Goal: Task Accomplishment & Management: Manage account settings

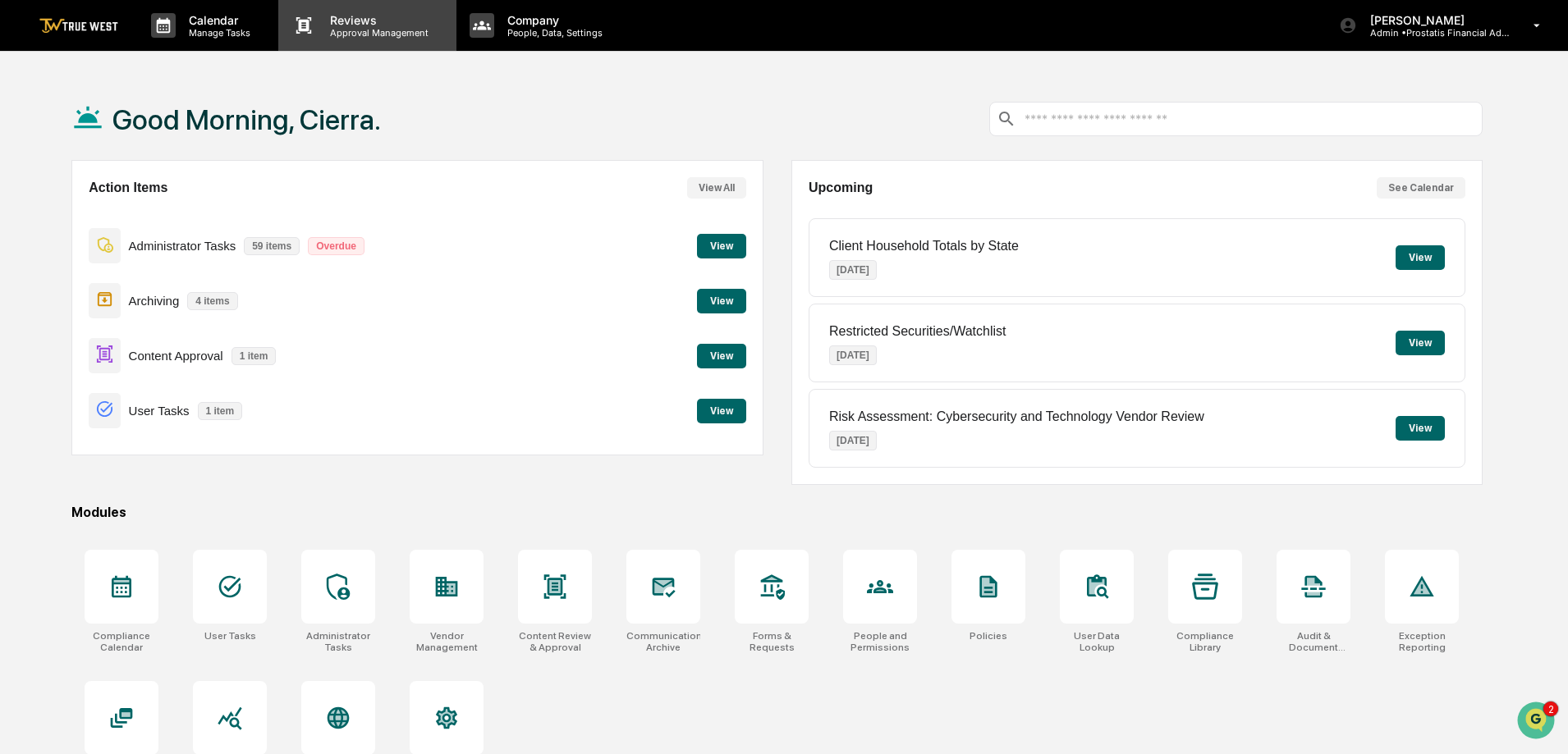
click at [371, 33] on p "Approval Management" at bounding box center [376, 33] width 120 height 12
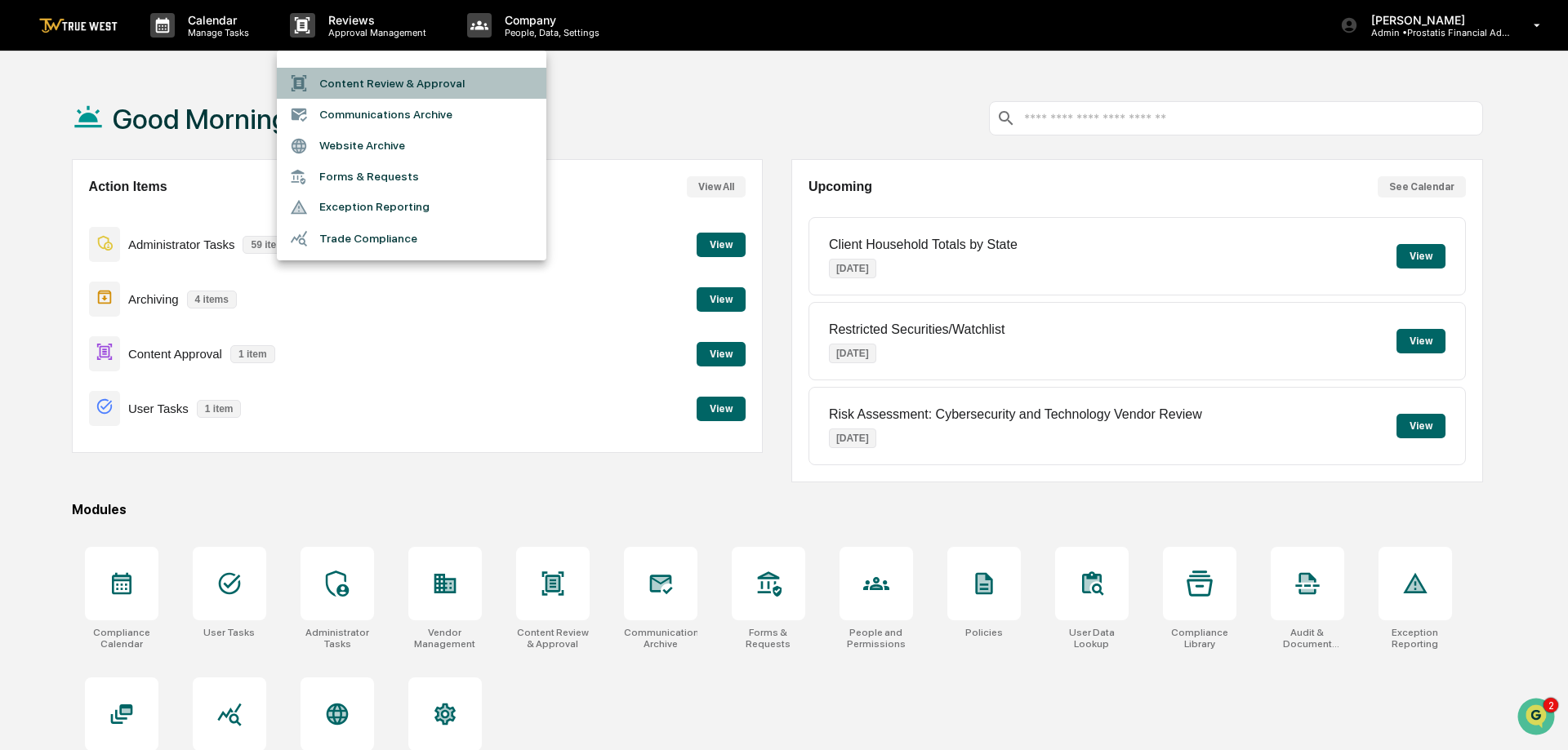
click at [368, 80] on li "Content Review & Approval" at bounding box center [412, 83] width 270 height 31
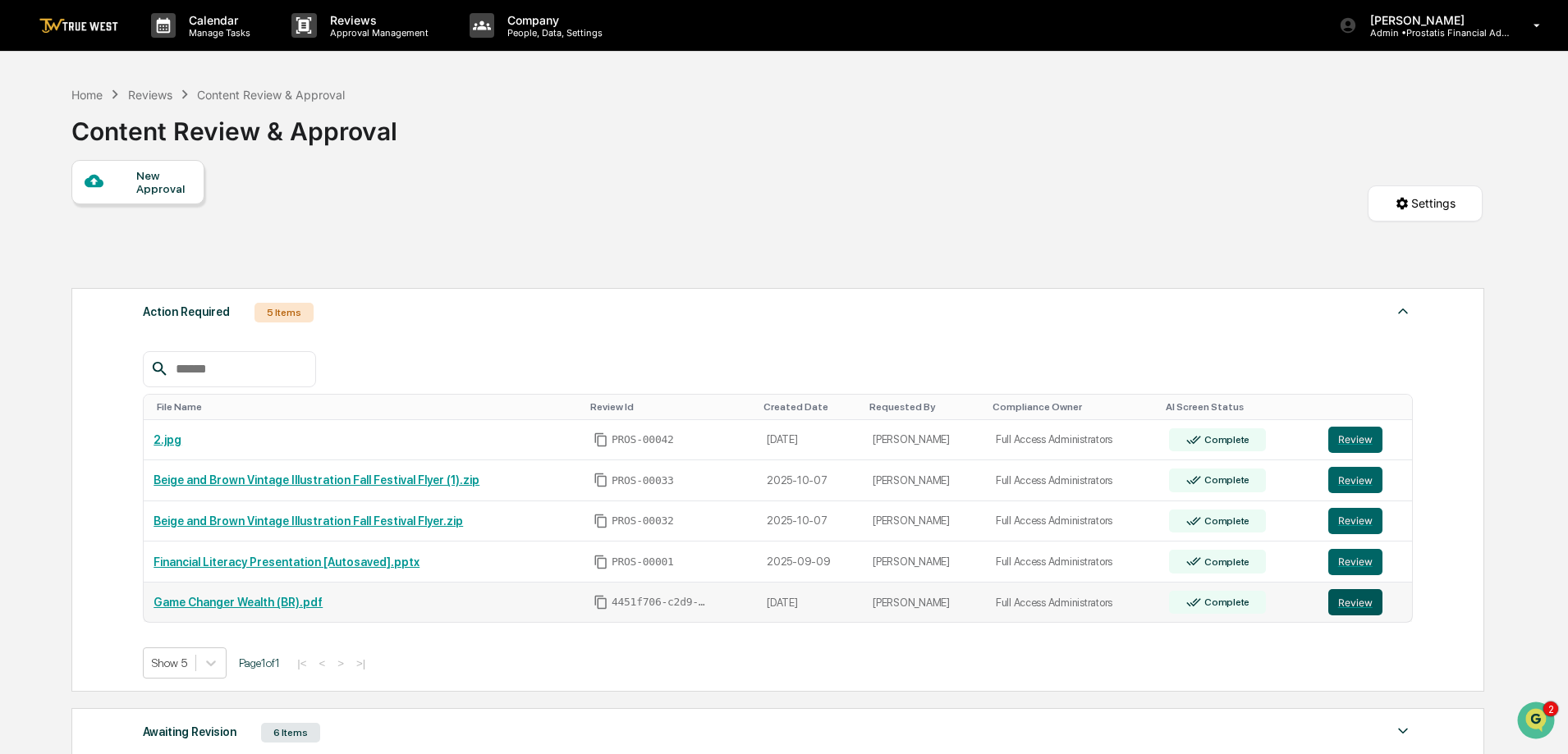
click at [1347, 605] on button "Review" at bounding box center [1354, 602] width 54 height 27
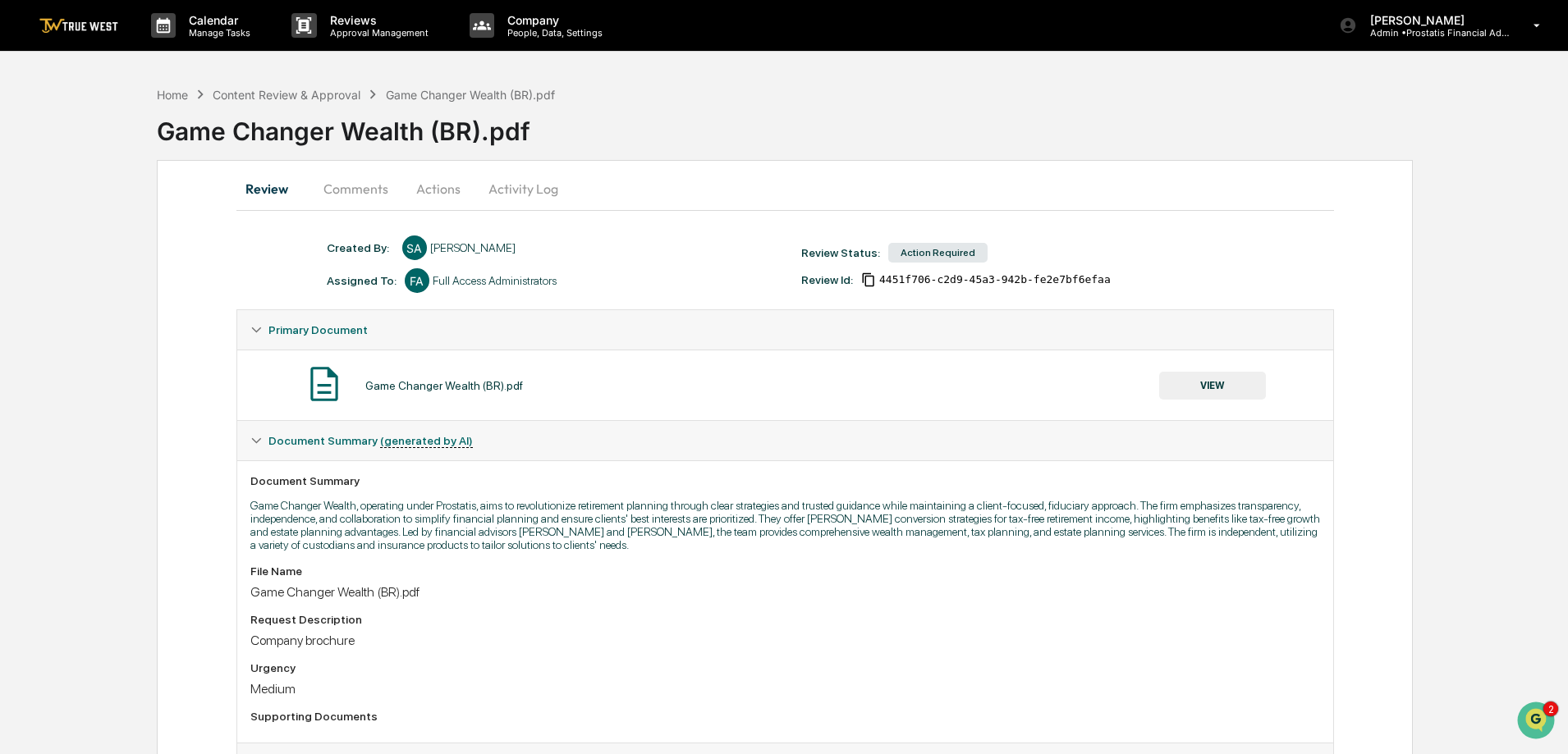
scroll to position [140, 0]
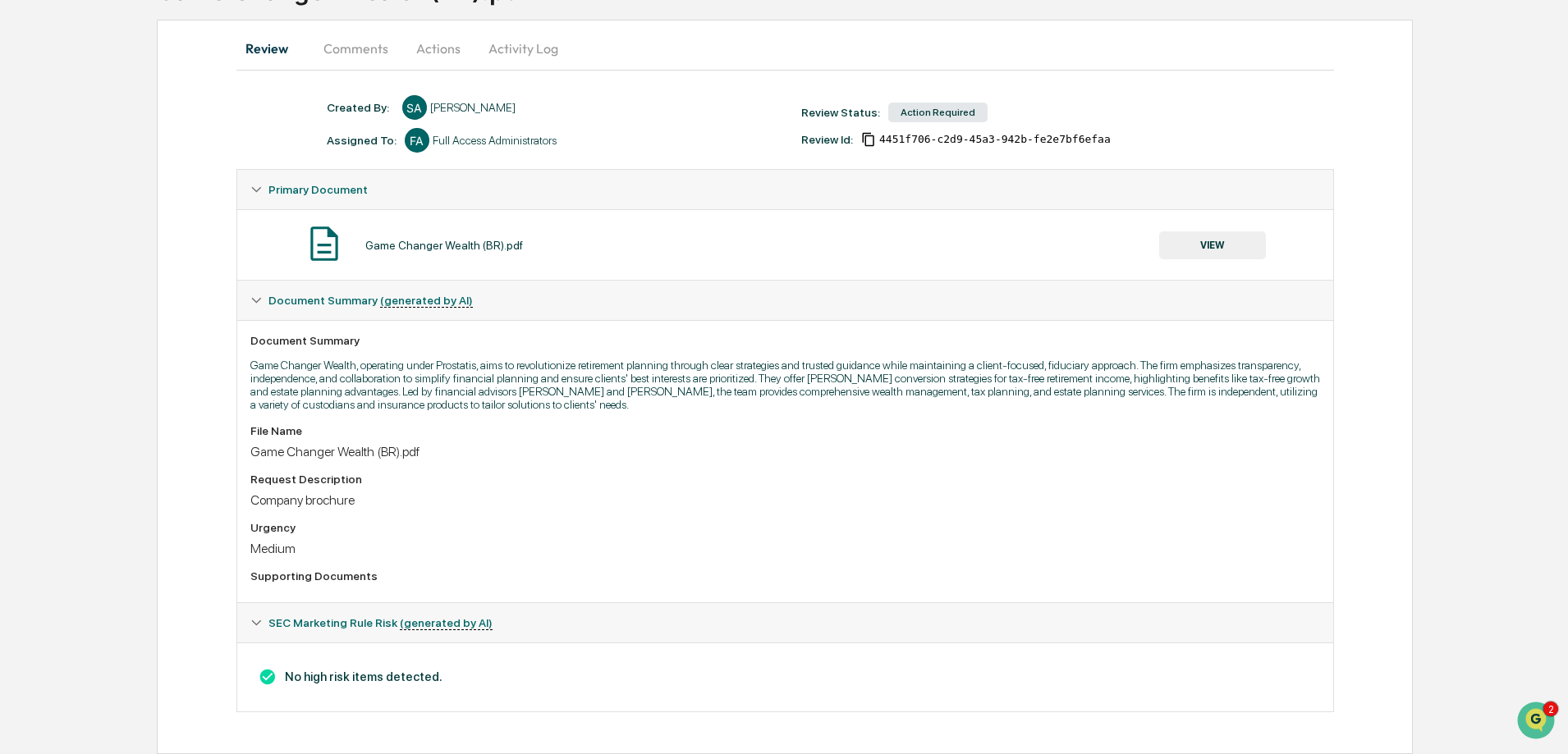
click at [1222, 242] on button "VIEW" at bounding box center [1212, 245] width 106 height 27
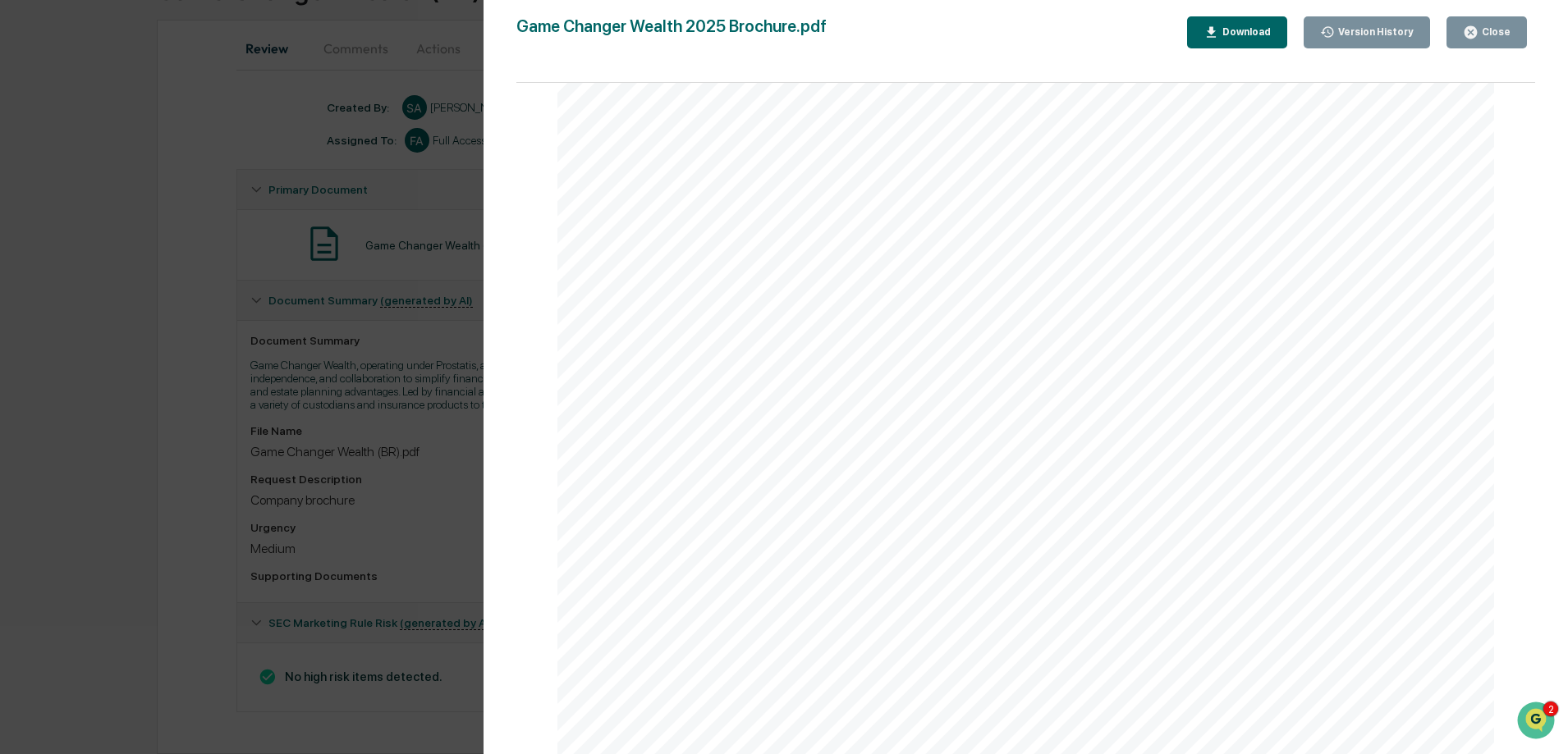
scroll to position [164, 0]
click at [1467, 29] on icon "button" at bounding box center [1470, 33] width 16 height 16
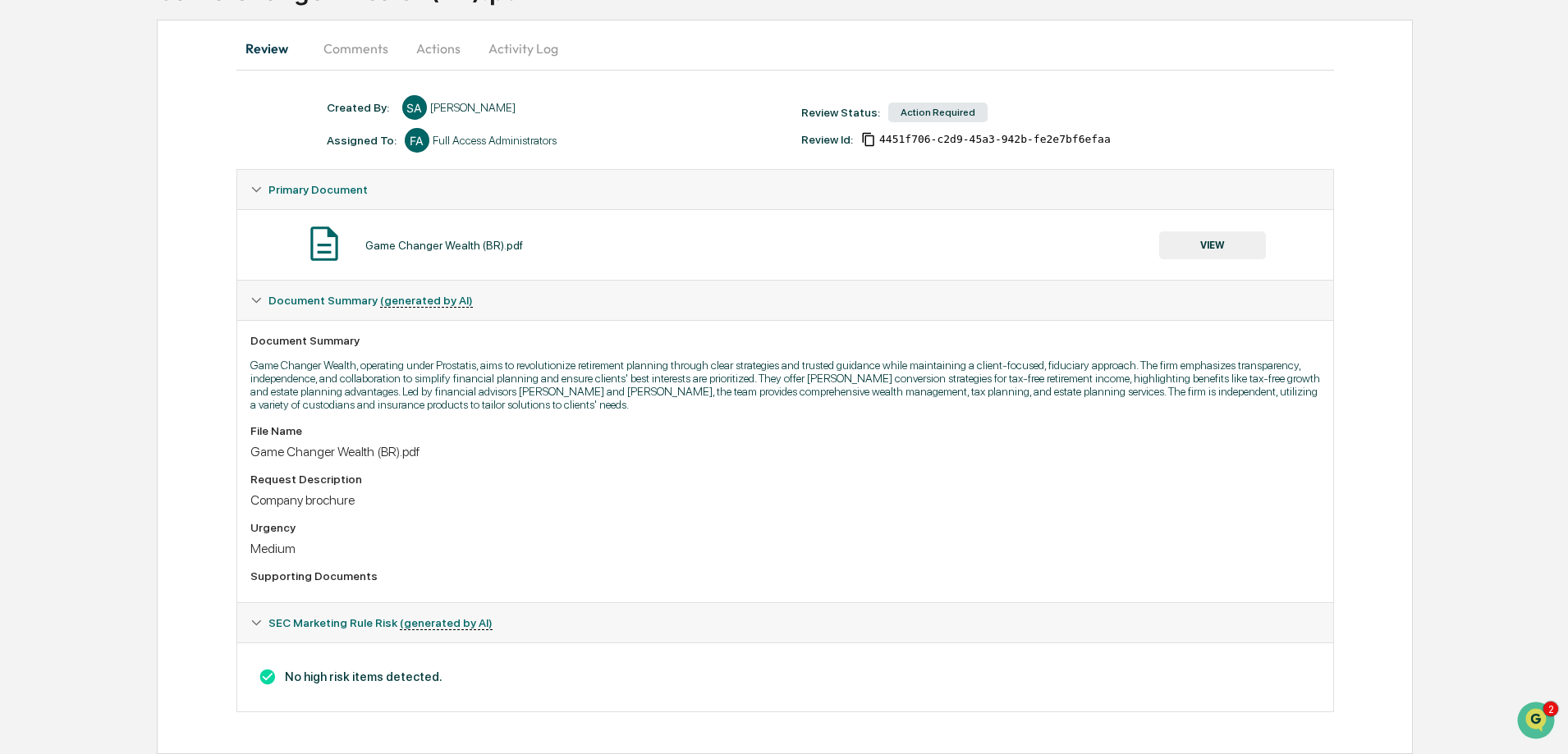
scroll to position [0, 0]
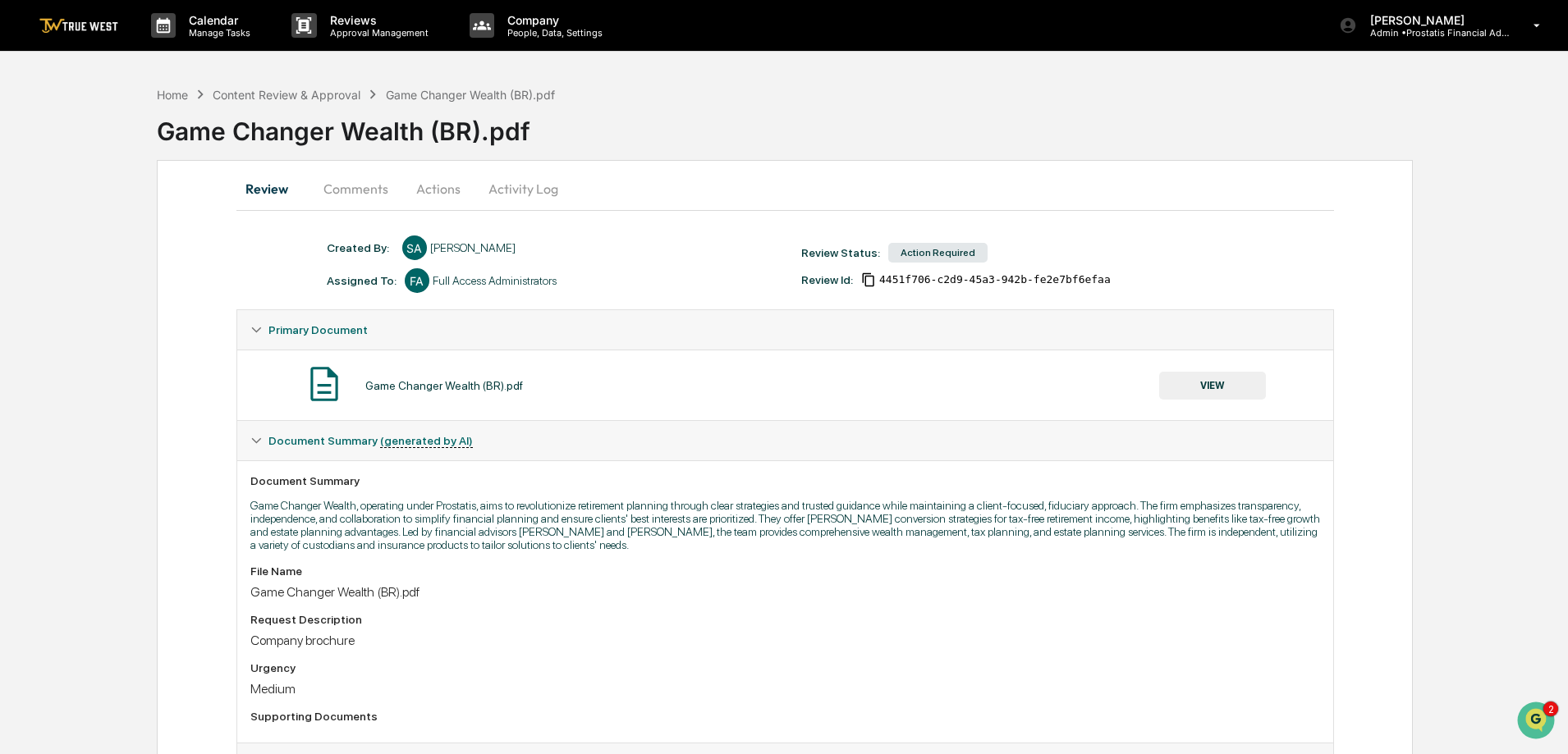
click at [523, 175] on button "Activity Log" at bounding box center [523, 189] width 96 height 39
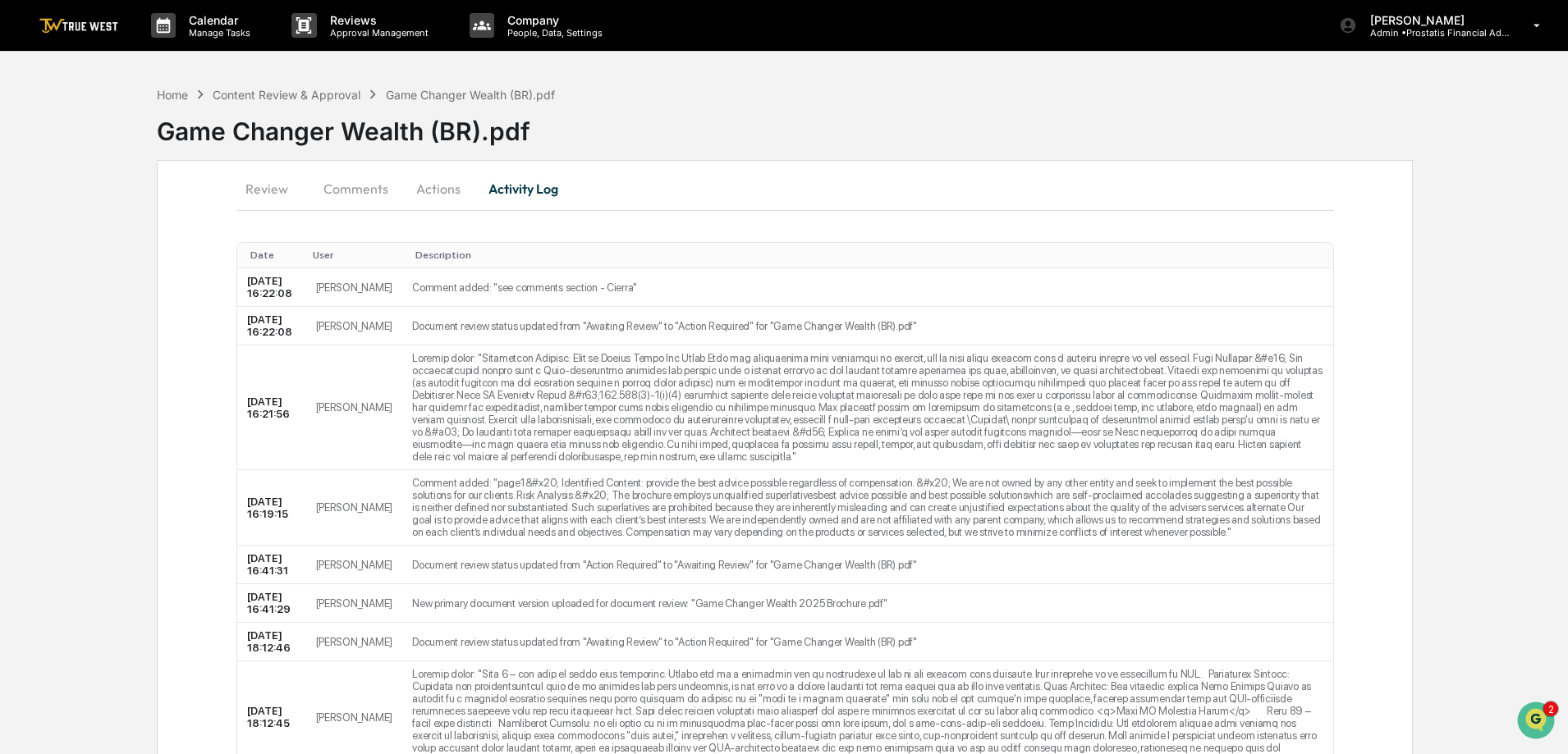
click at [375, 192] on button "Comments" at bounding box center [355, 189] width 91 height 39
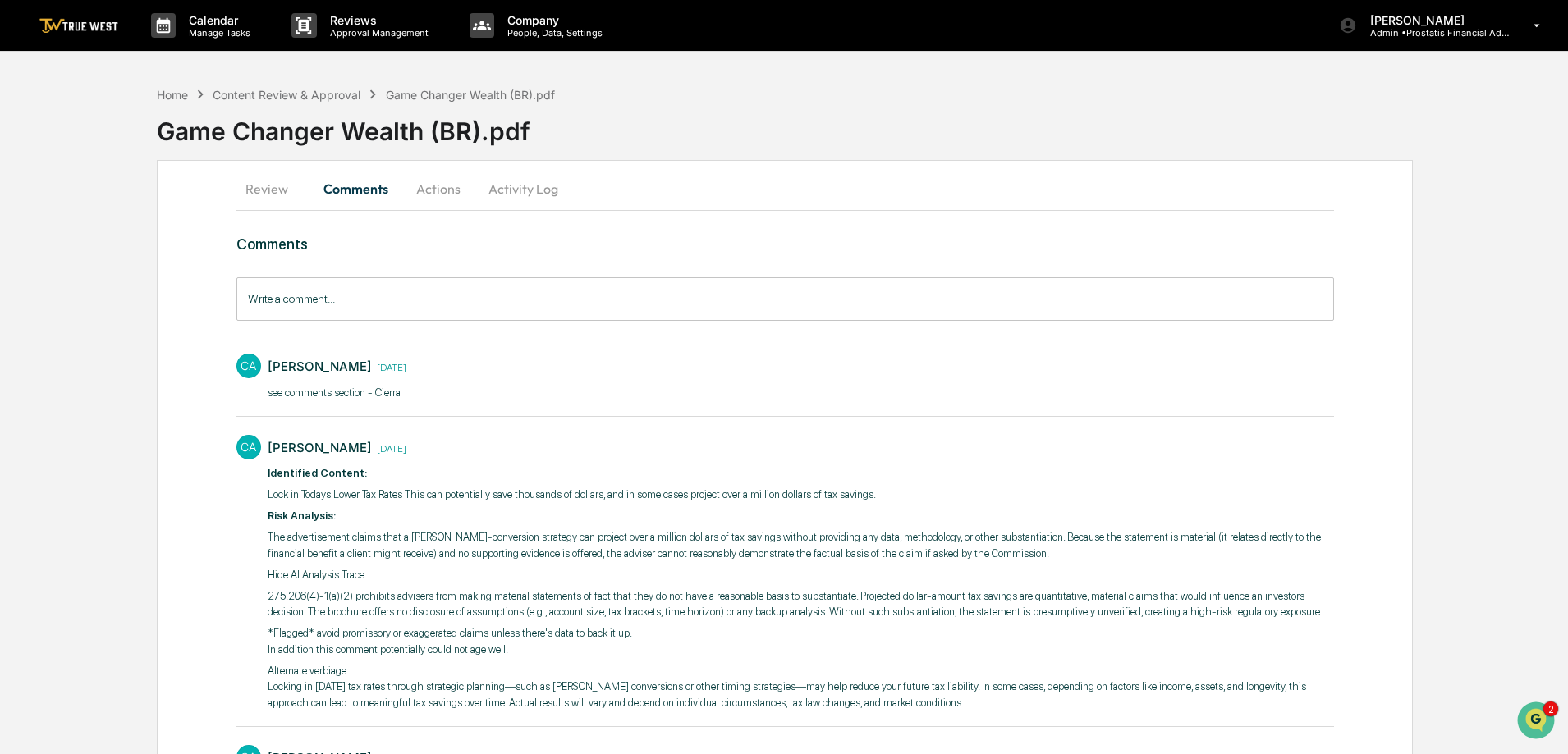
click at [517, 189] on button "Activity Log" at bounding box center [523, 189] width 96 height 39
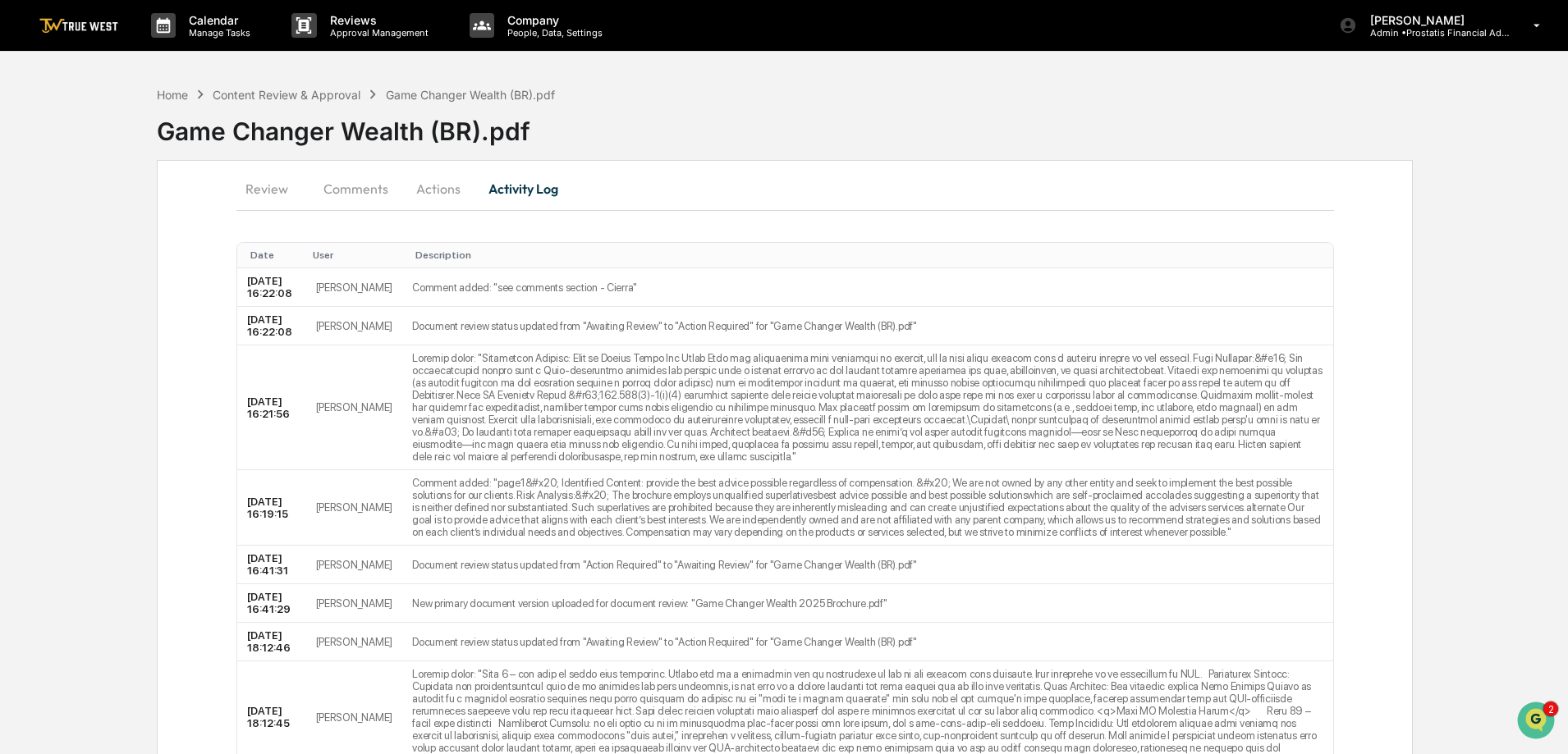
click at [443, 183] on button "Actions" at bounding box center [438, 189] width 74 height 39
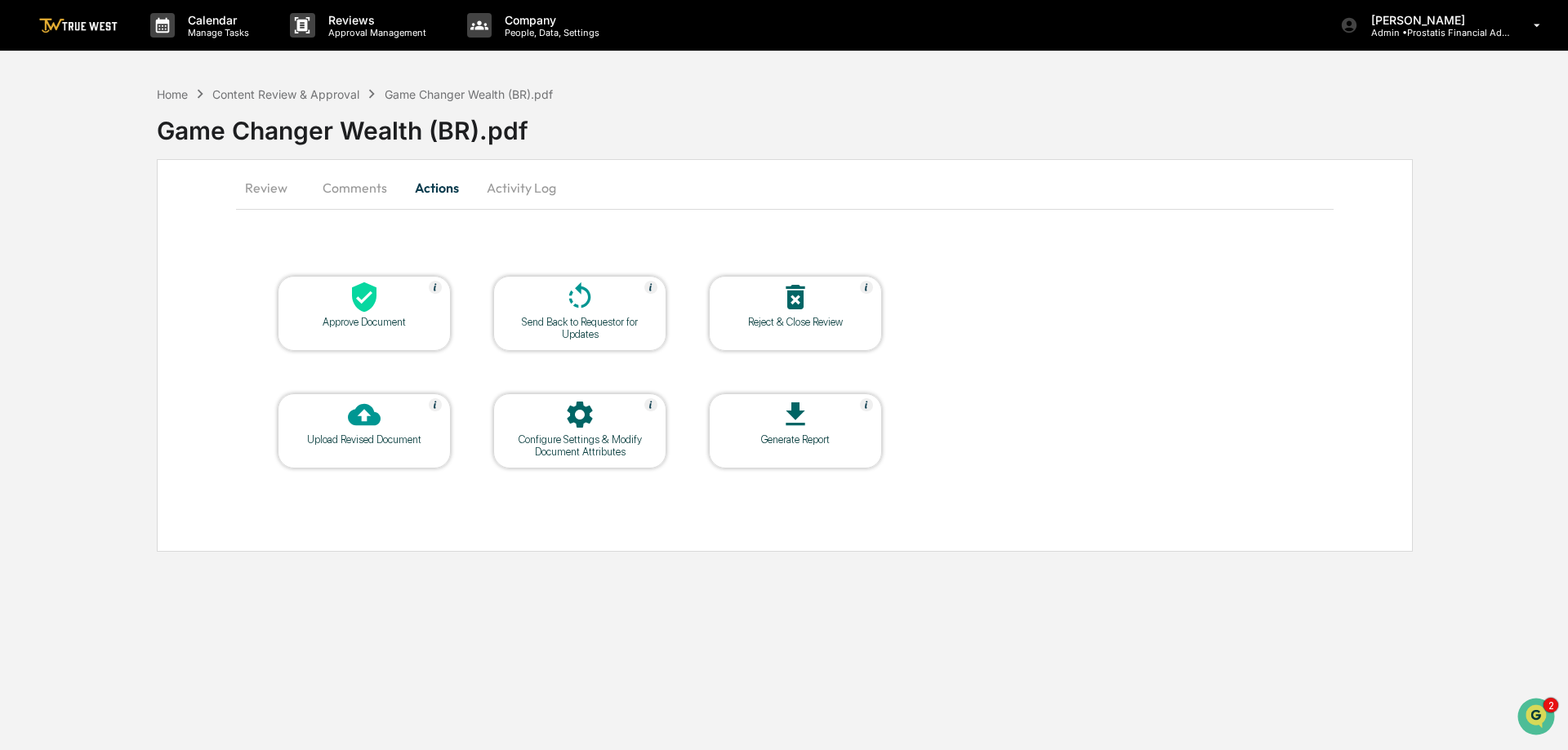
click at [346, 189] on button "Comments" at bounding box center [355, 188] width 91 height 39
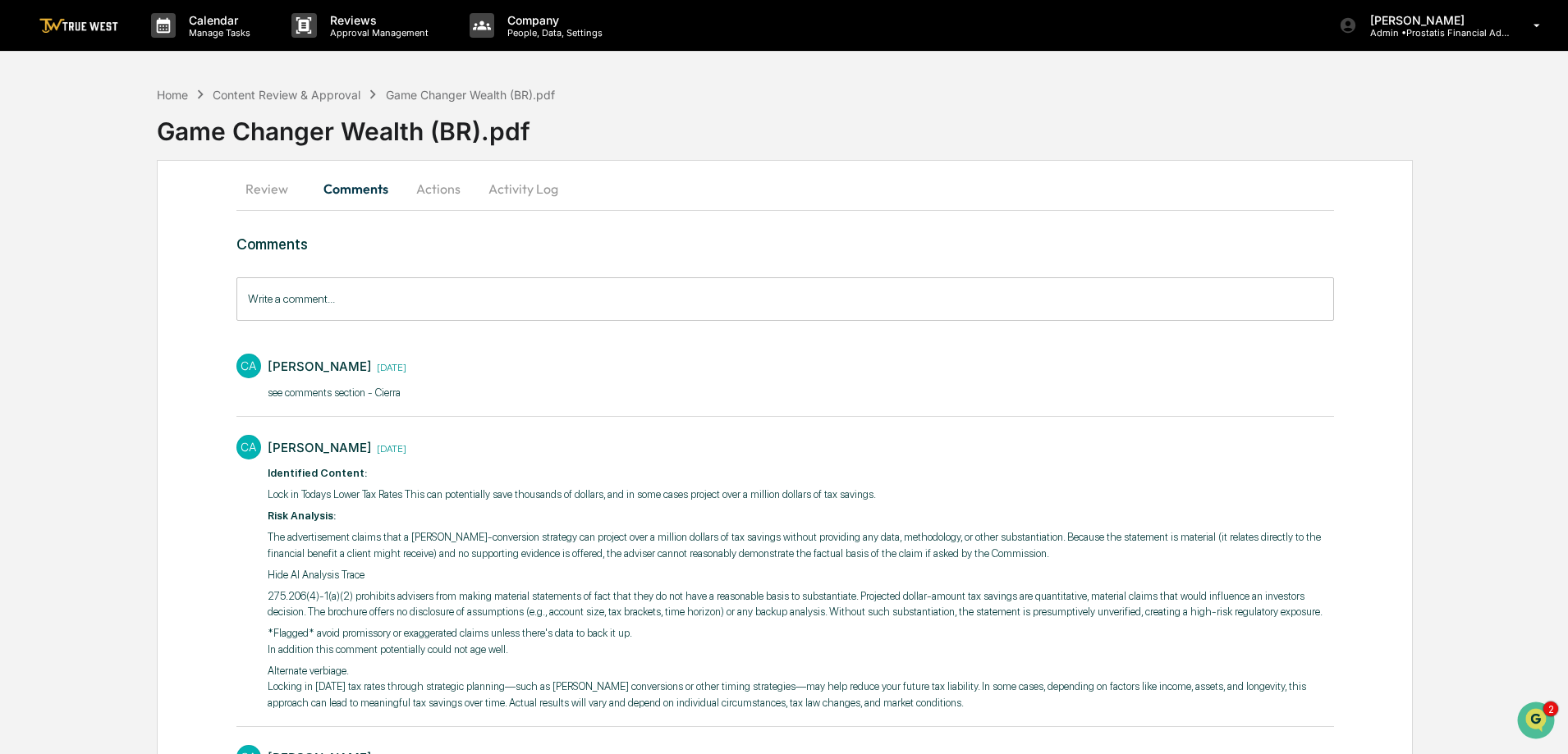
click at [264, 191] on button "Review" at bounding box center [273, 189] width 74 height 39
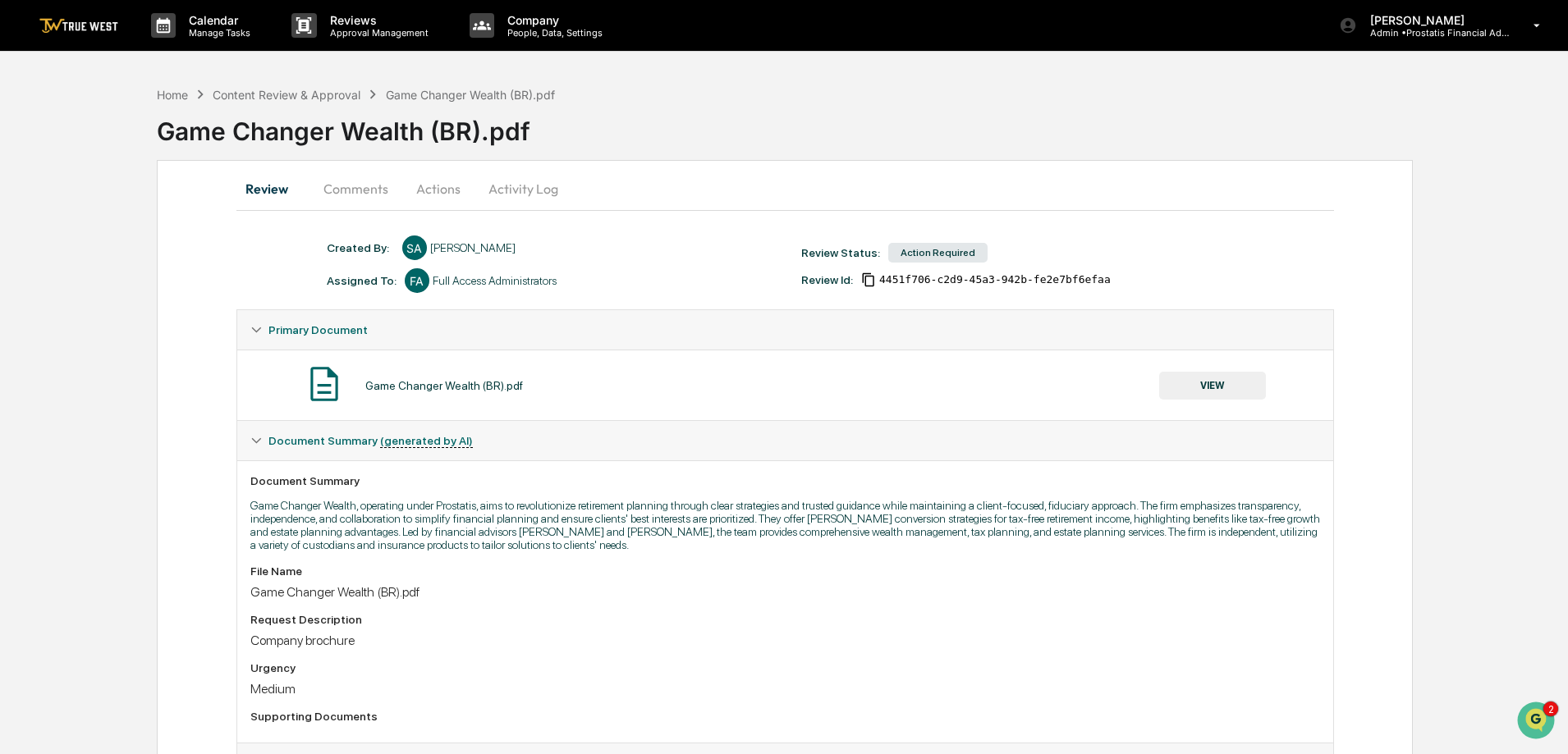
scroll to position [140, 0]
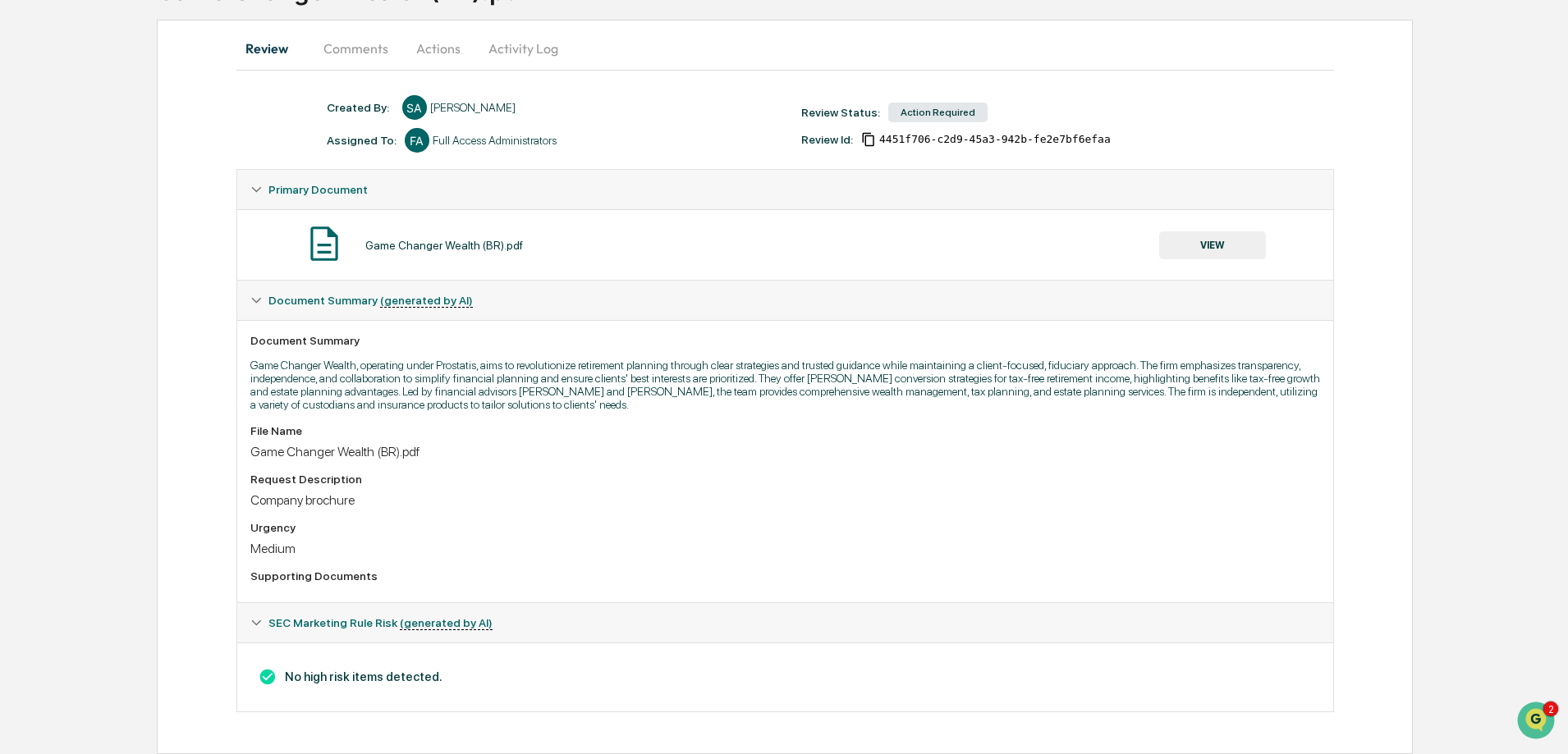
click at [1199, 244] on button "VIEW" at bounding box center [1212, 245] width 106 height 27
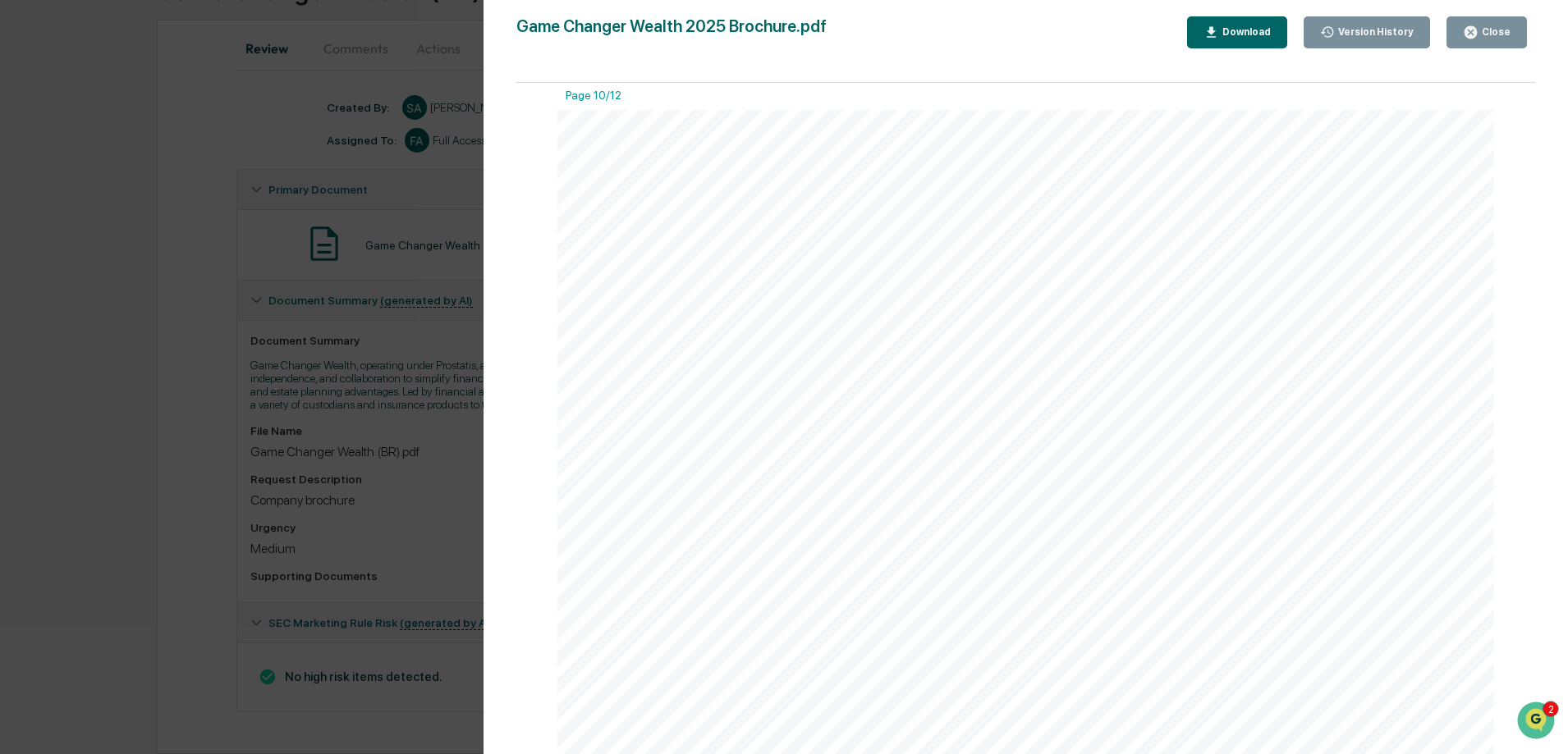
scroll to position [11568, 0]
drag, startPoint x: 908, startPoint y: 649, endPoint x: 677, endPoint y: 418, distance: 326.7
click at [677, 418] on div "Strategic Partners Risk Asset Managers Game Changer Tax & Estate Planning E R I…" at bounding box center [1026, 552] width 937 height 1212
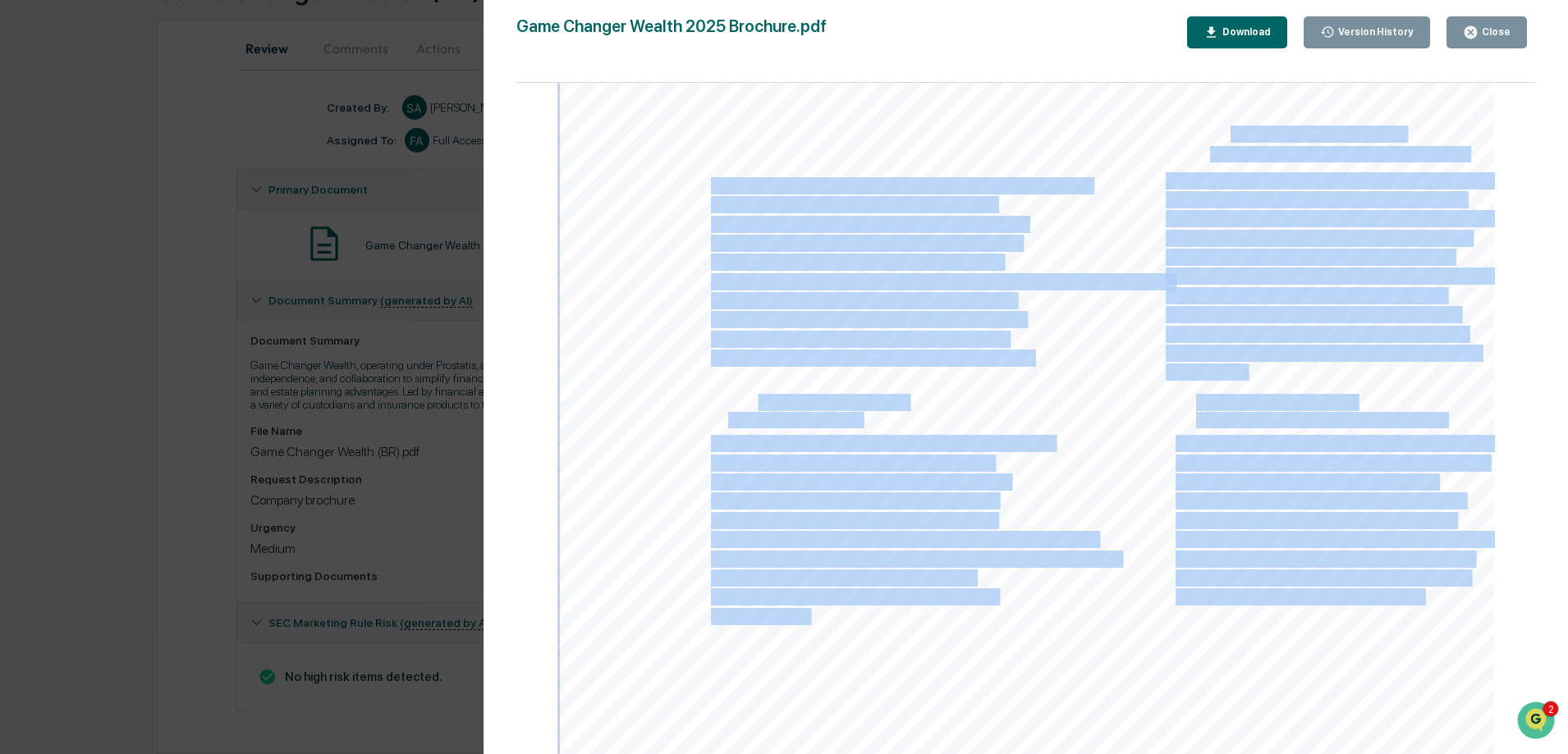
drag, startPoint x: 714, startPoint y: 399, endPoint x: 792, endPoint y: 403, distance: 78.1
click at [752, 408] on div "Strategic Partners Risk Asset Managers Game Changer Tax & Estate Planning E R I…" at bounding box center [1026, 552] width 937 height 1212
click at [837, 403] on span "F A I S A L M A G S I , C F P ®" at bounding box center [817, 403] width 179 height 16
drag, startPoint x: 727, startPoint y: 403, endPoint x: 979, endPoint y: 629, distance: 338.5
click at [979, 629] on div "Strategic Partners Risk Asset Managers Game Changer Tax & Estate Planning E R I…" at bounding box center [1026, 552] width 937 height 1212
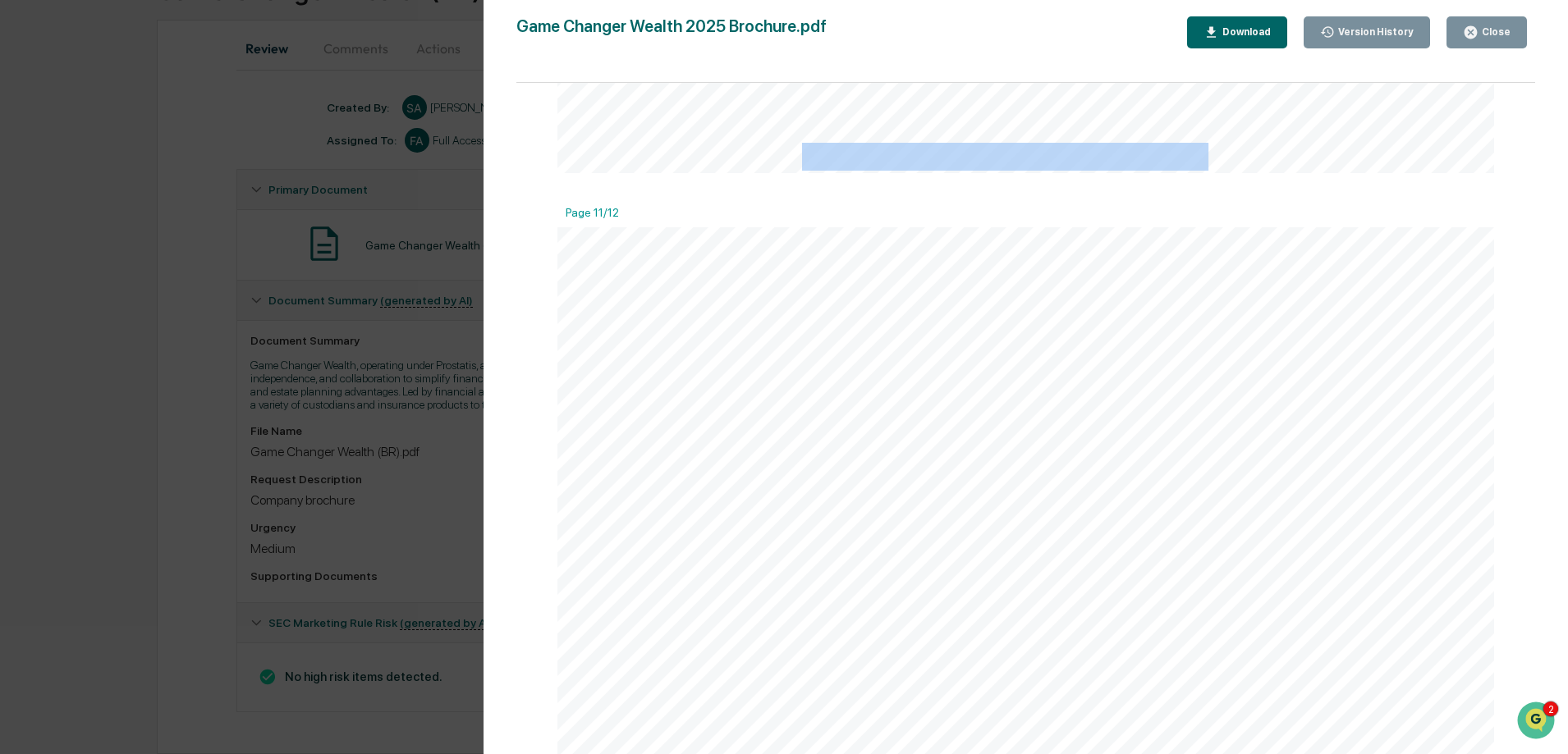
scroll to position [12223, 0]
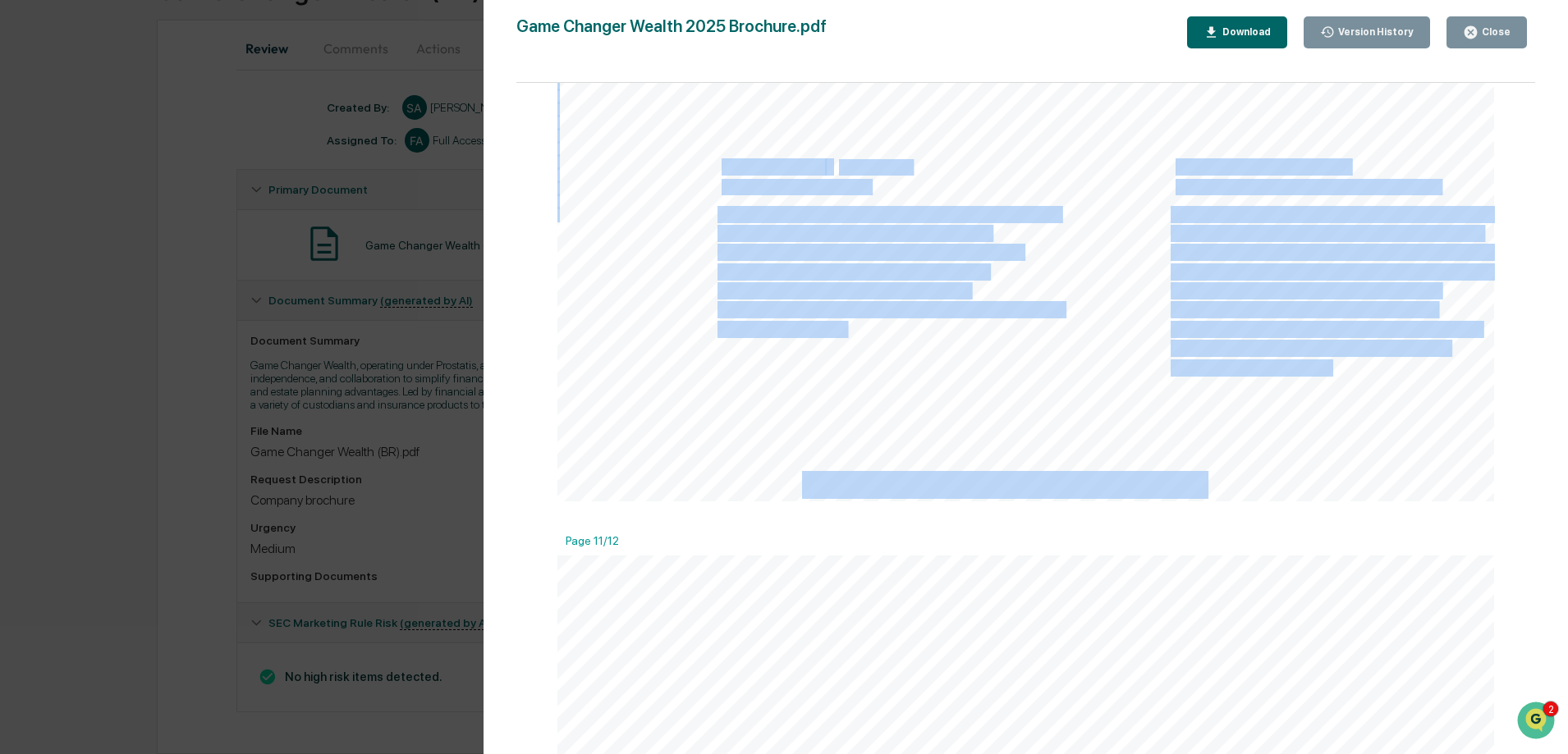
click at [1477, 34] on icon "button" at bounding box center [1470, 33] width 12 height 12
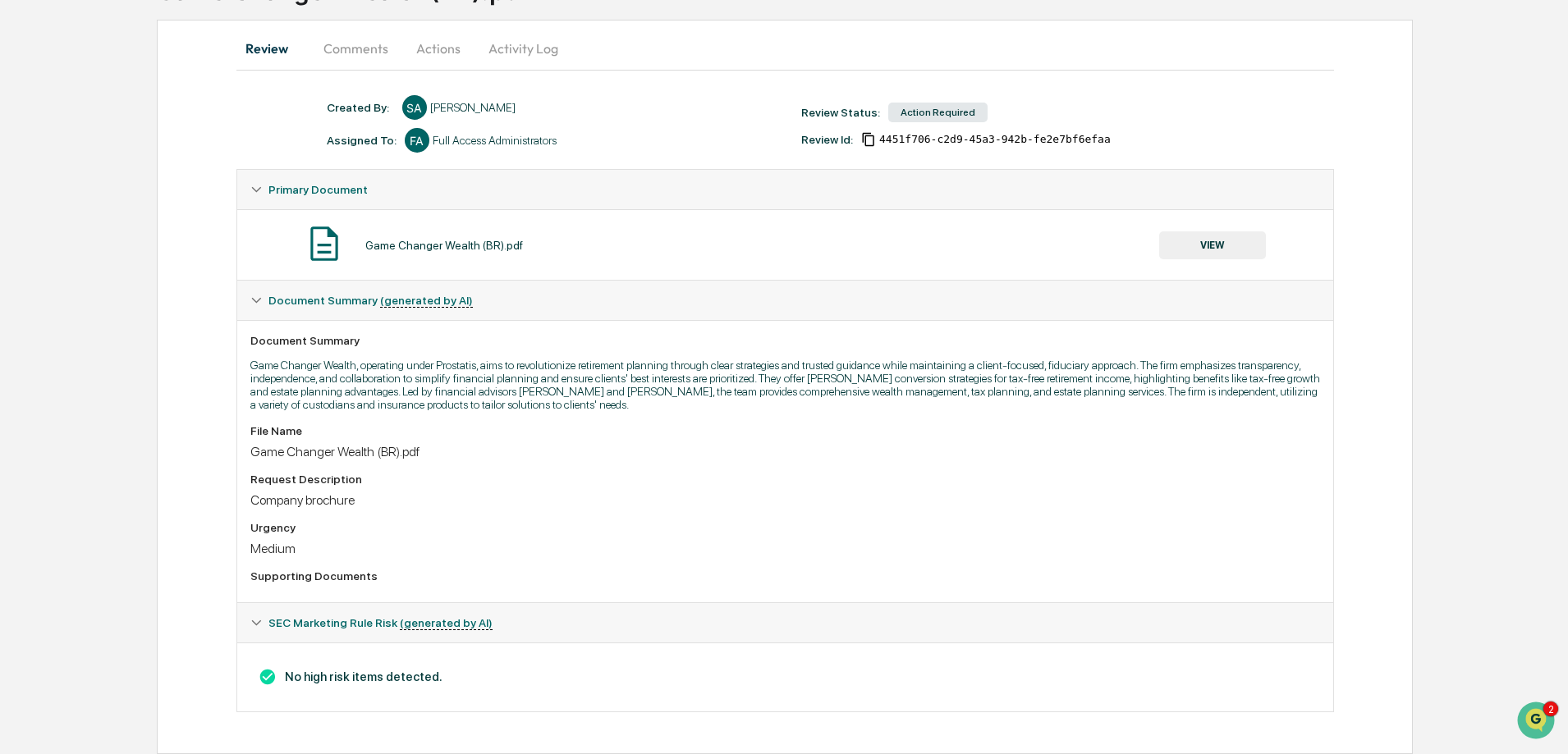
scroll to position [0, 0]
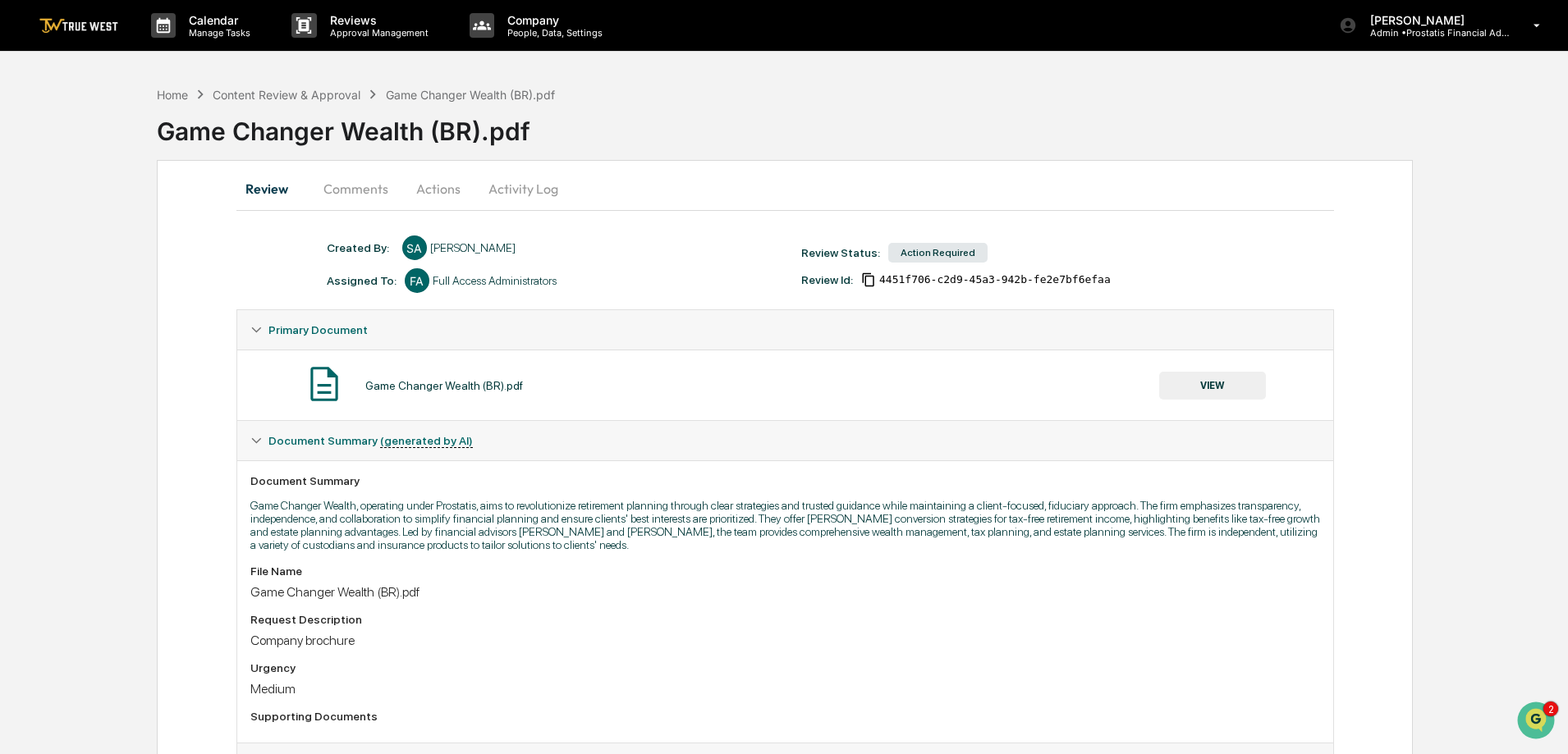
click at [451, 180] on button "Actions" at bounding box center [438, 189] width 74 height 39
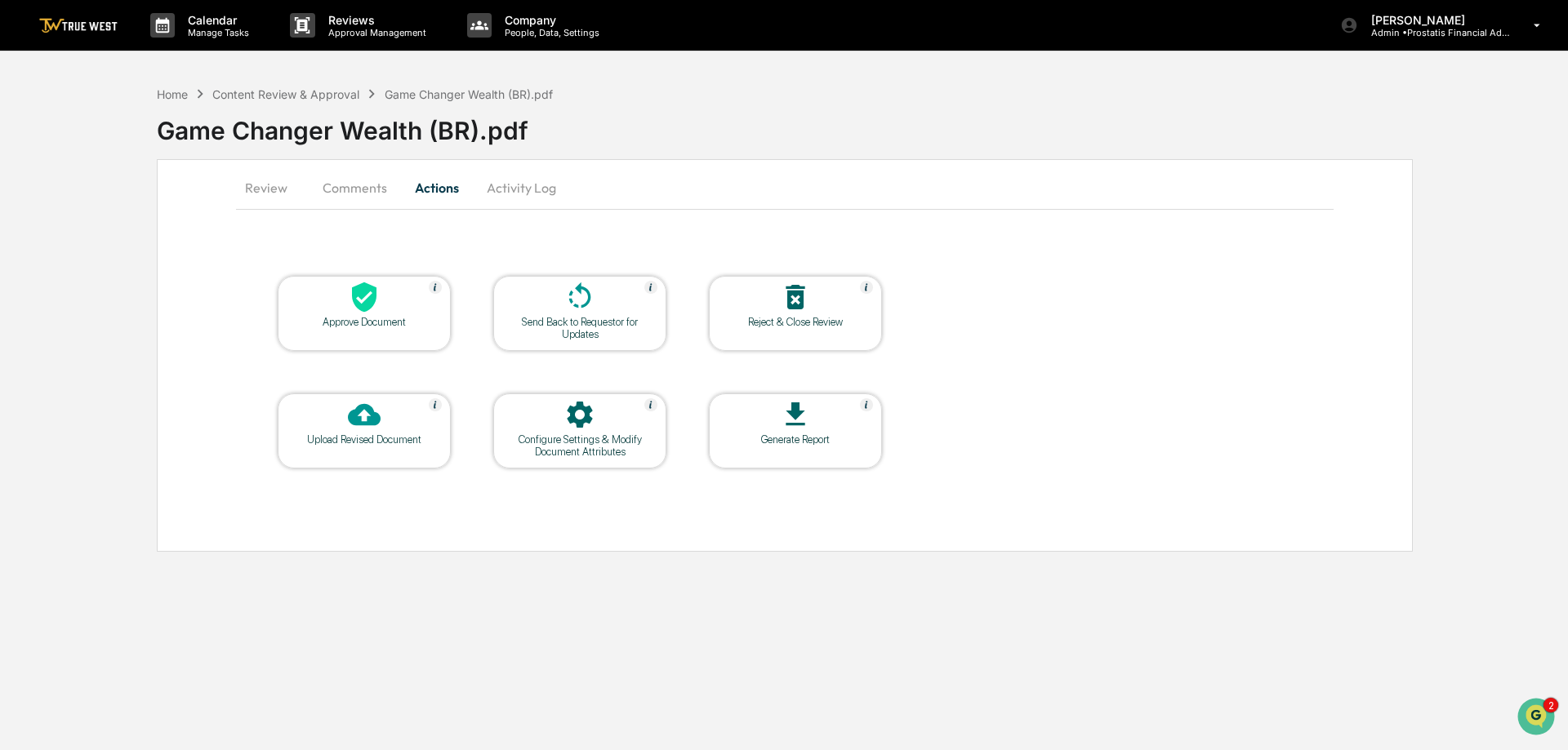
click at [350, 184] on button "Comments" at bounding box center [355, 188] width 91 height 39
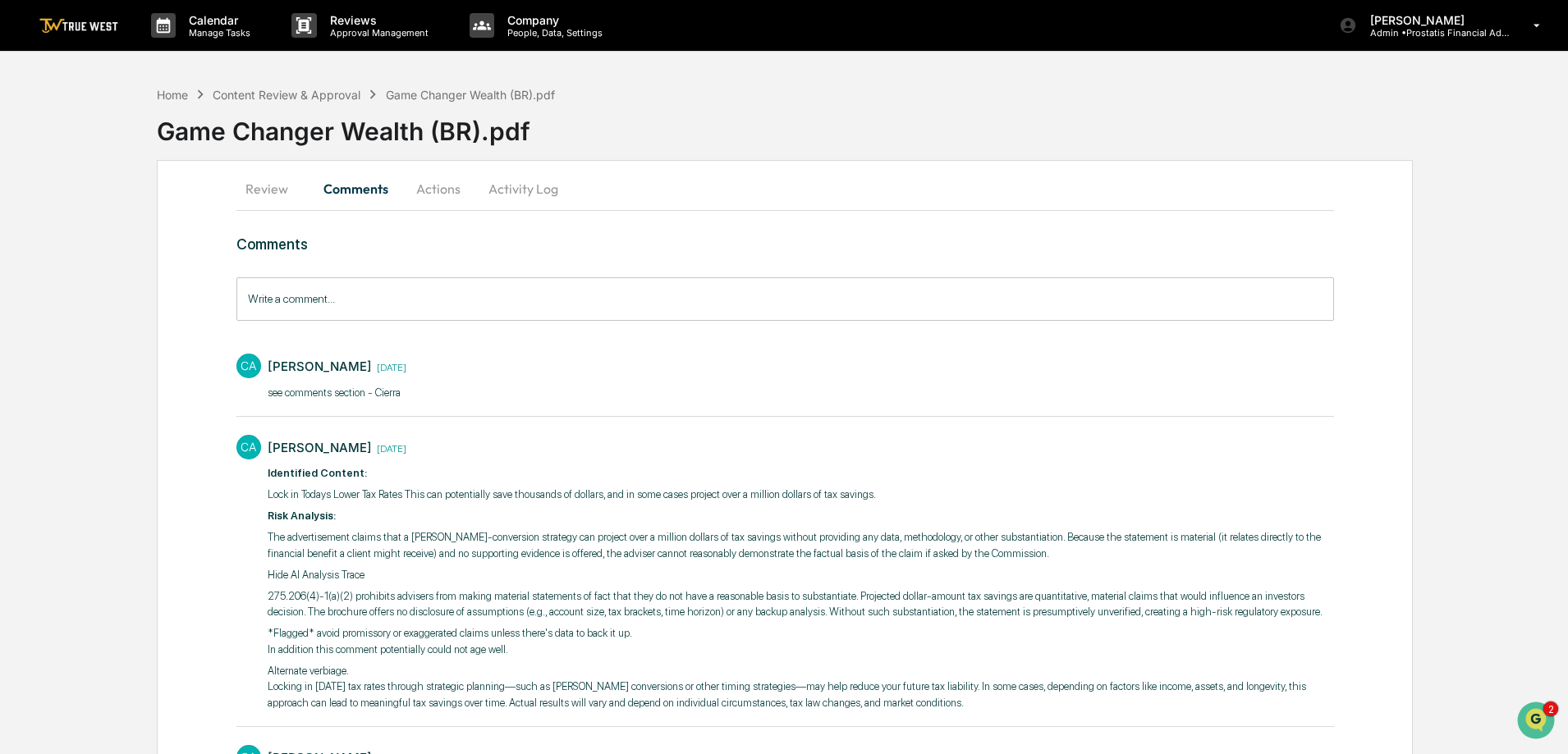
click at [436, 188] on button "Actions" at bounding box center [438, 189] width 74 height 39
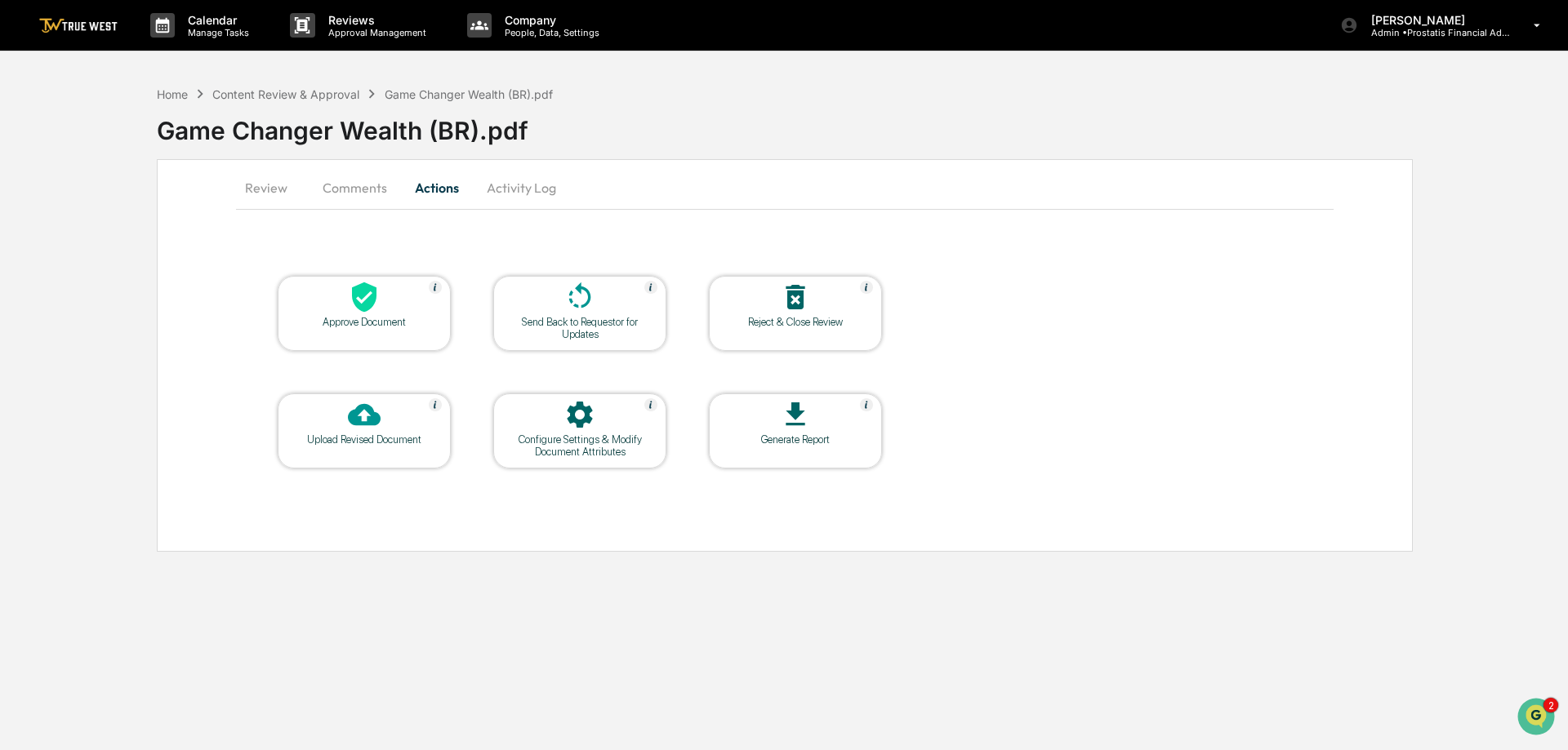
click at [590, 299] on icon at bounding box center [579, 295] width 22 height 26
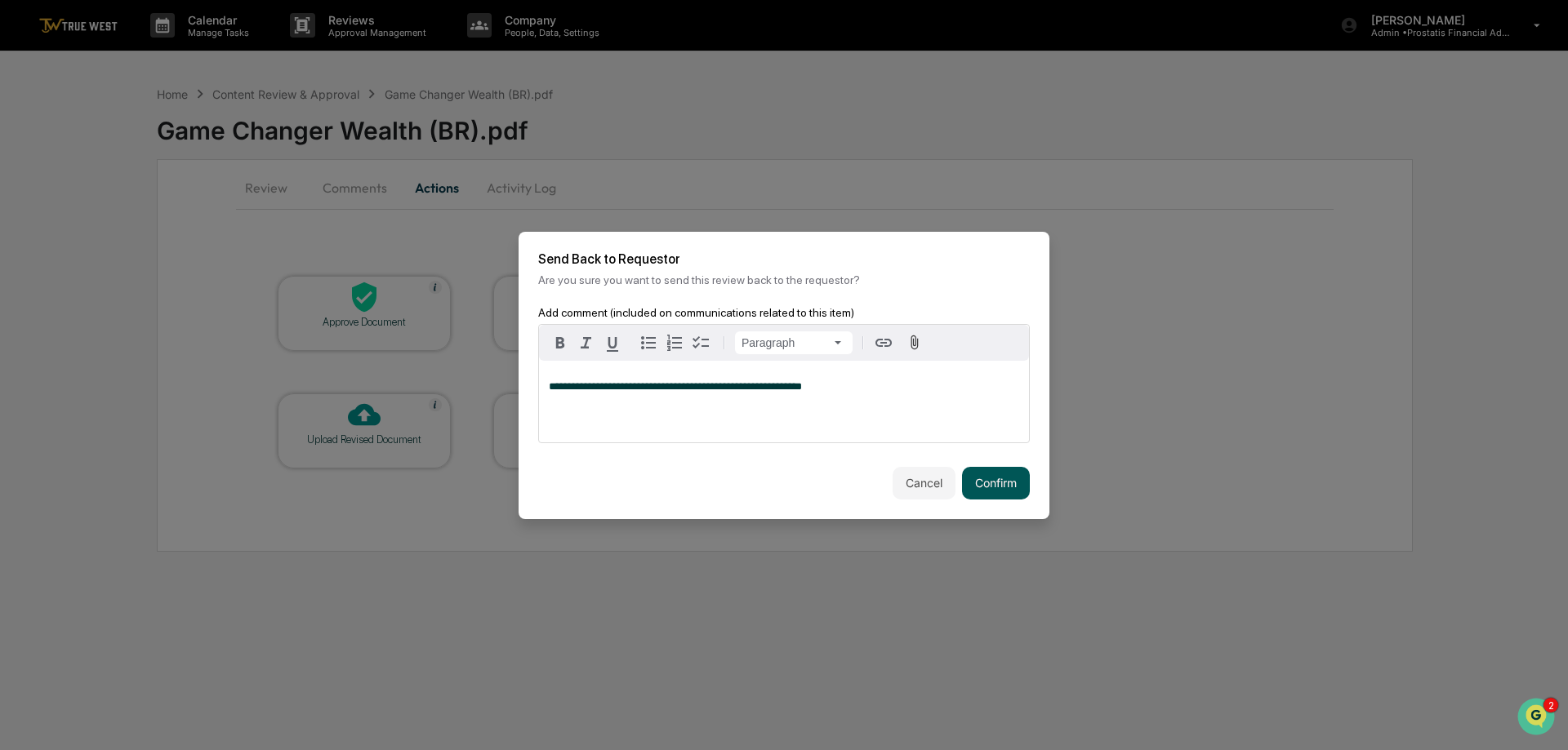
click at [997, 483] on button "Confirm" at bounding box center [996, 483] width 68 height 33
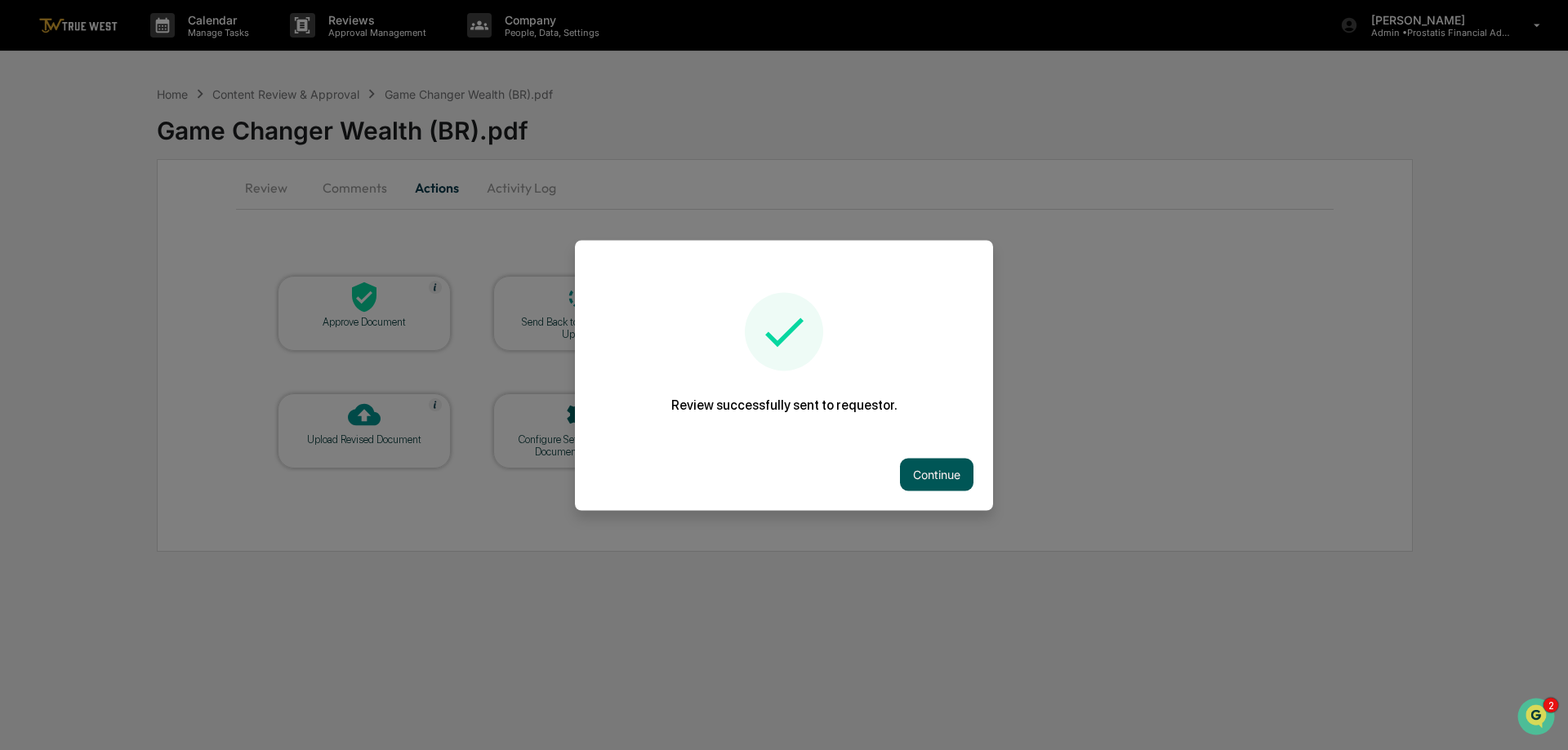
click at [926, 462] on button "Continue" at bounding box center [936, 473] width 73 height 33
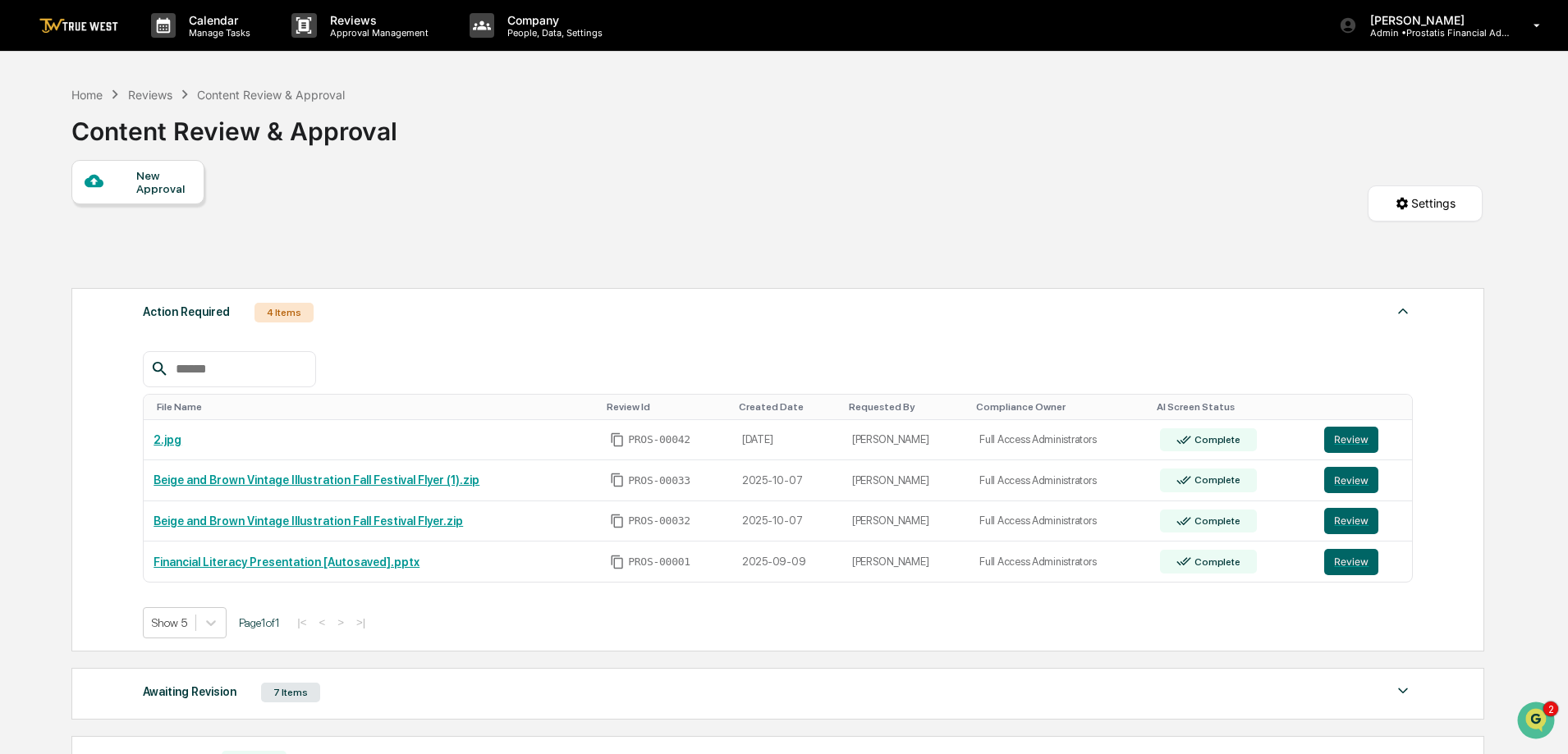
click at [273, 90] on div "Content Review & Approval" at bounding box center [270, 95] width 148 height 14
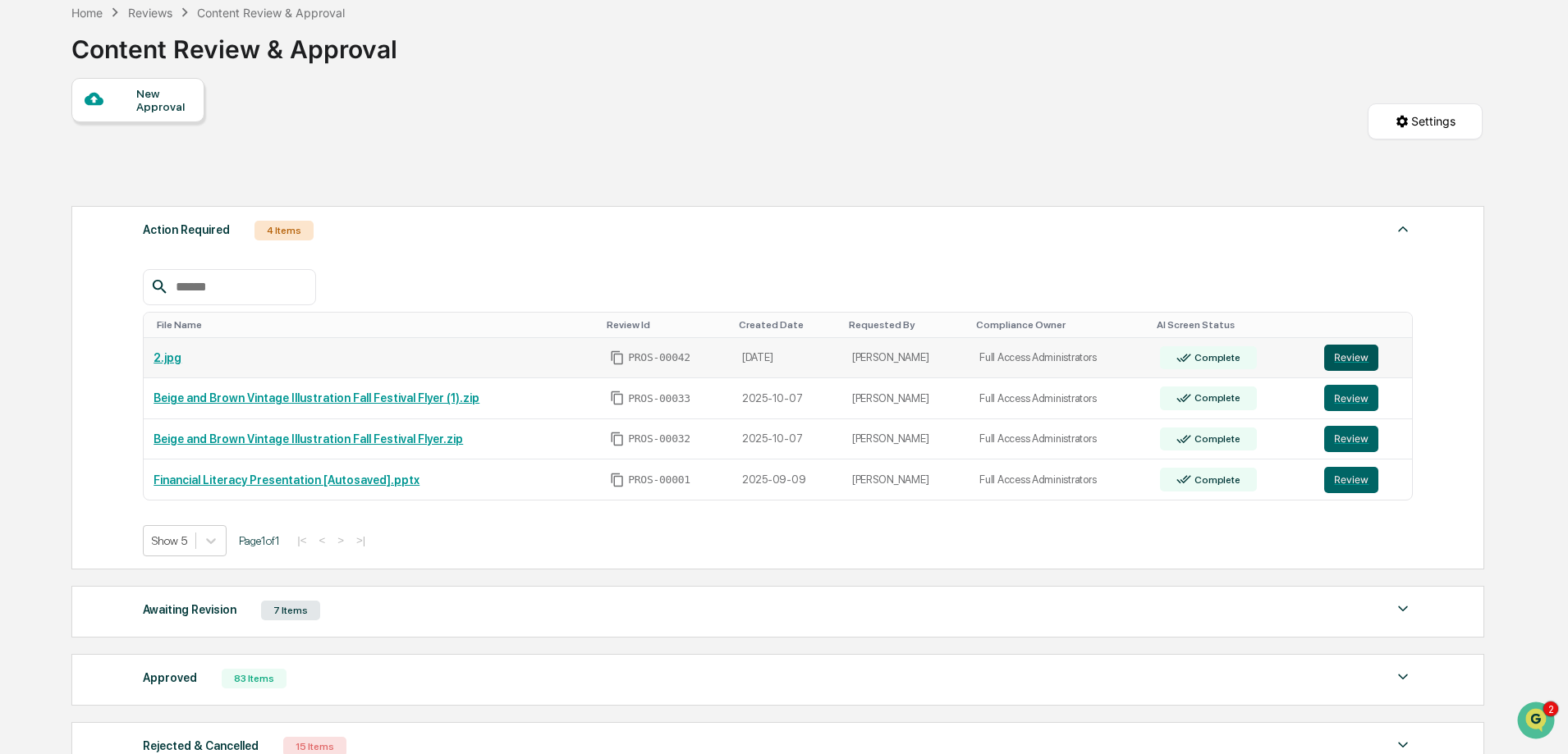
click at [1349, 354] on button "Review" at bounding box center [1351, 358] width 54 height 27
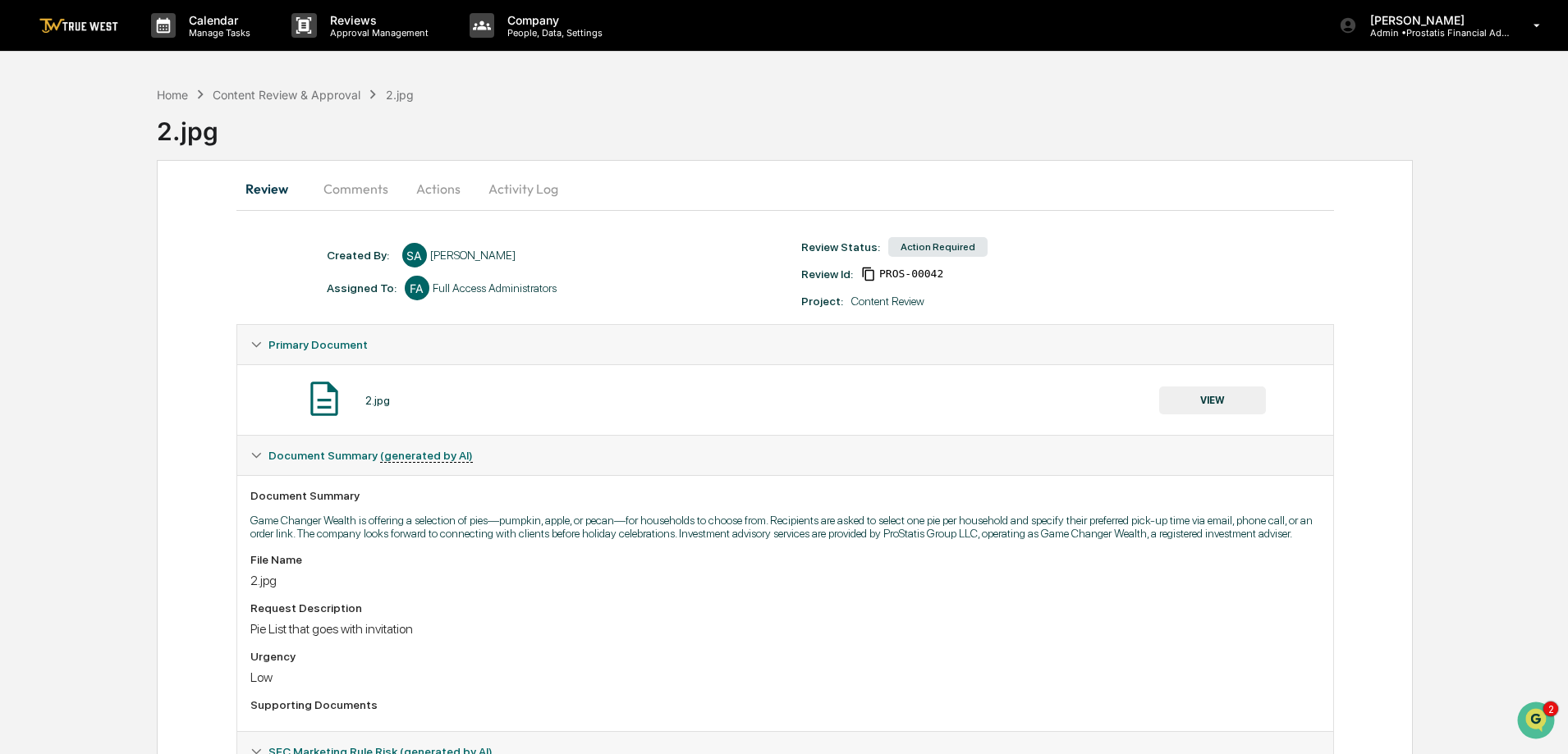
scroll to position [142, 0]
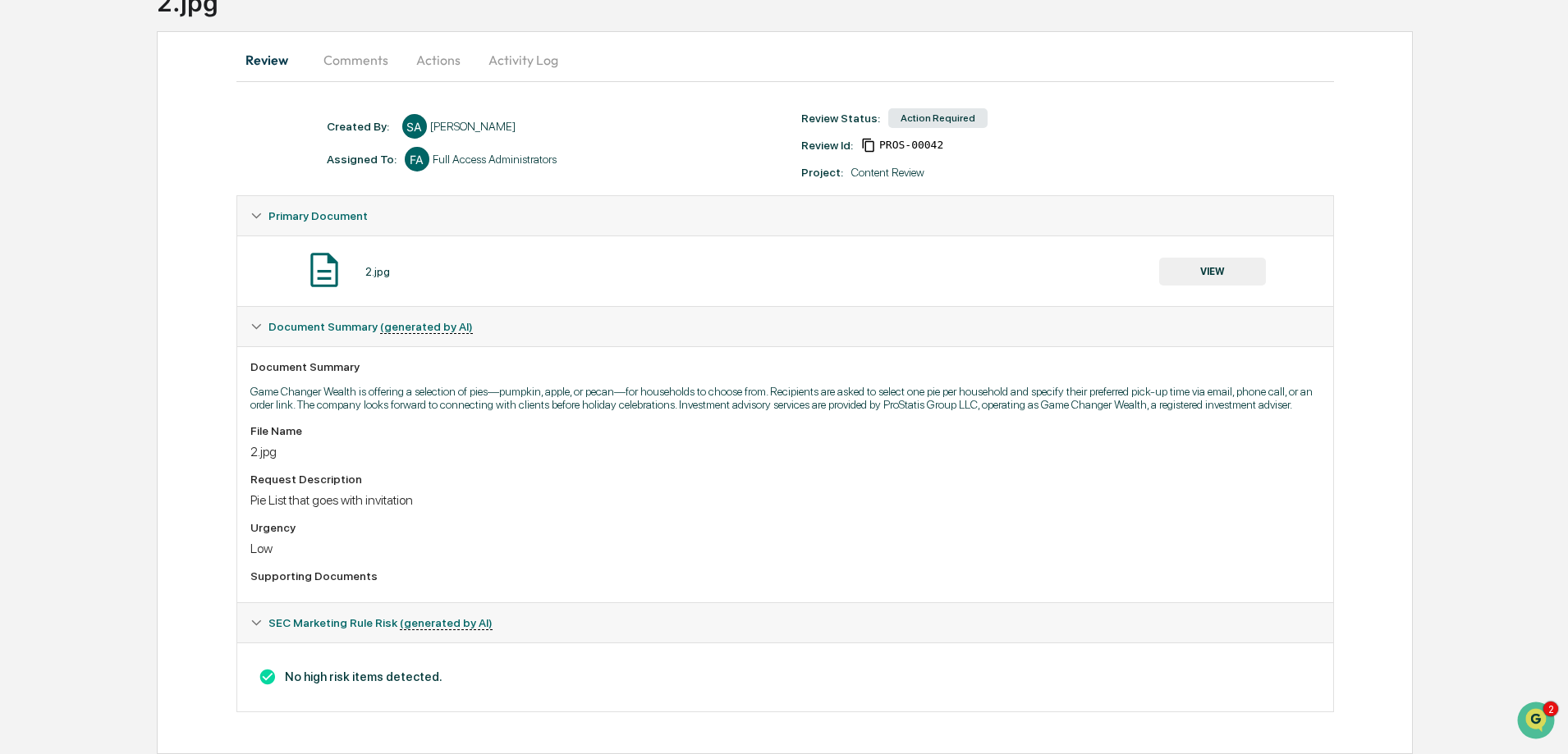
click at [1230, 260] on button "VIEW" at bounding box center [1212, 271] width 106 height 27
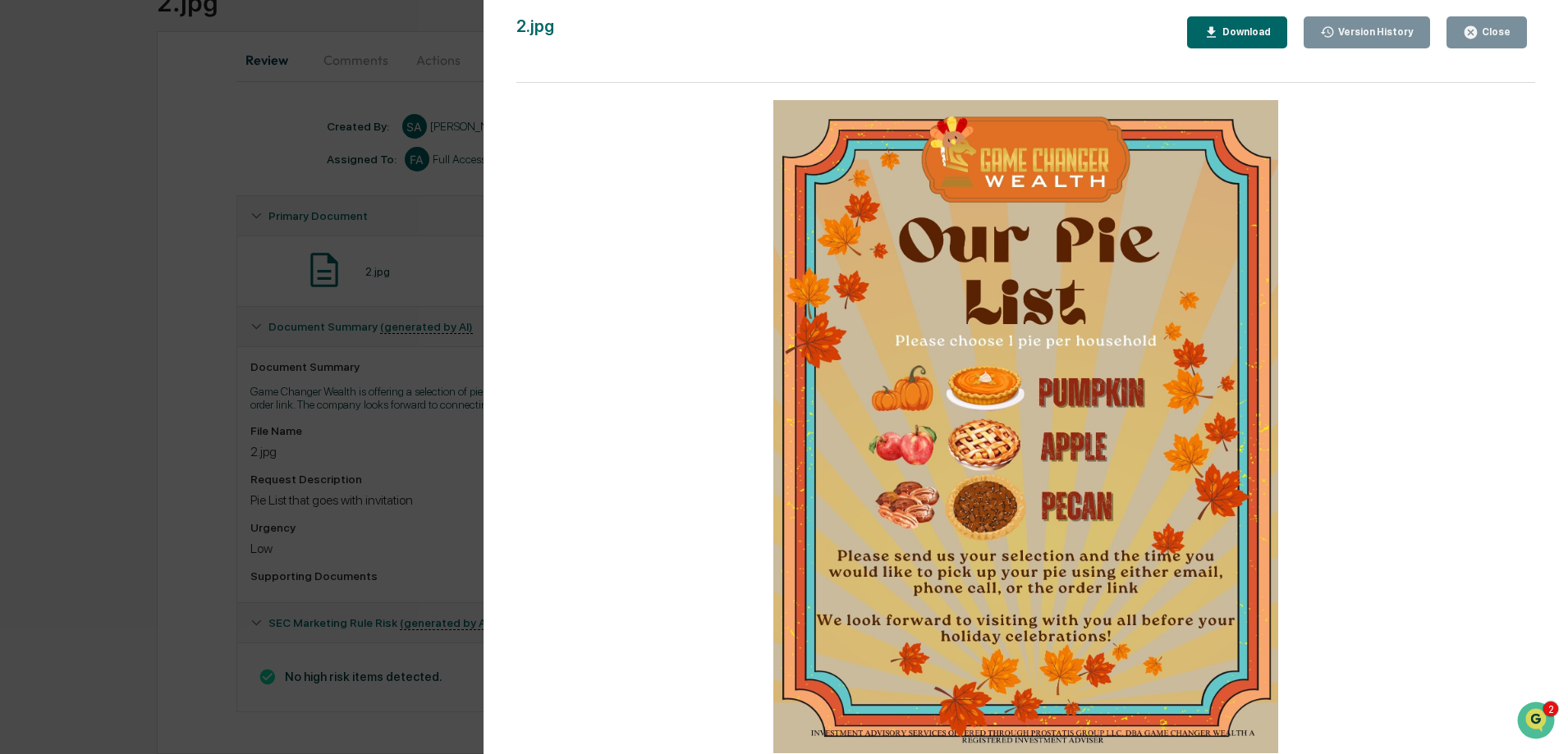
click at [1491, 24] on button "Close" at bounding box center [1486, 33] width 81 height 32
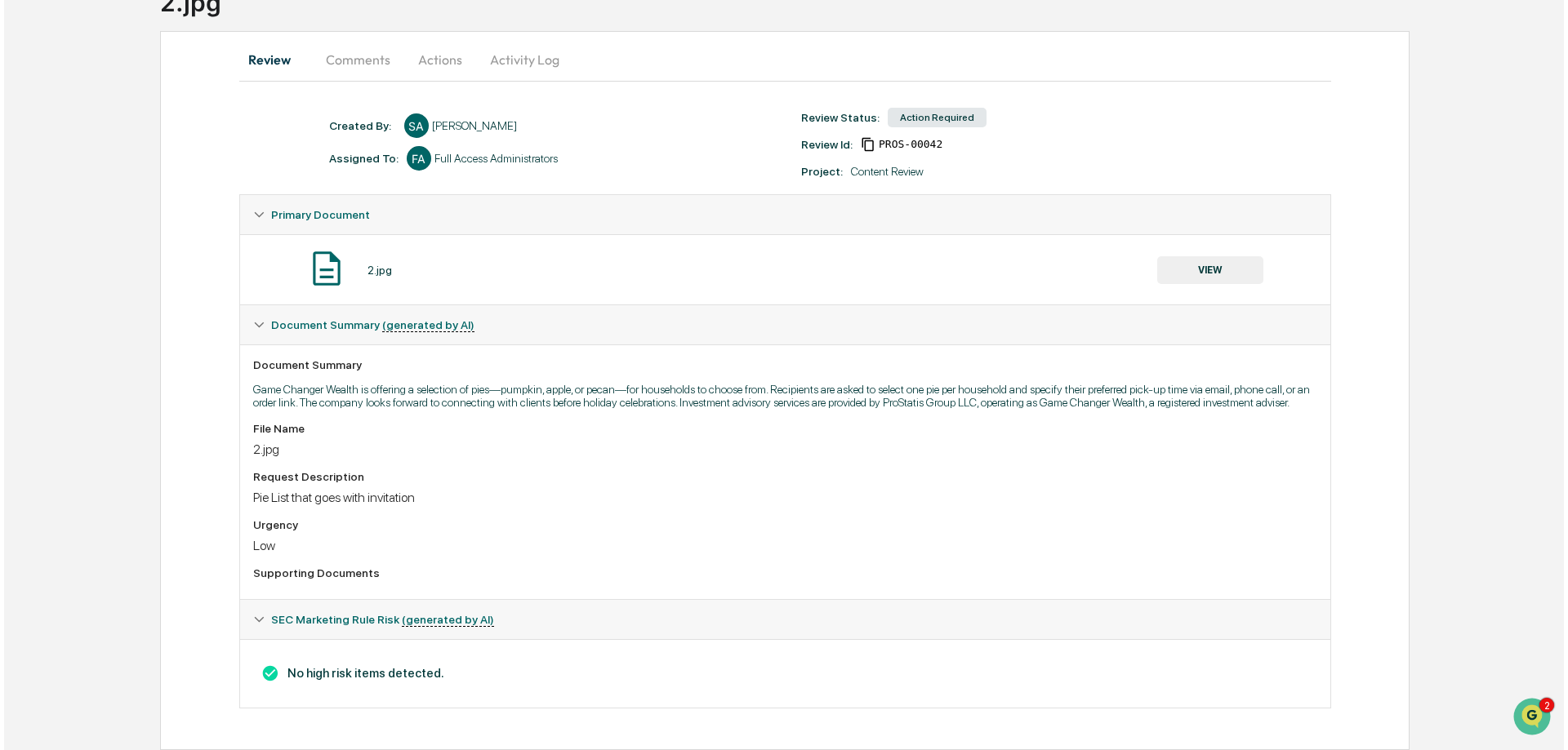
scroll to position [0, 0]
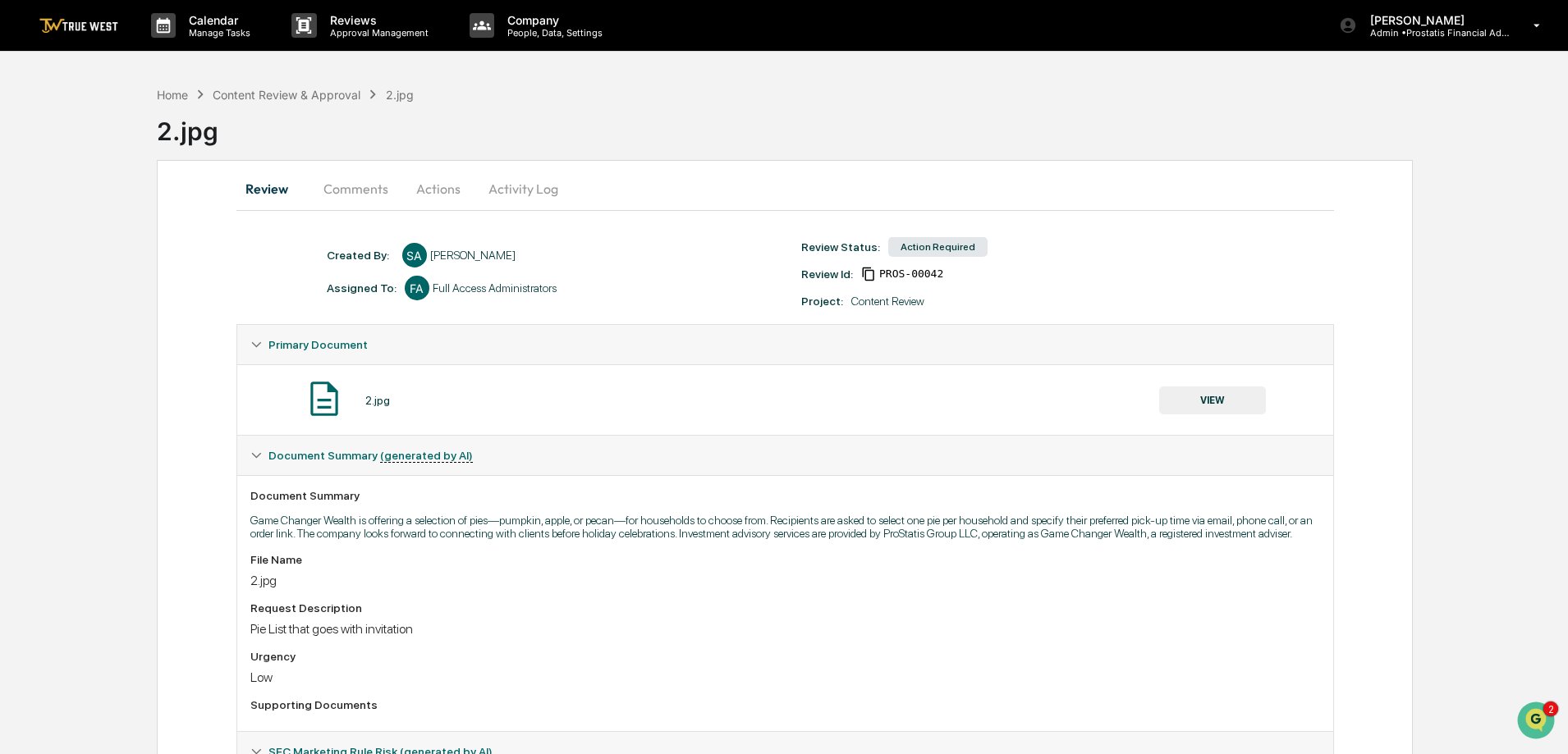
click at [548, 181] on button "Activity Log" at bounding box center [523, 189] width 96 height 39
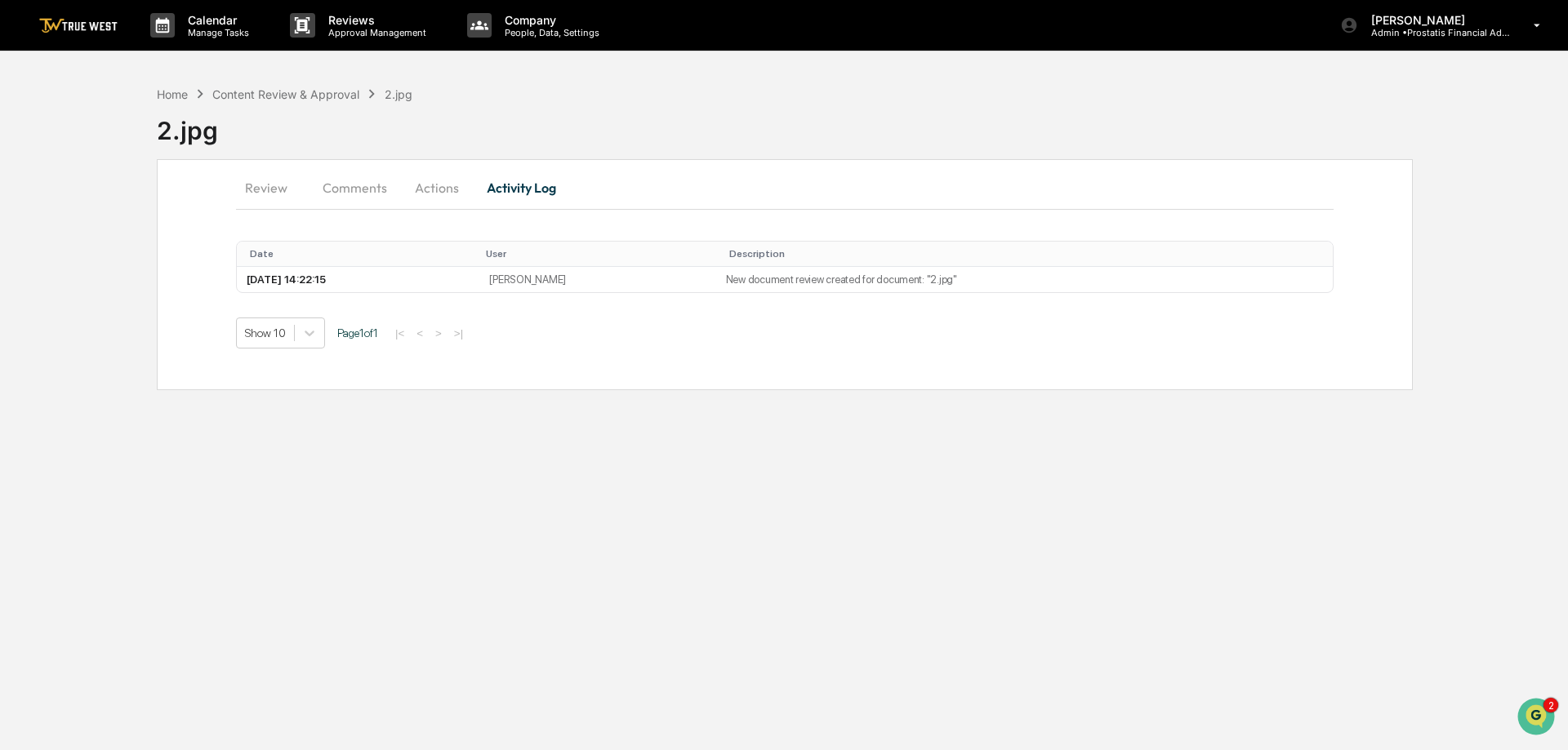
click at [450, 189] on button "Actions" at bounding box center [437, 188] width 73 height 39
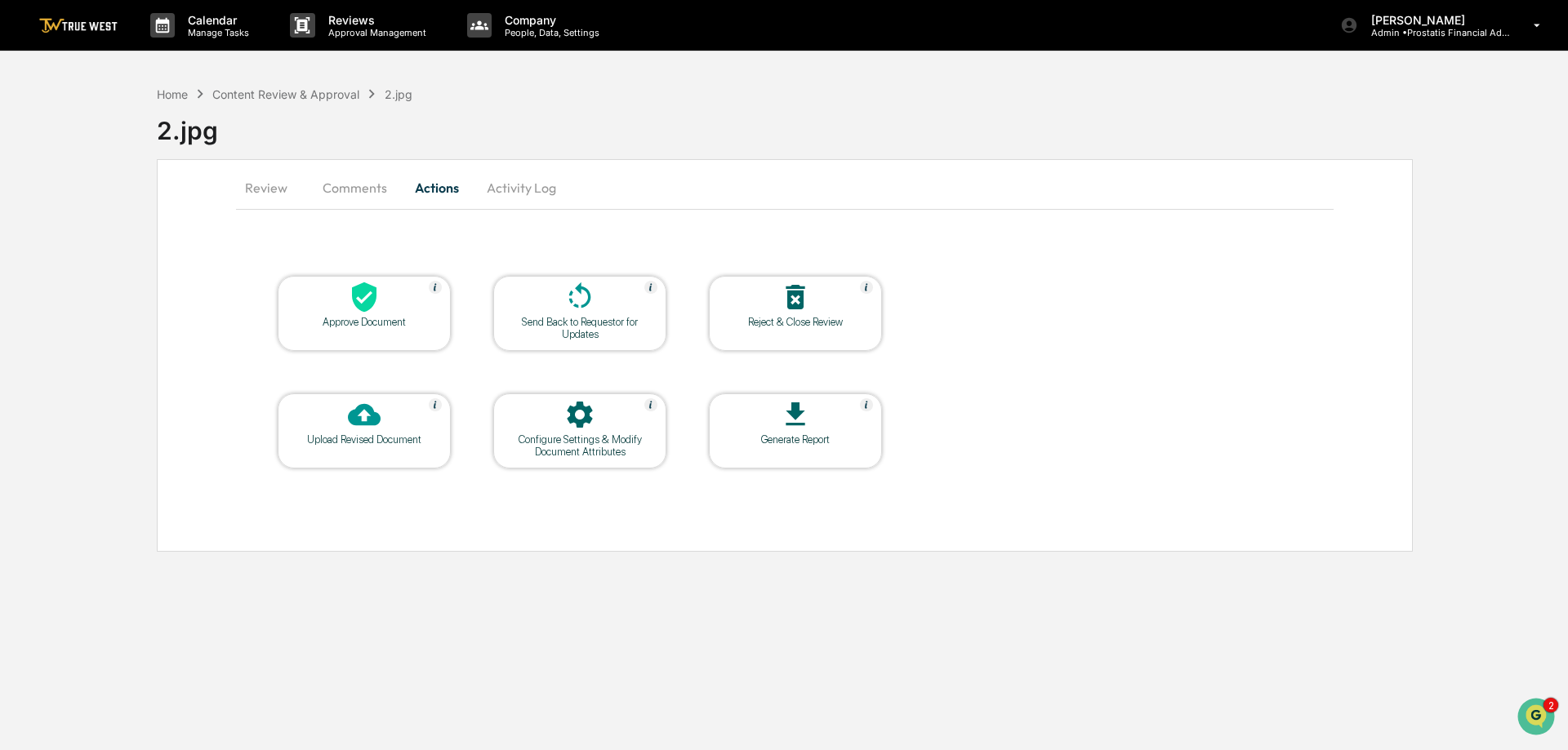
click at [512, 182] on button "Activity Log" at bounding box center [521, 188] width 95 height 39
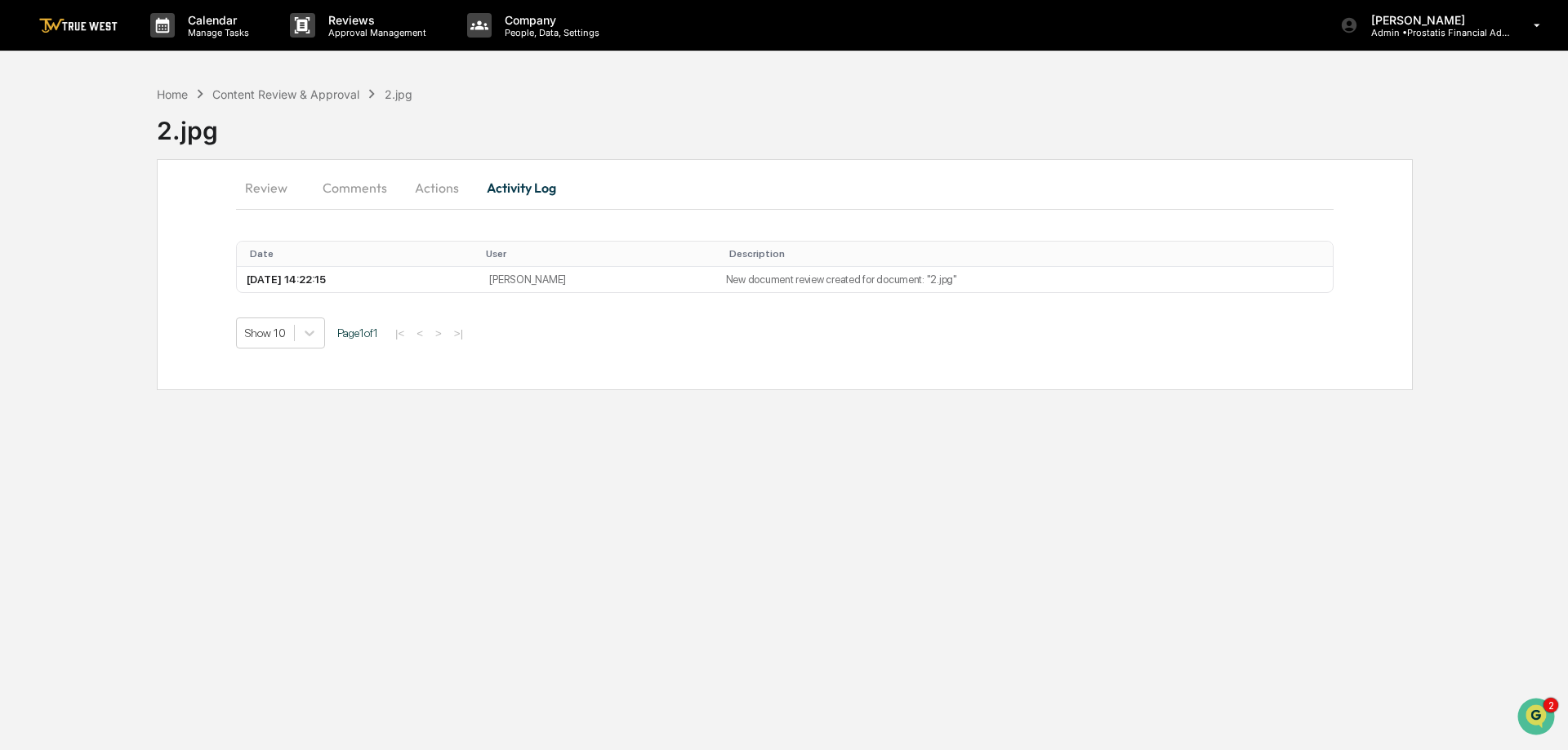
click at [436, 186] on button "Actions" at bounding box center [437, 188] width 73 height 39
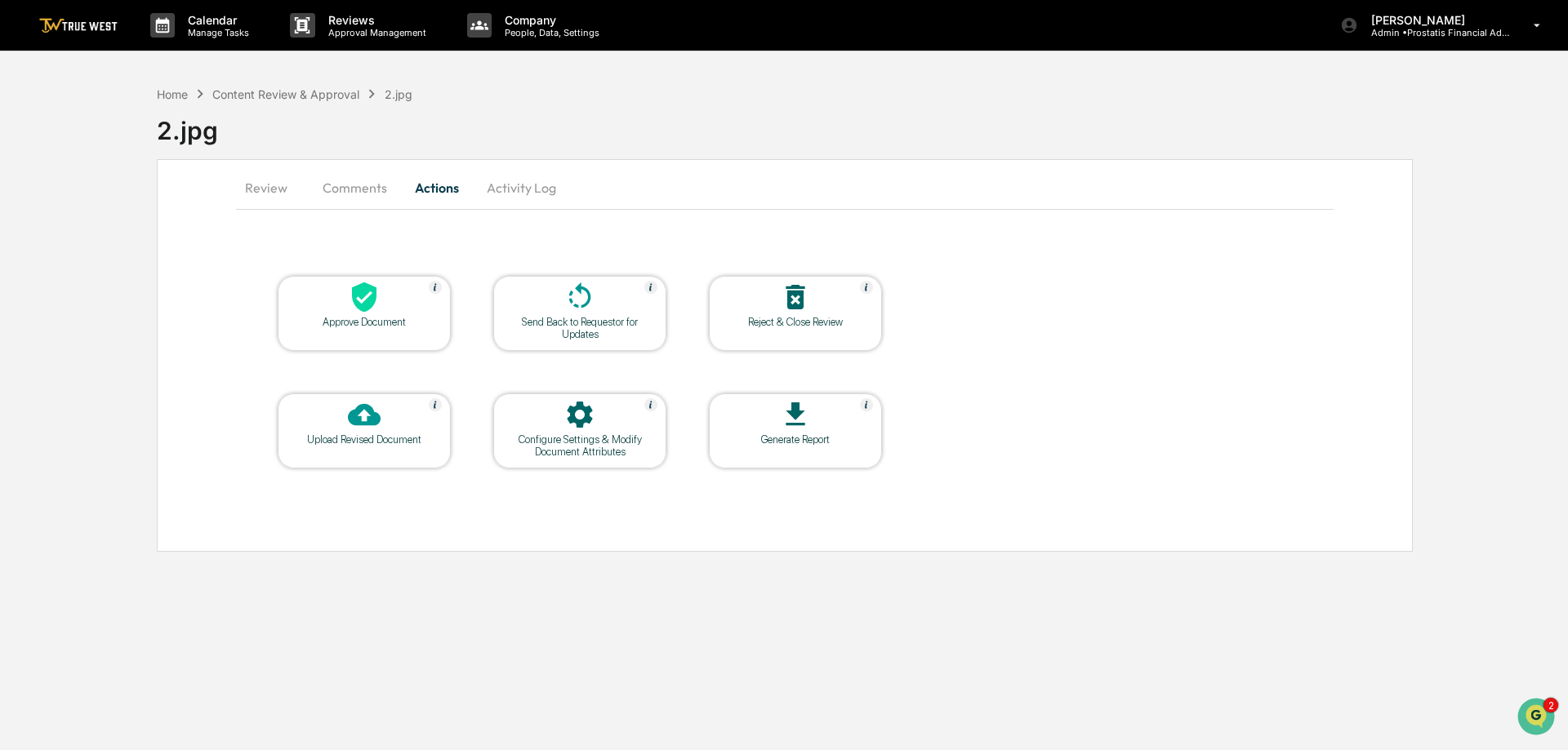
click at [371, 301] on icon at bounding box center [364, 297] width 25 height 30
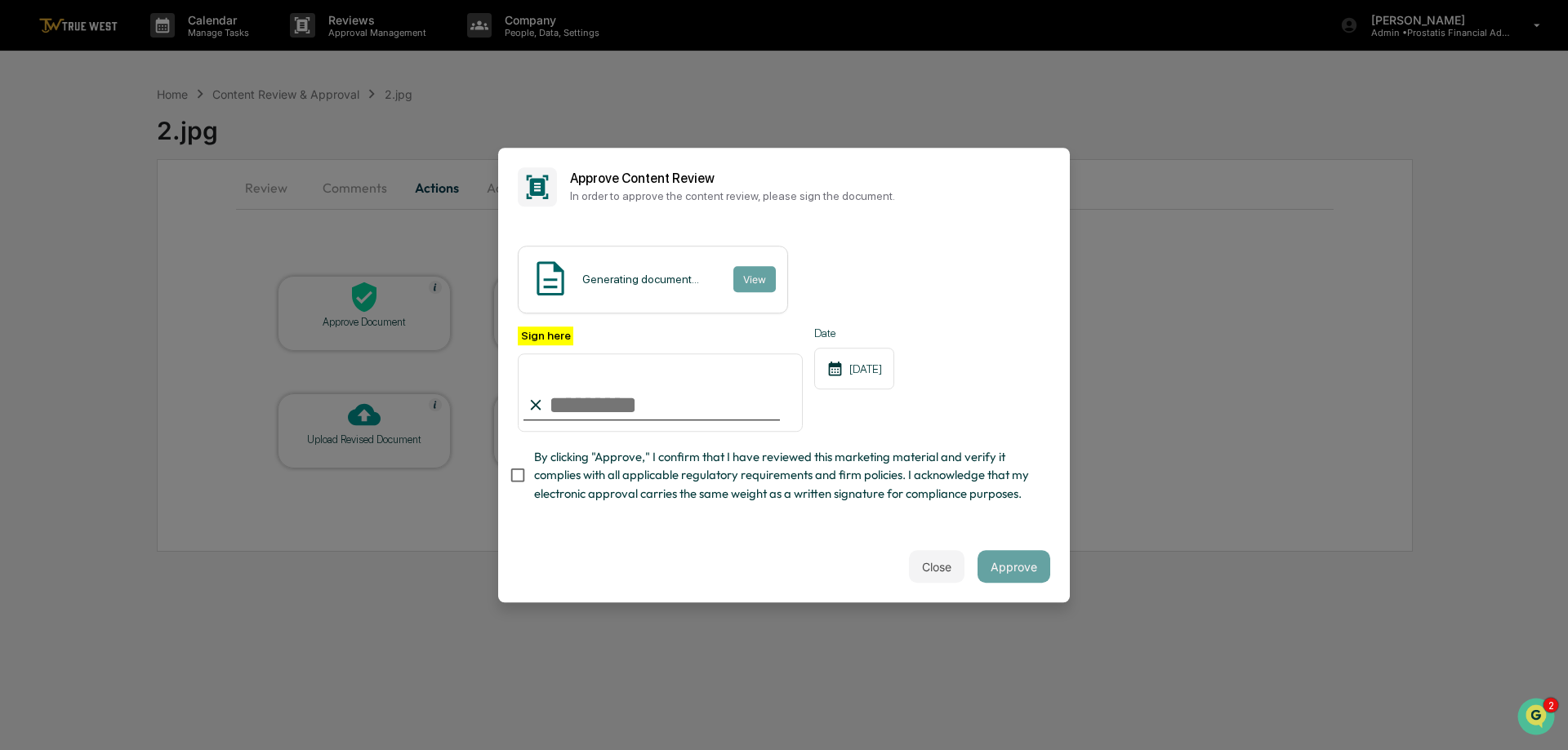
click at [660, 395] on input "Sign here" at bounding box center [660, 392] width 285 height 78
click at [656, 400] on input "Sign here" at bounding box center [660, 392] width 285 height 78
type input "**********"
click at [628, 479] on span "By clicking "Approve," I confirm that I have reviewed this marketing material a…" at bounding box center [786, 475] width 503 height 55
click at [752, 266] on button "View" at bounding box center [754, 279] width 42 height 26
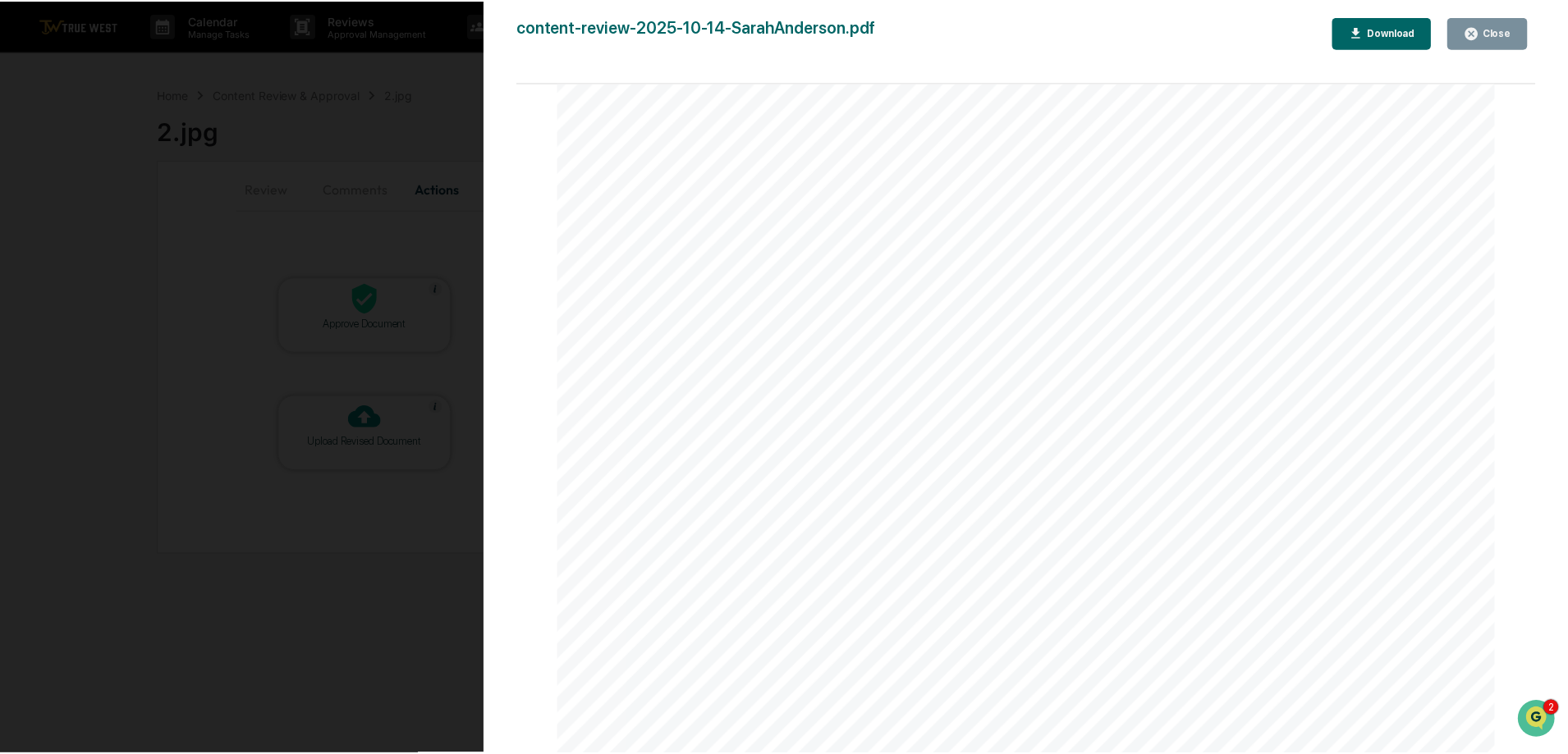
scroll to position [1510, 0]
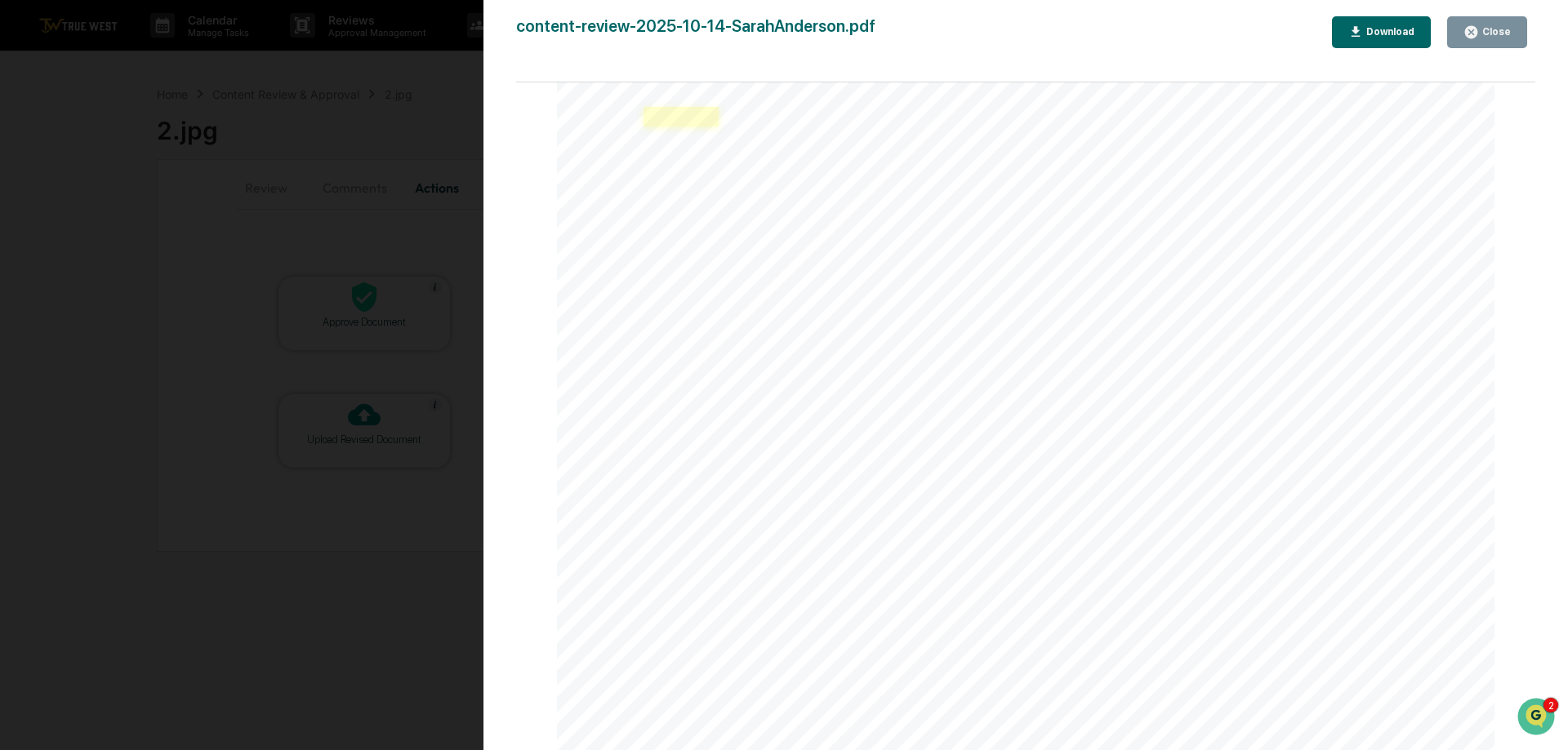
click at [688, 118] on link at bounding box center [681, 116] width 75 height 19
click at [1477, 34] on icon "button" at bounding box center [1471, 33] width 16 height 16
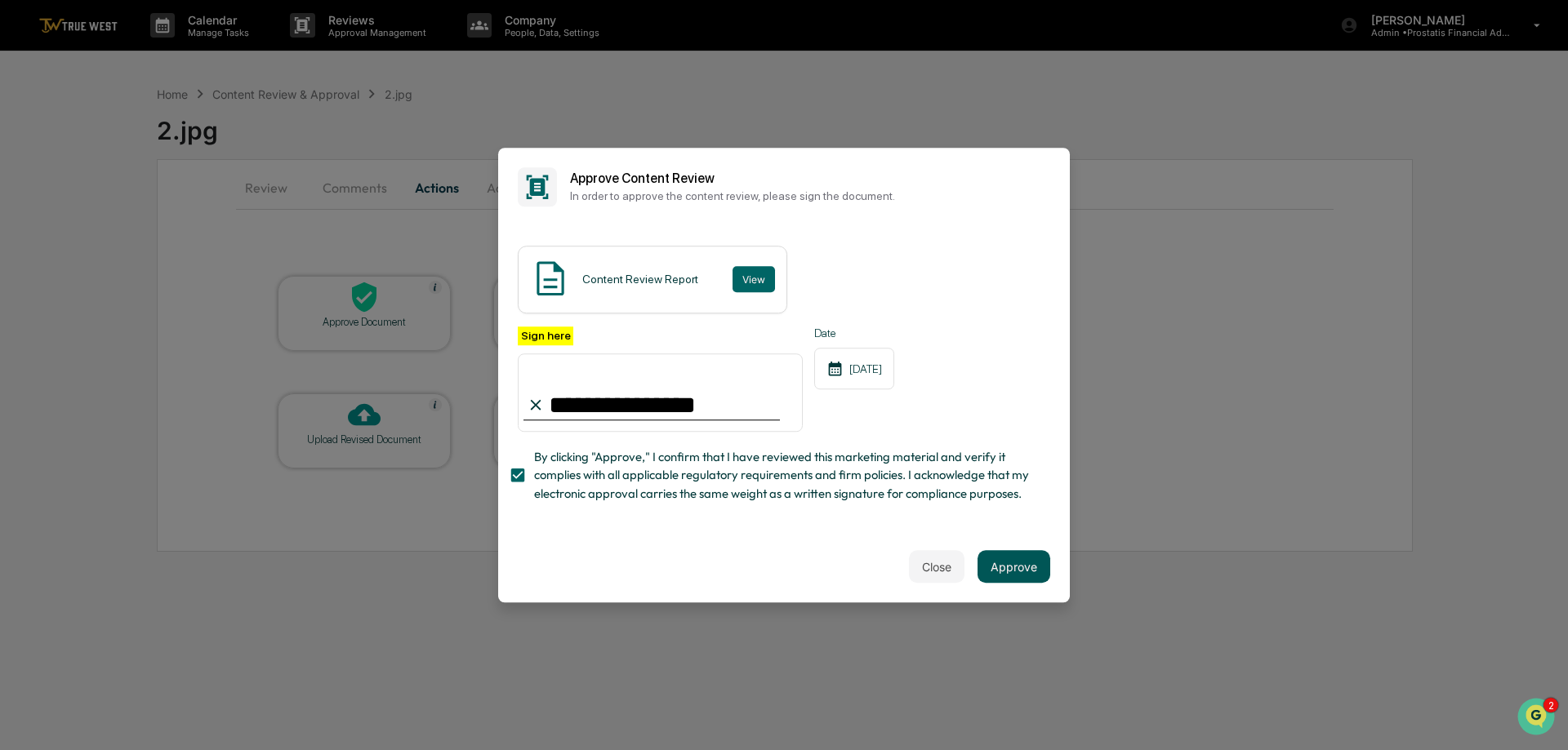
click at [1015, 575] on button "Approve" at bounding box center [1013, 566] width 72 height 33
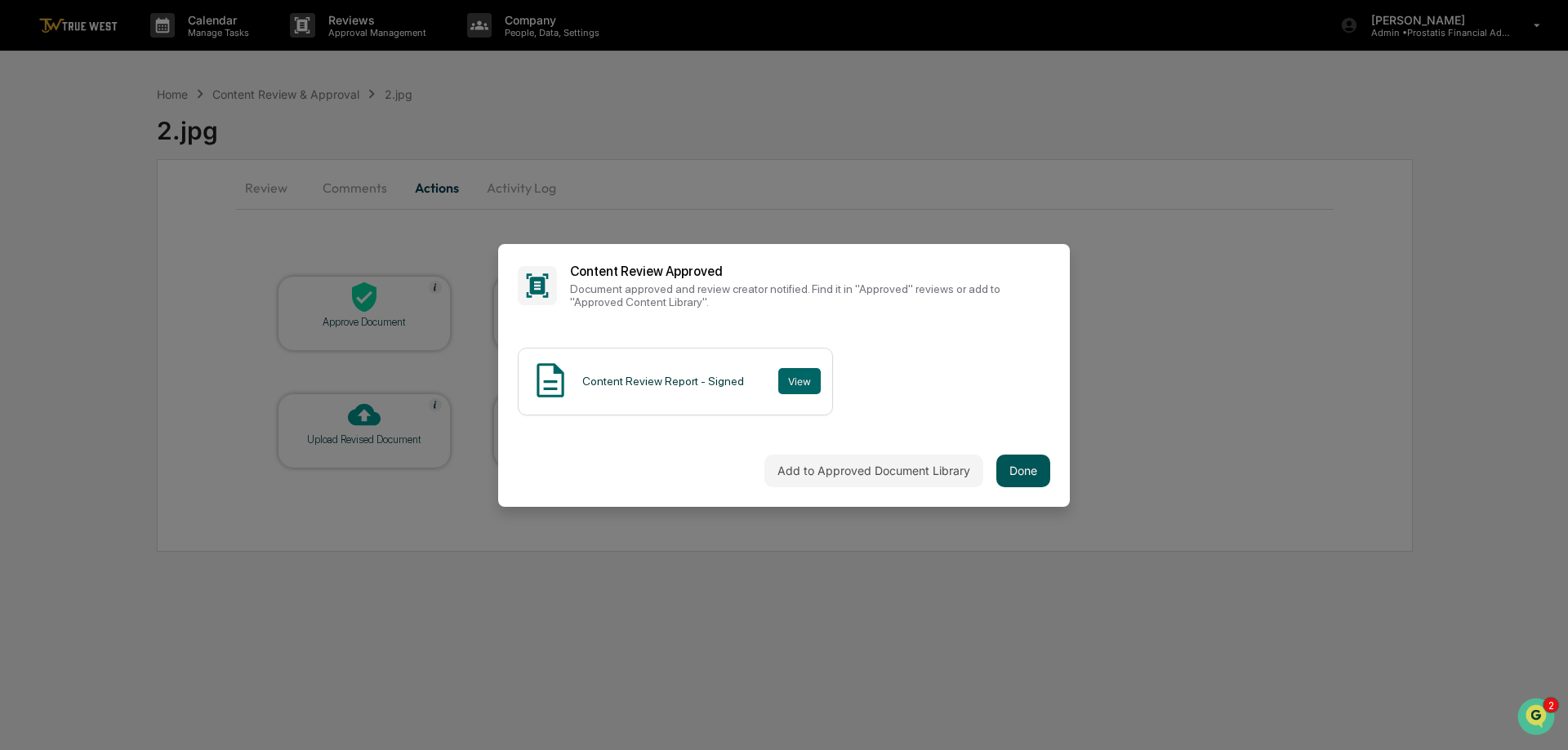
click at [1031, 467] on button "Done" at bounding box center [1023, 471] width 54 height 33
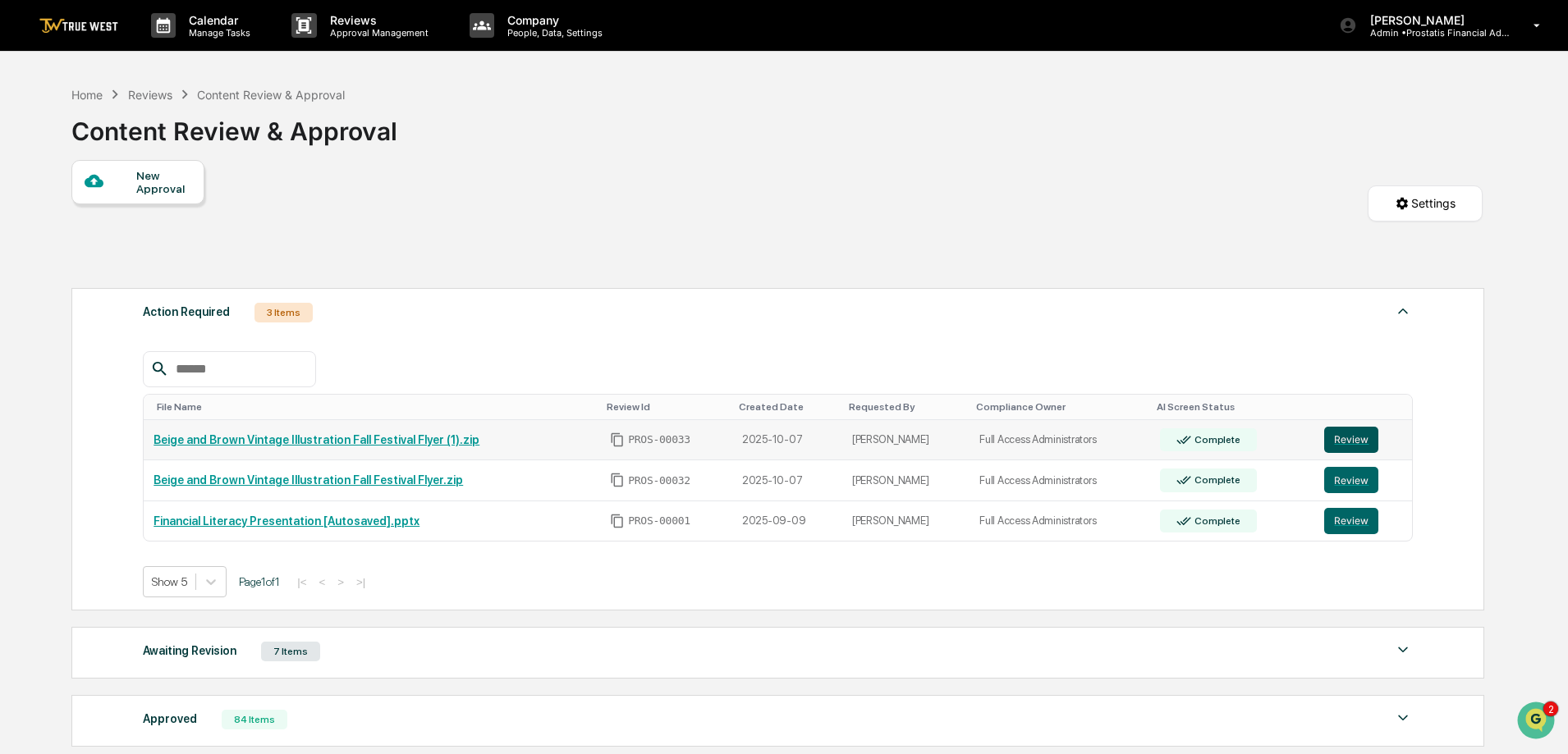
click at [1358, 437] on button "Review" at bounding box center [1351, 439] width 54 height 27
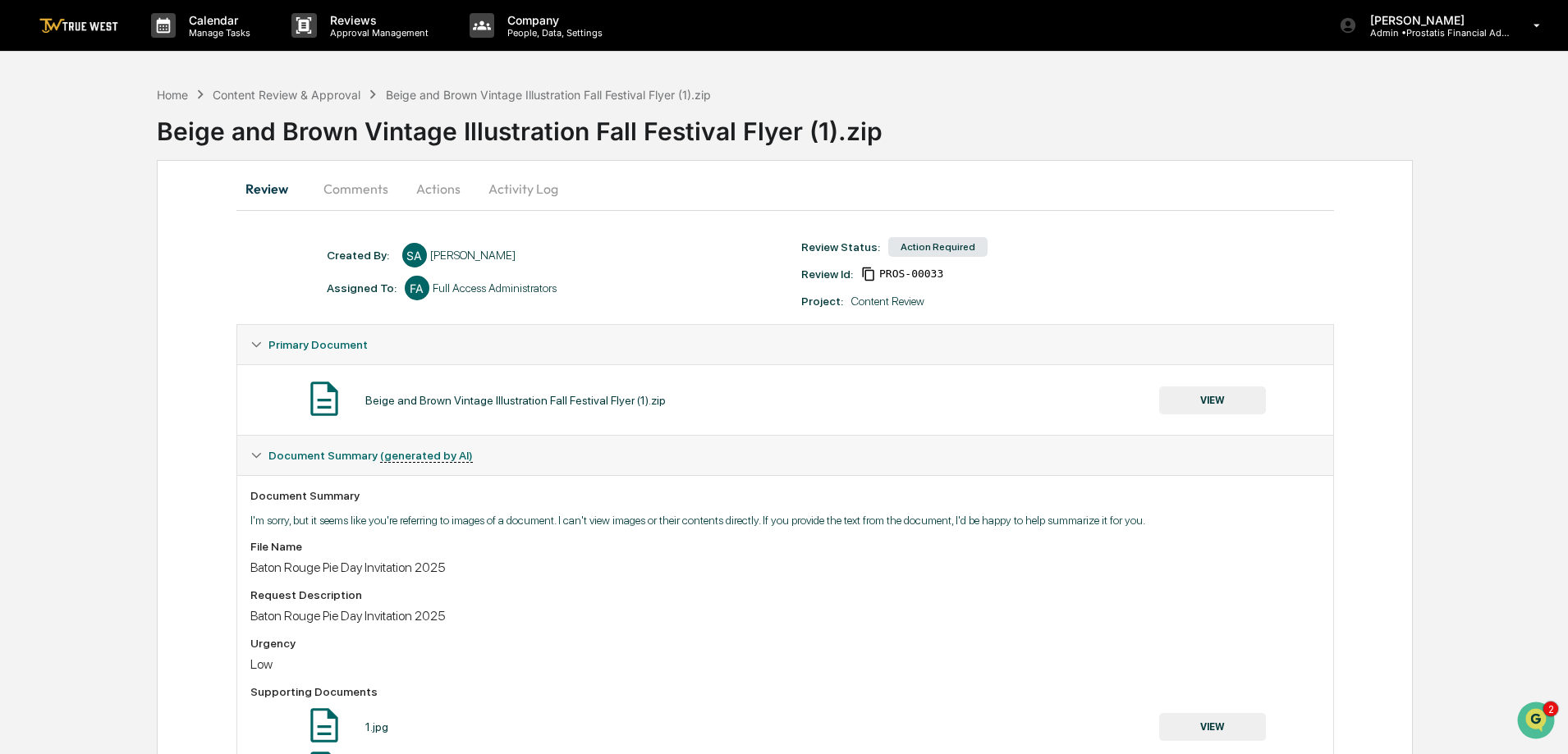
scroll to position [203, 0]
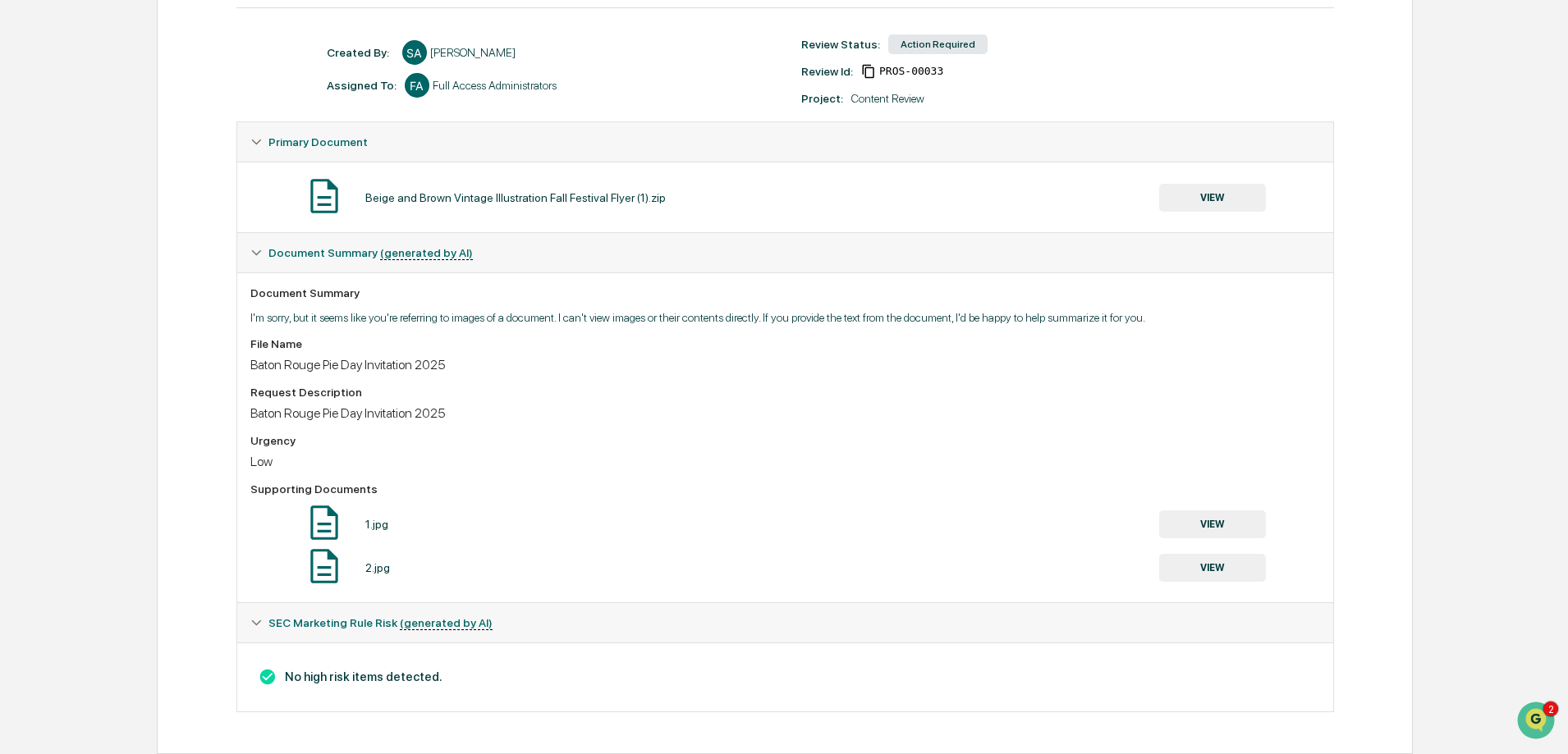
click at [1211, 521] on button "VIEW" at bounding box center [1212, 524] width 106 height 27
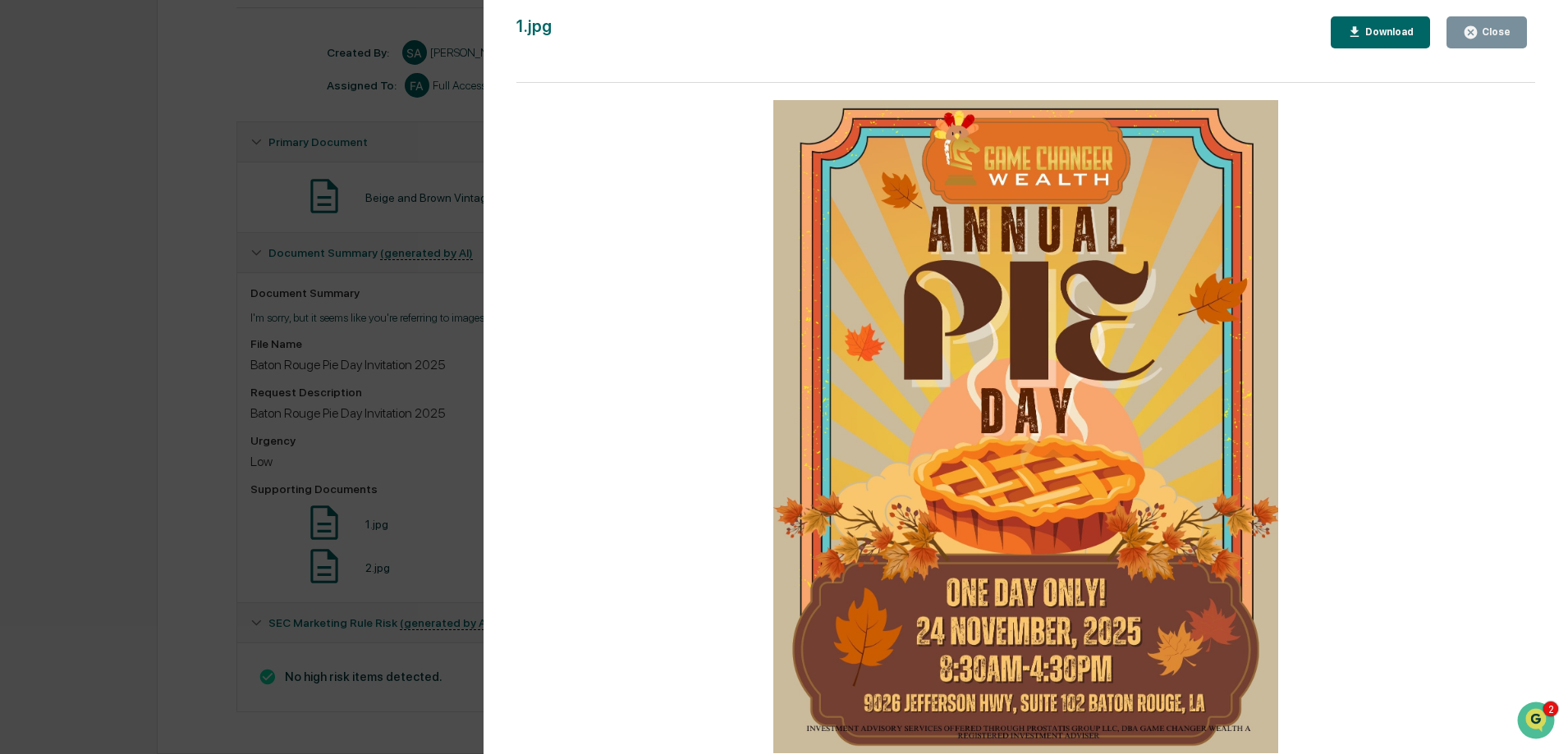
click at [1500, 30] on div "Close" at bounding box center [1494, 32] width 32 height 12
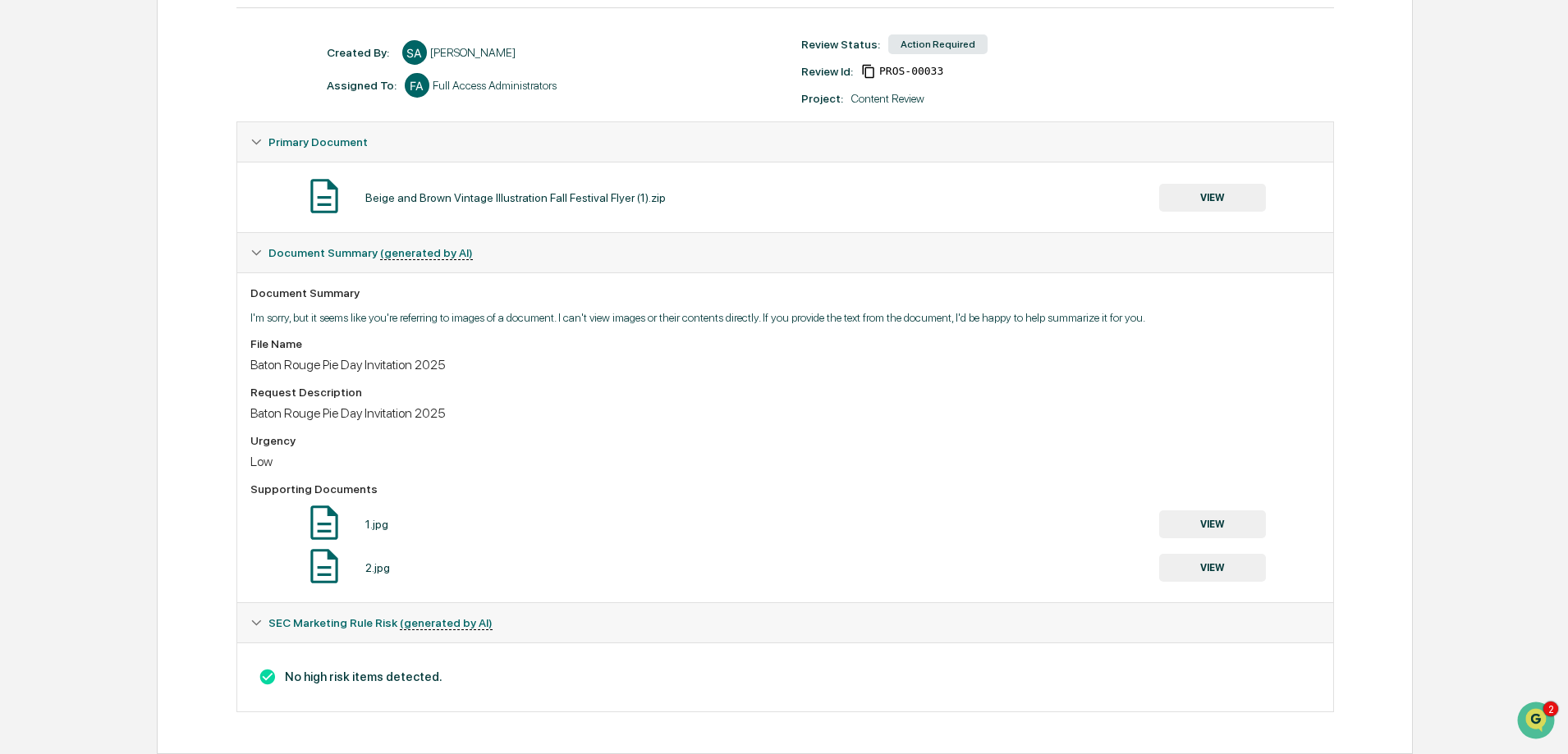
click at [1199, 570] on button "VIEW" at bounding box center [1212, 567] width 106 height 27
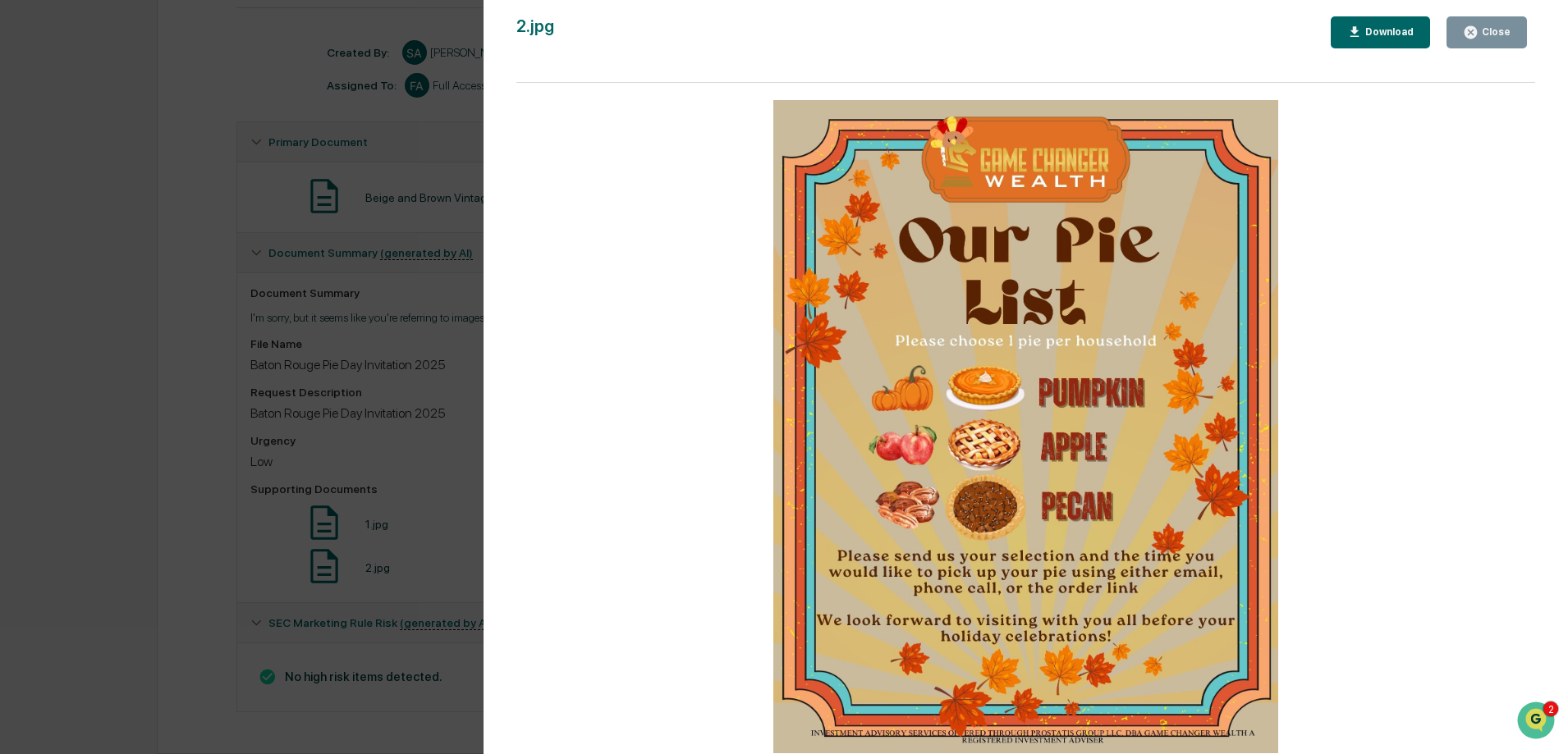
click at [1503, 25] on div "Close" at bounding box center [1486, 33] width 48 height 16
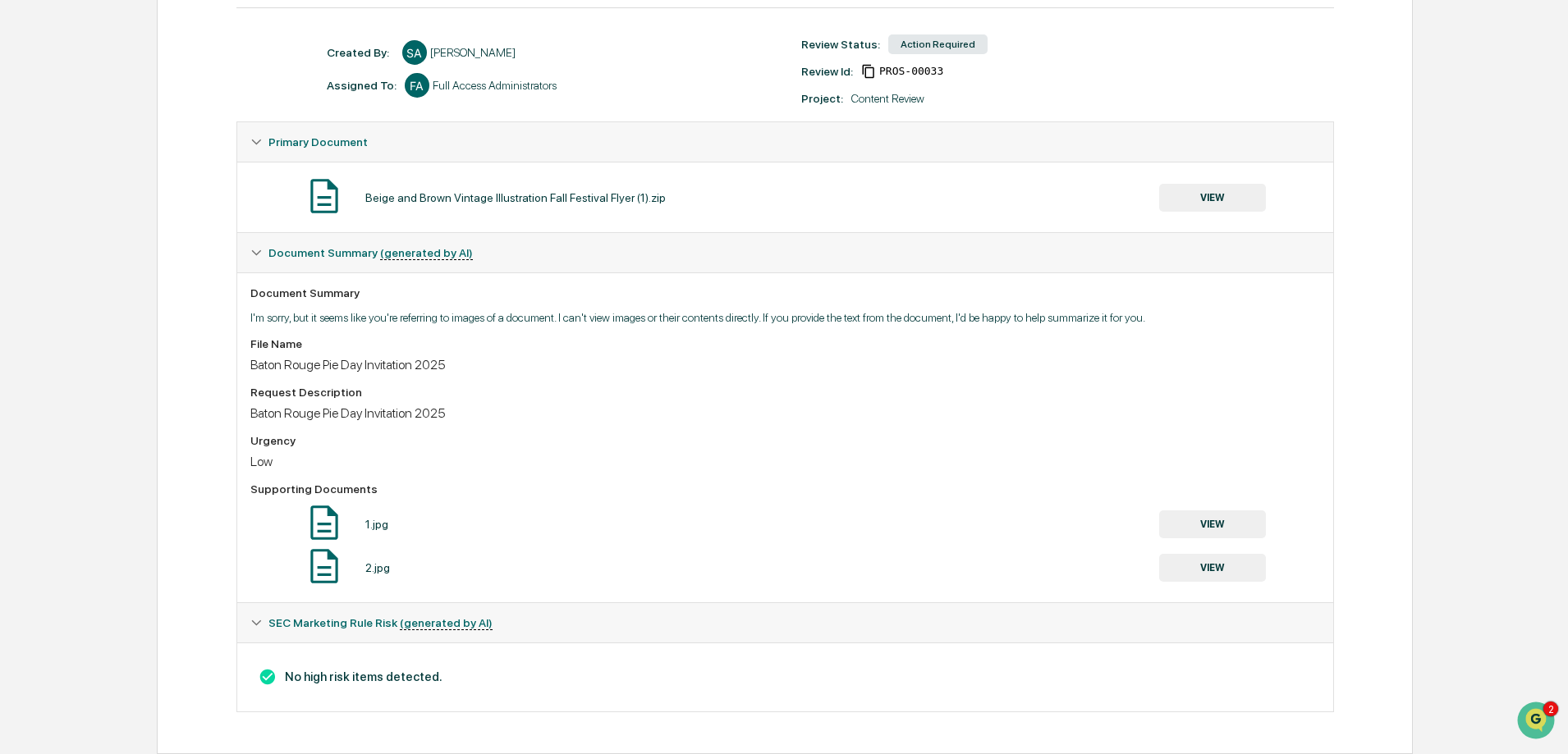
click at [332, 526] on img at bounding box center [324, 523] width 41 height 41
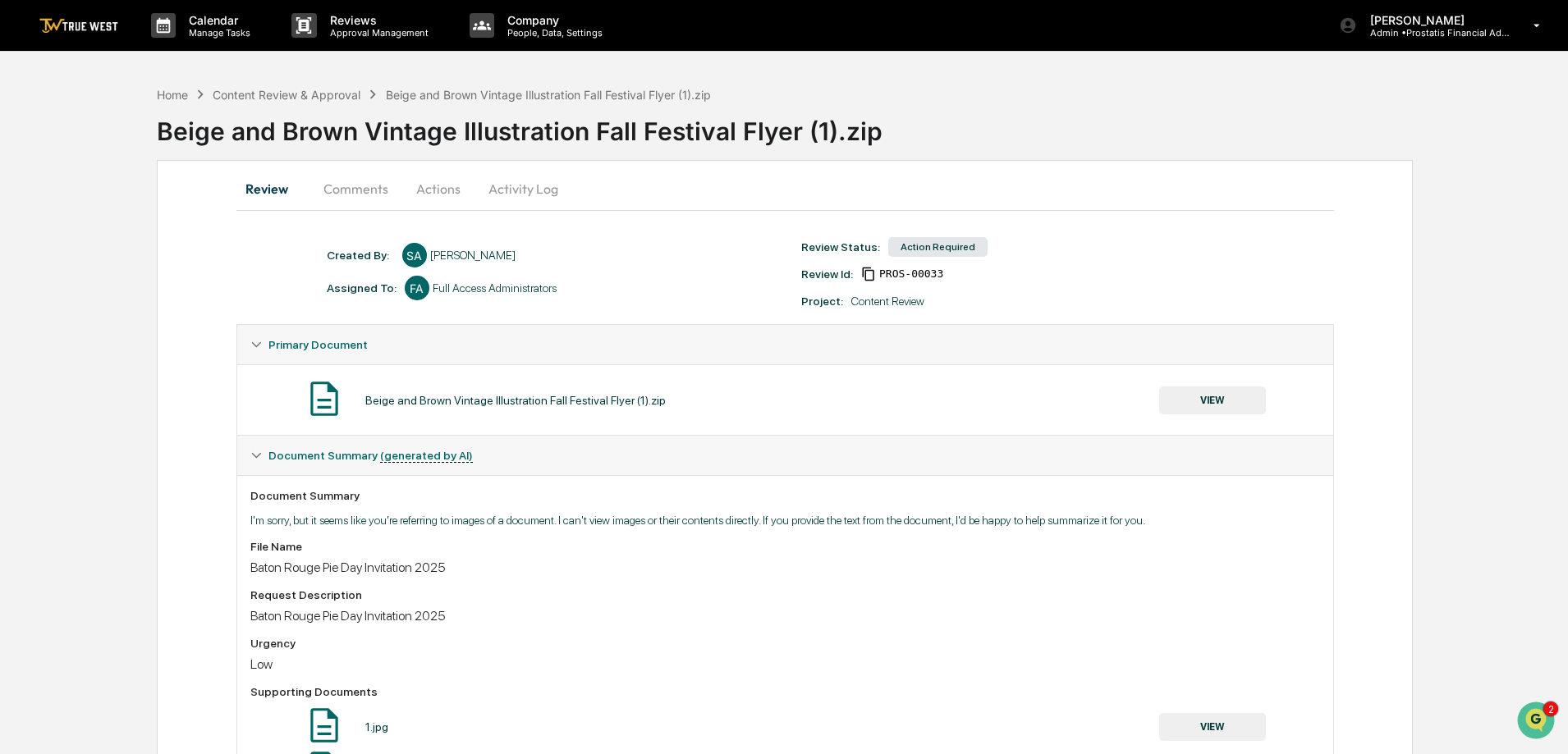
click at [438, 182] on button "Actions" at bounding box center [438, 189] width 74 height 39
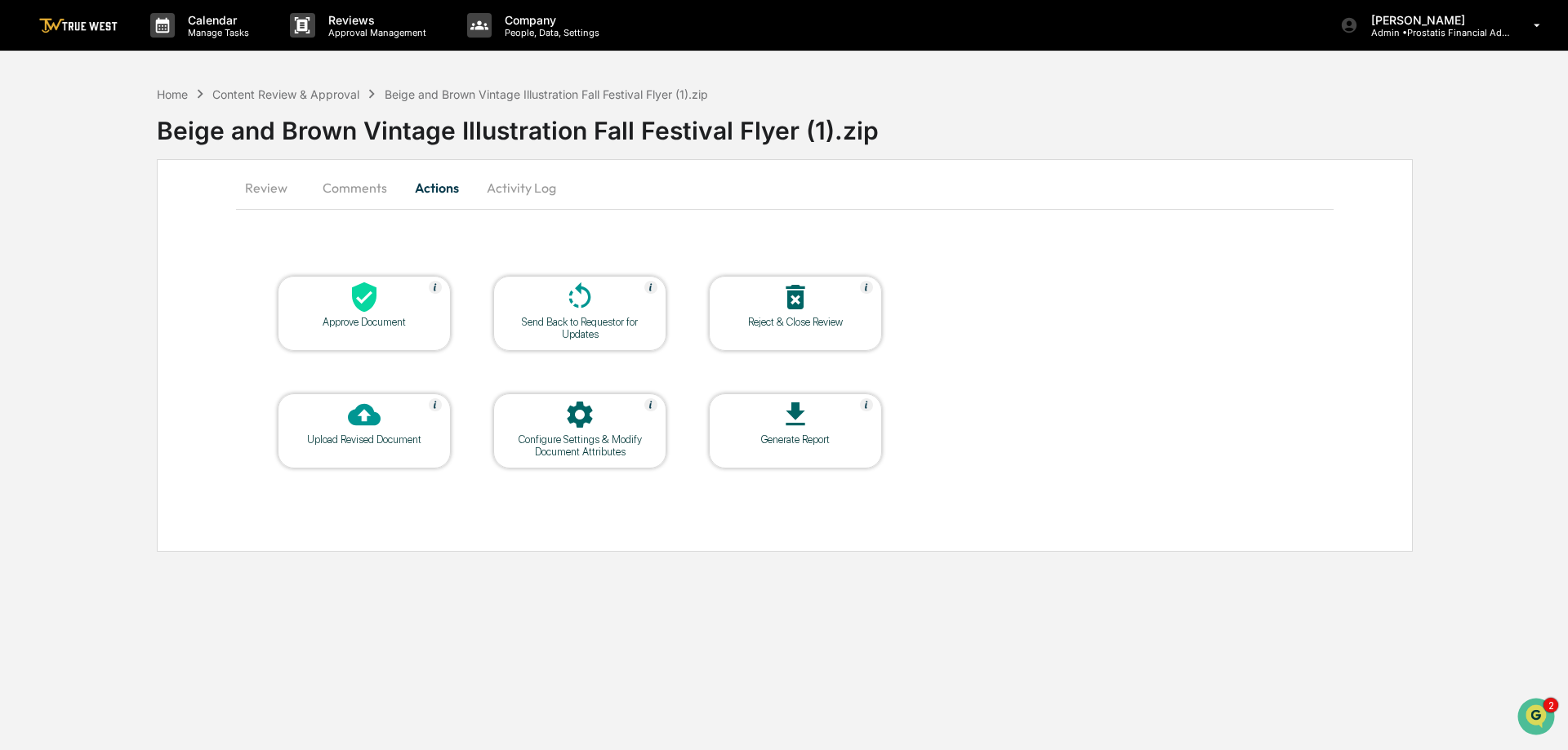
click at [347, 189] on button "Comments" at bounding box center [355, 188] width 91 height 39
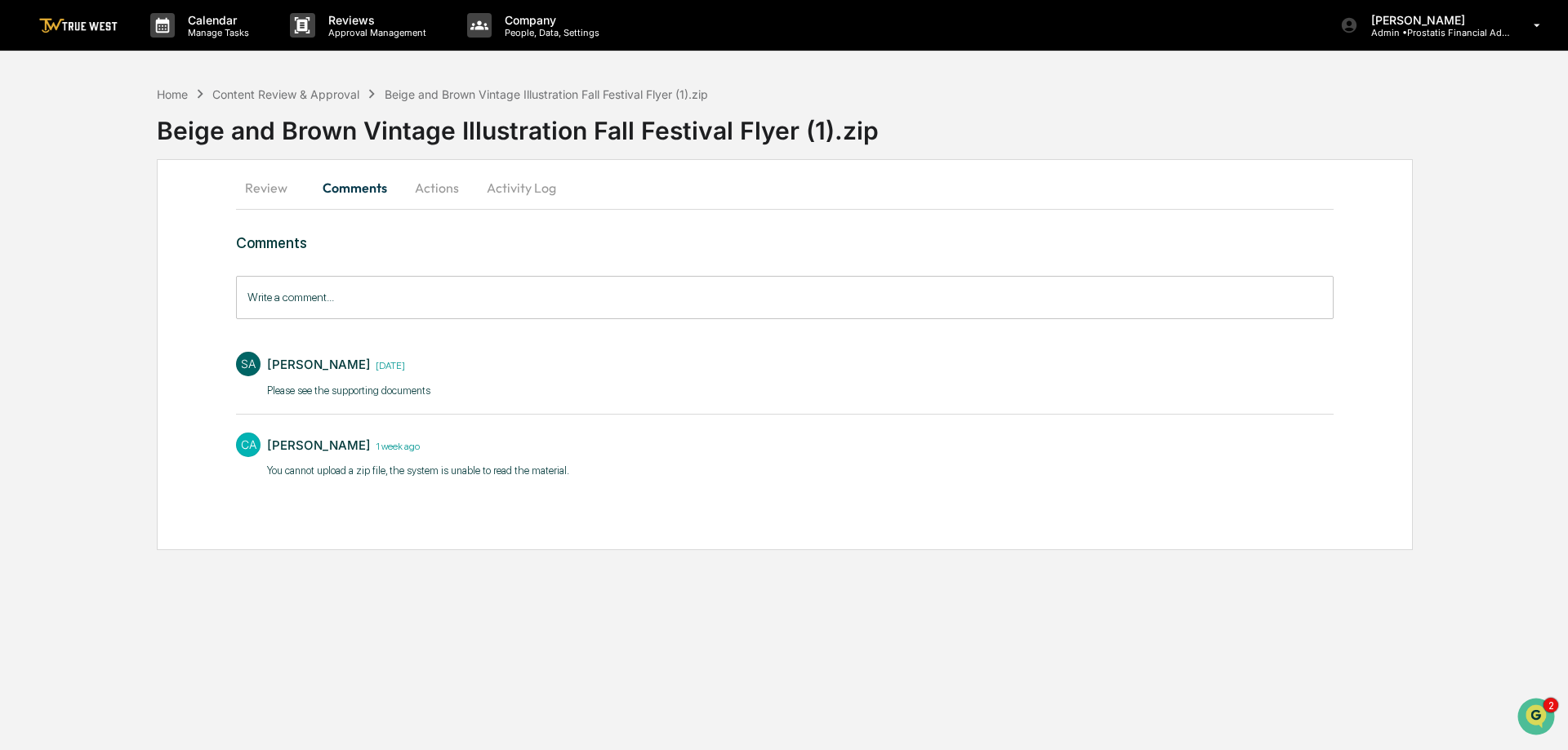
click at [472, 182] on button "Actions" at bounding box center [437, 188] width 73 height 39
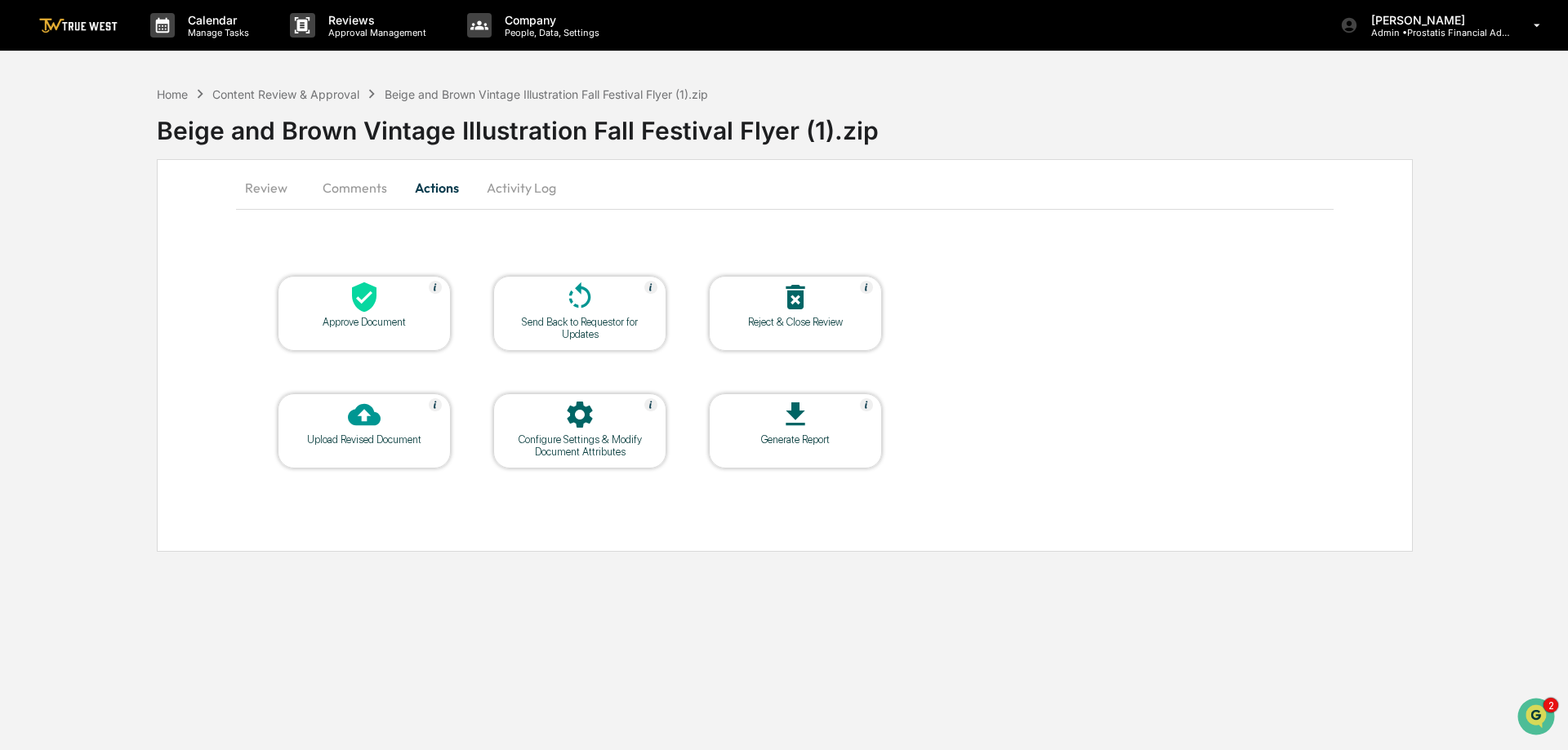
click at [432, 186] on button "Actions" at bounding box center [437, 188] width 73 height 39
click at [350, 436] on div "Upload Revised Document" at bounding box center [364, 440] width 147 height 12
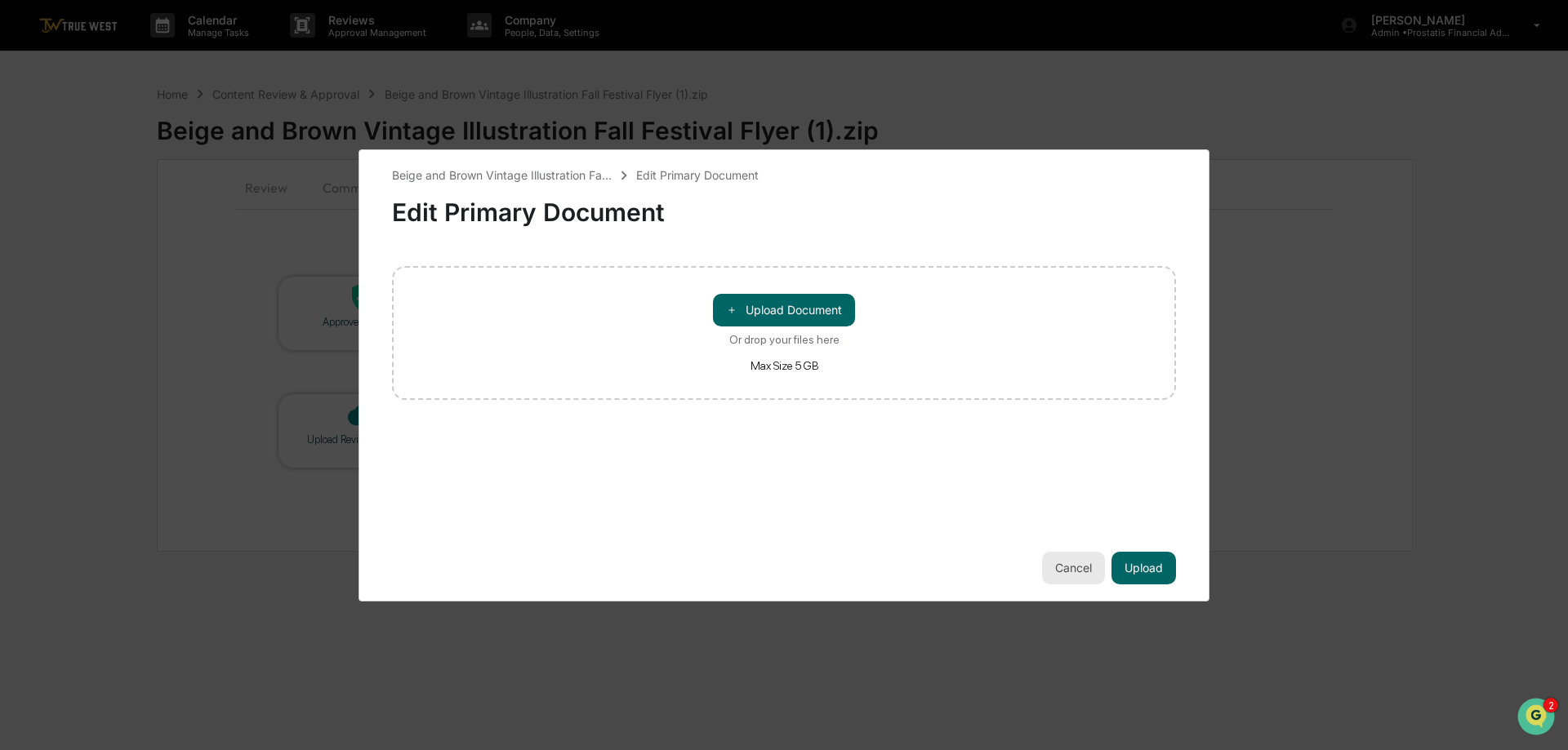
click at [1072, 562] on button "Cancel" at bounding box center [1072, 568] width 63 height 33
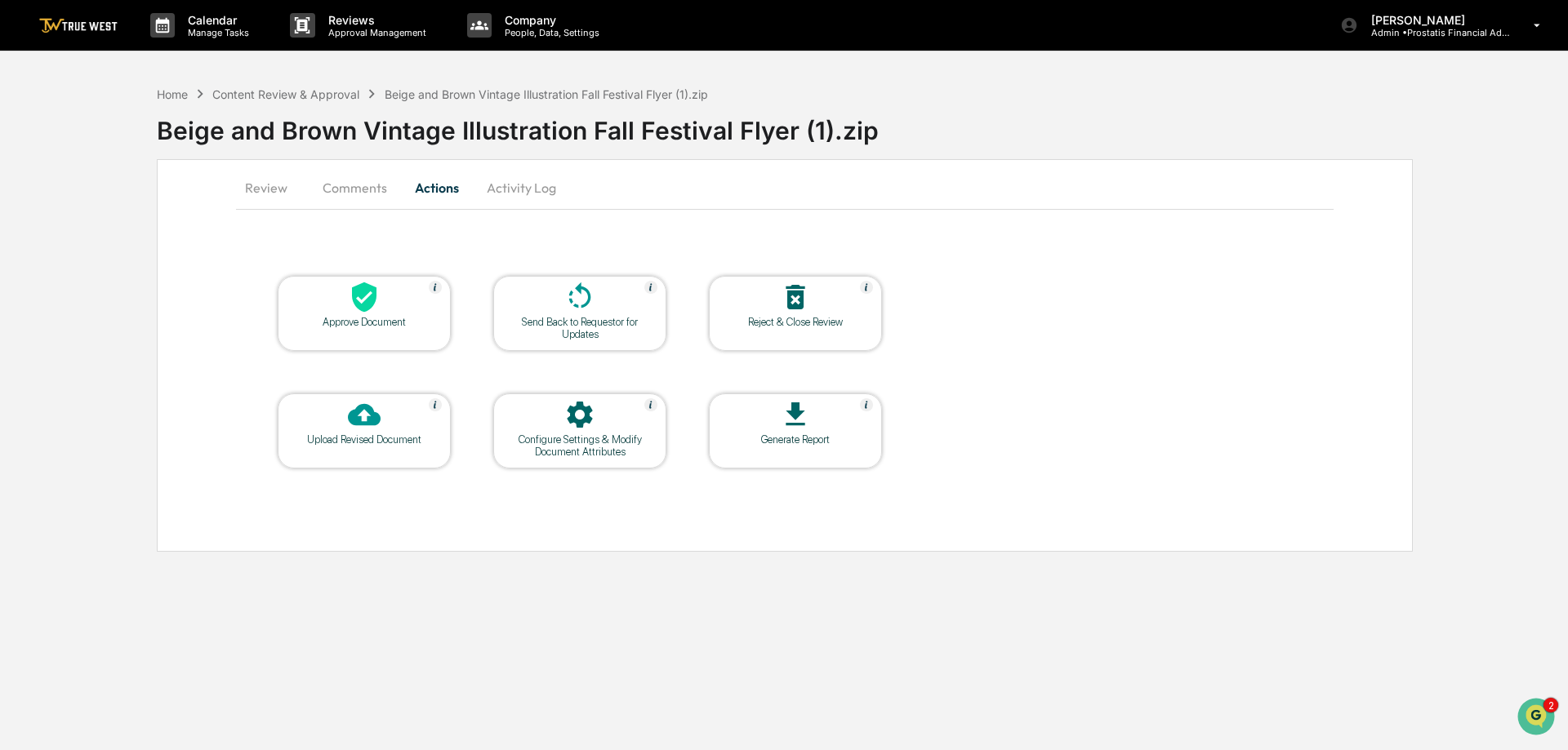
click at [331, 190] on button "Comments" at bounding box center [355, 188] width 91 height 39
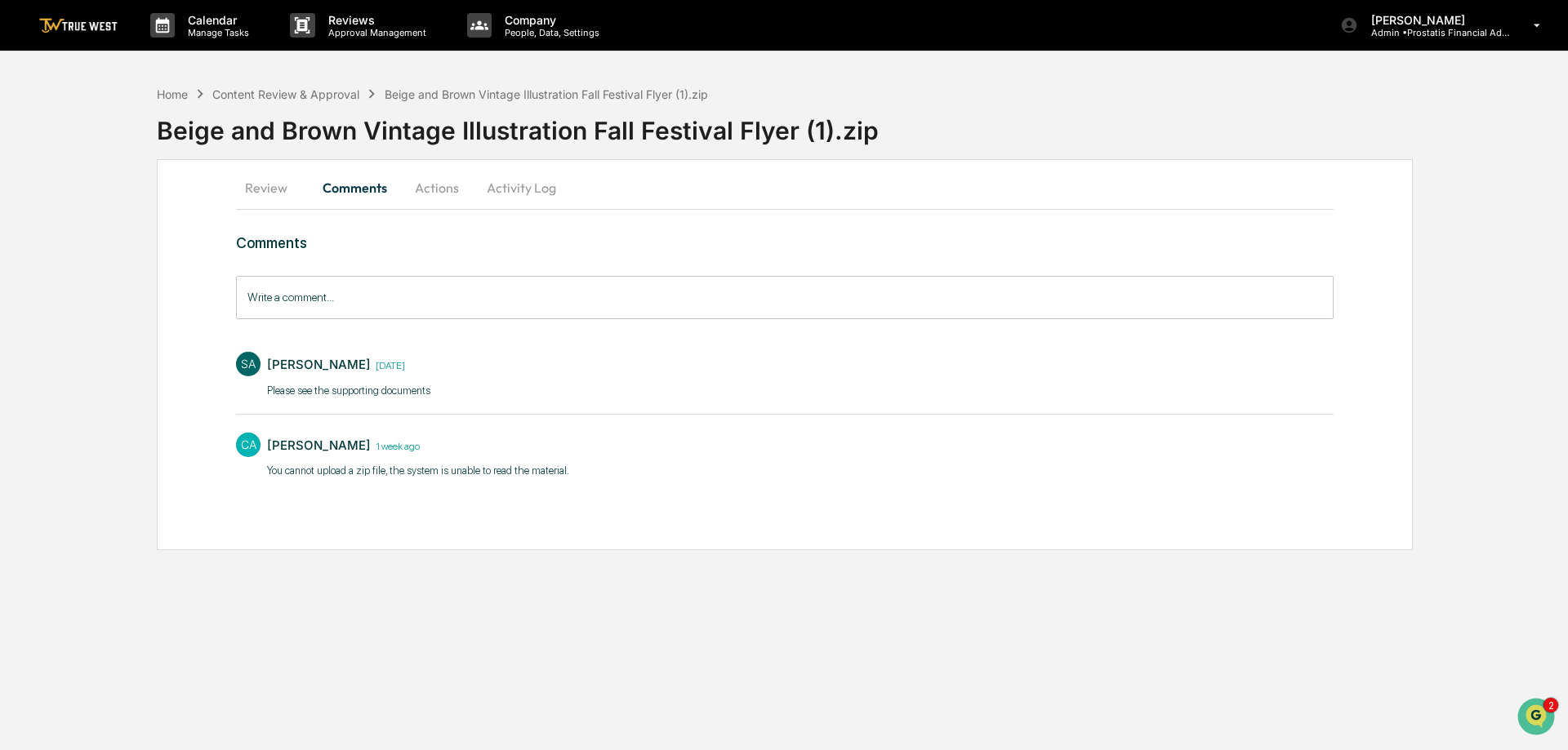
click at [255, 188] on button "Review" at bounding box center [273, 188] width 73 height 39
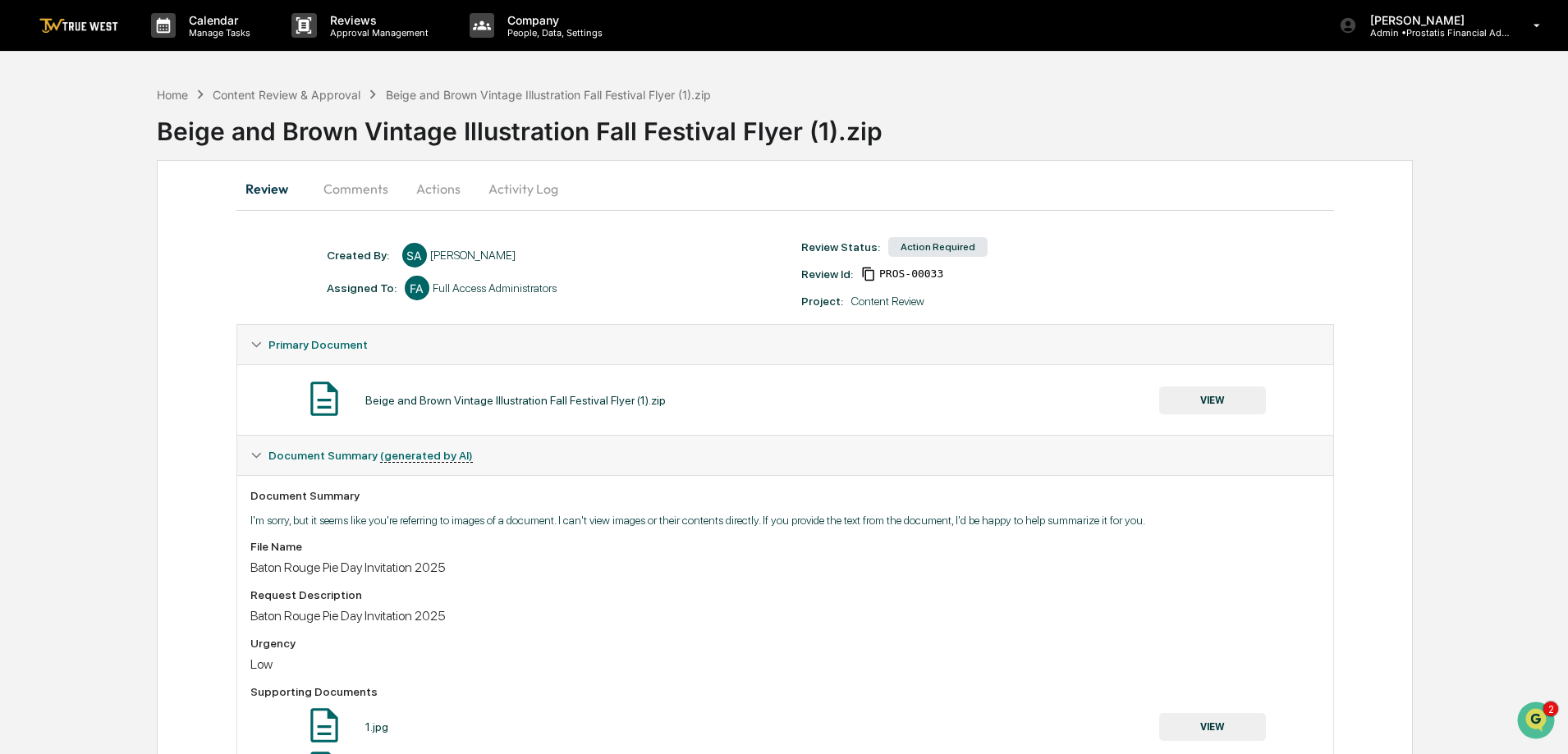
click at [1215, 402] on button "VIEW" at bounding box center [1212, 400] width 106 height 27
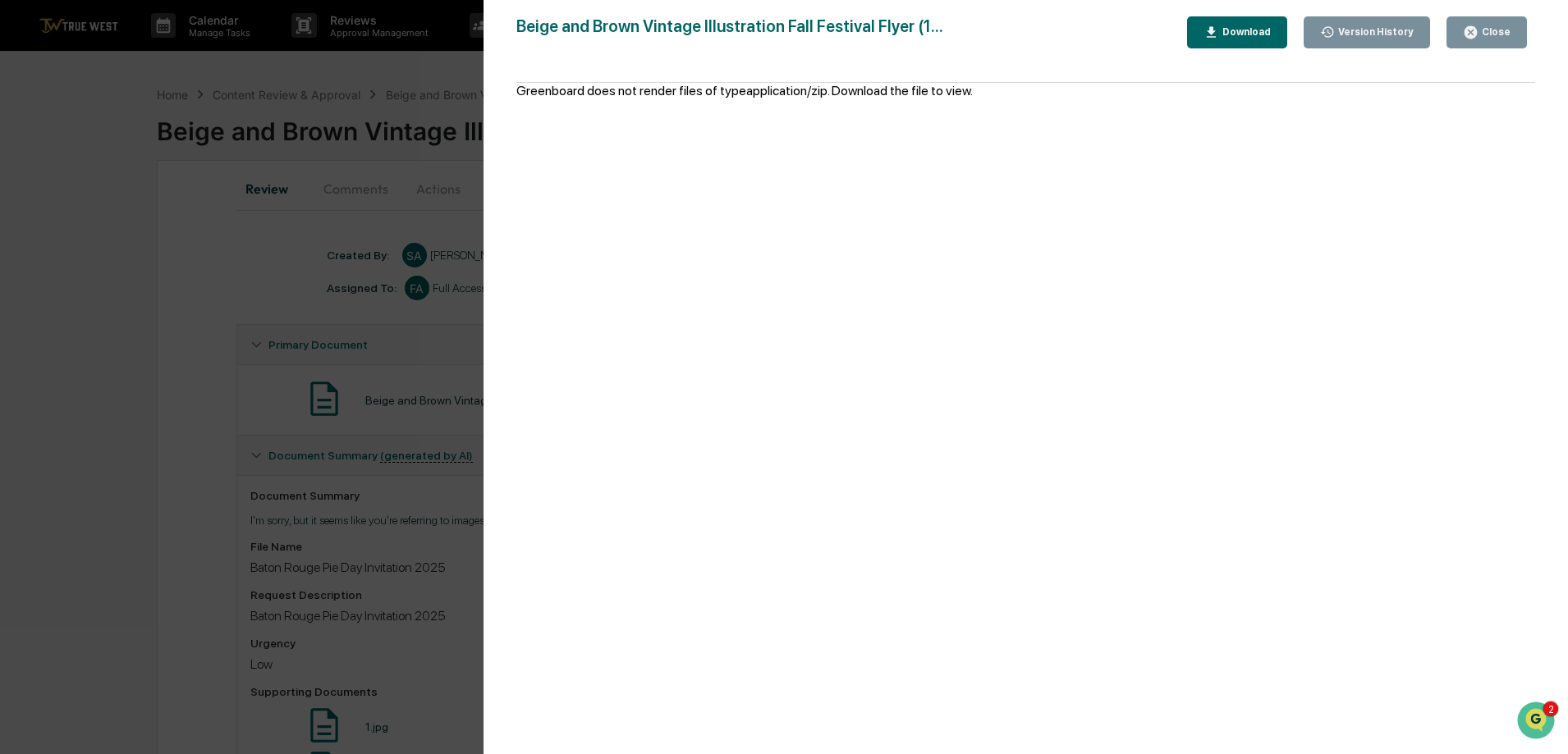
click at [1485, 35] on div "Close" at bounding box center [1494, 32] width 32 height 12
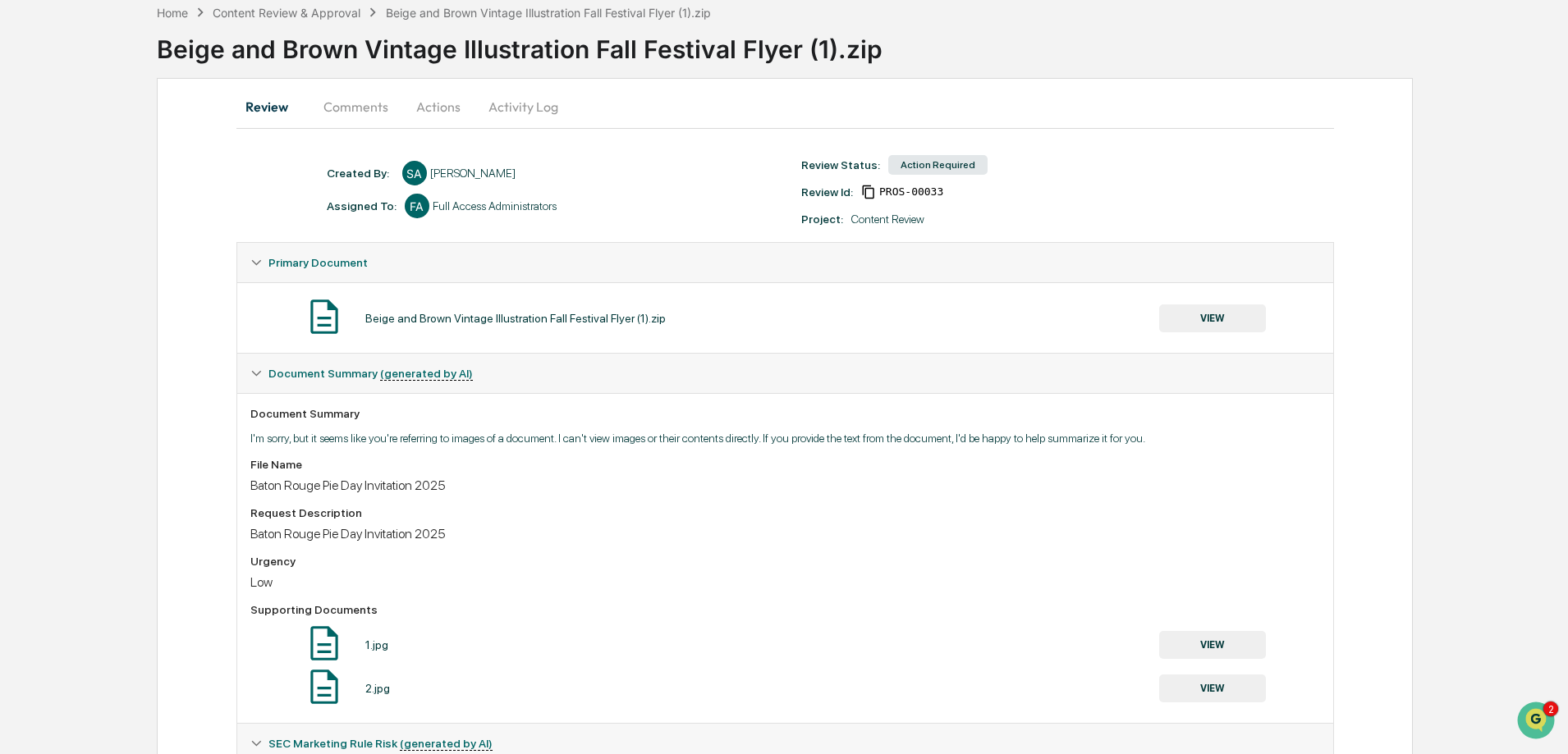
scroll to position [164, 0]
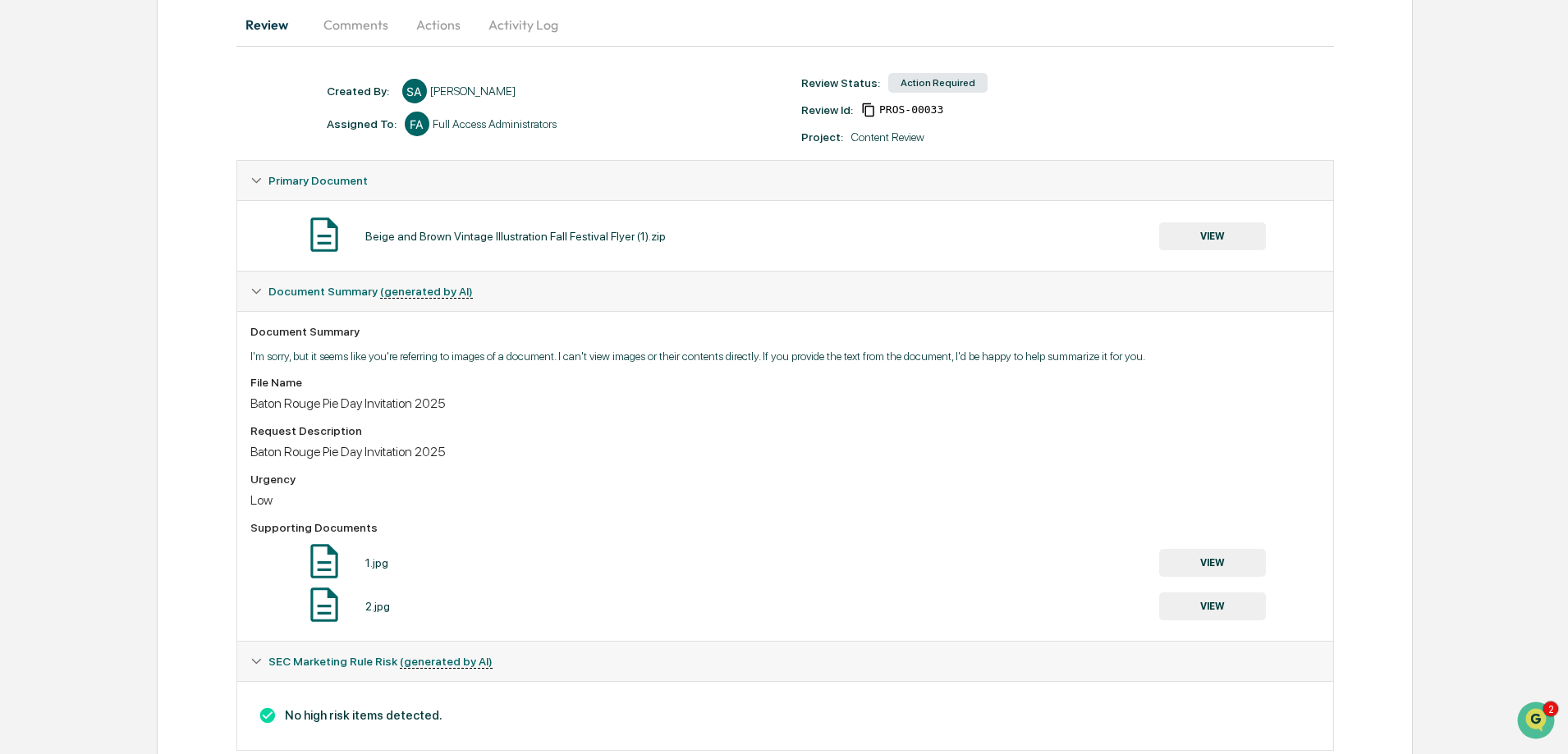
click at [1219, 558] on button "VIEW" at bounding box center [1212, 562] width 106 height 27
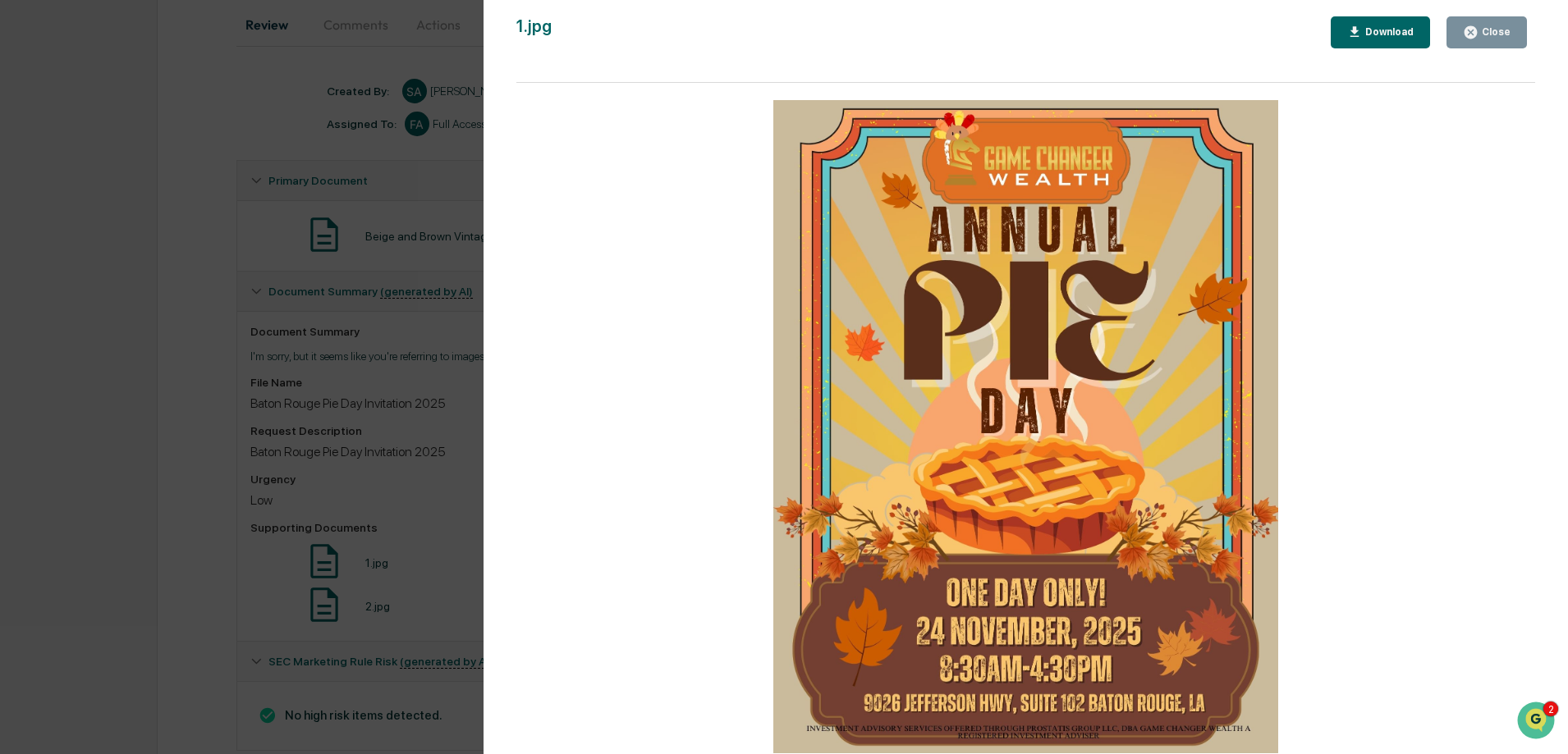
click at [1397, 27] on div "Download" at bounding box center [1387, 32] width 51 height 12
click at [1519, 37] on button "Close" at bounding box center [1486, 33] width 81 height 32
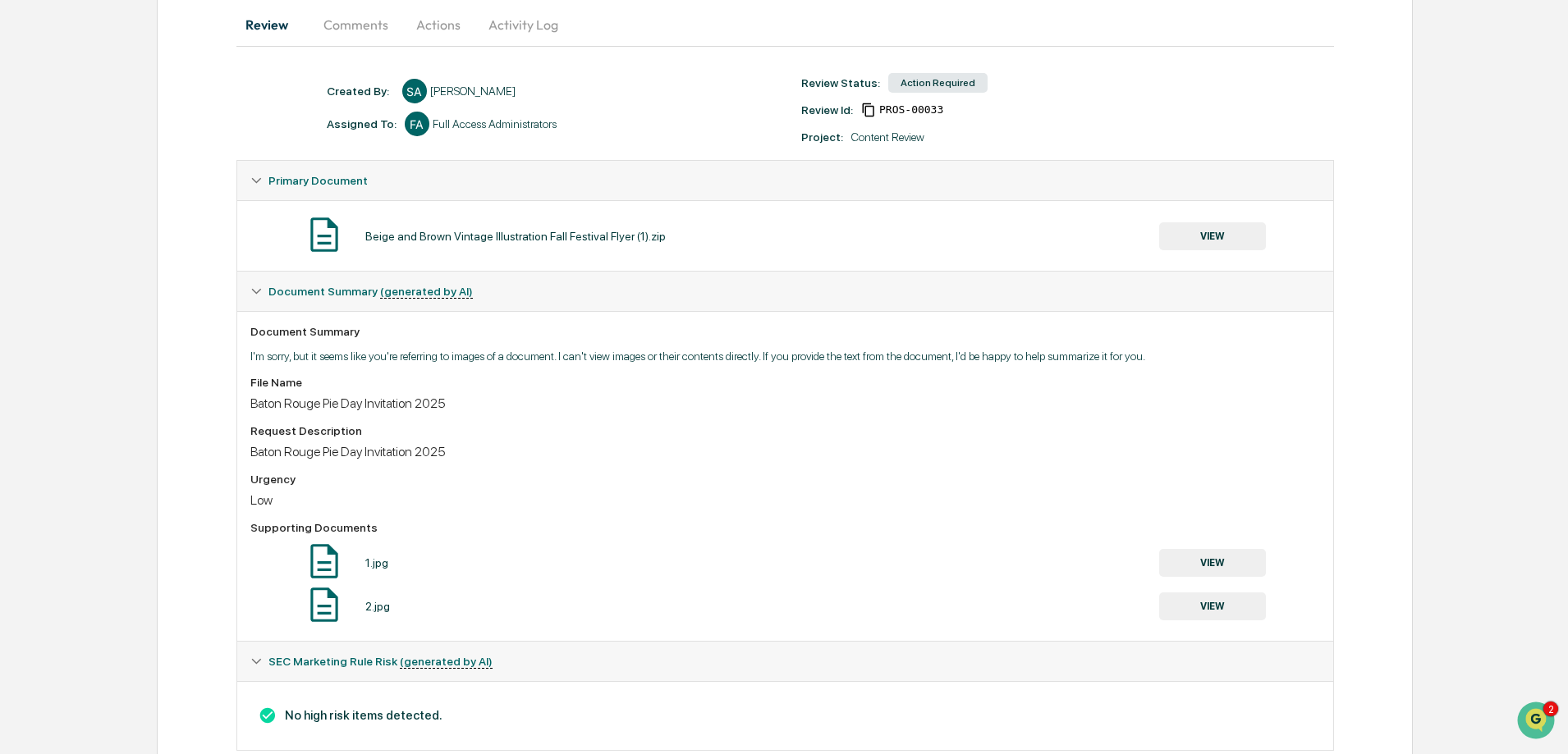
click at [1209, 609] on button "VIEW" at bounding box center [1212, 606] width 106 height 27
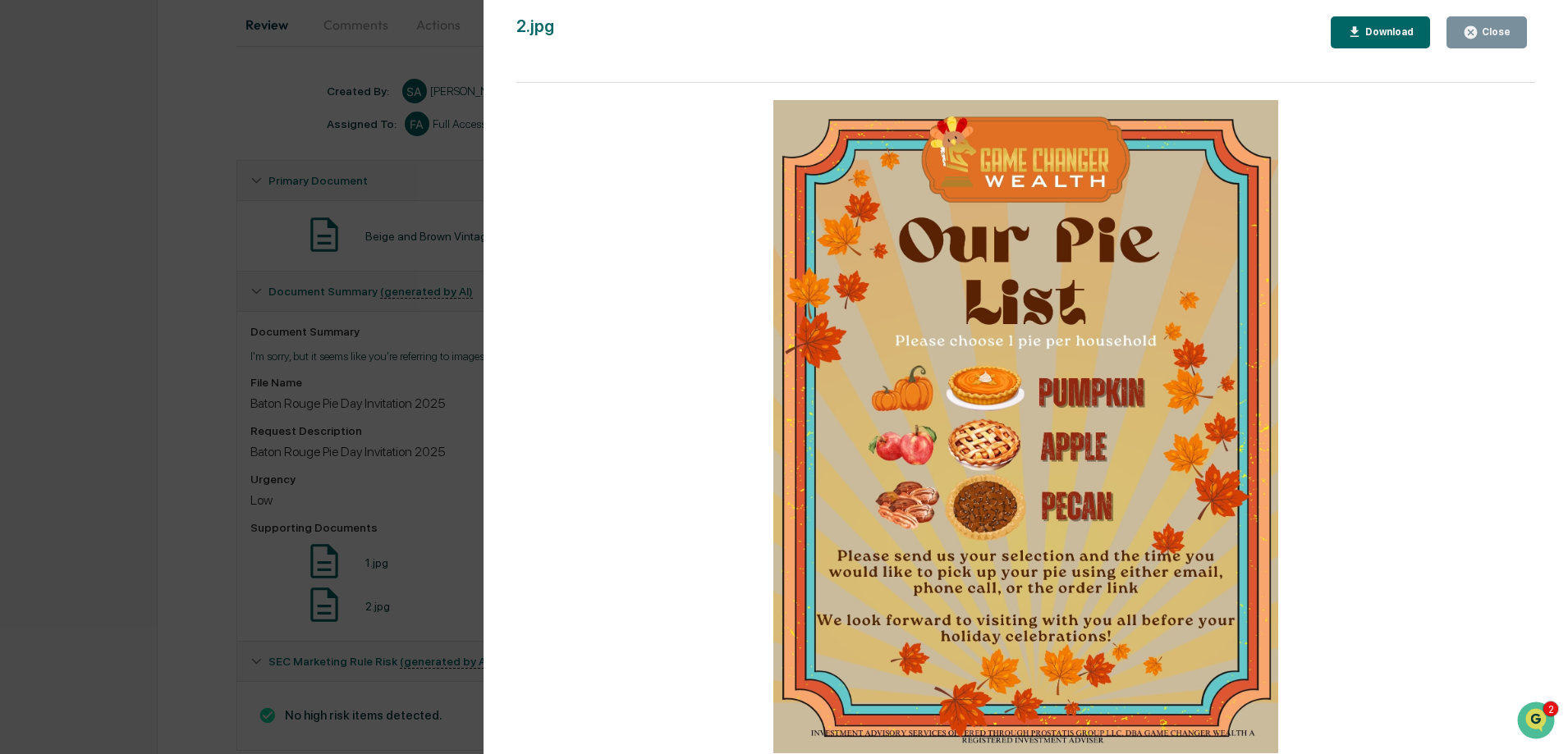
click at [1400, 30] on div "Download" at bounding box center [1387, 32] width 51 height 12
click at [271, 245] on div "Version History 10/07/2025, 04:25 PM Sarah Anderson 2.jpg Close Download" at bounding box center [784, 377] width 1568 height 754
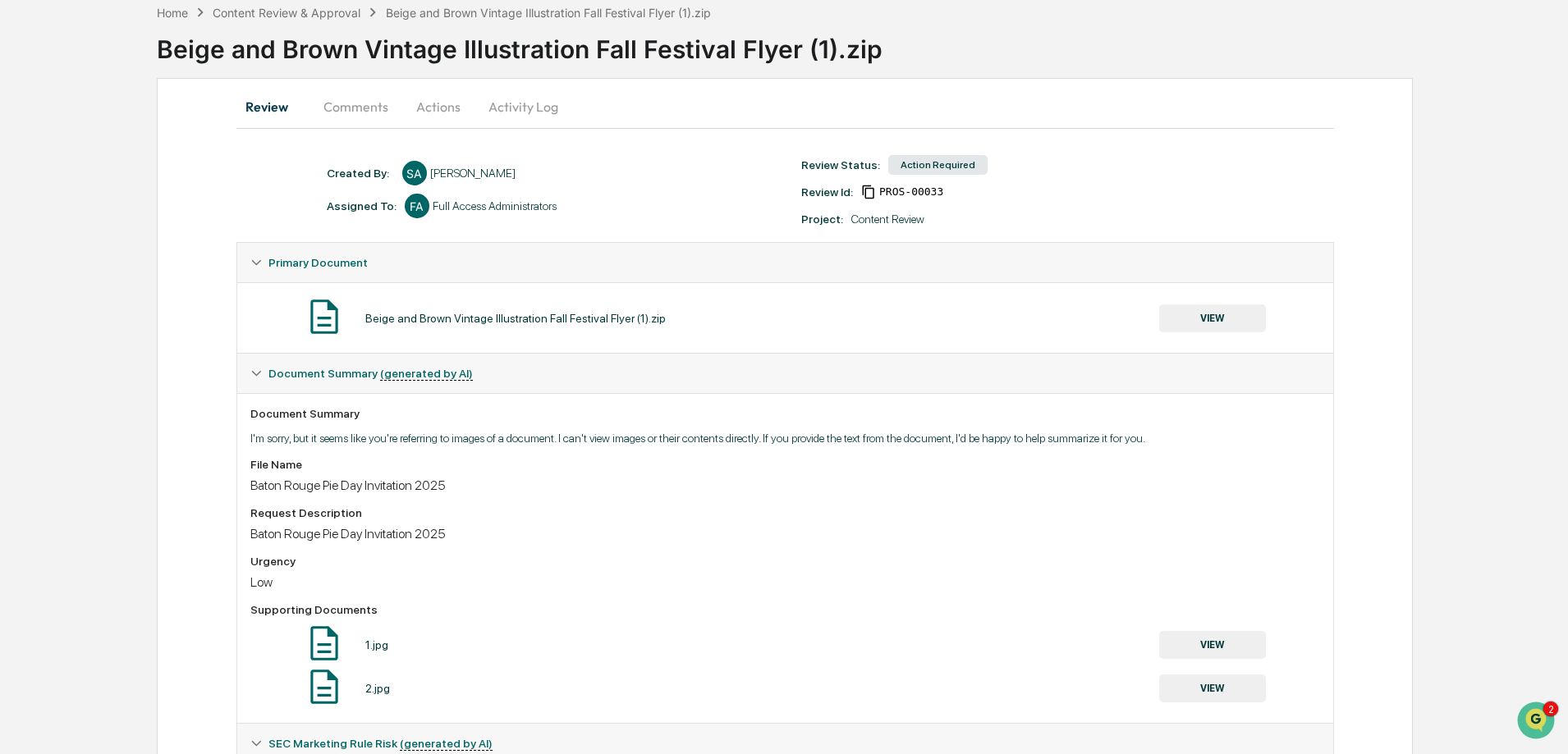
scroll to position [0, 0]
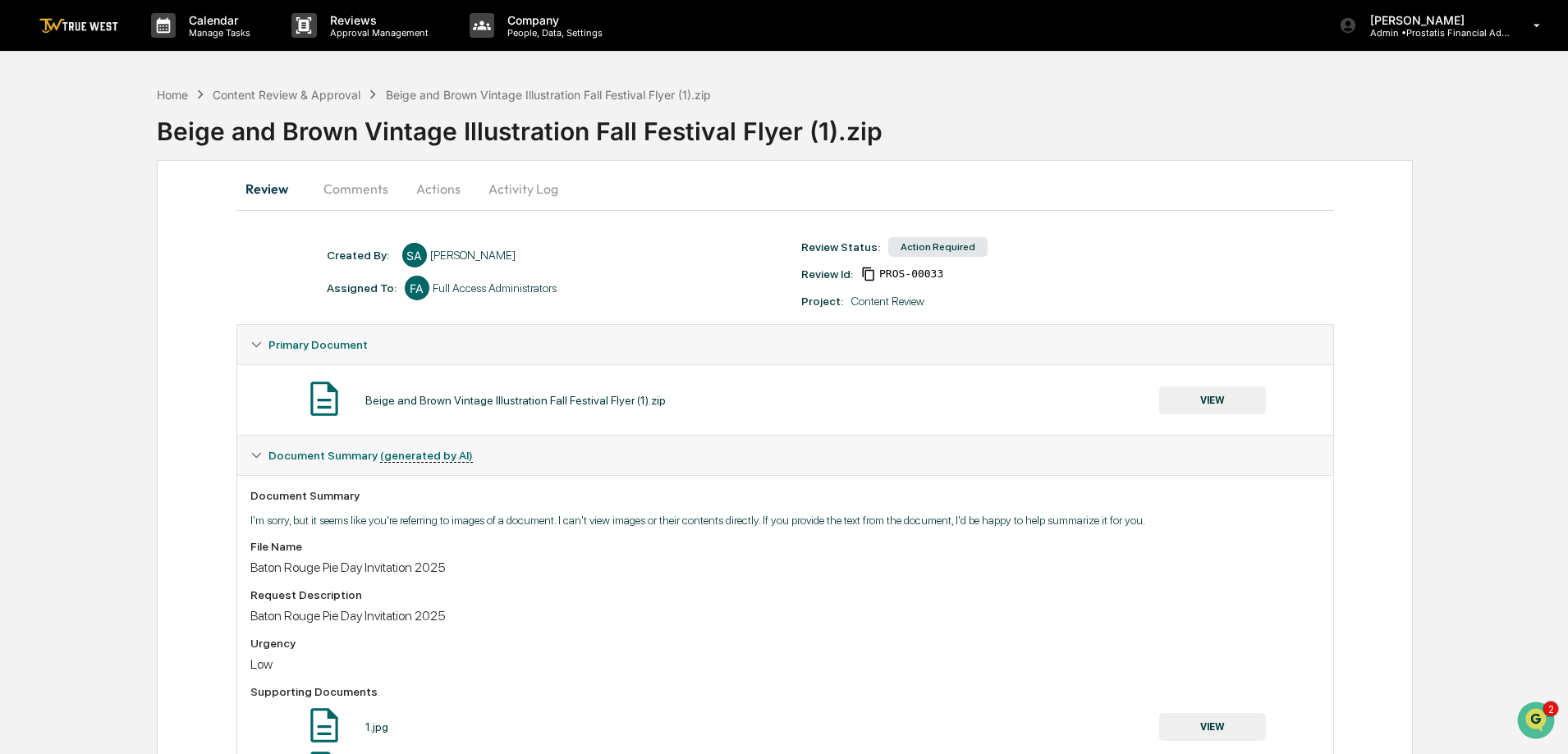
click at [440, 187] on button "Actions" at bounding box center [438, 189] width 74 height 39
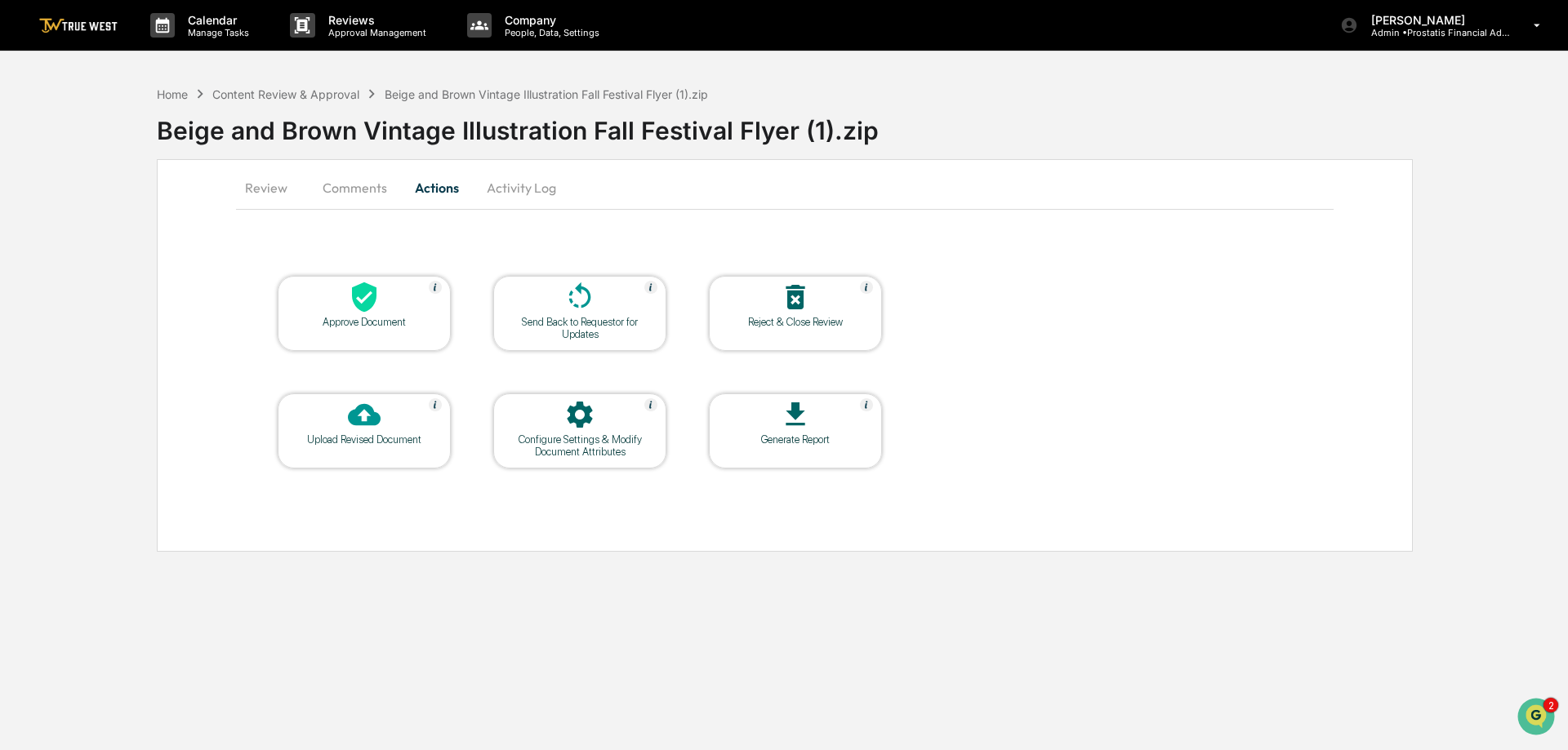
click at [360, 446] on div "Upload Revised Document" at bounding box center [364, 430] width 173 height 75
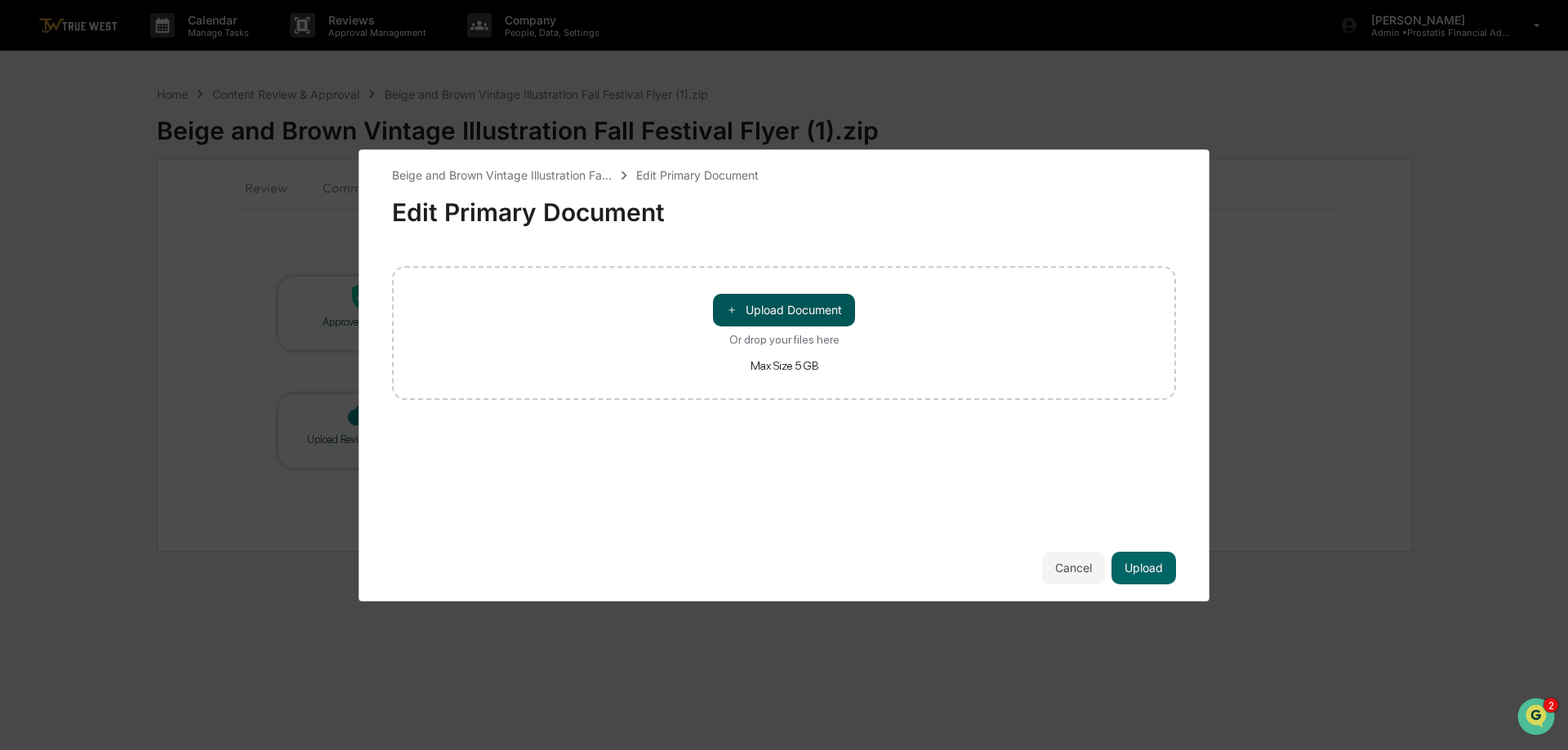
click at [788, 316] on button "＋ Upload Document" at bounding box center [783, 309] width 142 height 33
click at [1160, 567] on button "Upload" at bounding box center [1143, 568] width 64 height 33
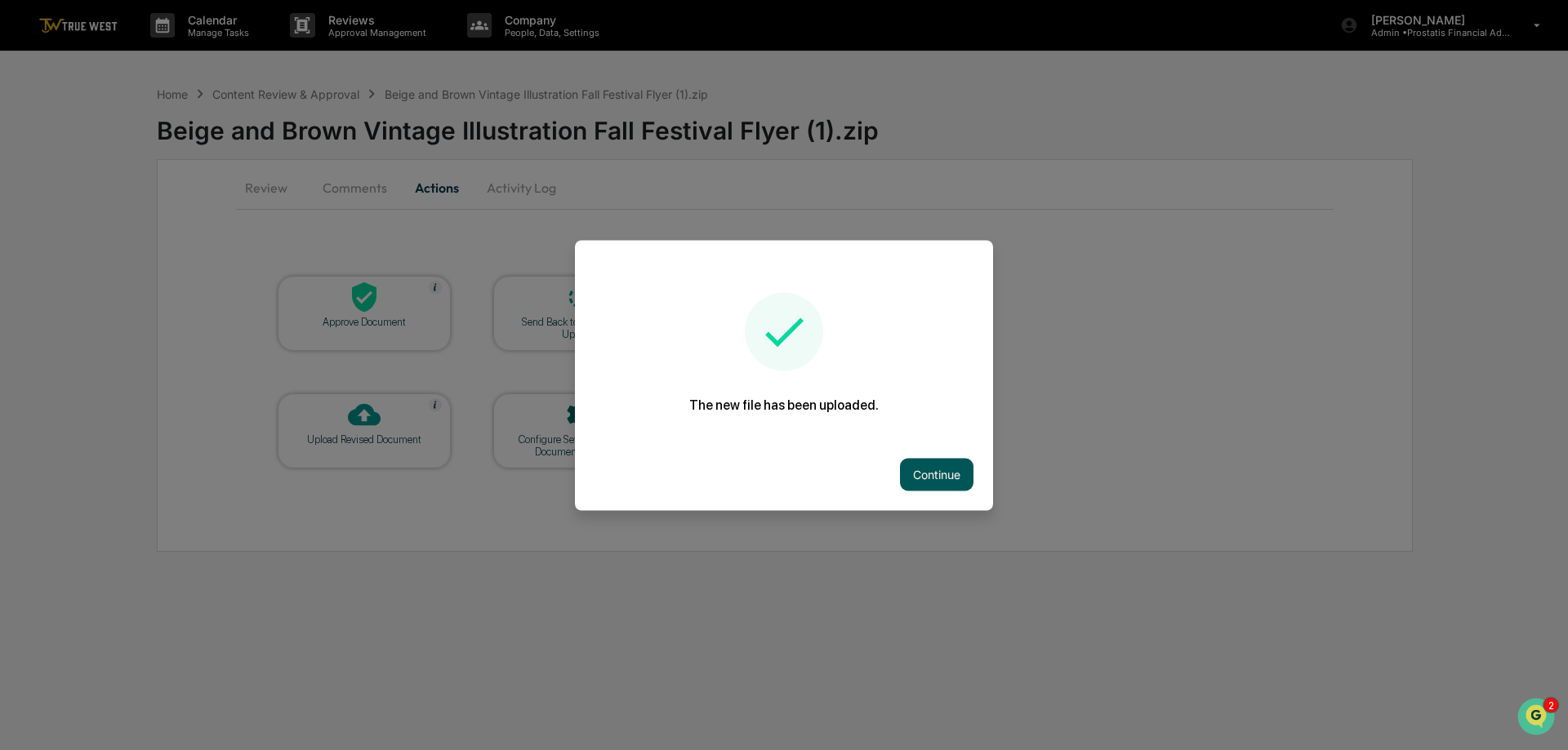
click at [935, 472] on button "Continue" at bounding box center [936, 473] width 73 height 33
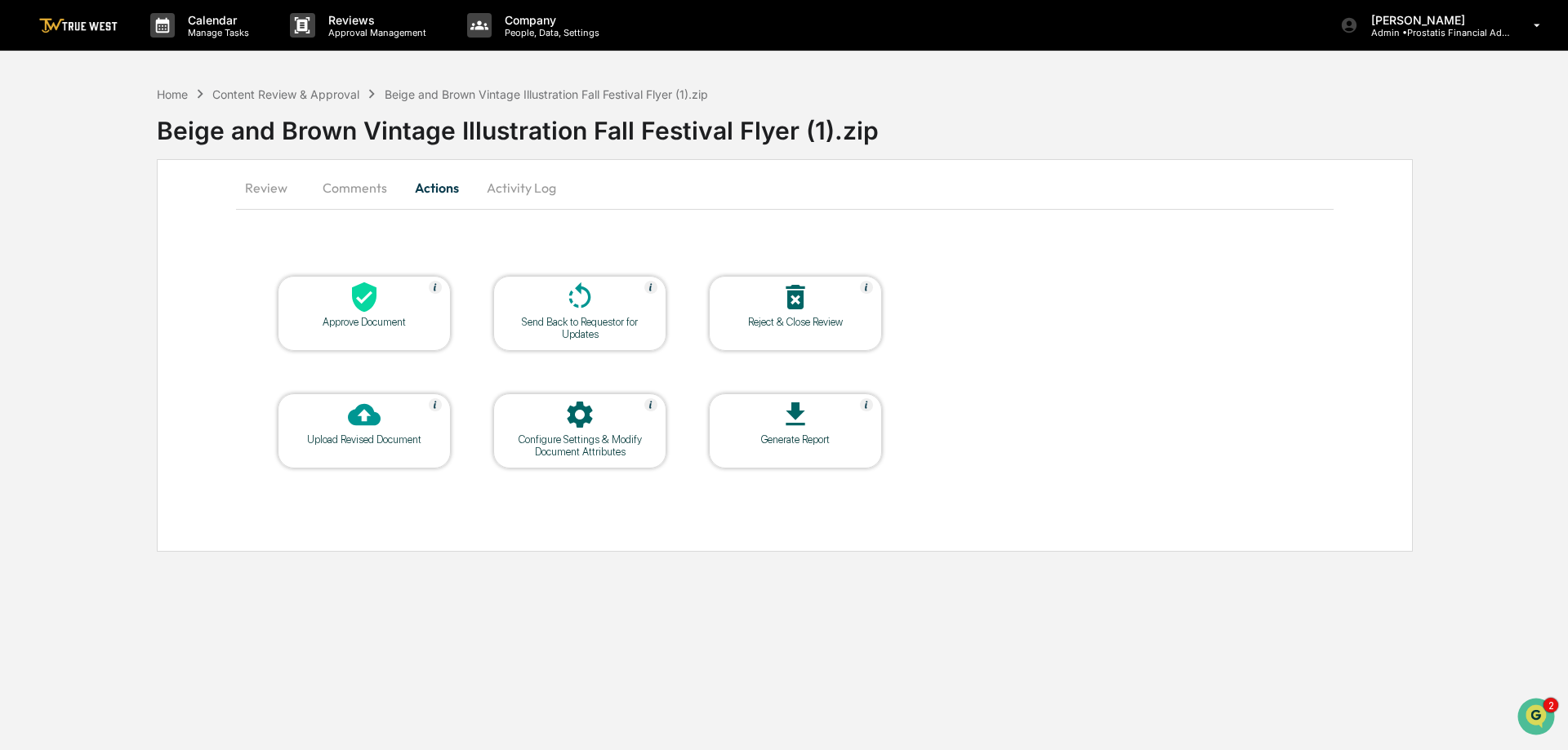
click at [372, 439] on div "Upload Revised Document" at bounding box center [364, 440] width 147 height 12
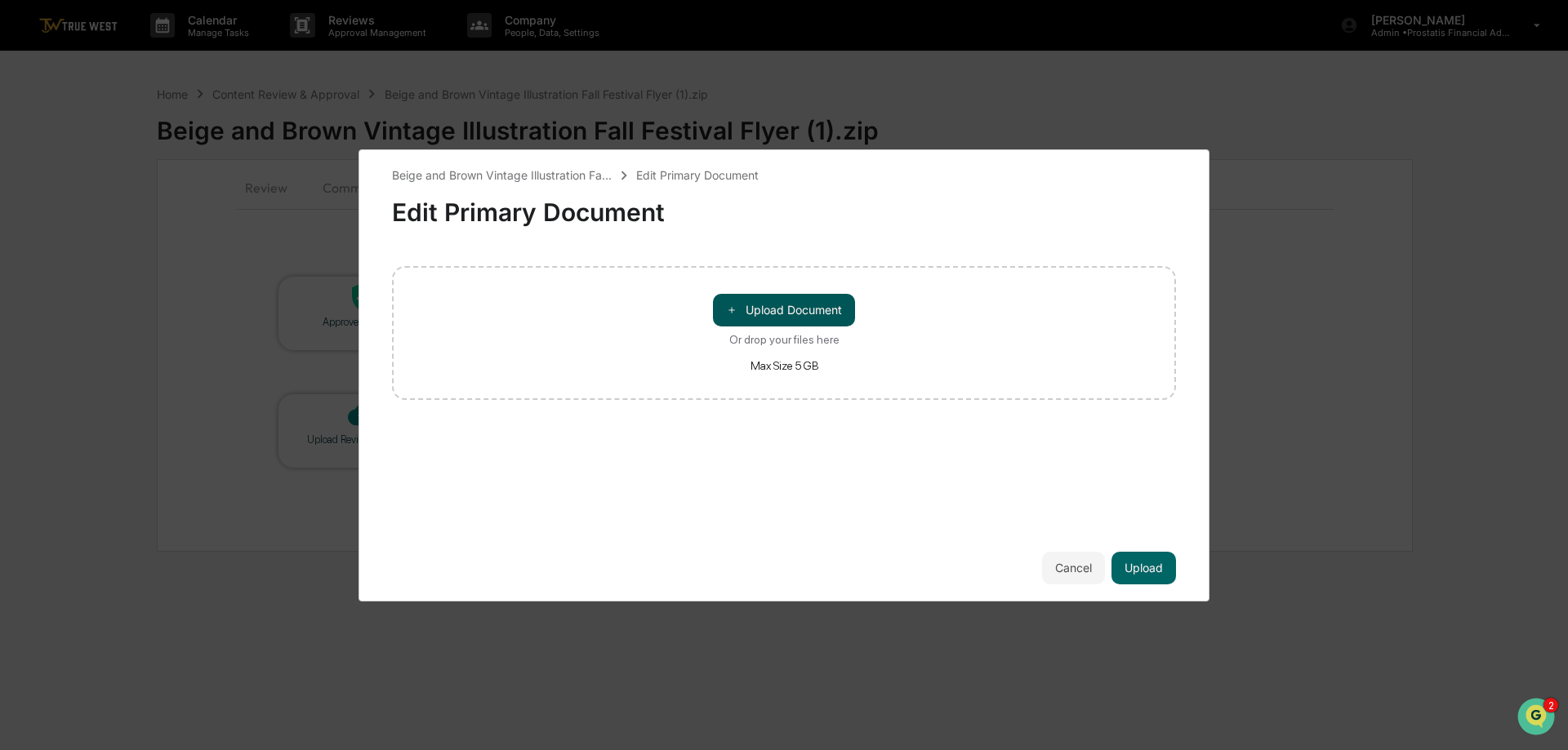
click at [778, 305] on button "＋ Upload Document" at bounding box center [783, 309] width 142 height 33
click at [1134, 573] on button "Upload" at bounding box center [1143, 568] width 64 height 33
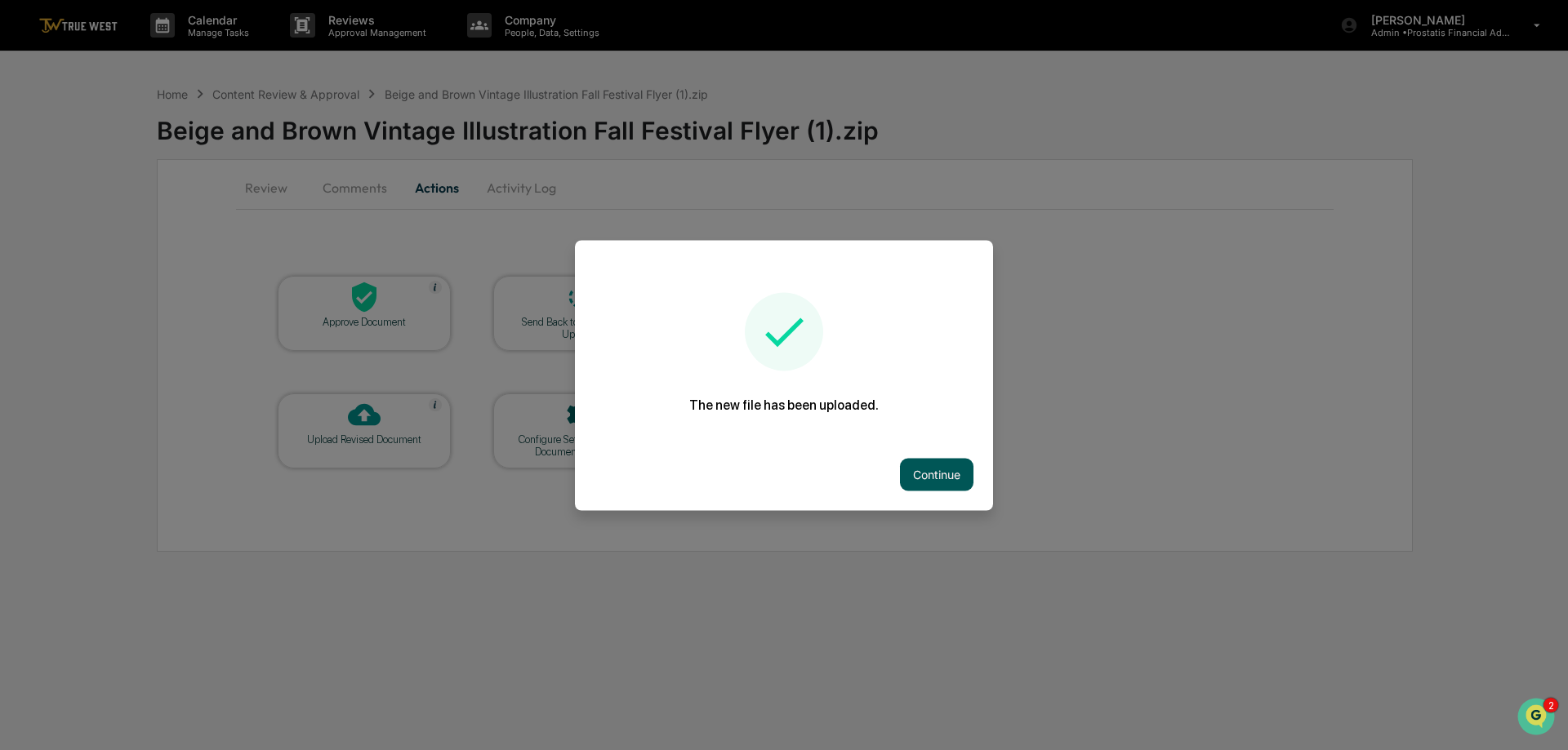
click at [918, 465] on button "Continue" at bounding box center [936, 473] width 73 height 33
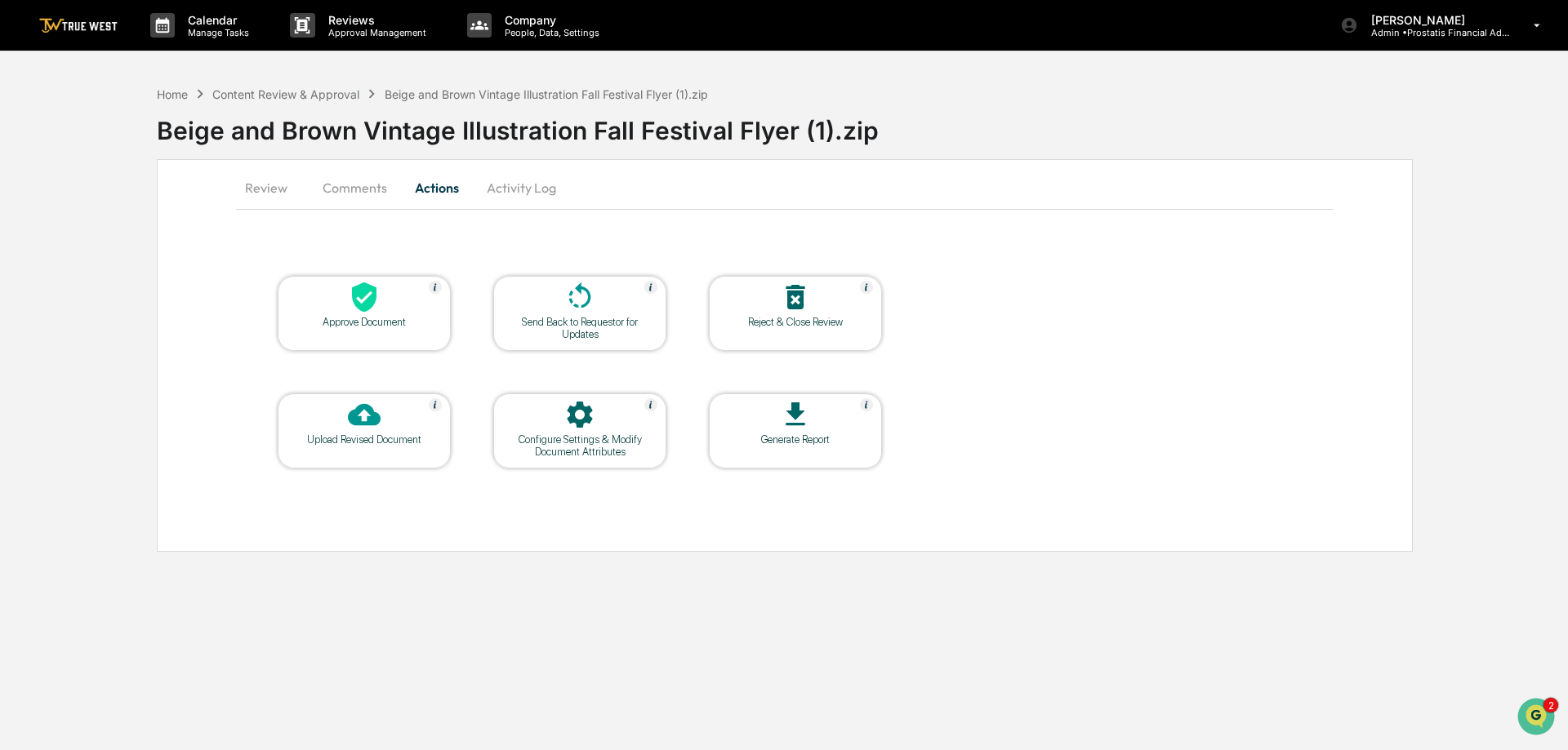
click at [235, 194] on div "Review Comments Actions Activity Log Approve Document Send Back to Requestor fo…" at bounding box center [785, 355] width 1256 height 392
click at [267, 189] on button "Review" at bounding box center [273, 188] width 73 height 39
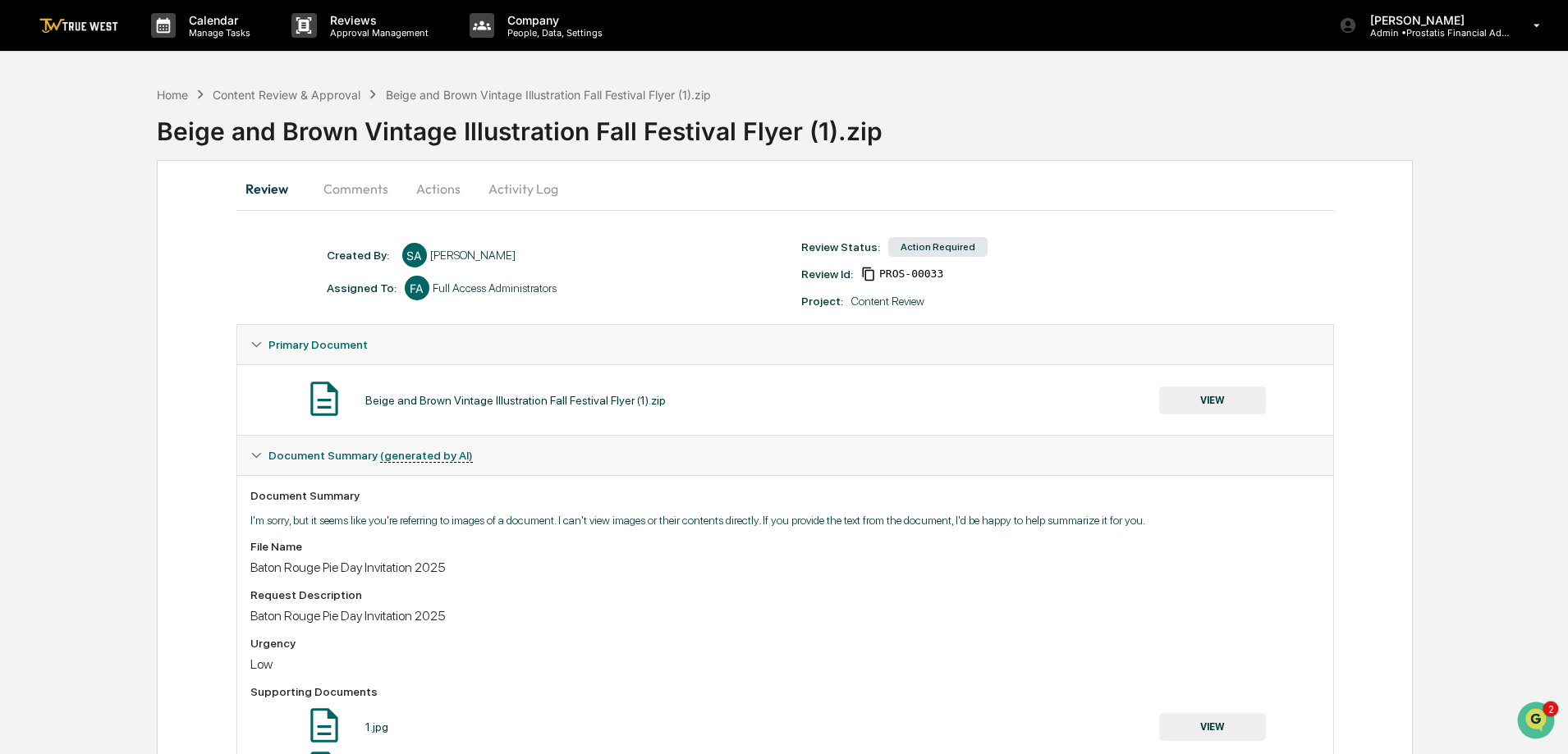
click at [446, 181] on button "Actions" at bounding box center [438, 189] width 74 height 39
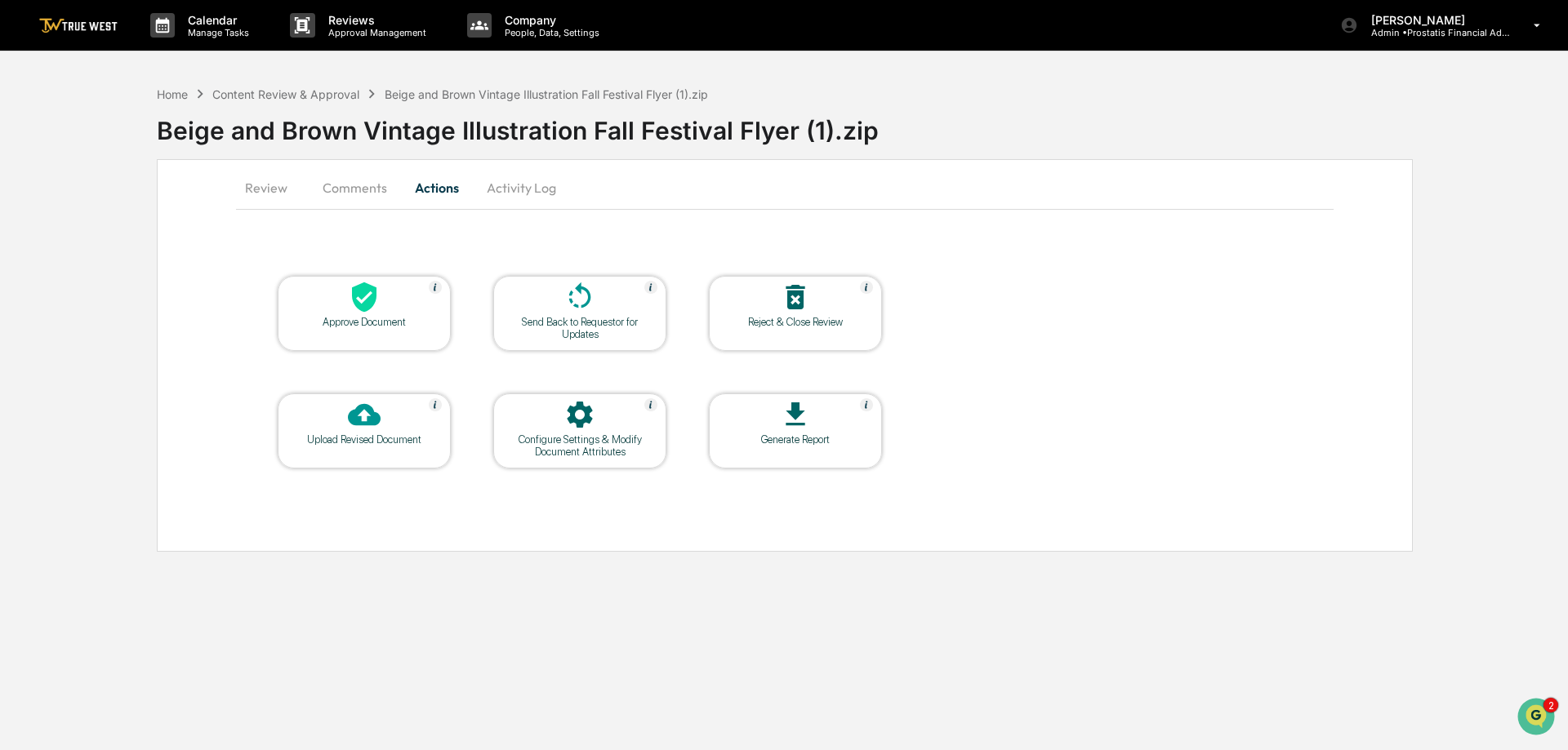
click at [377, 425] on icon at bounding box center [363, 414] width 33 height 33
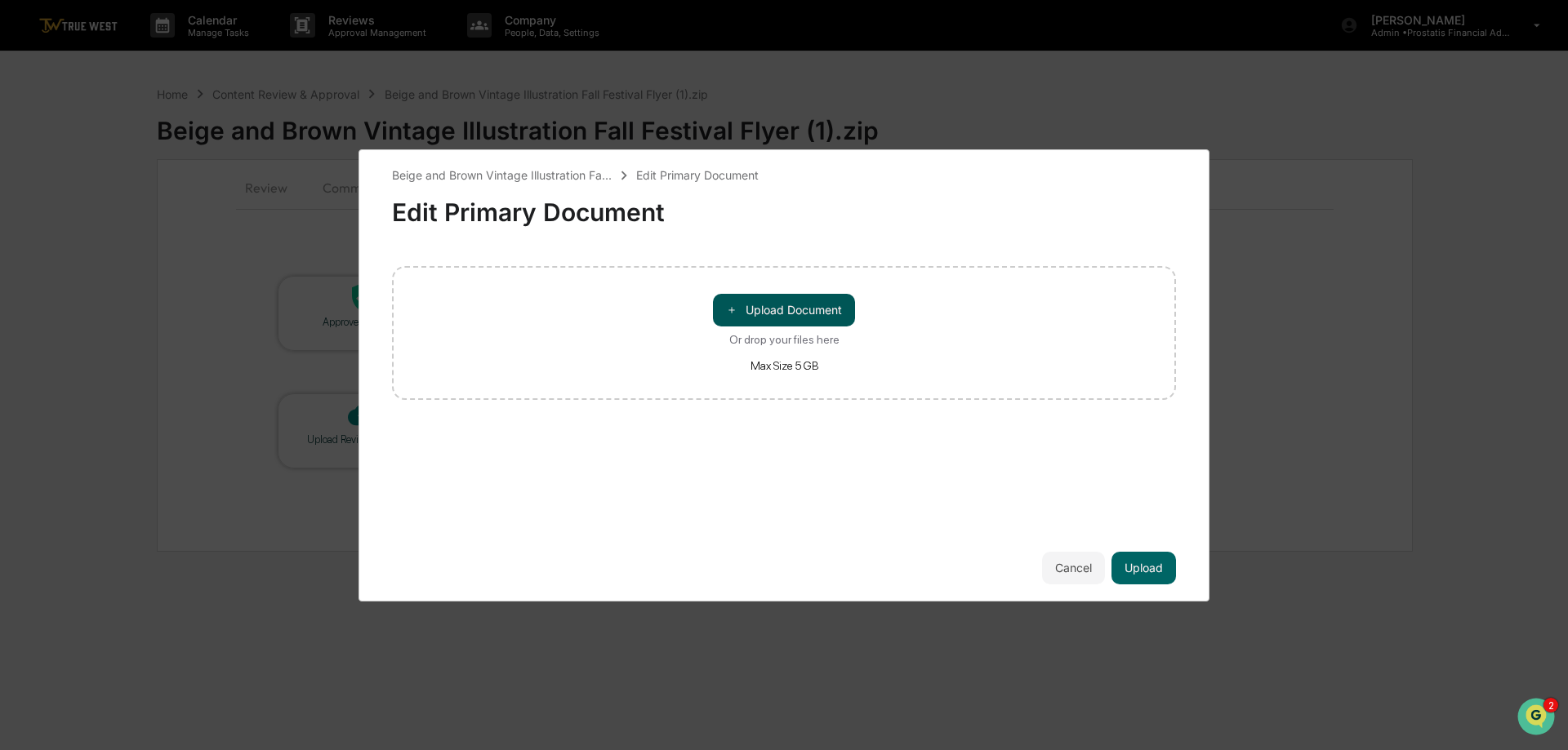
click at [798, 308] on button "＋ Upload Document" at bounding box center [783, 309] width 142 height 33
click at [1151, 572] on button "Upload" at bounding box center [1143, 568] width 64 height 33
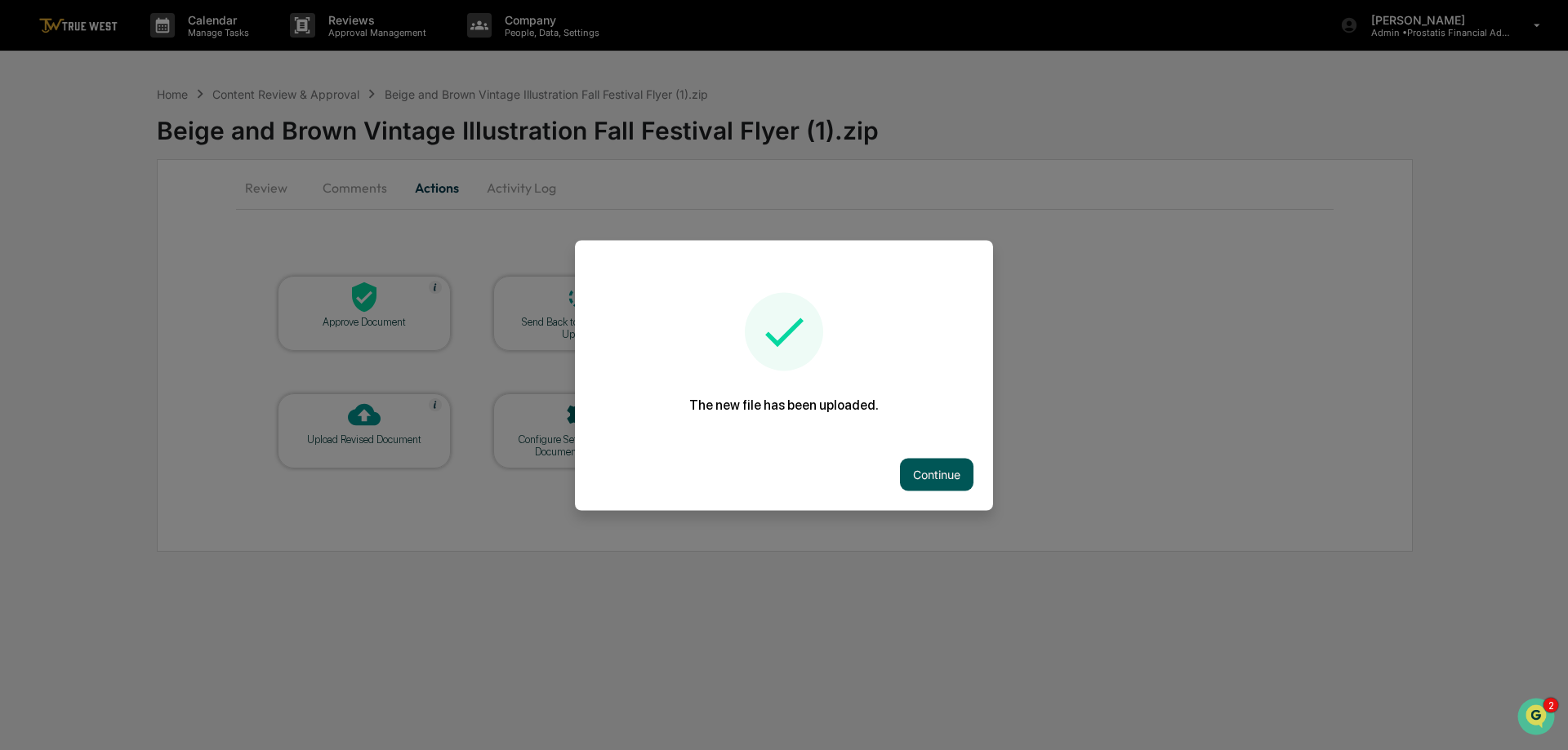
click at [934, 467] on button "Continue" at bounding box center [936, 473] width 73 height 33
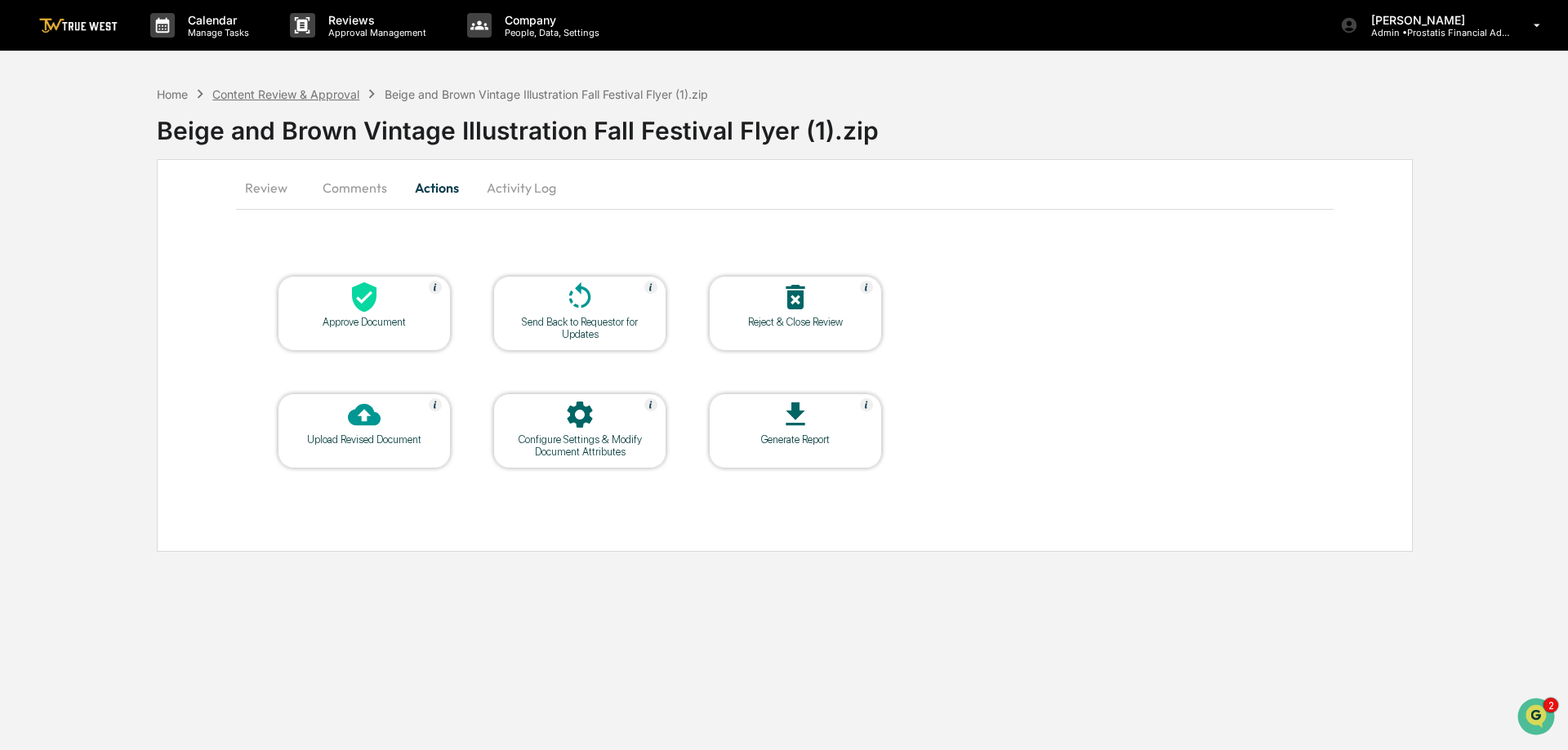
click at [312, 89] on div "Content Review & Approval" at bounding box center [286, 94] width 147 height 14
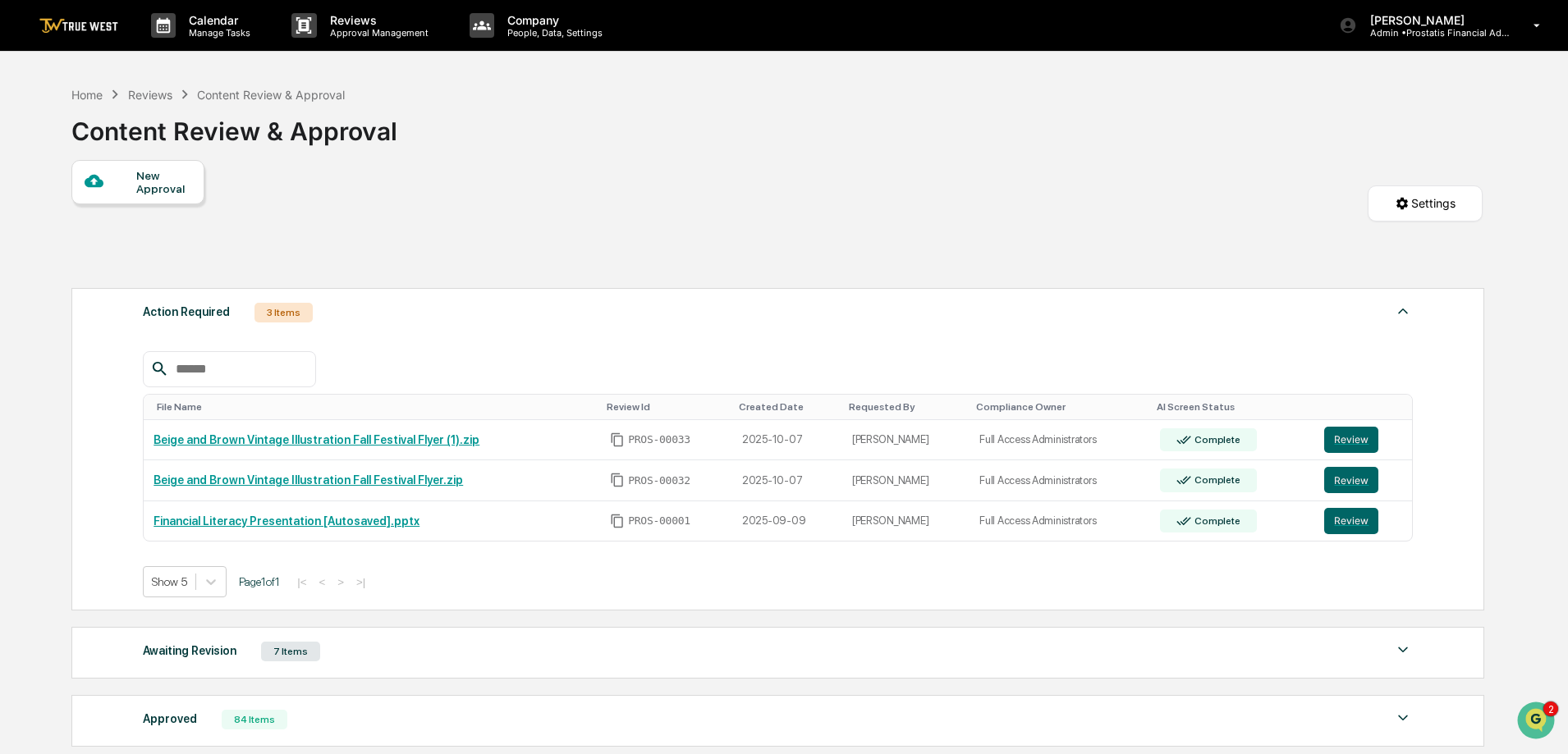
click at [554, 198] on div "New Approval Settings" at bounding box center [777, 220] width 1411 height 120
click at [1346, 439] on button "Review" at bounding box center [1351, 439] width 54 height 27
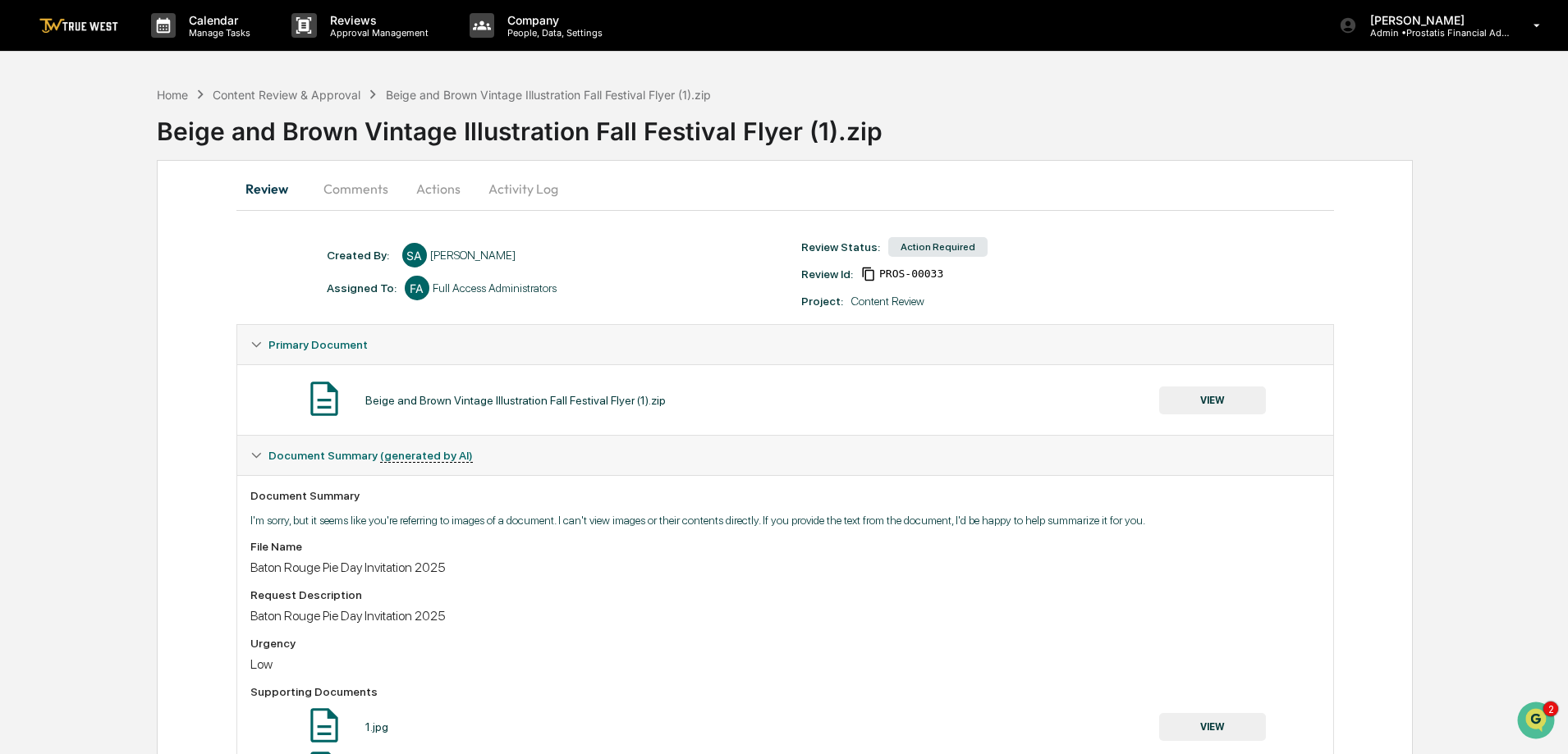
click at [522, 192] on button "Activity Log" at bounding box center [523, 189] width 96 height 39
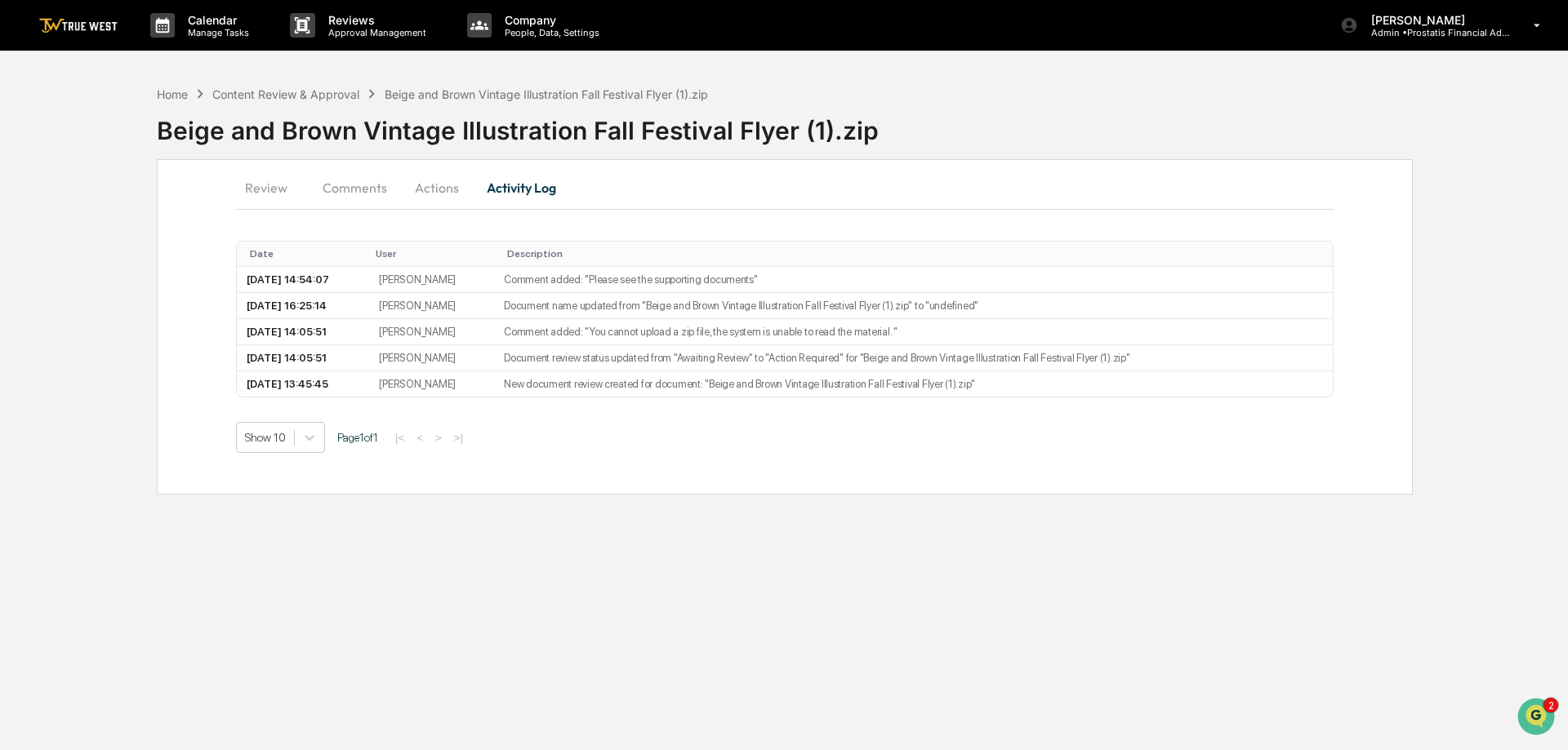
click at [441, 191] on button "Actions" at bounding box center [437, 188] width 73 height 39
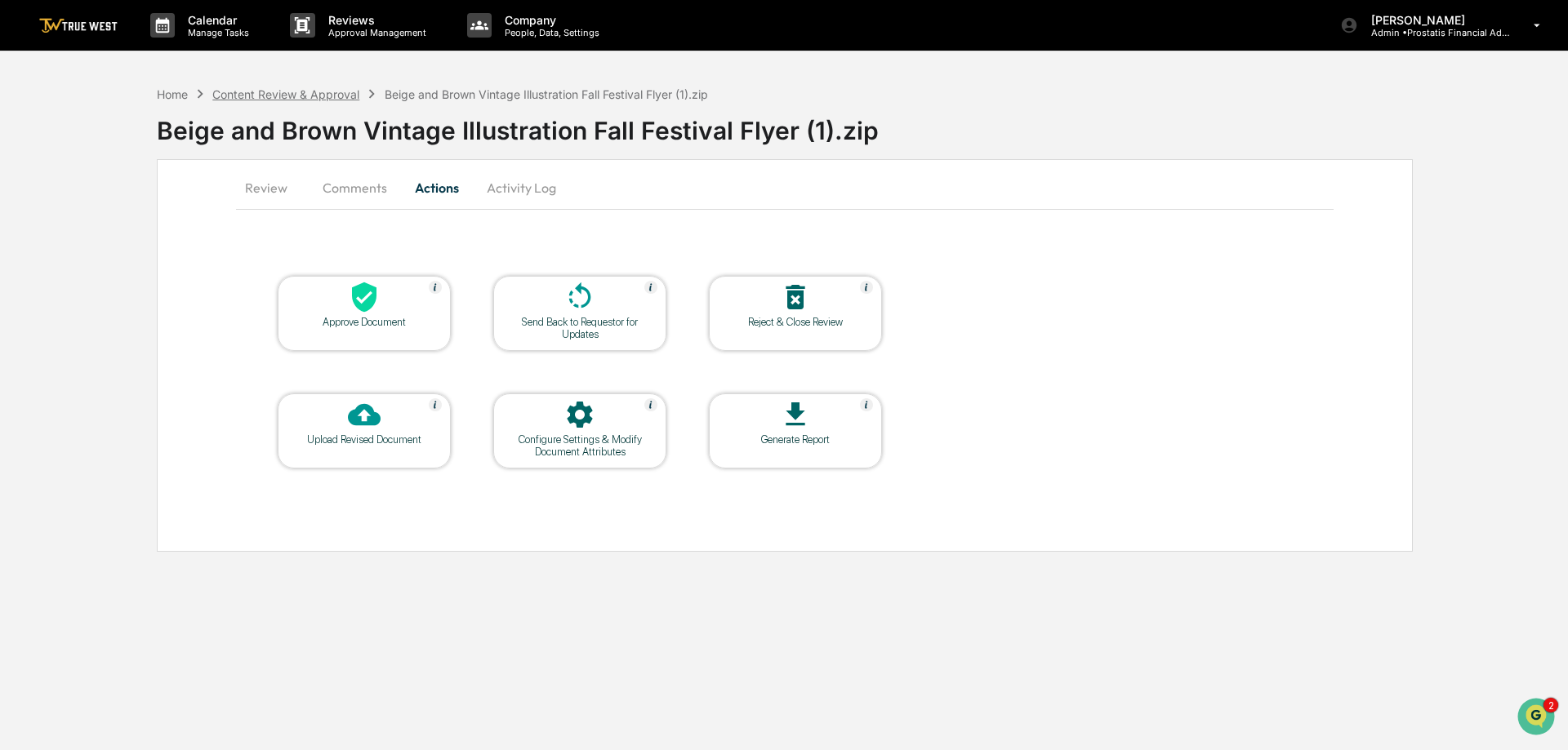
click at [328, 97] on div "Content Review & Approval" at bounding box center [286, 94] width 147 height 14
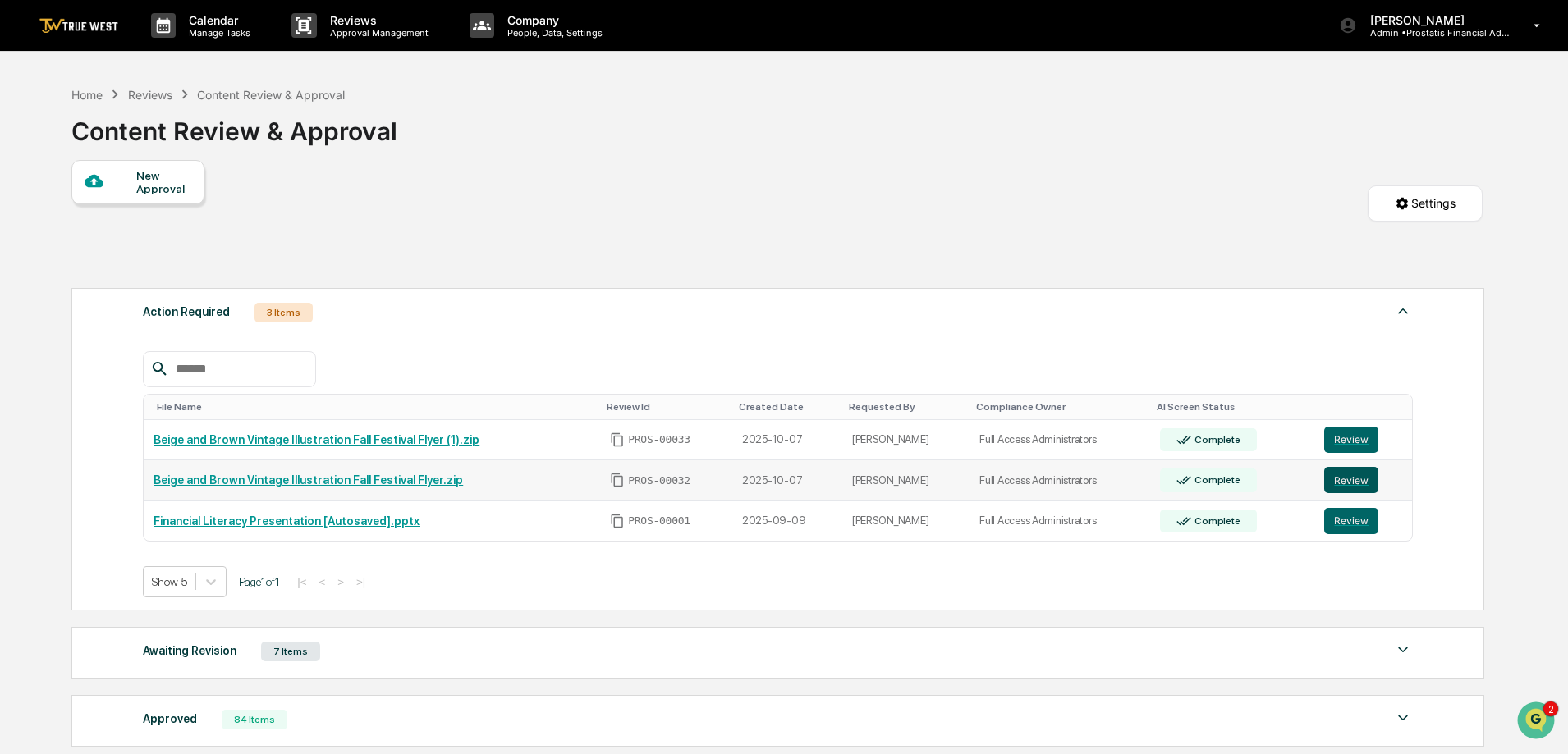
click at [1353, 476] on button "Review" at bounding box center [1351, 480] width 54 height 27
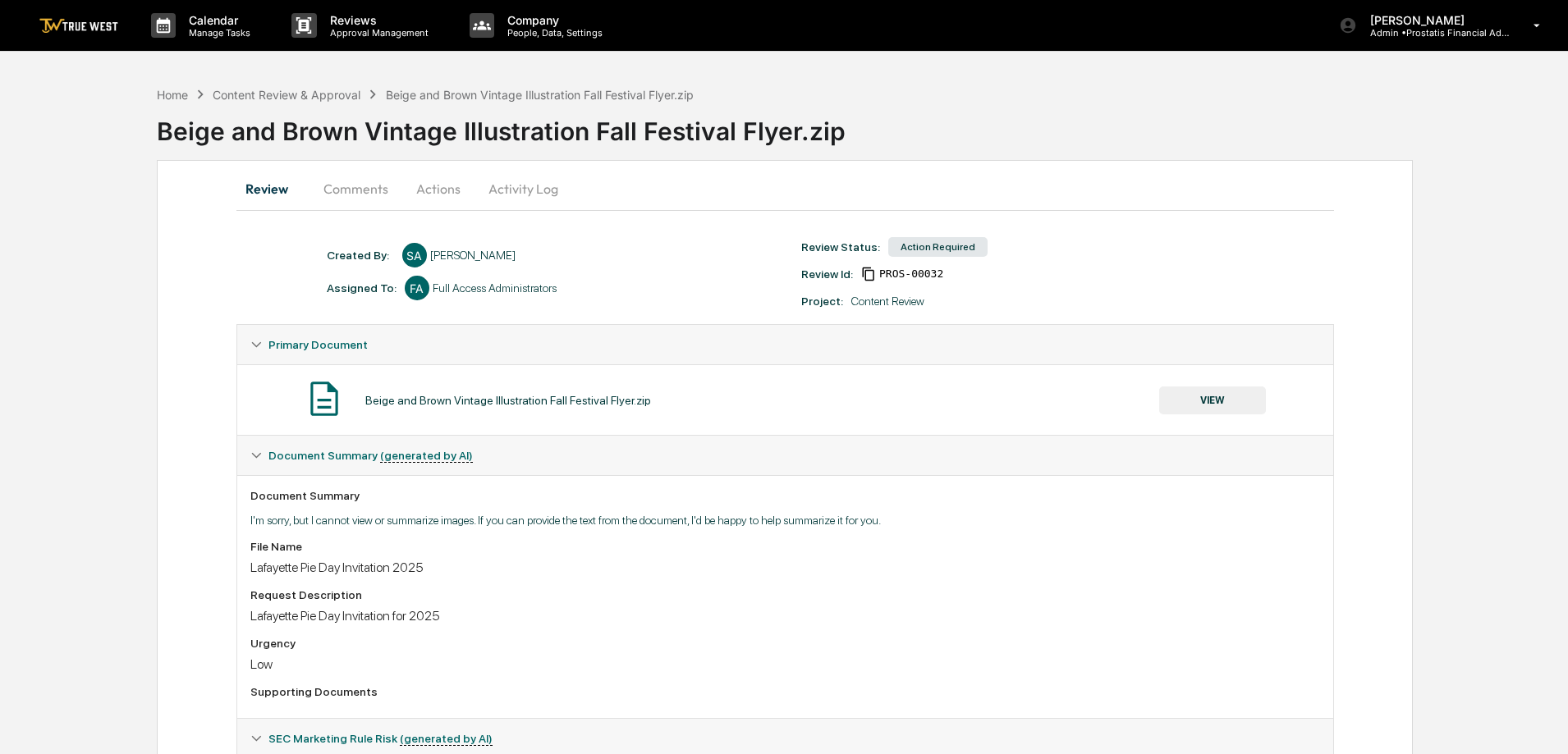
click at [524, 188] on button "Activity Log" at bounding box center [523, 189] width 96 height 39
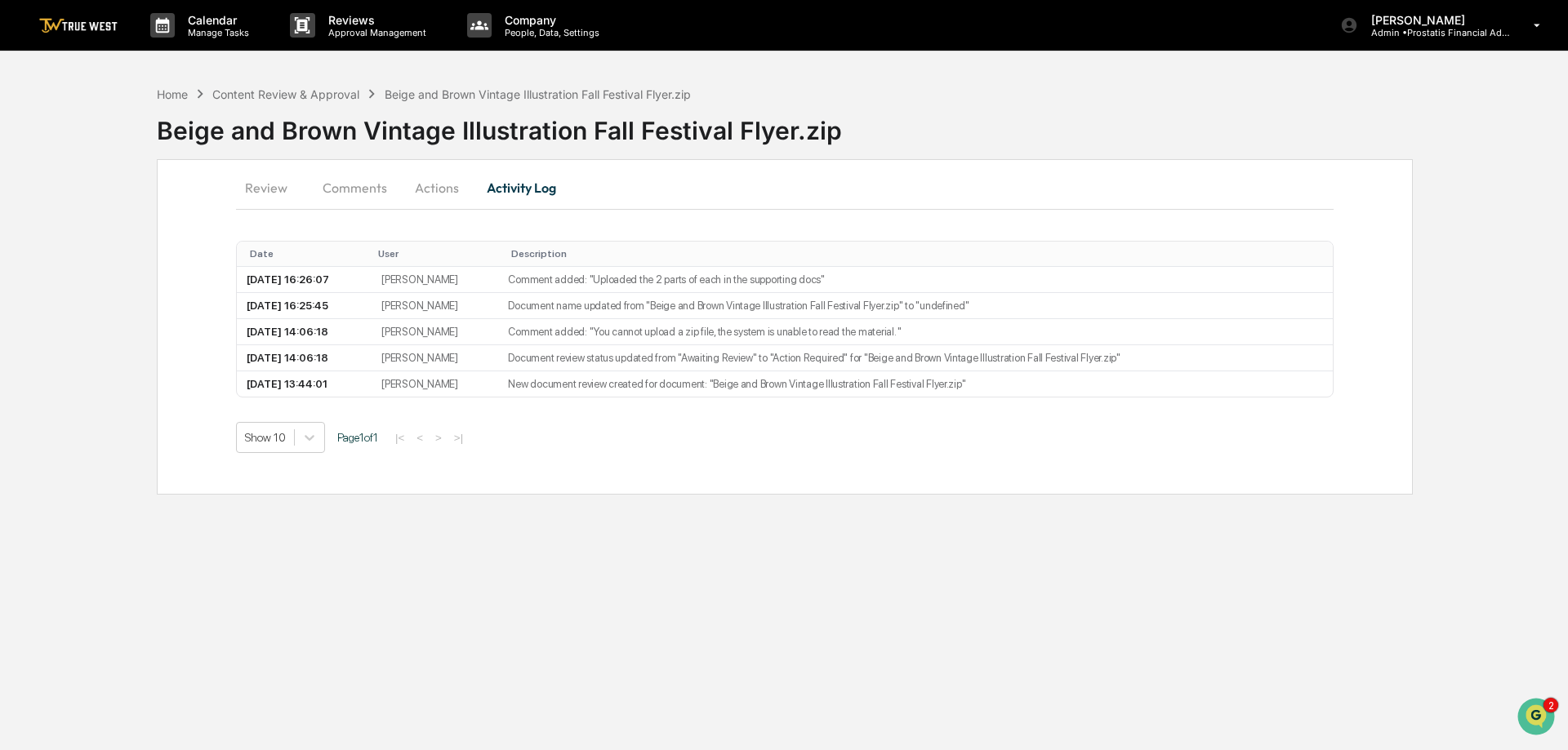
click at [446, 184] on button "Actions" at bounding box center [437, 188] width 73 height 39
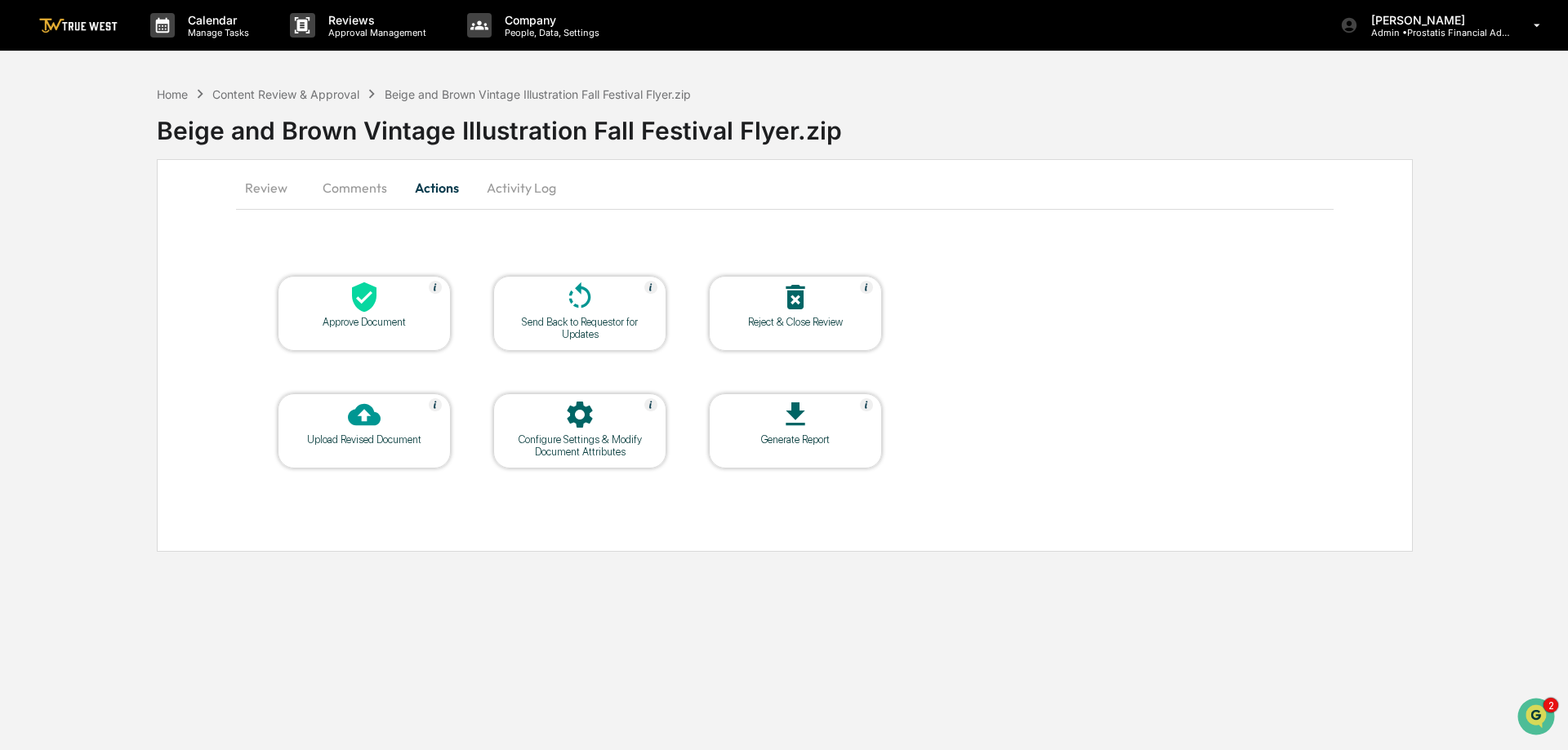
click at [364, 194] on button "Comments" at bounding box center [355, 188] width 91 height 39
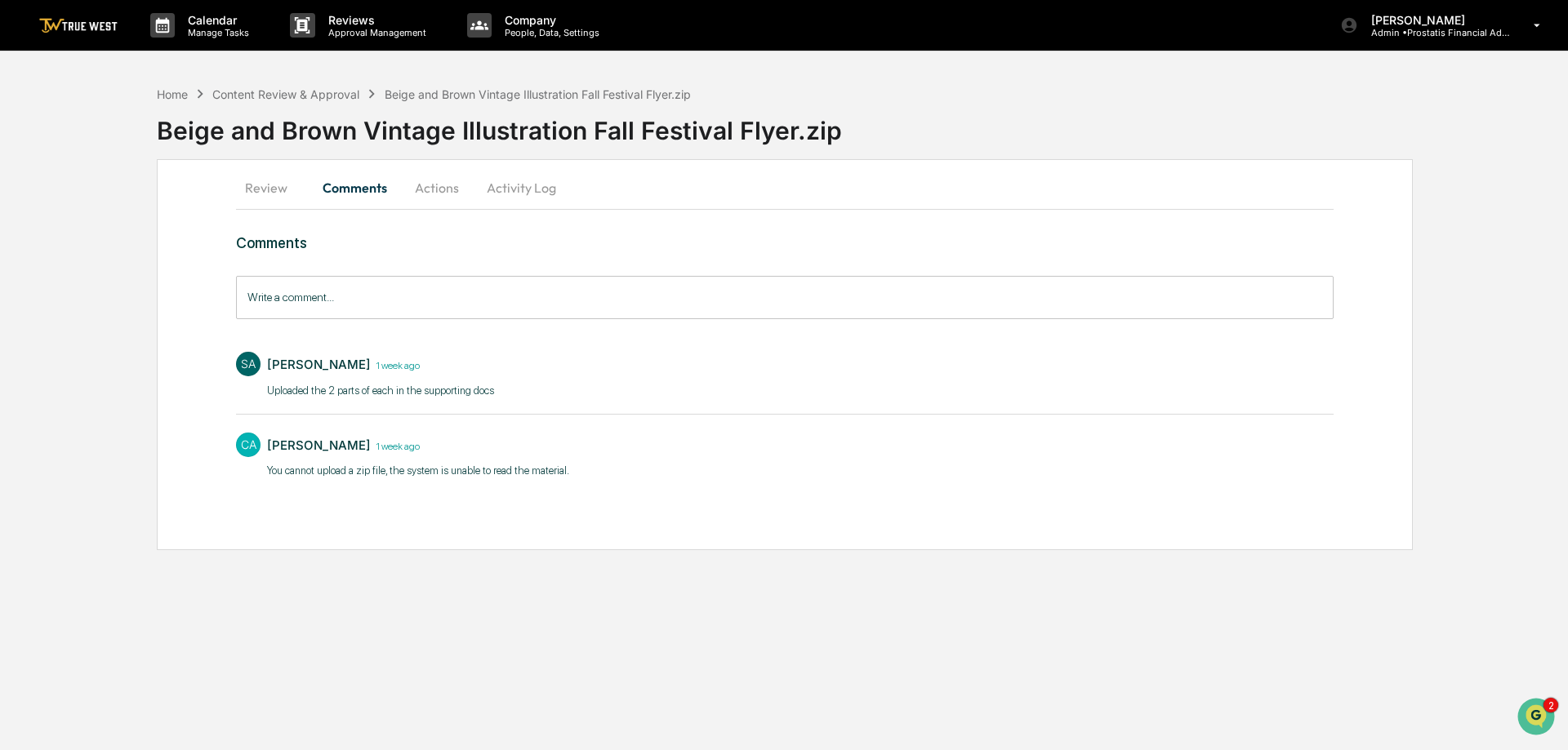
click at [274, 187] on button "Review" at bounding box center [273, 188] width 73 height 39
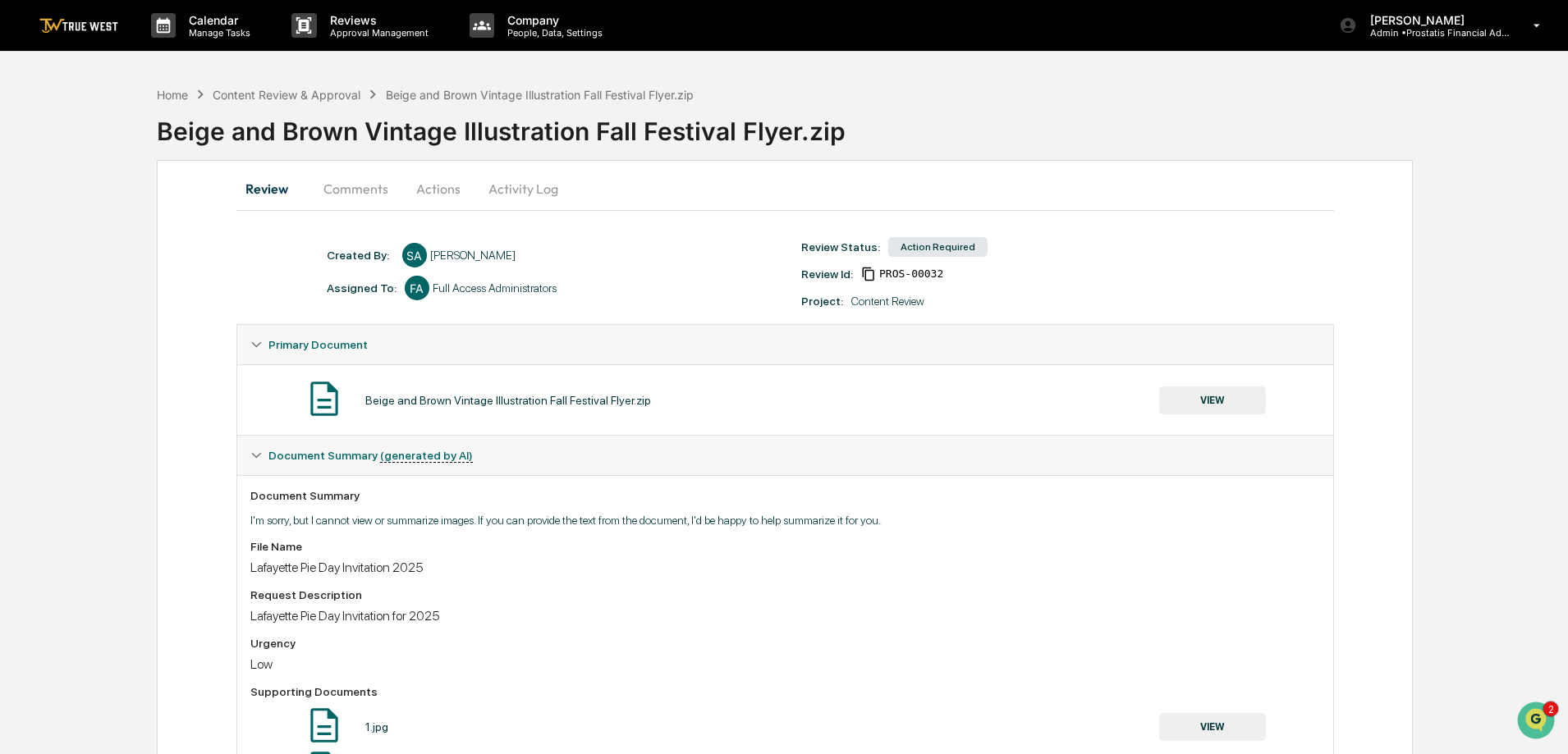
click at [522, 181] on button "Activity Log" at bounding box center [523, 189] width 96 height 39
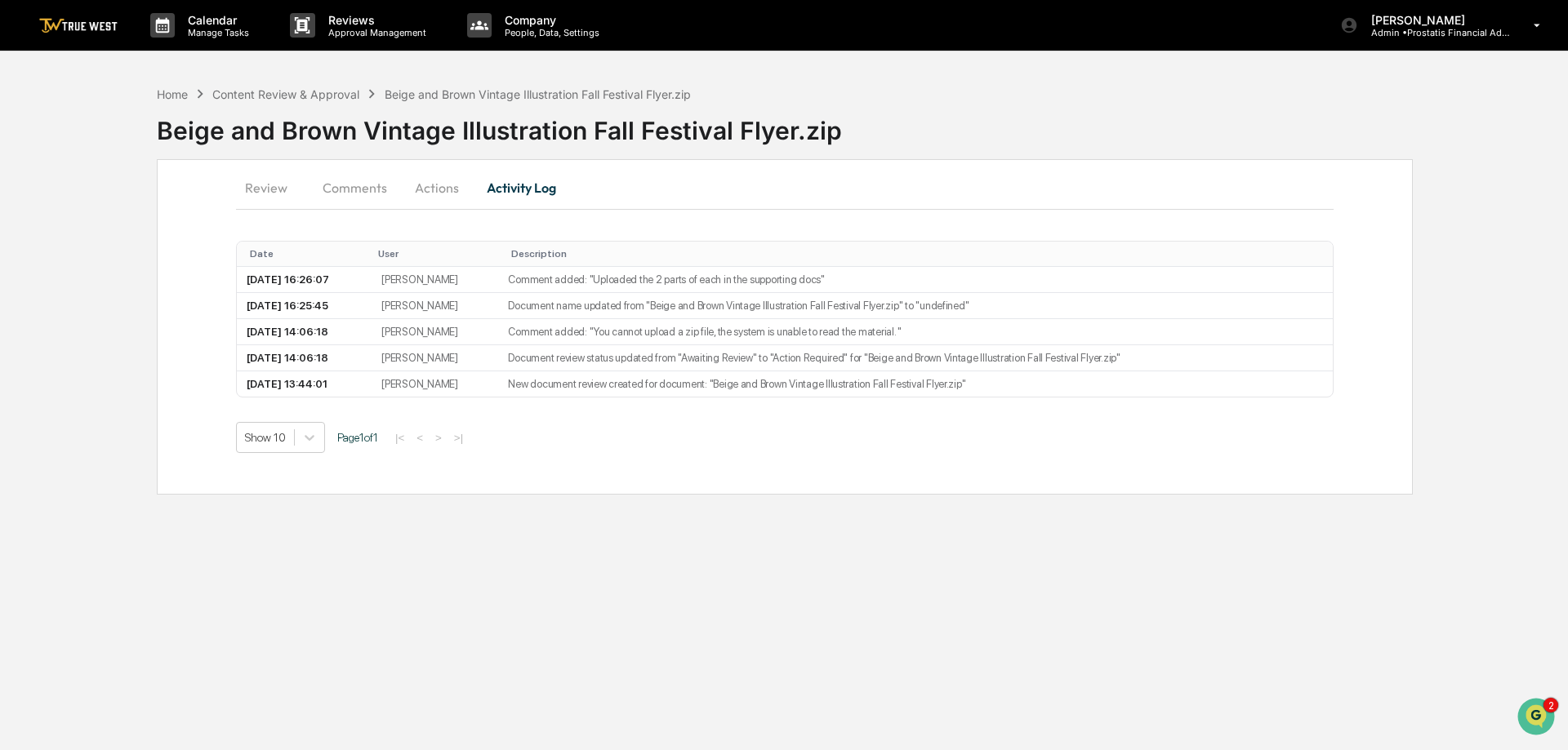
click at [436, 179] on button "Actions" at bounding box center [437, 188] width 73 height 39
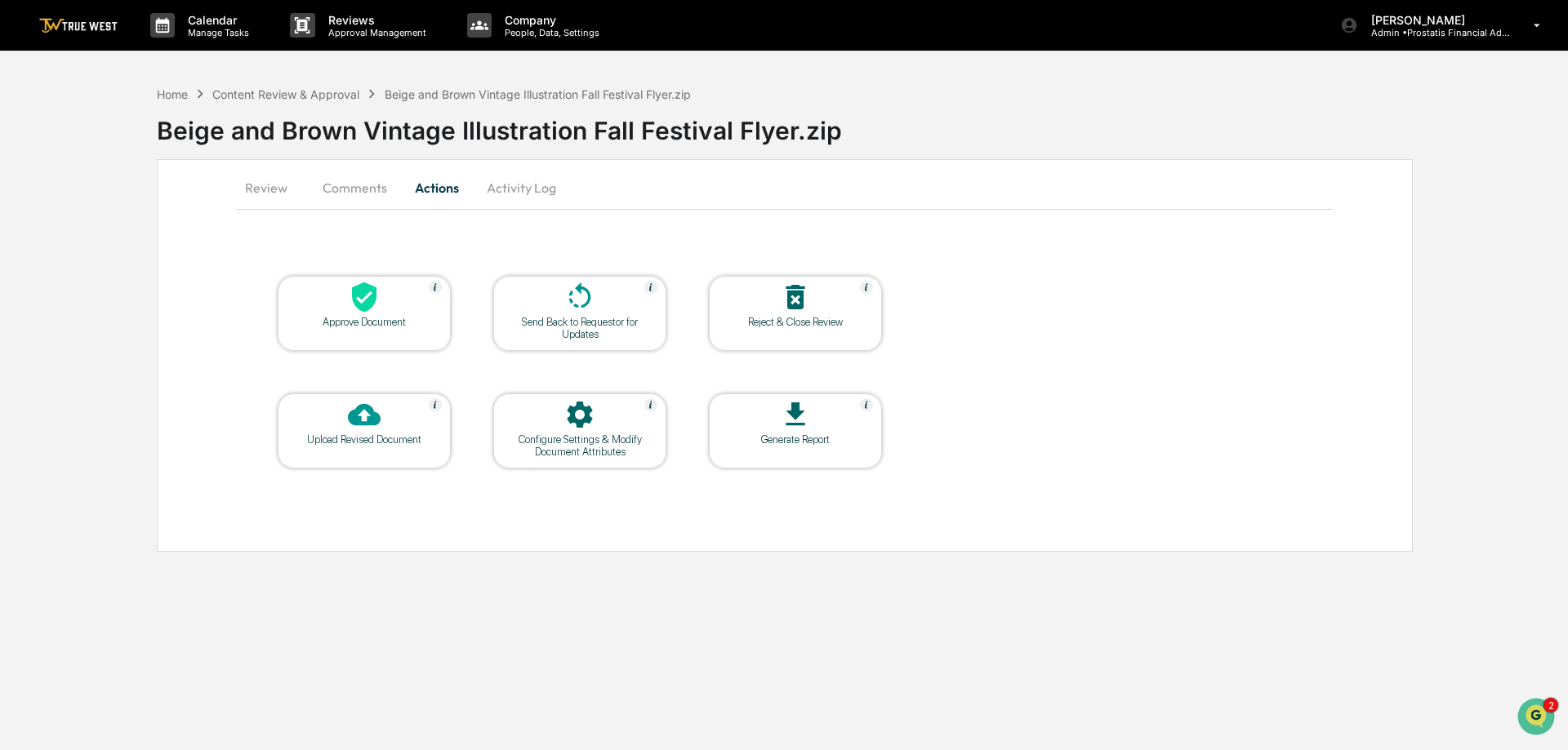
click at [347, 307] on div at bounding box center [363, 299] width 163 height 35
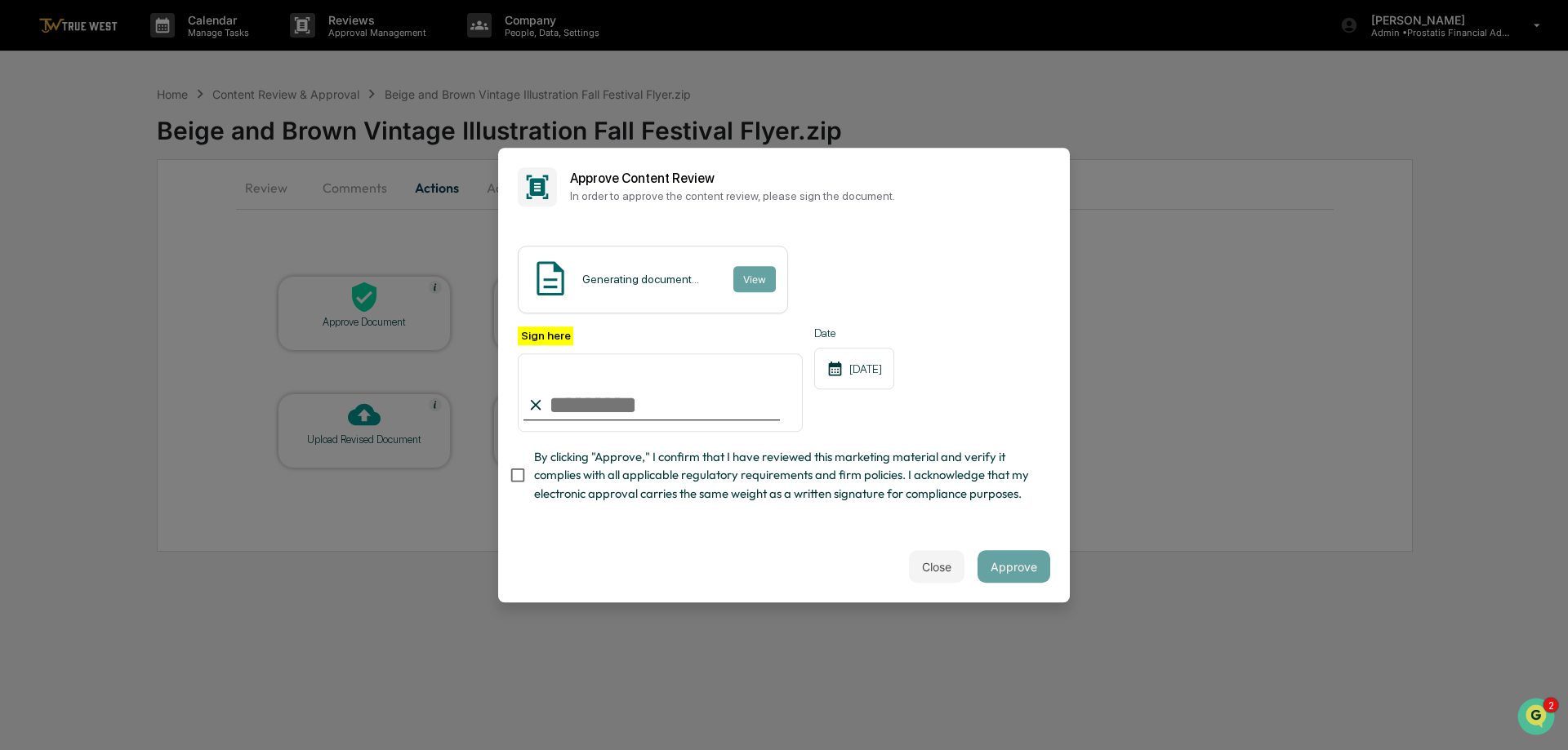
click at [639, 380] on input "Sign here" at bounding box center [660, 392] width 285 height 78
drag, startPoint x: 653, startPoint y: 397, endPoint x: 516, endPoint y: 391, distance: 137.1
click at [523, 396] on input "**********" at bounding box center [660, 392] width 285 height 78
type input "**********"
drag, startPoint x: 584, startPoint y: 481, endPoint x: 607, endPoint y: 429, distance: 56.9
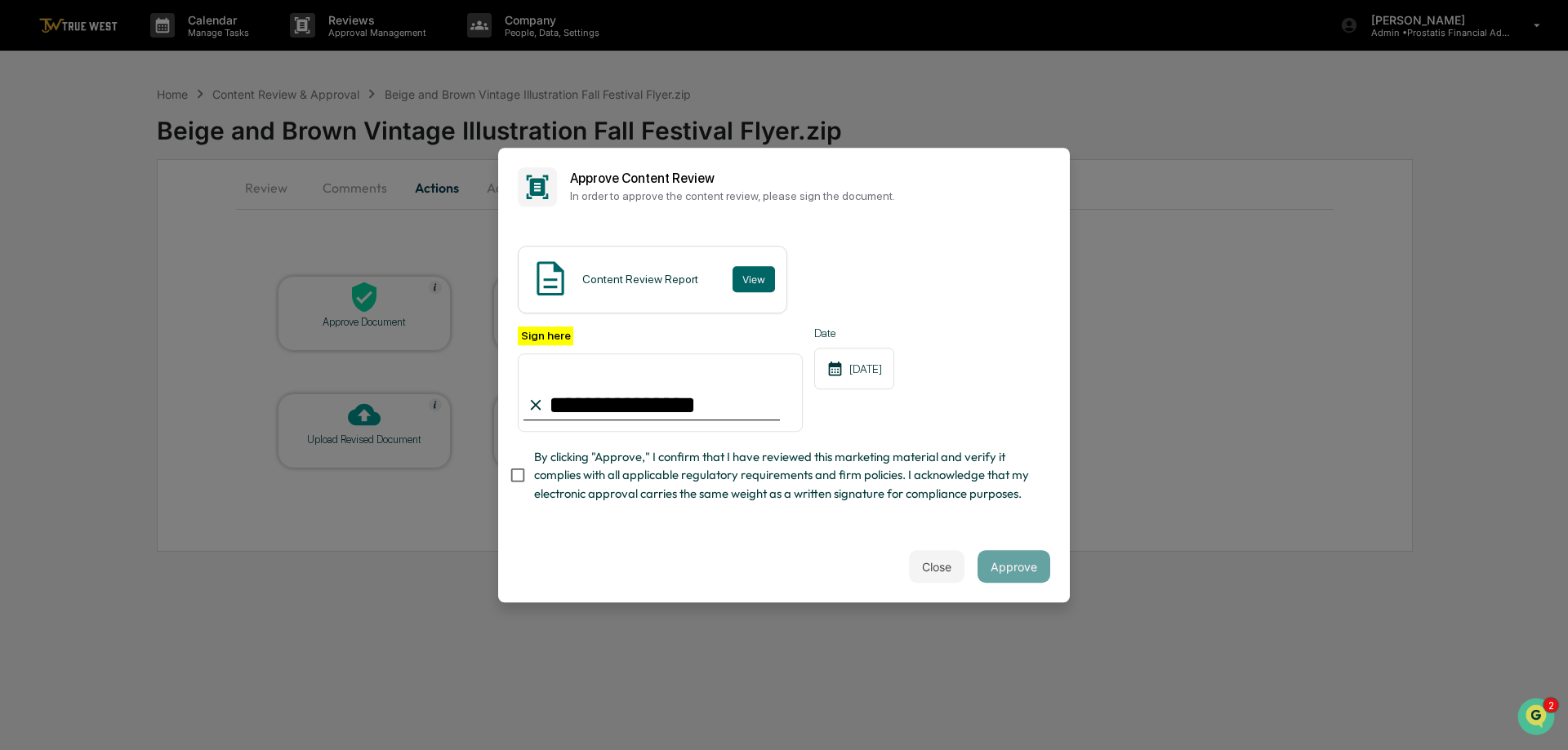
click at [585, 476] on span "By clicking "Approve," I confirm that I have reviewed this marketing material a…" at bounding box center [786, 475] width 503 height 55
click at [740, 266] on button "View" at bounding box center [754, 279] width 42 height 26
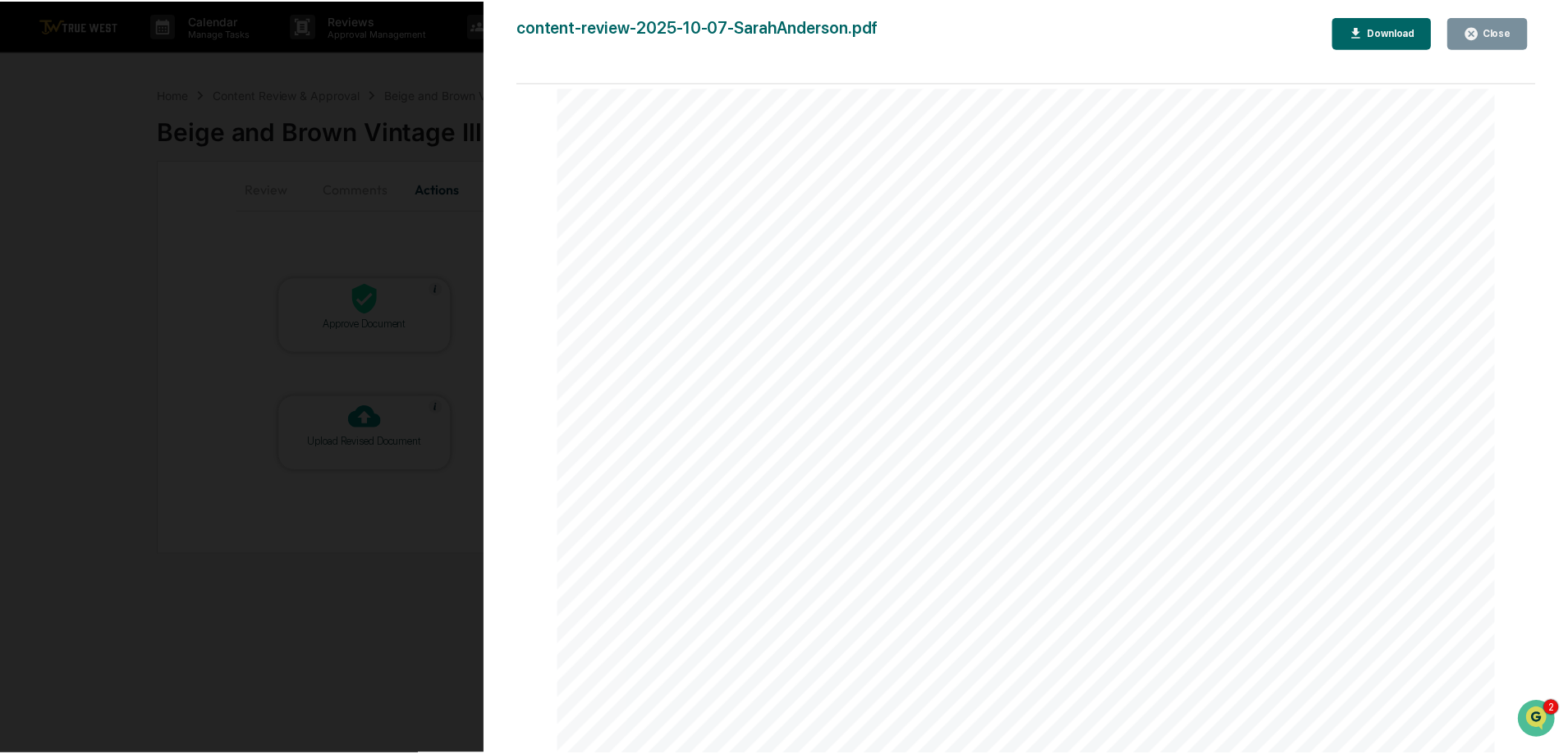
scroll to position [771, 0]
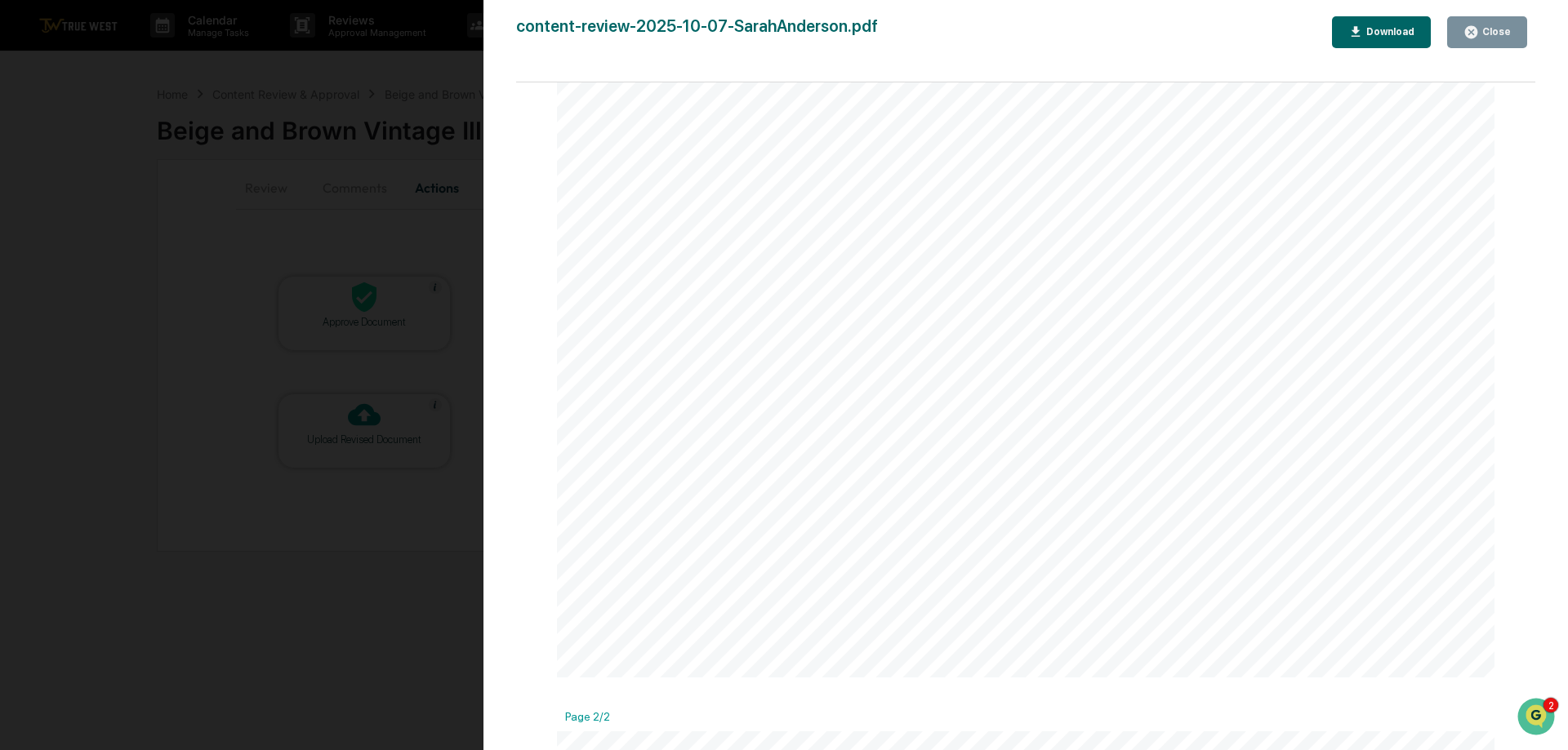
click at [1498, 32] on div "Close" at bounding box center [1495, 32] width 32 height 11
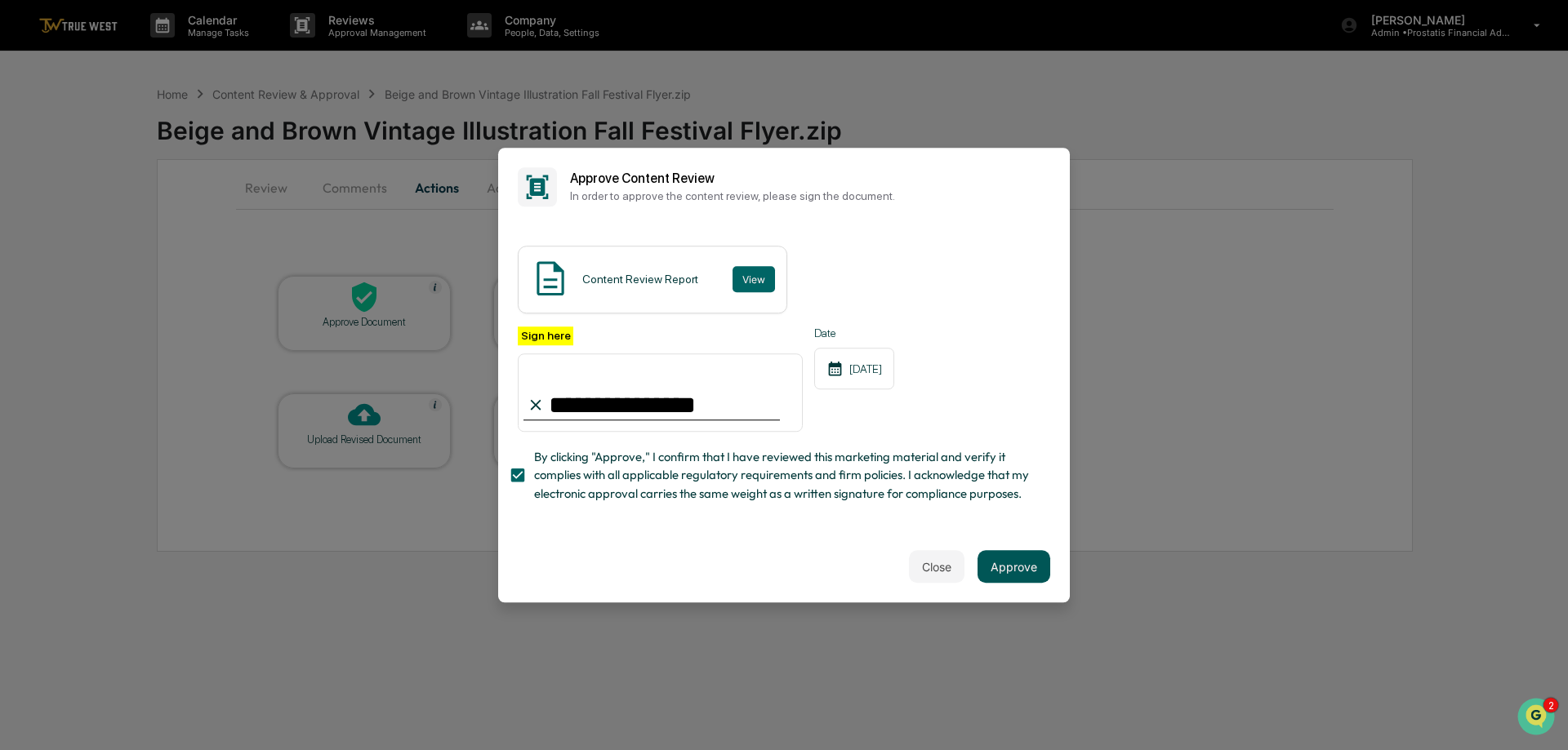
click at [1000, 575] on button "Approve" at bounding box center [1013, 566] width 72 height 33
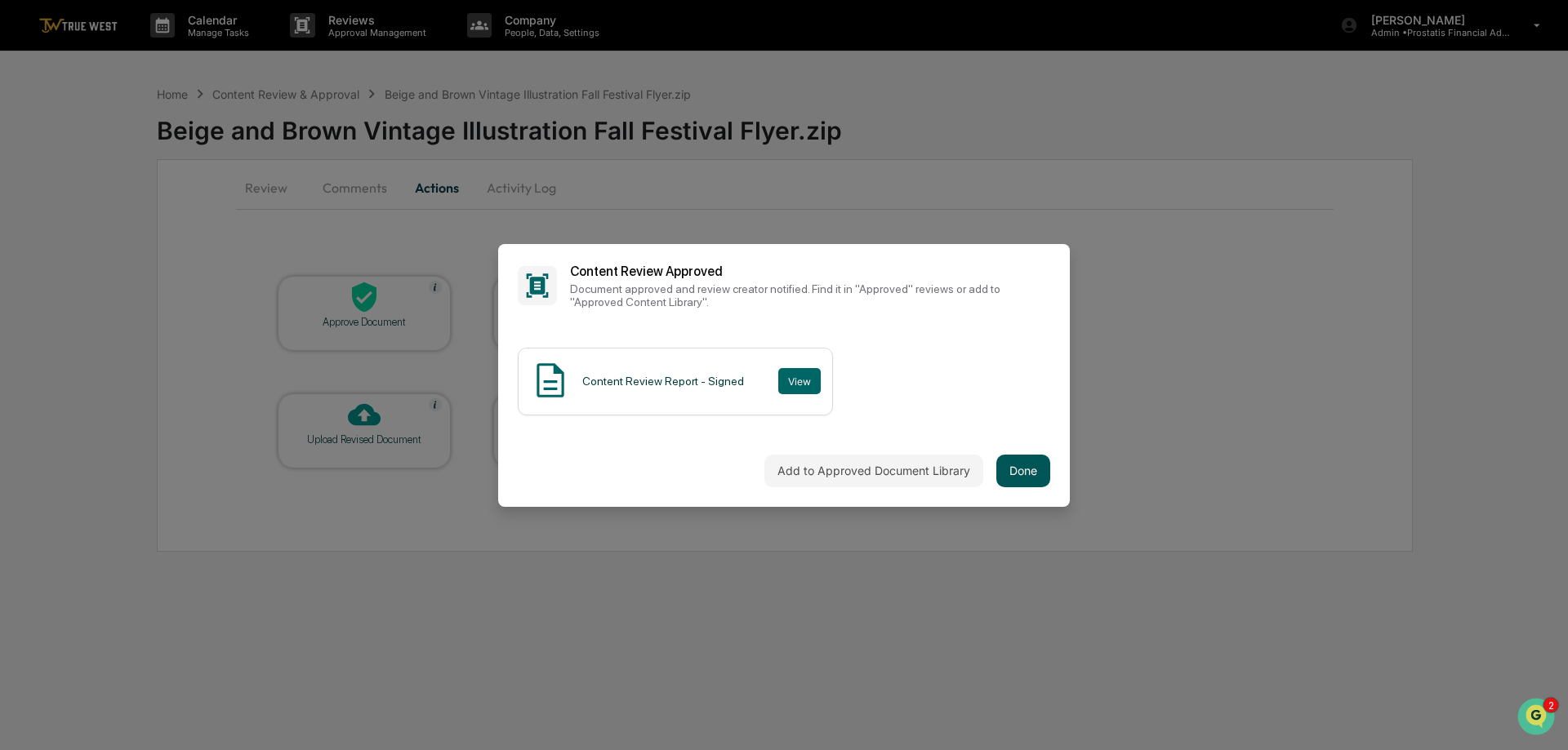
click at [1018, 458] on button "Done" at bounding box center [1023, 471] width 54 height 33
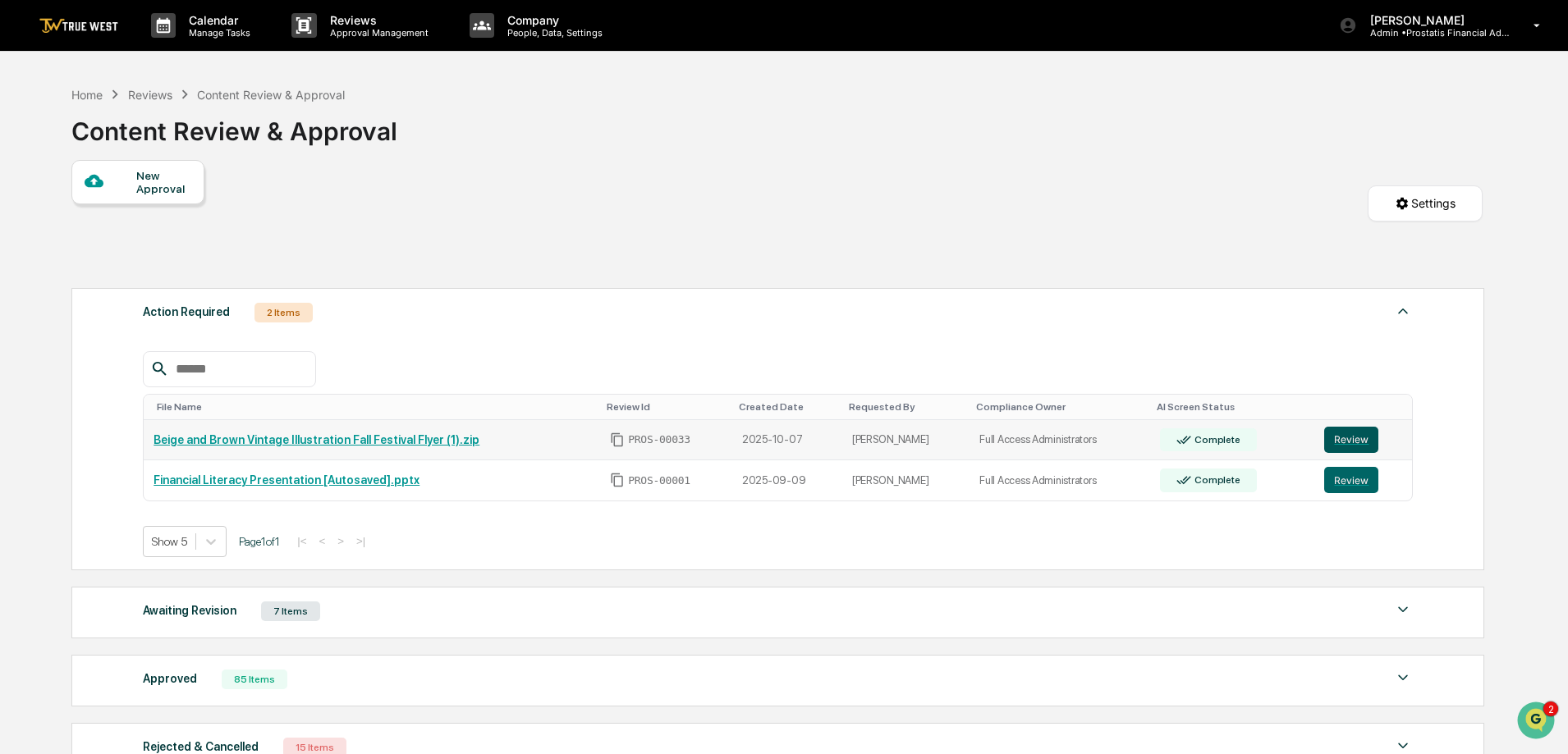
click at [1347, 434] on button "Review" at bounding box center [1351, 439] width 54 height 27
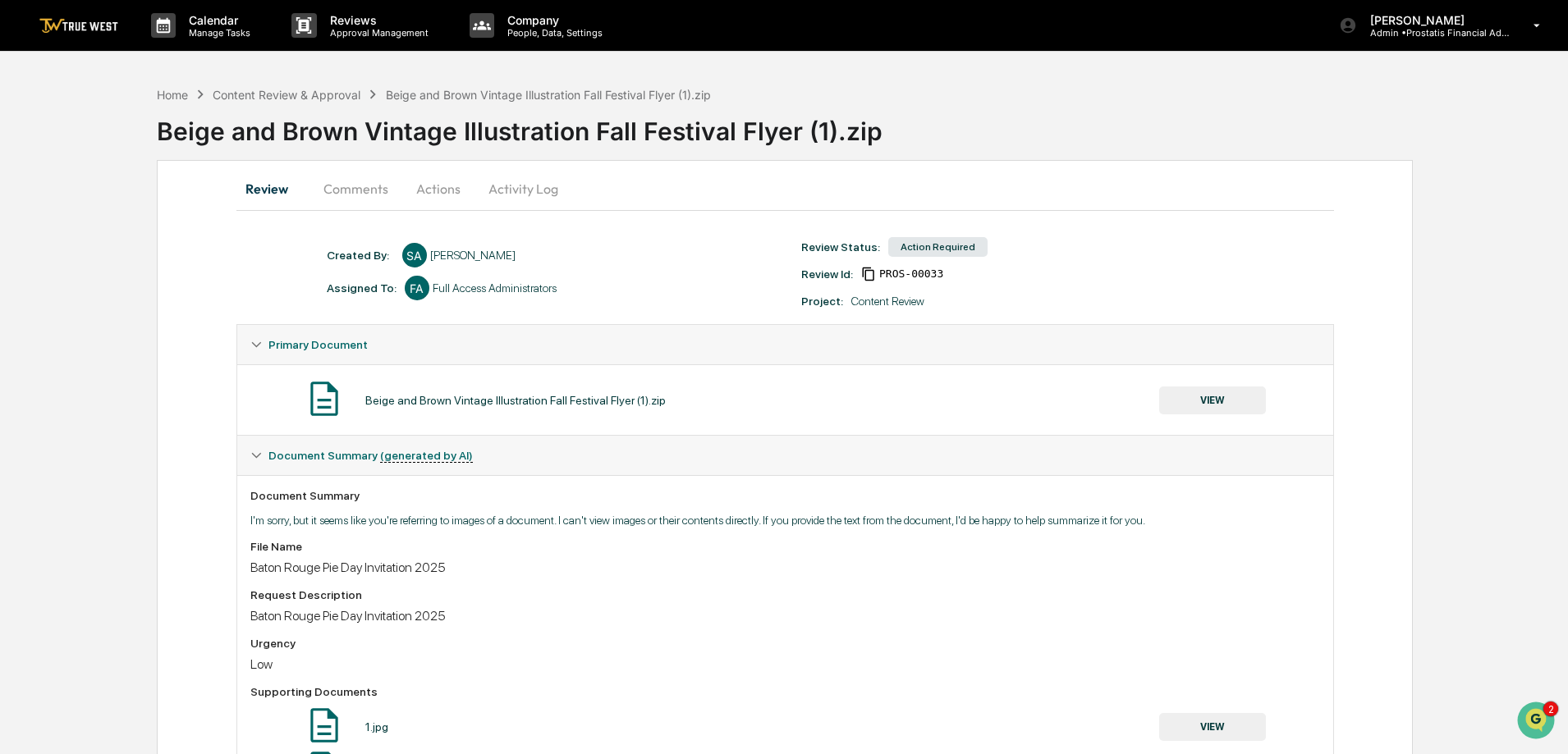
click at [425, 188] on button "Actions" at bounding box center [438, 189] width 74 height 39
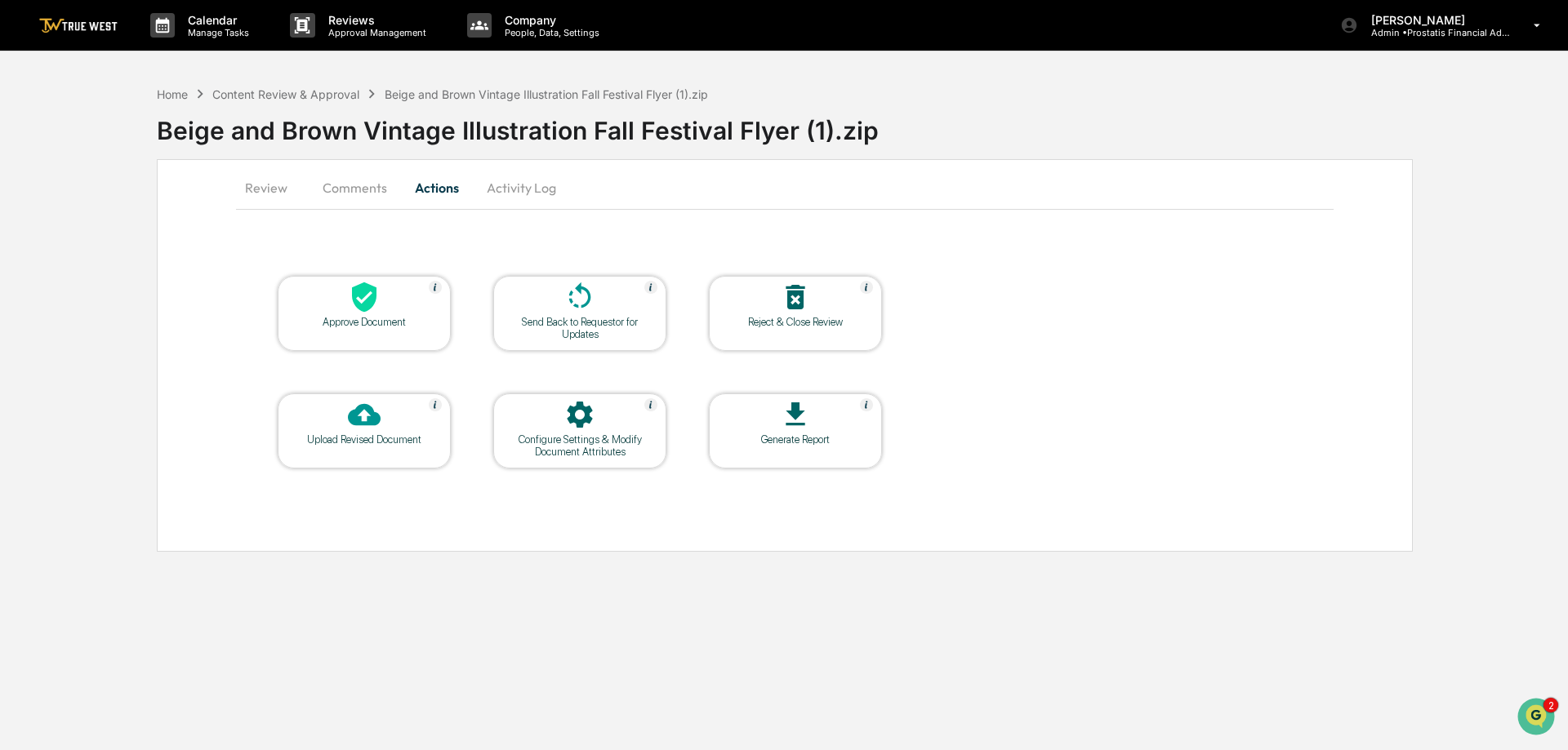
click at [517, 190] on button "Activity Log" at bounding box center [521, 188] width 95 height 39
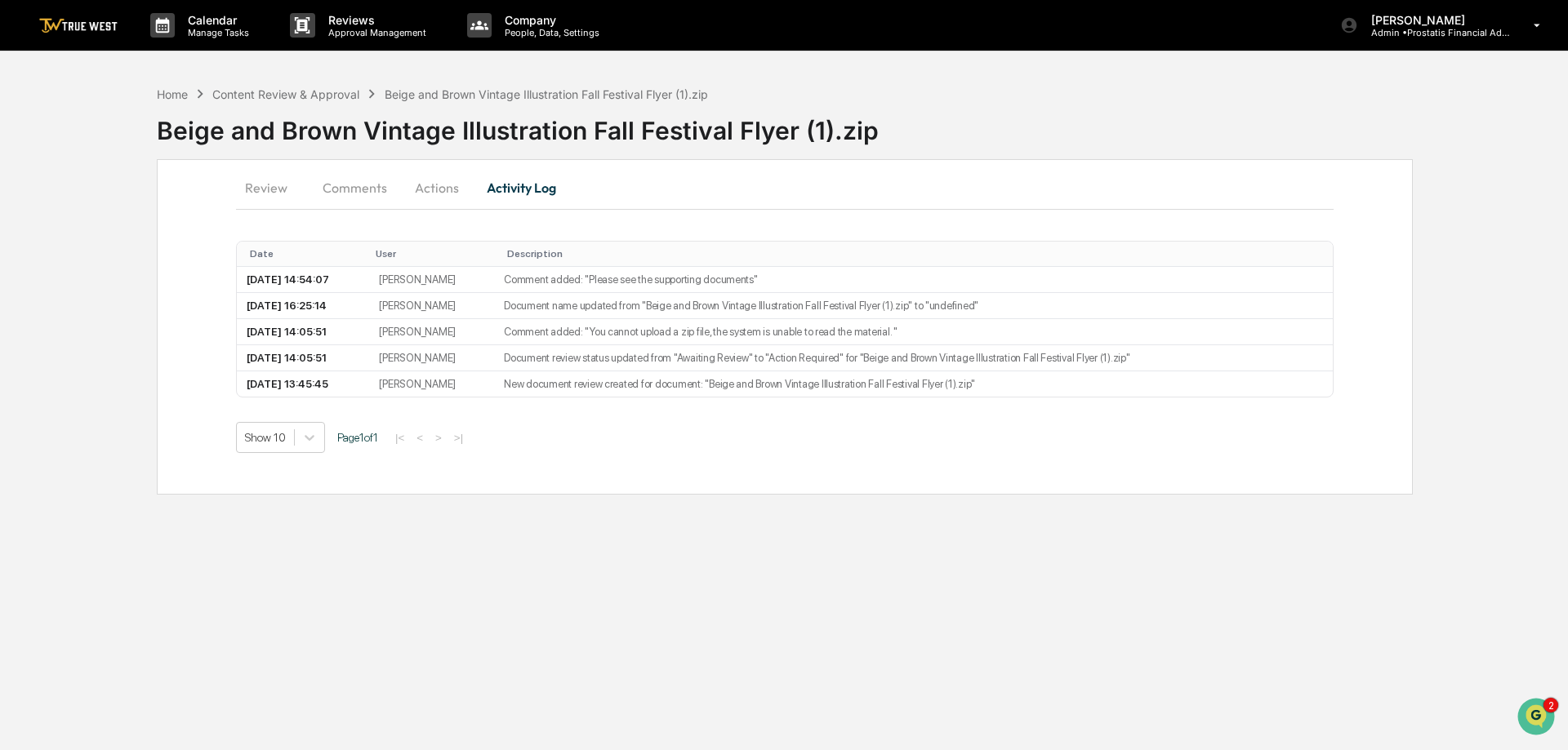
click at [351, 186] on button "Comments" at bounding box center [355, 188] width 91 height 39
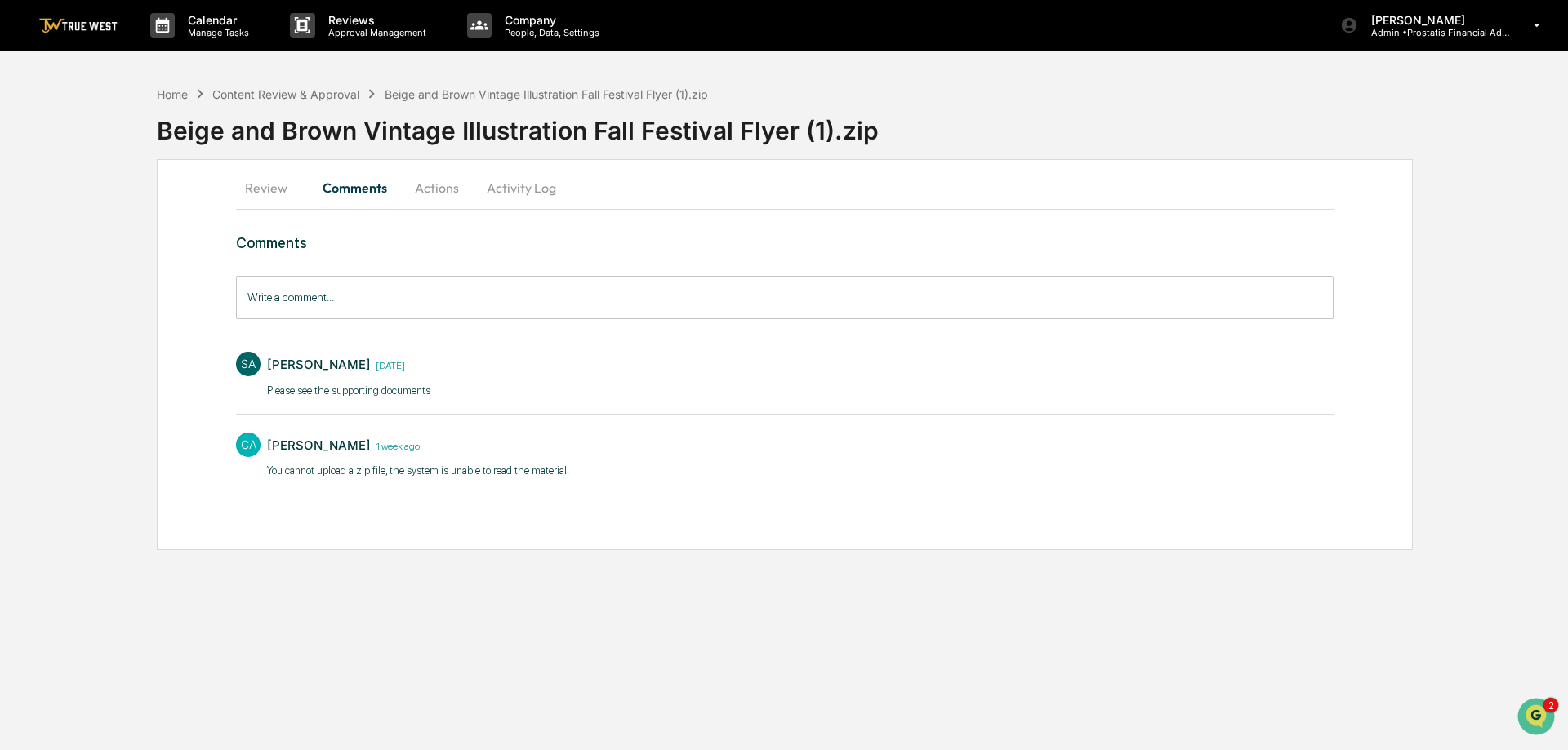
click at [250, 182] on button "Review" at bounding box center [273, 188] width 73 height 39
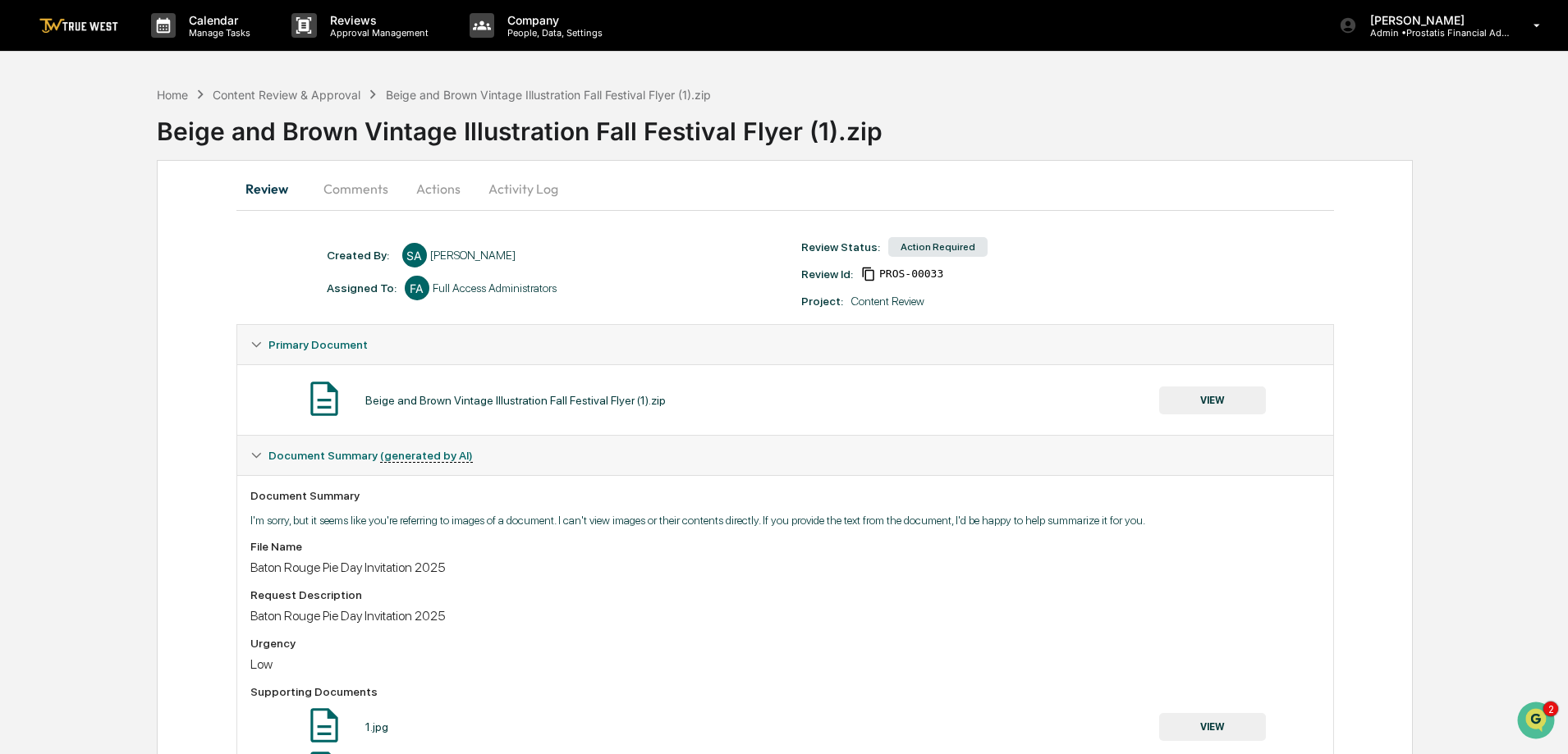
click at [1221, 403] on button "VIEW" at bounding box center [1212, 400] width 106 height 27
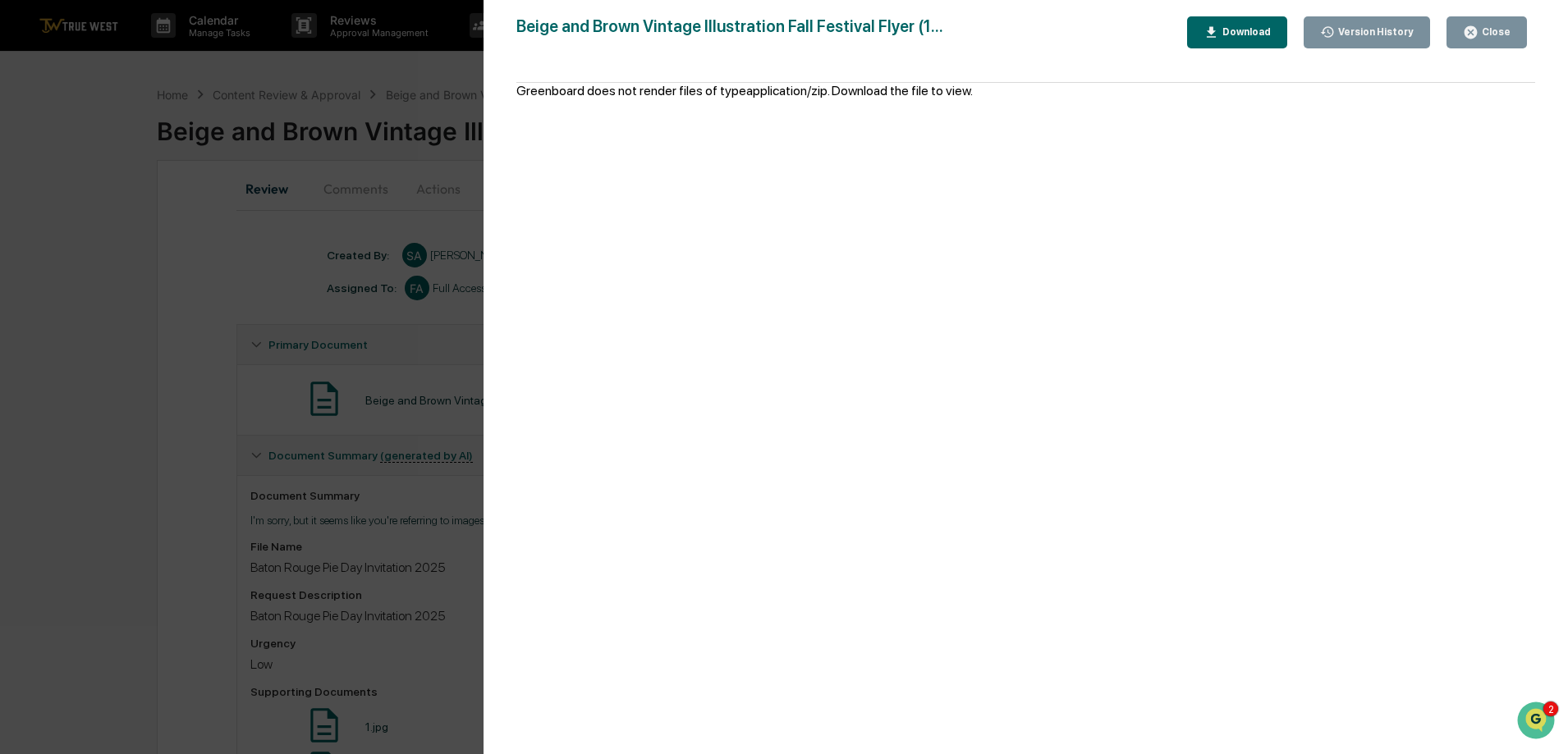
scroll to position [203, 0]
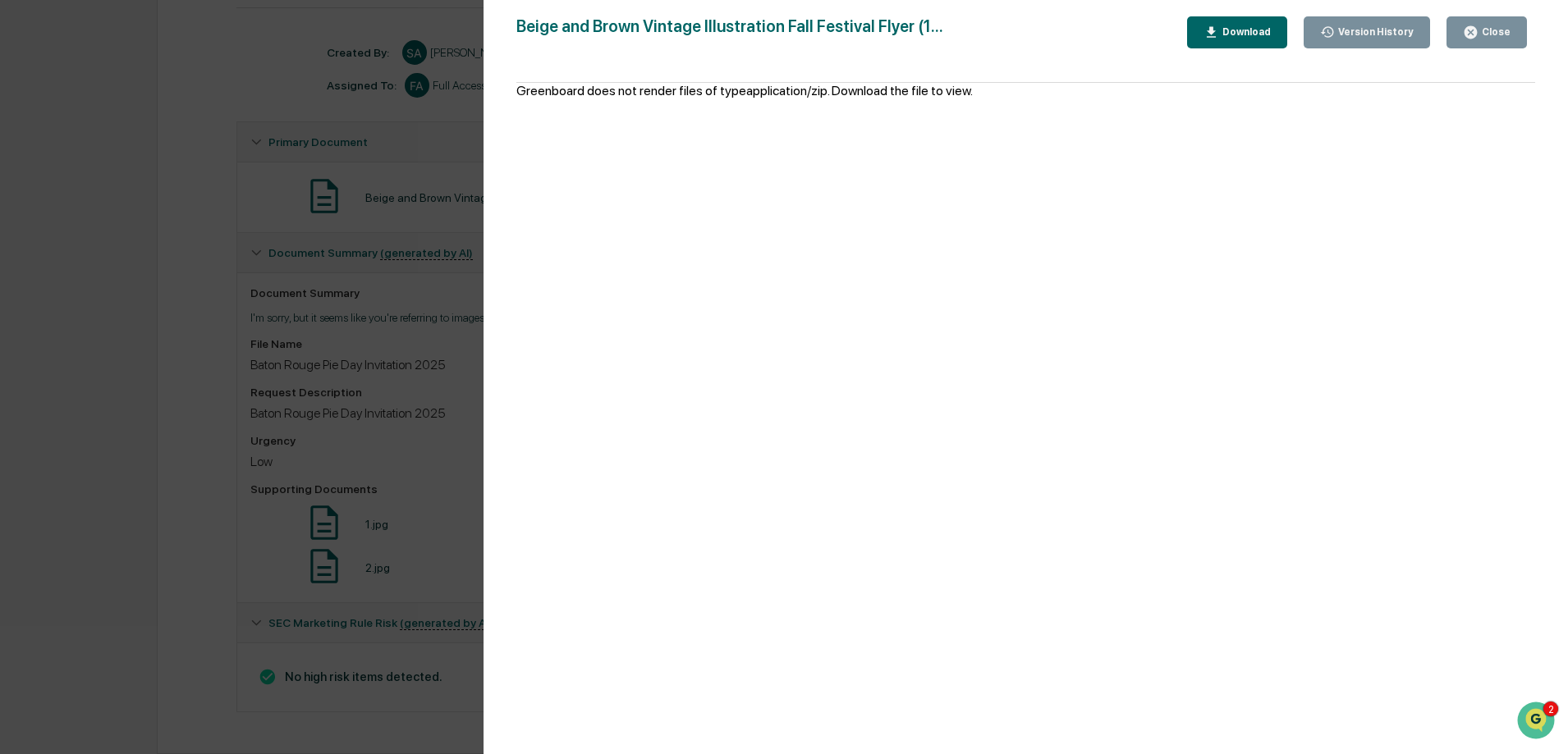
click at [1487, 35] on div "Close" at bounding box center [1494, 32] width 32 height 12
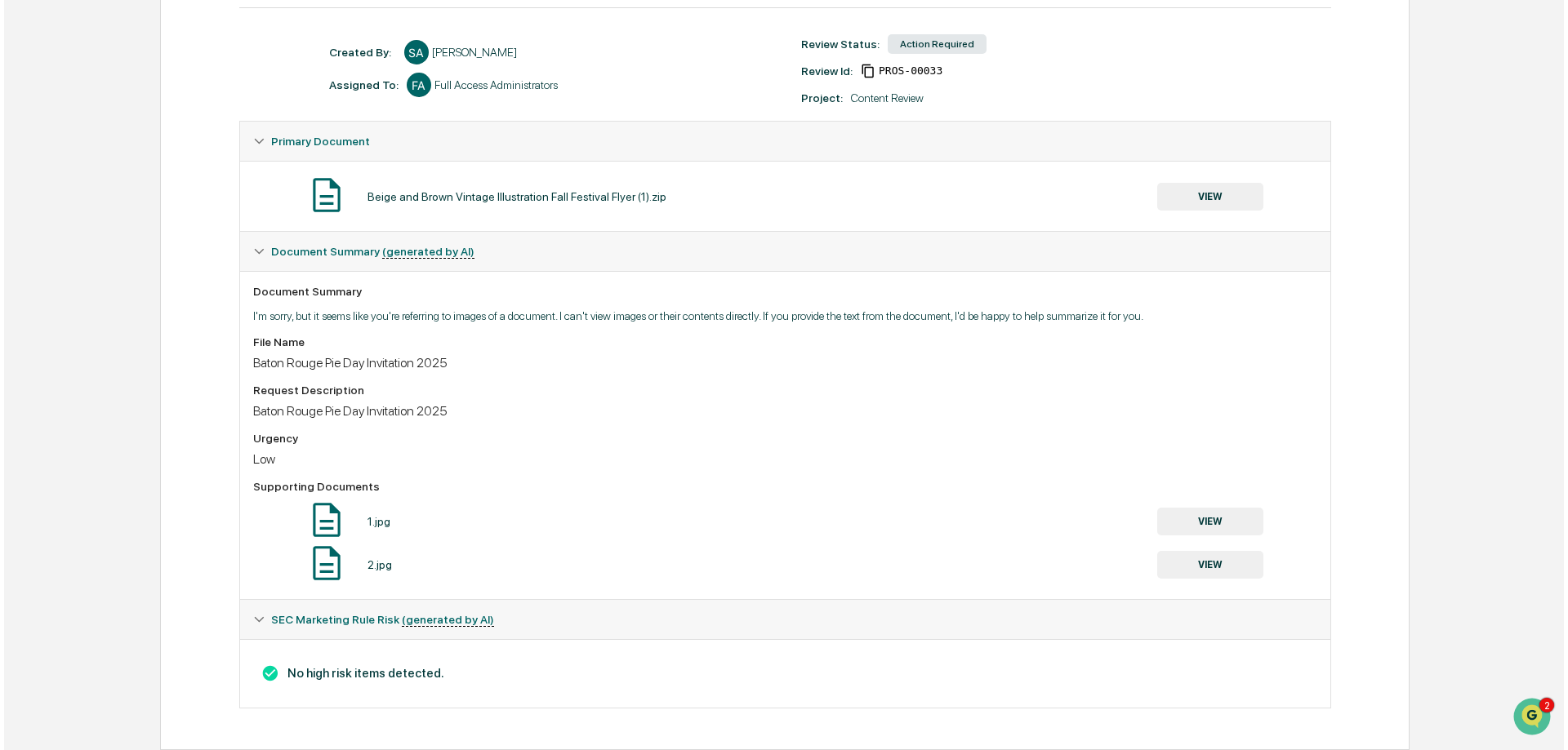
scroll to position [0, 0]
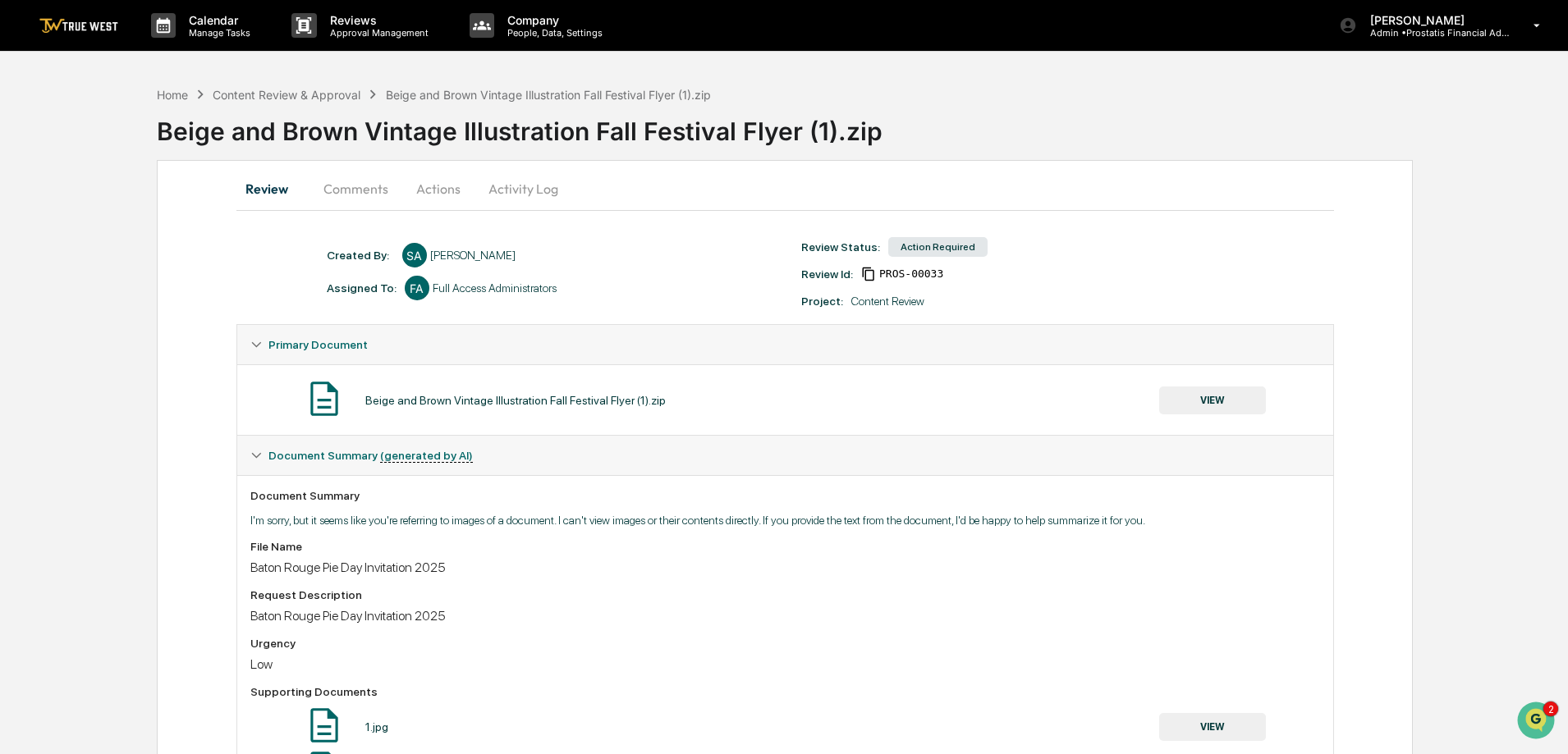
click at [432, 184] on button "Actions" at bounding box center [438, 189] width 74 height 39
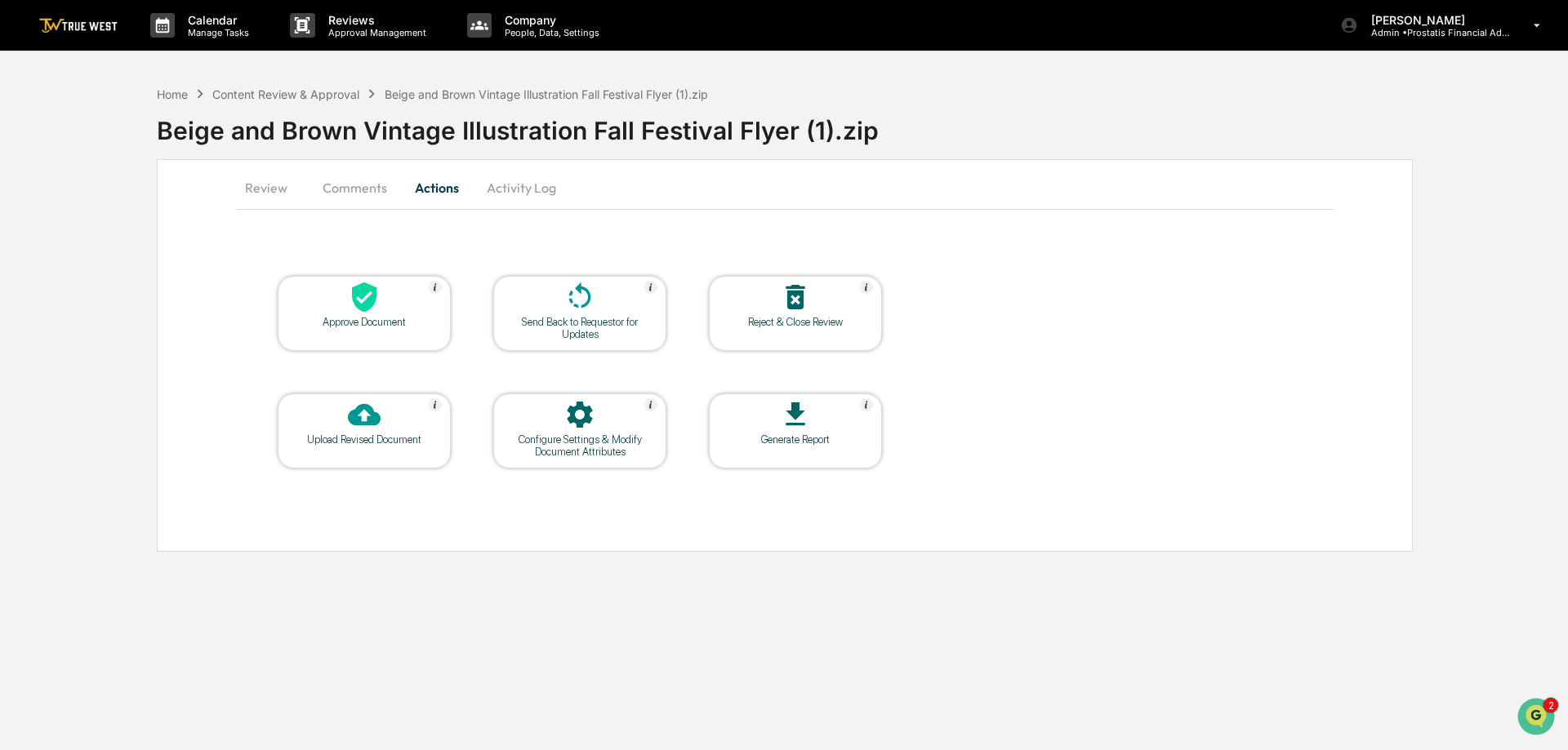
click at [353, 421] on icon at bounding box center [363, 414] width 33 height 22
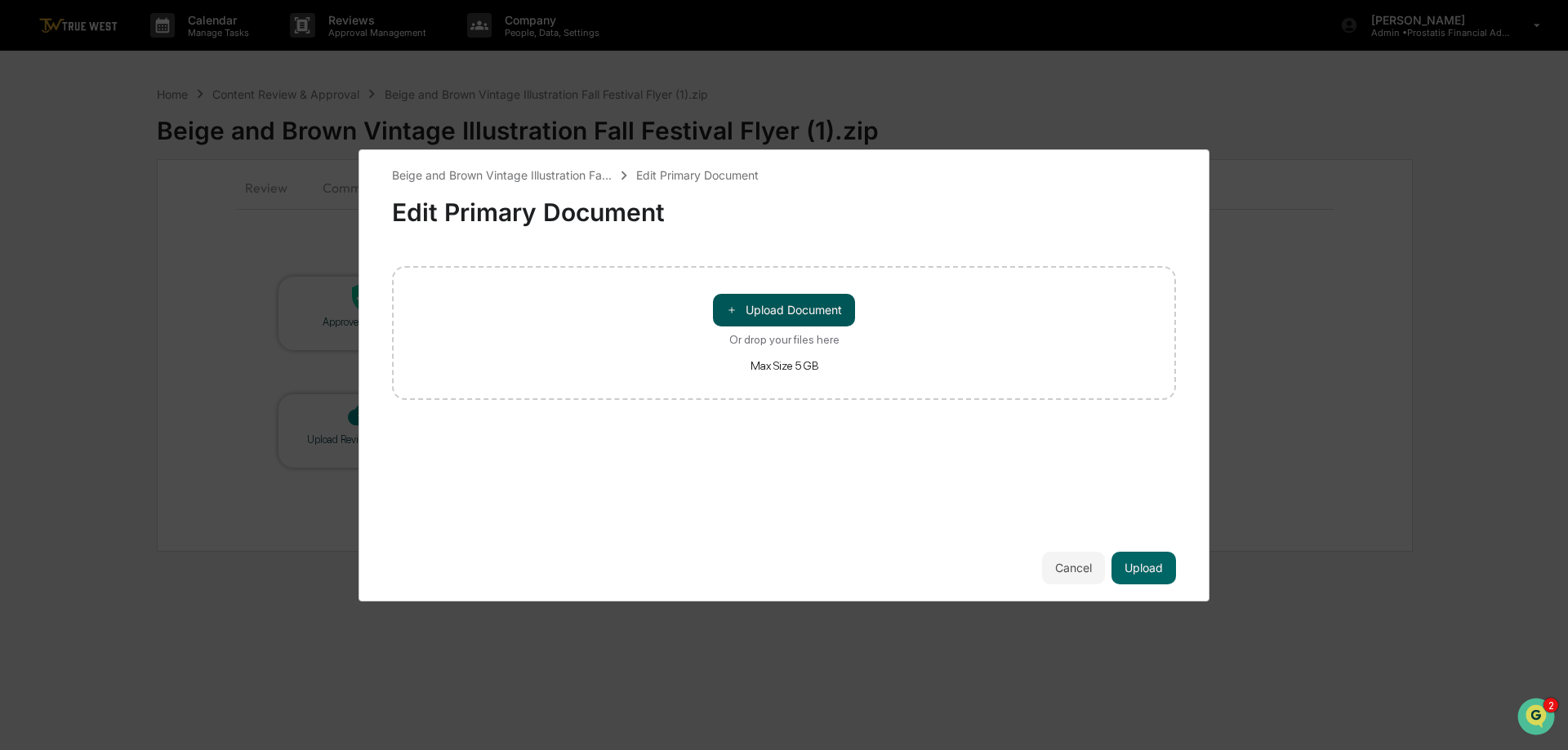
click at [776, 314] on button "＋ Upload Document" at bounding box center [783, 309] width 142 height 33
click at [1150, 565] on button "Upload" at bounding box center [1143, 568] width 64 height 33
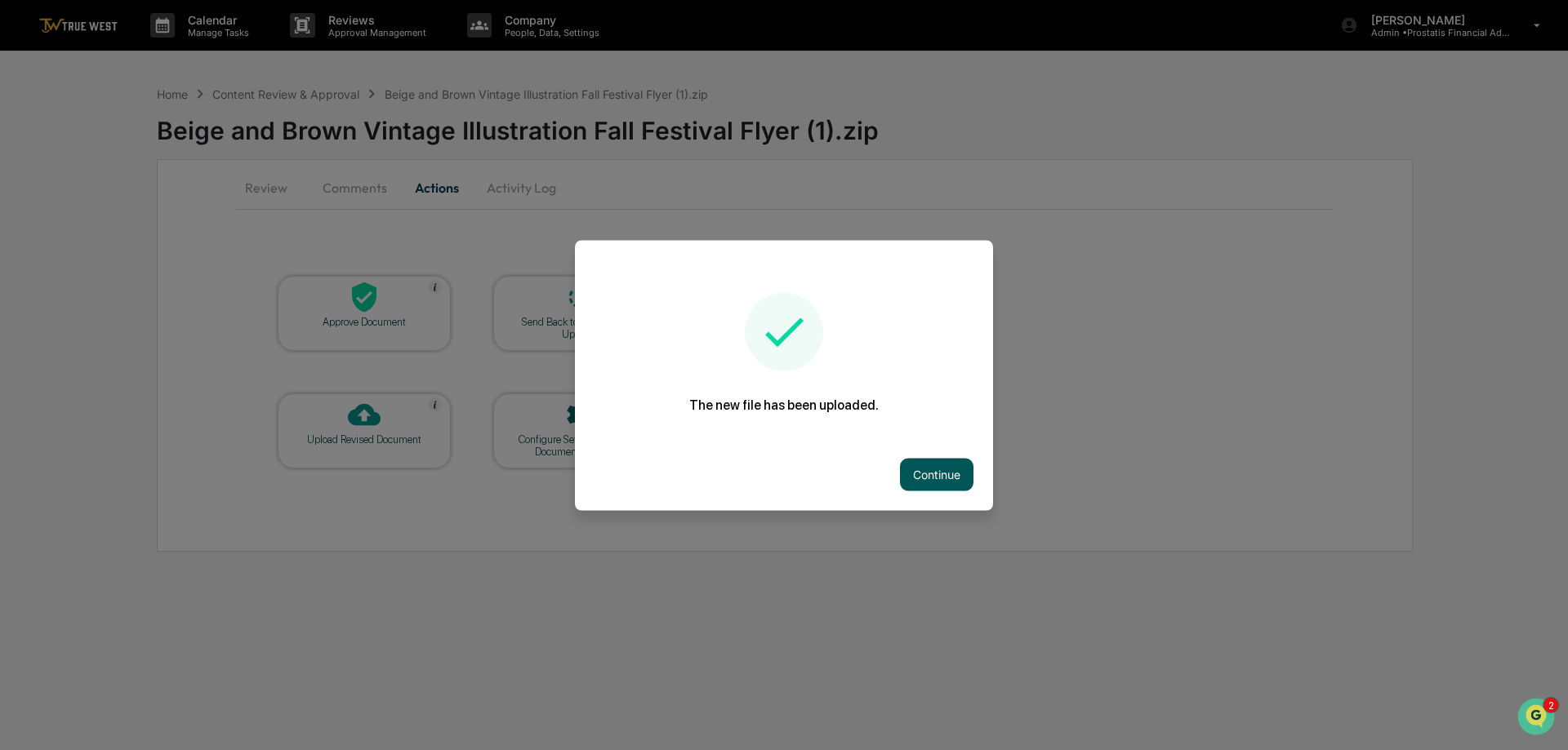
click at [911, 460] on button "Continue" at bounding box center [936, 473] width 73 height 33
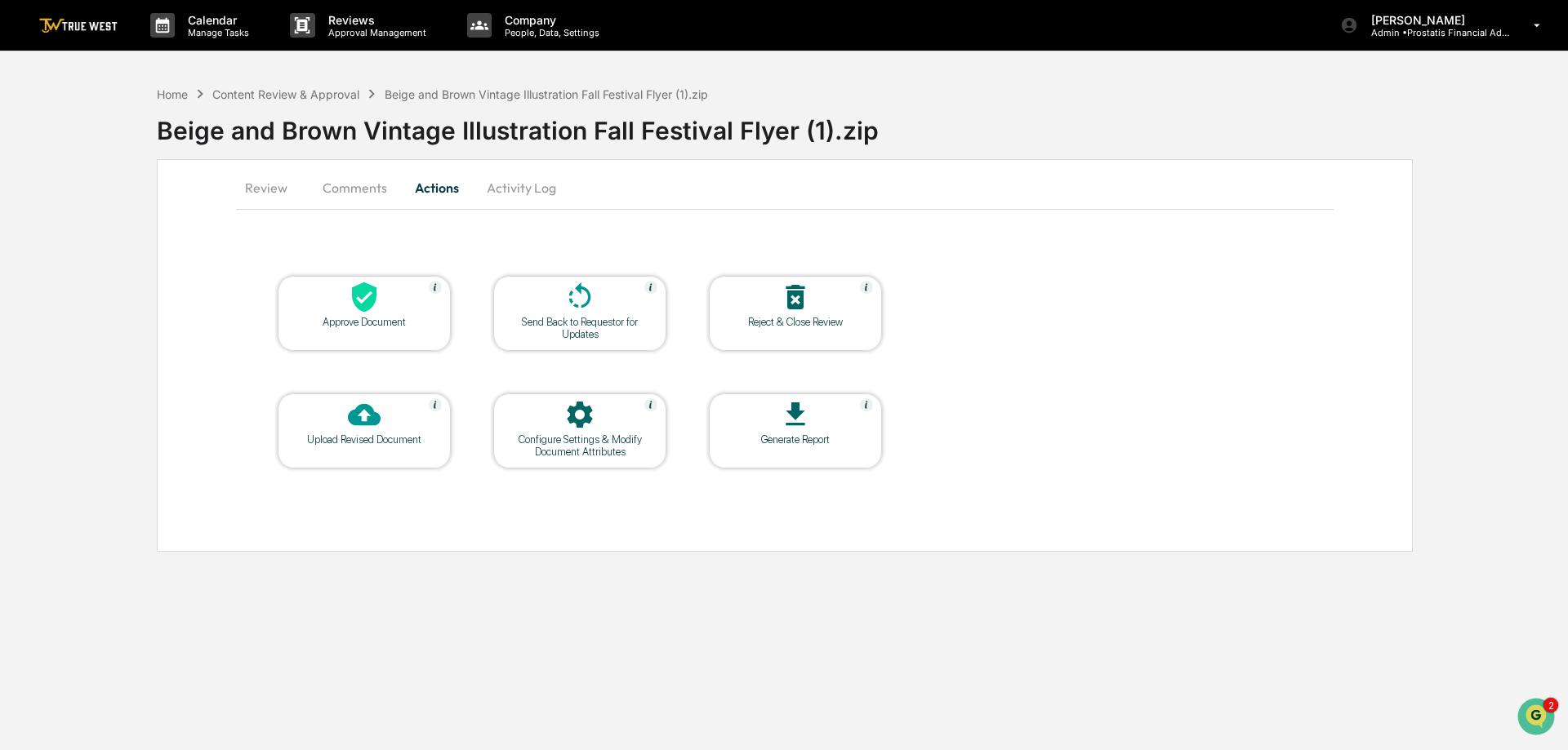
click at [524, 187] on button "Activity Log" at bounding box center [521, 188] width 95 height 39
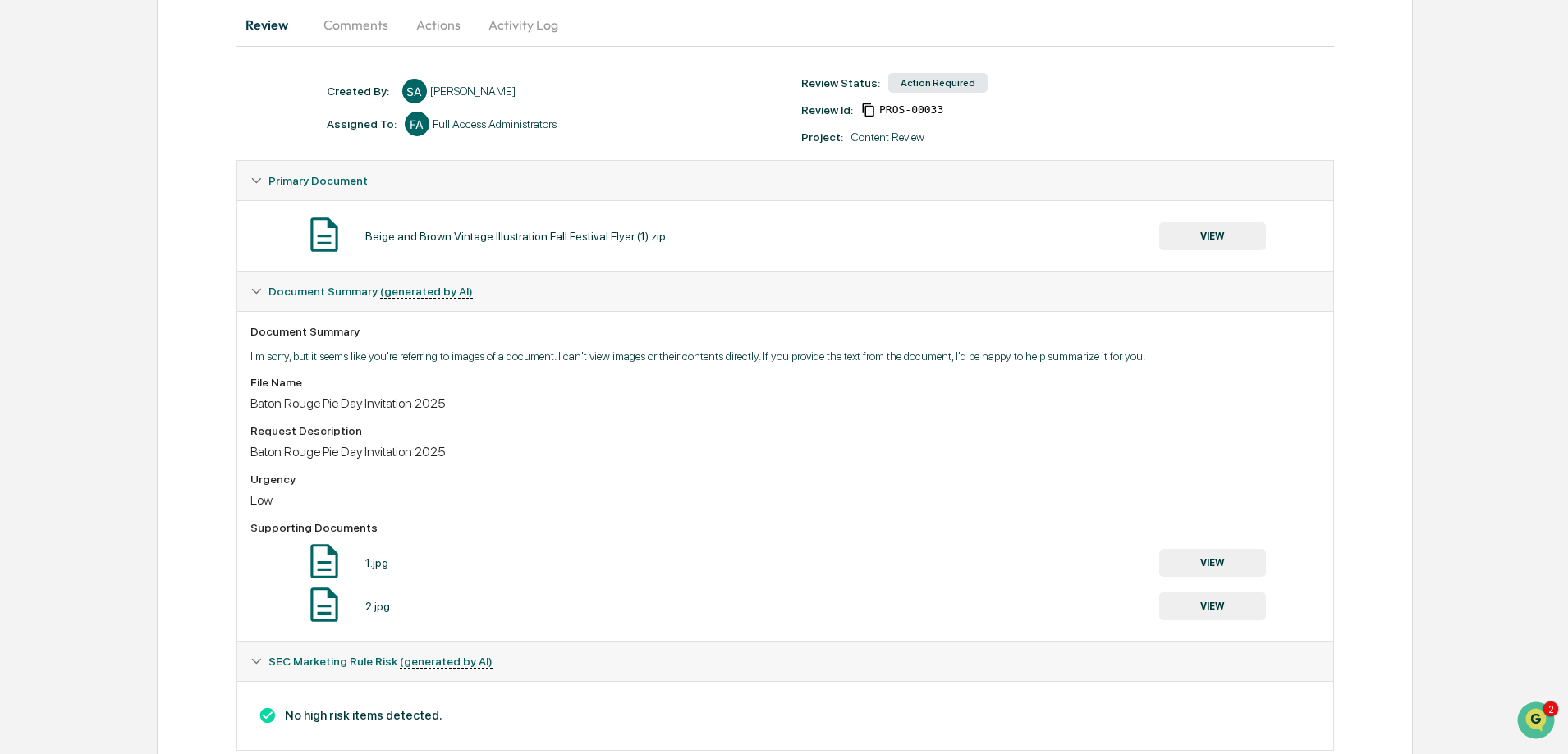
scroll to position [203, 0]
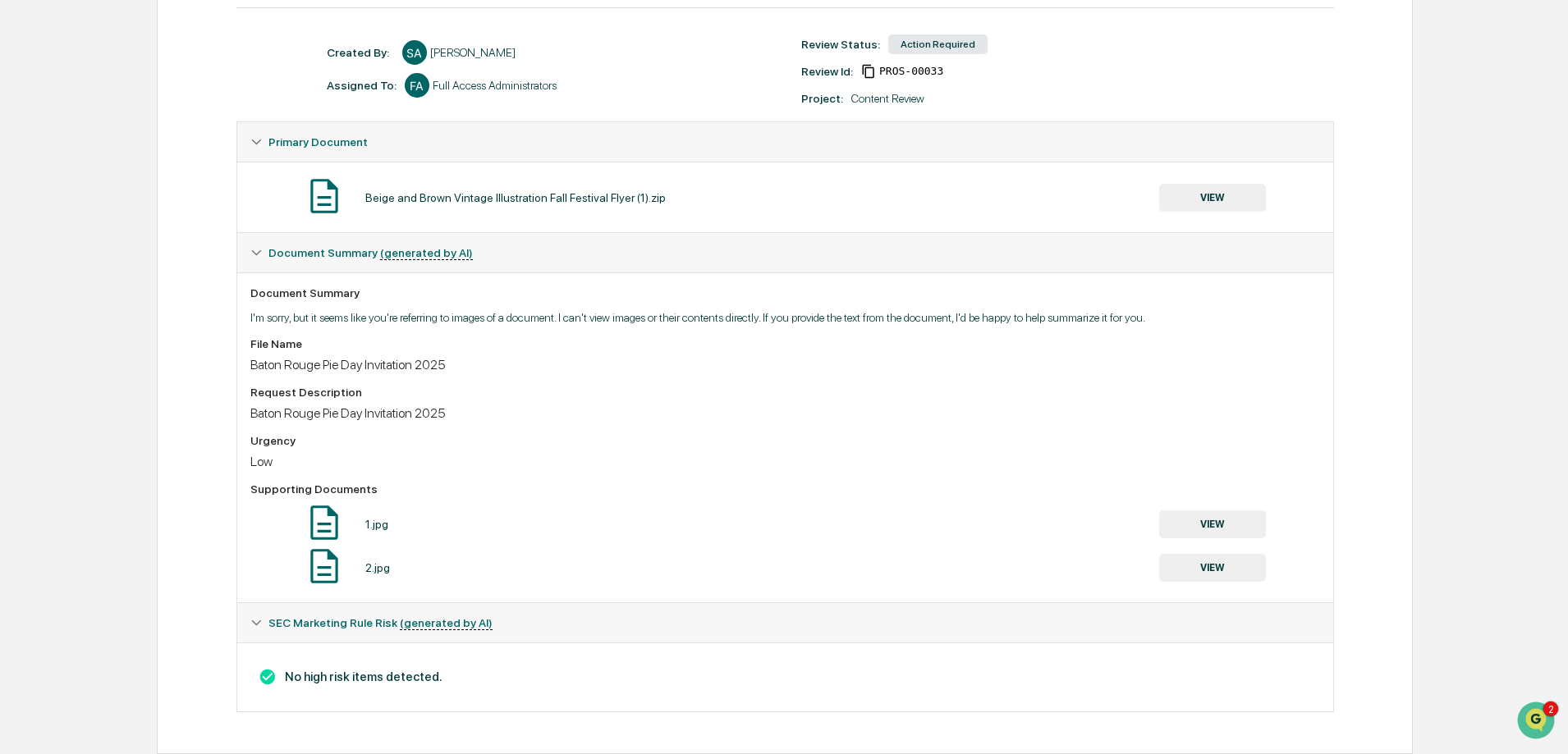
click at [259, 624] on icon at bounding box center [255, 622] width 12 height 12
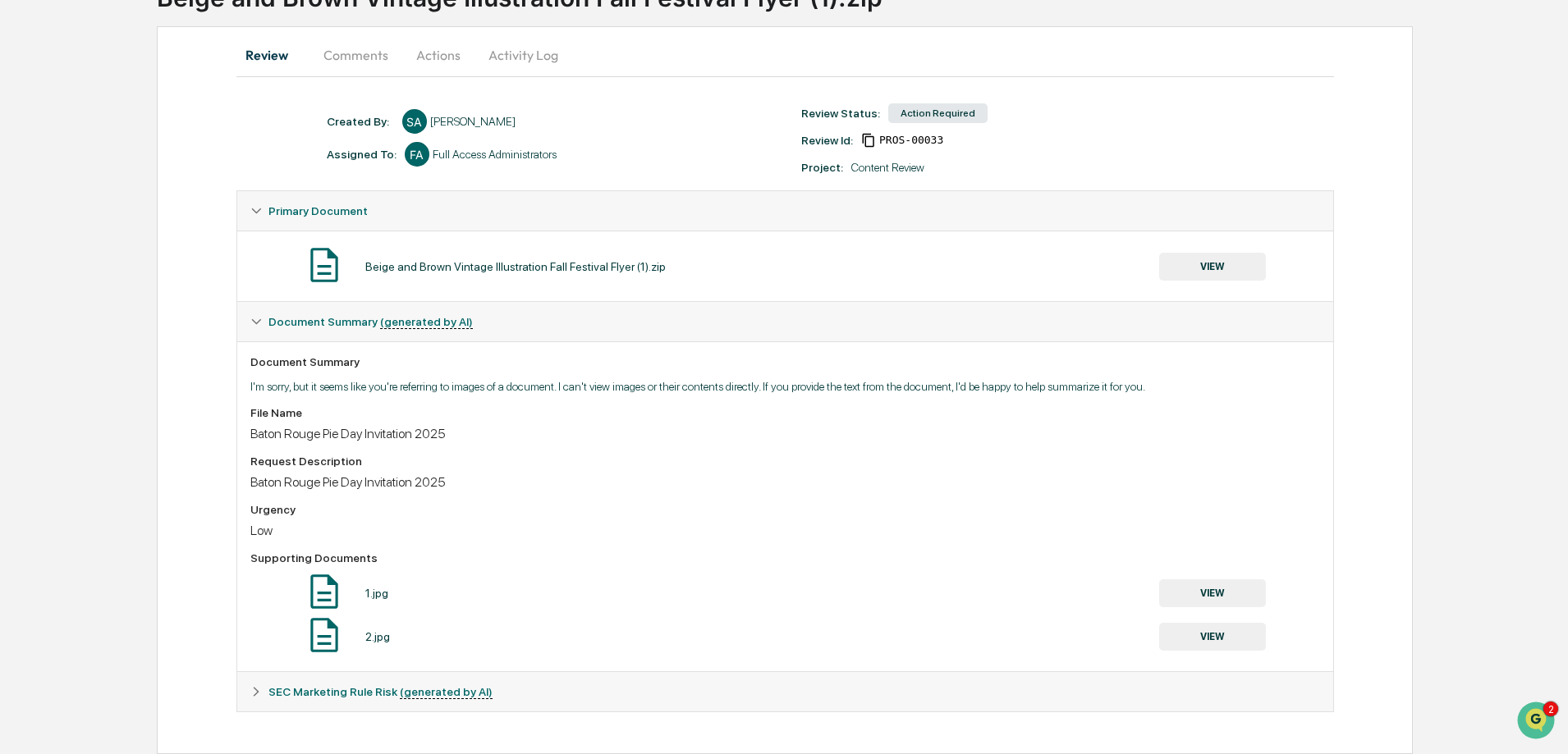
scroll to position [134, 0]
click at [261, 696] on icon at bounding box center [255, 691] width 12 height 12
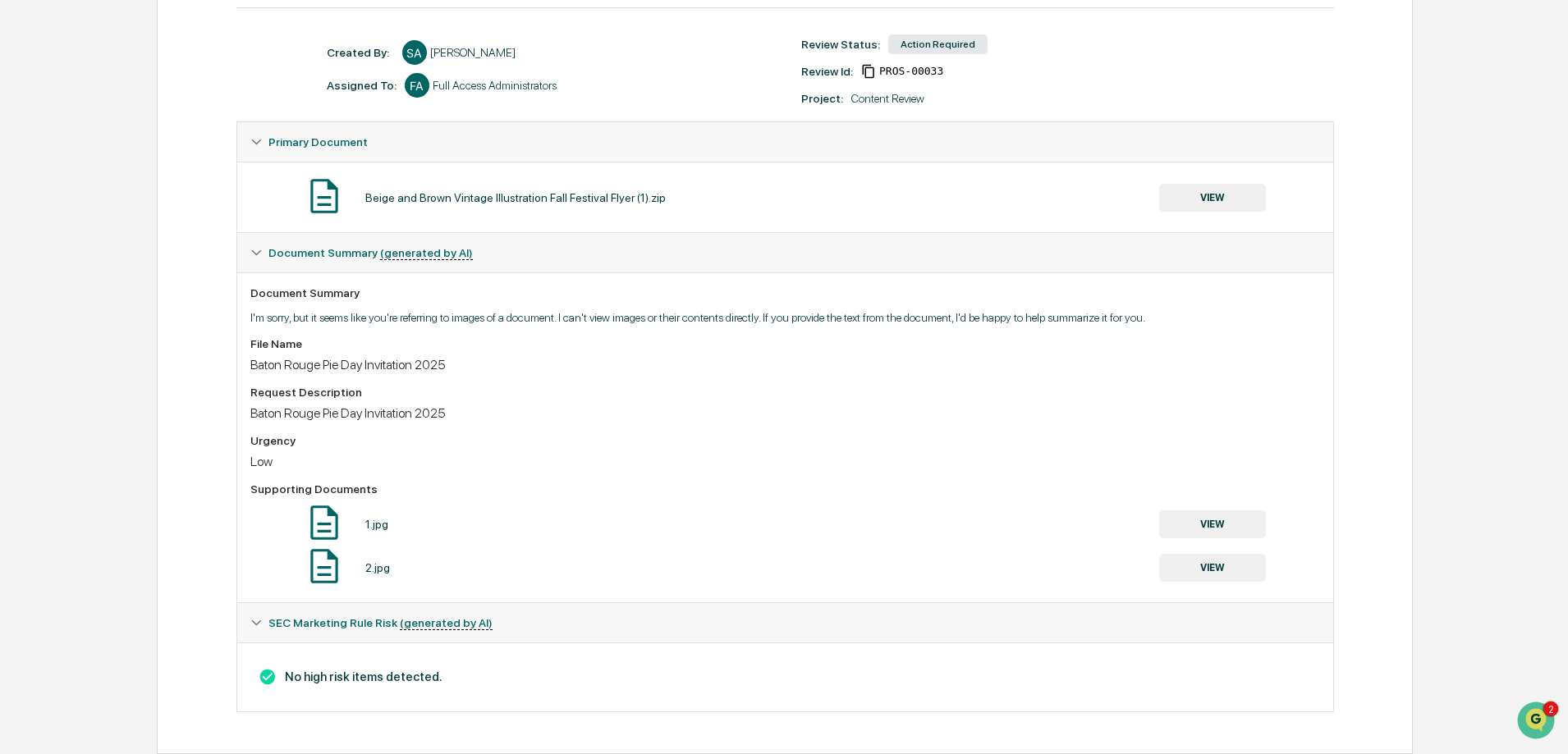
scroll to position [0, 0]
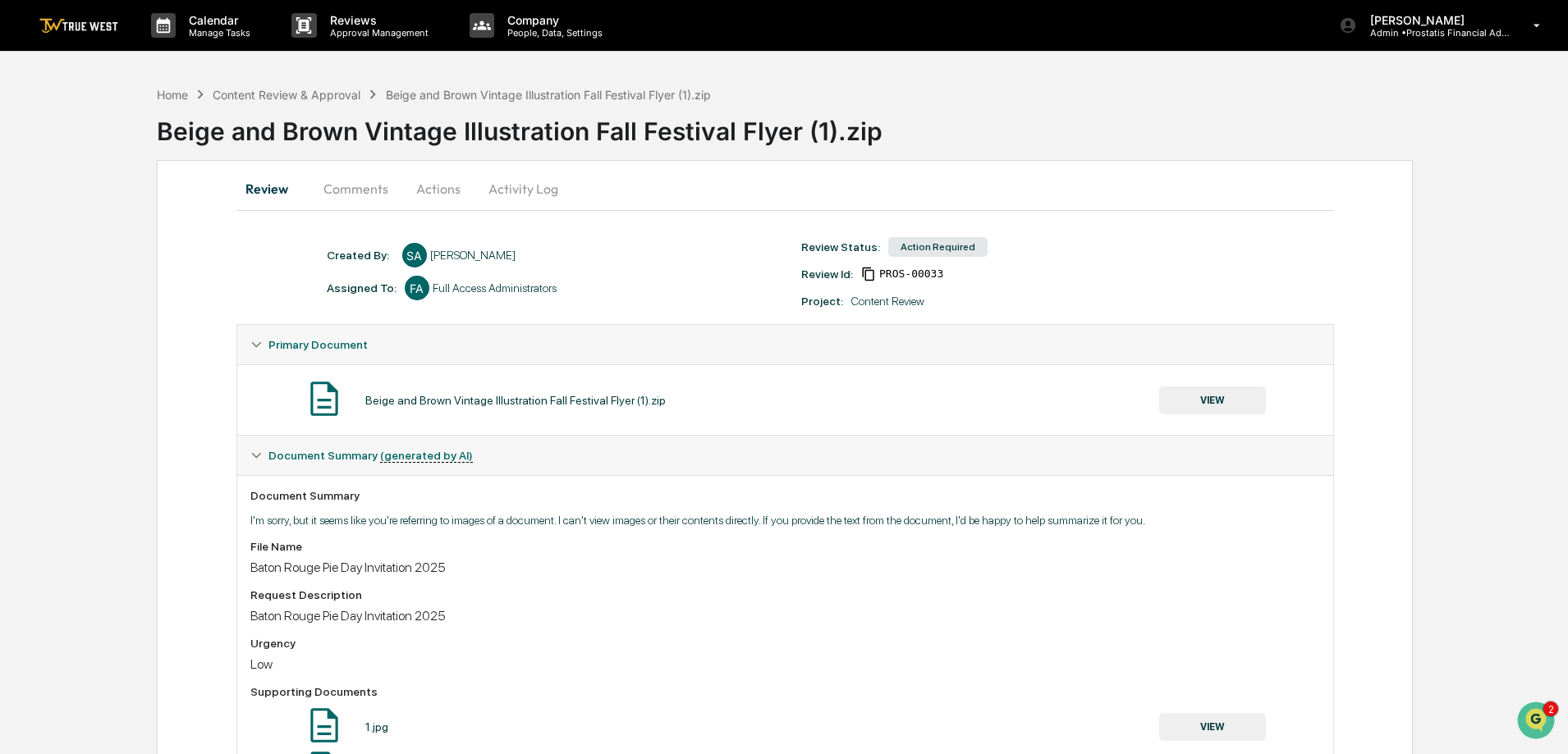
click at [910, 253] on div "Action Required" at bounding box center [938, 247] width 99 height 19
click at [353, 190] on button "Comments" at bounding box center [355, 189] width 91 height 39
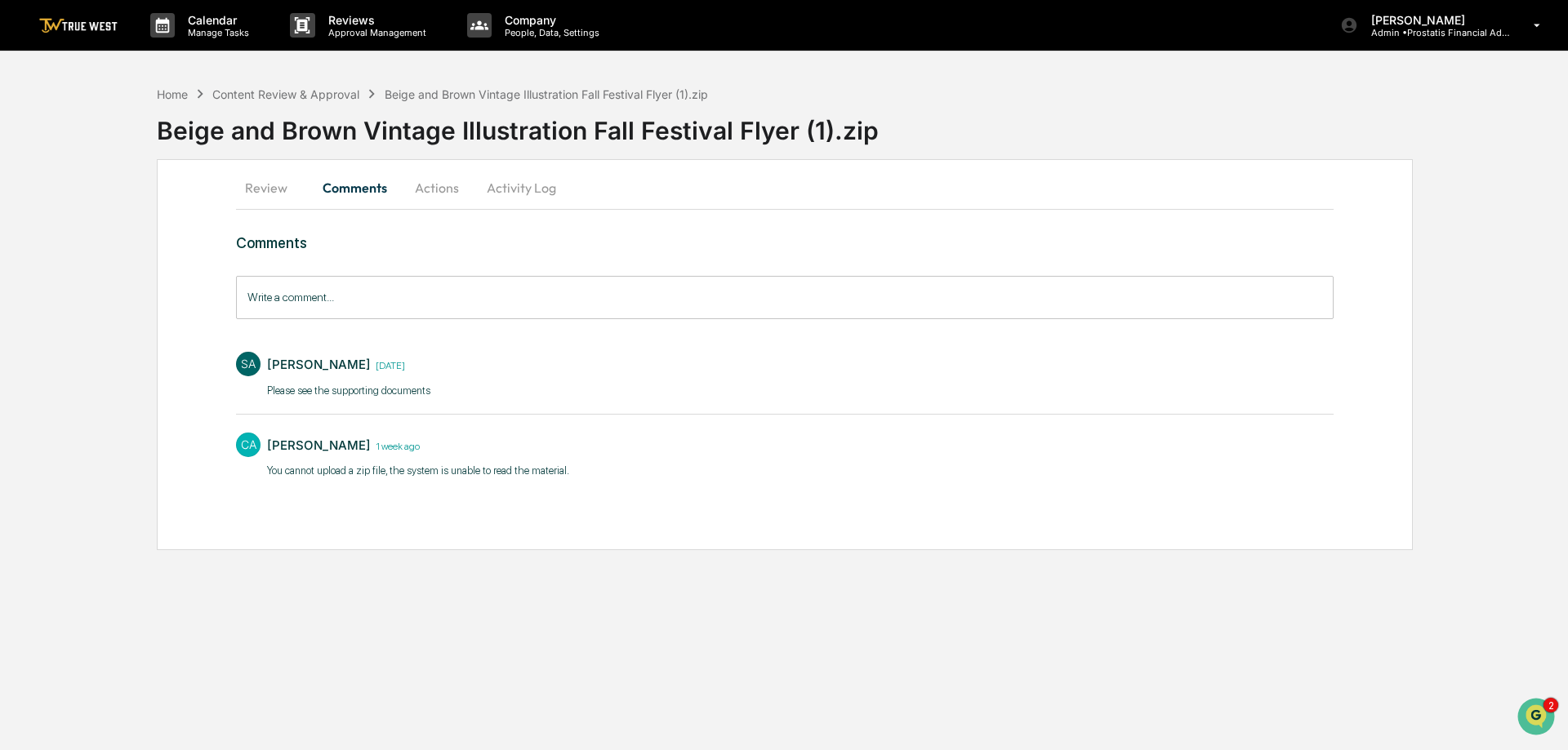
click at [418, 189] on button "Actions" at bounding box center [437, 188] width 73 height 39
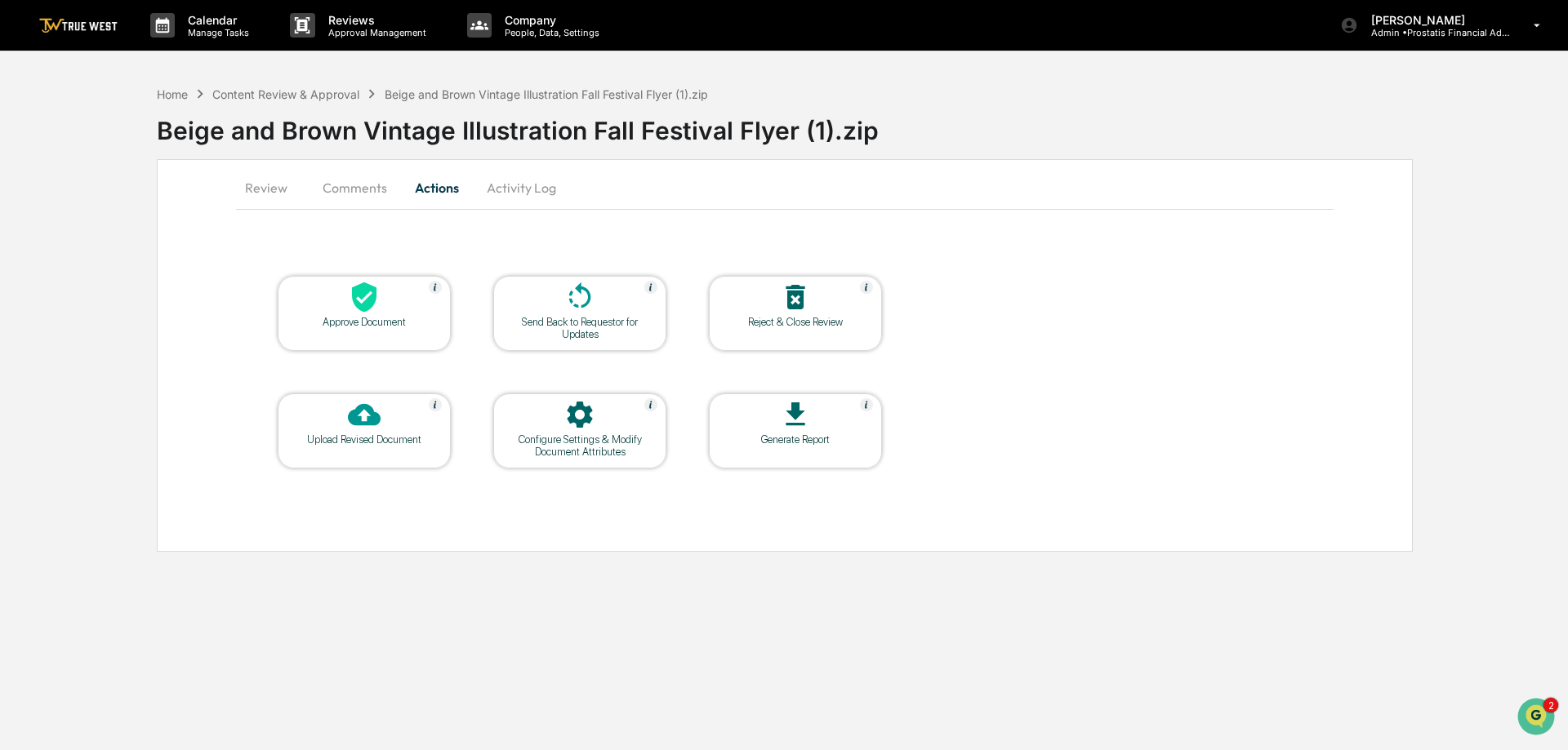
click at [773, 420] on div at bounding box center [795, 416] width 163 height 35
click at [310, 87] on div "Content Review & Approval" at bounding box center [286, 94] width 147 height 14
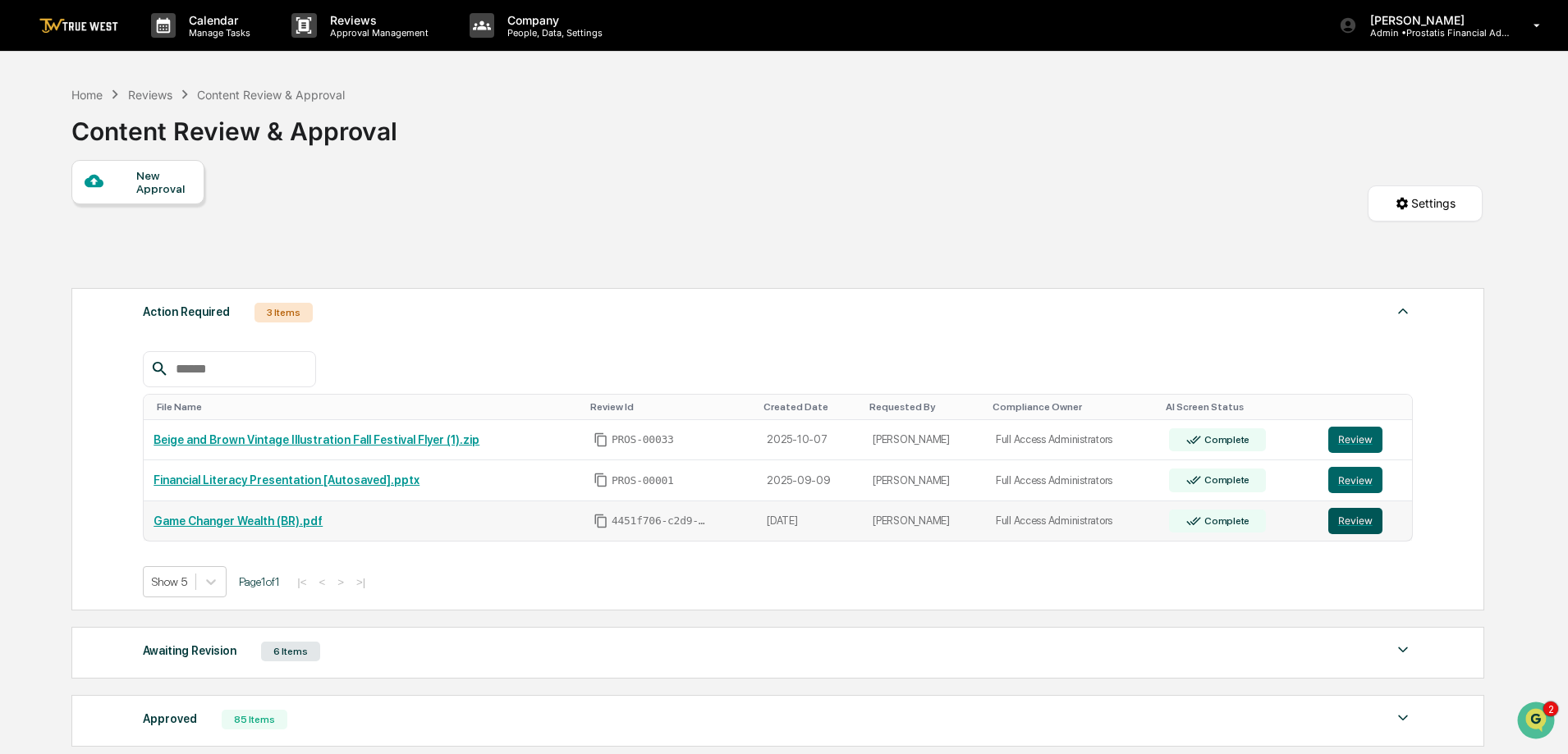
click at [1357, 520] on button "Review" at bounding box center [1354, 521] width 54 height 27
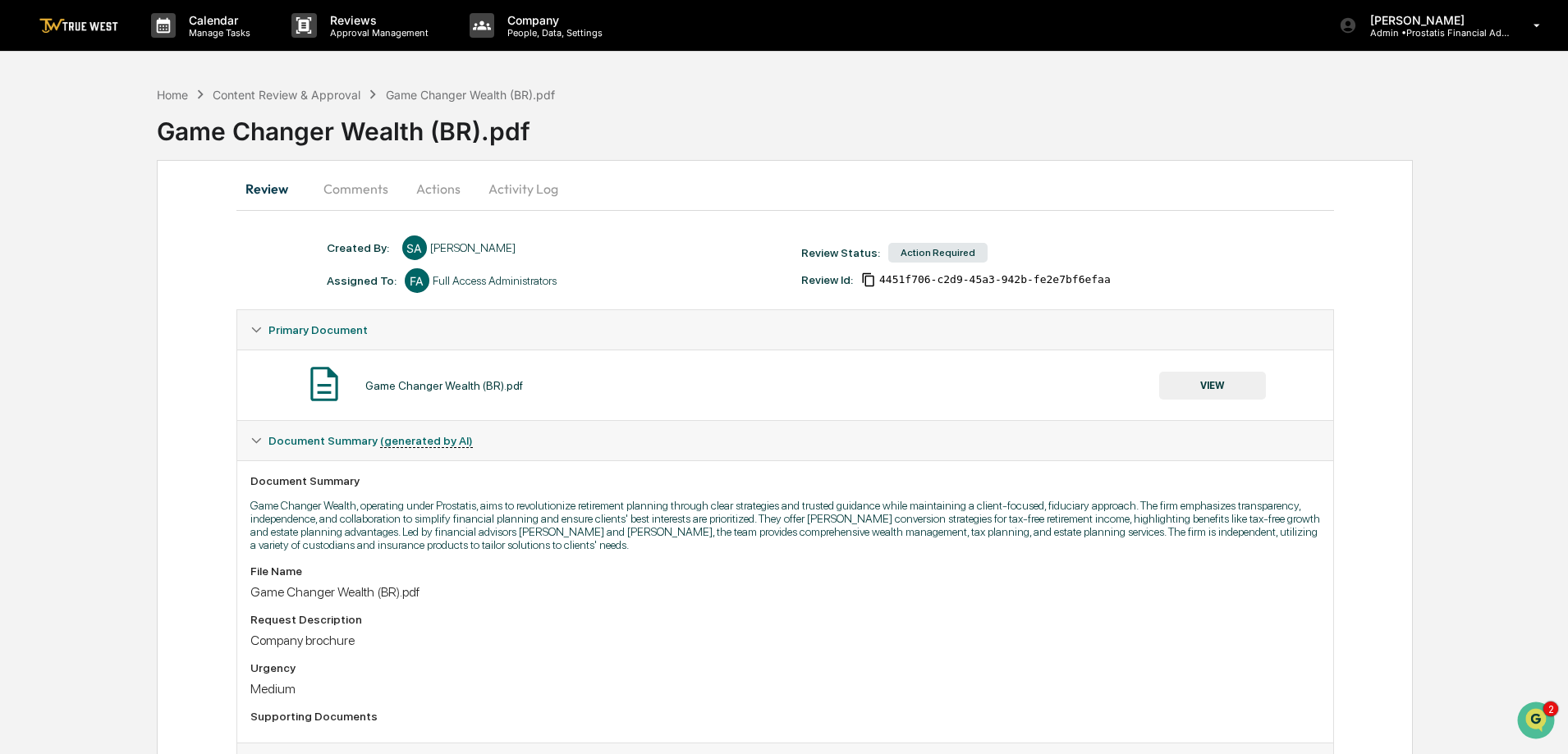
click at [441, 183] on button "Actions" at bounding box center [438, 189] width 74 height 39
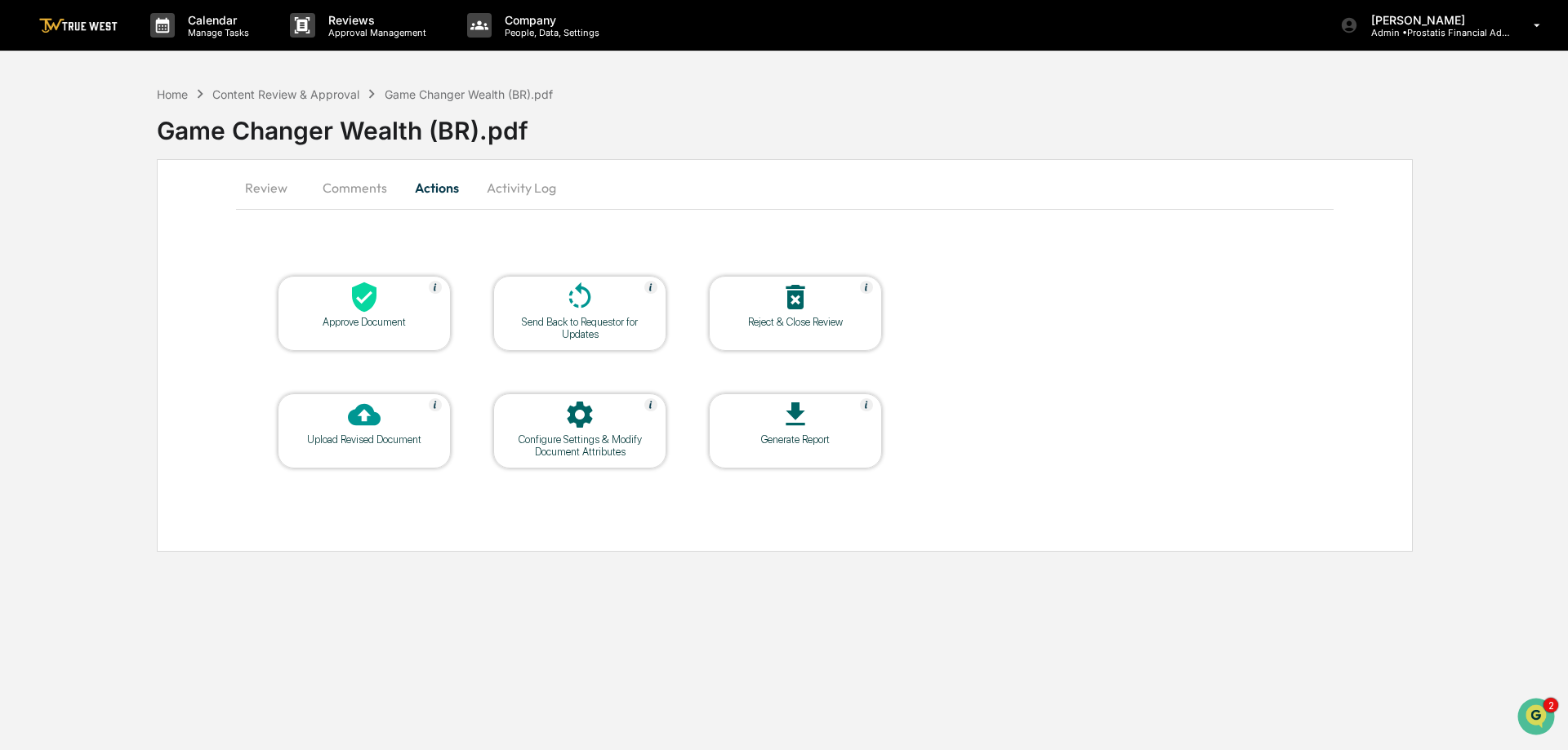
click at [532, 189] on button "Activity Log" at bounding box center [521, 188] width 95 height 39
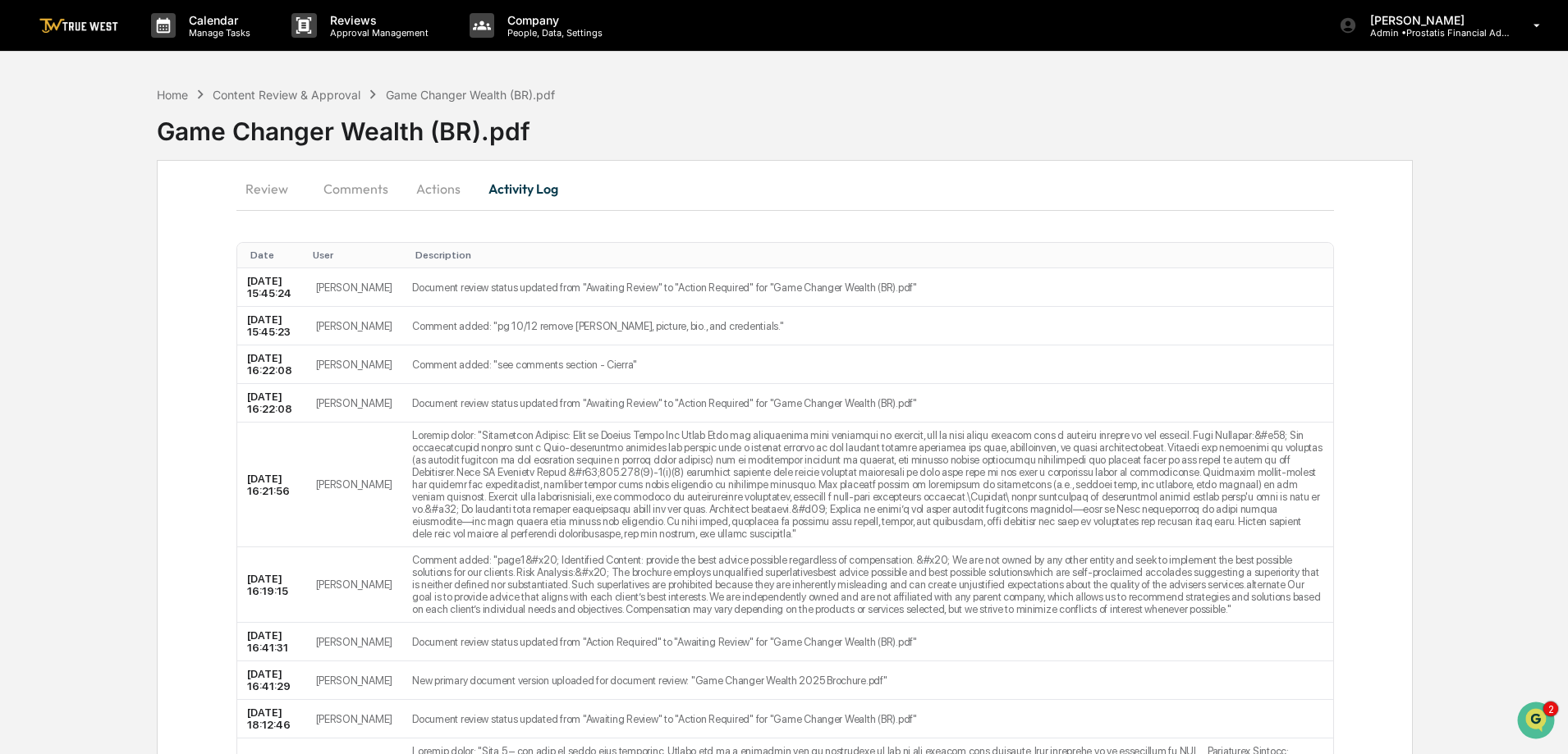
click at [444, 185] on button "Actions" at bounding box center [438, 189] width 74 height 39
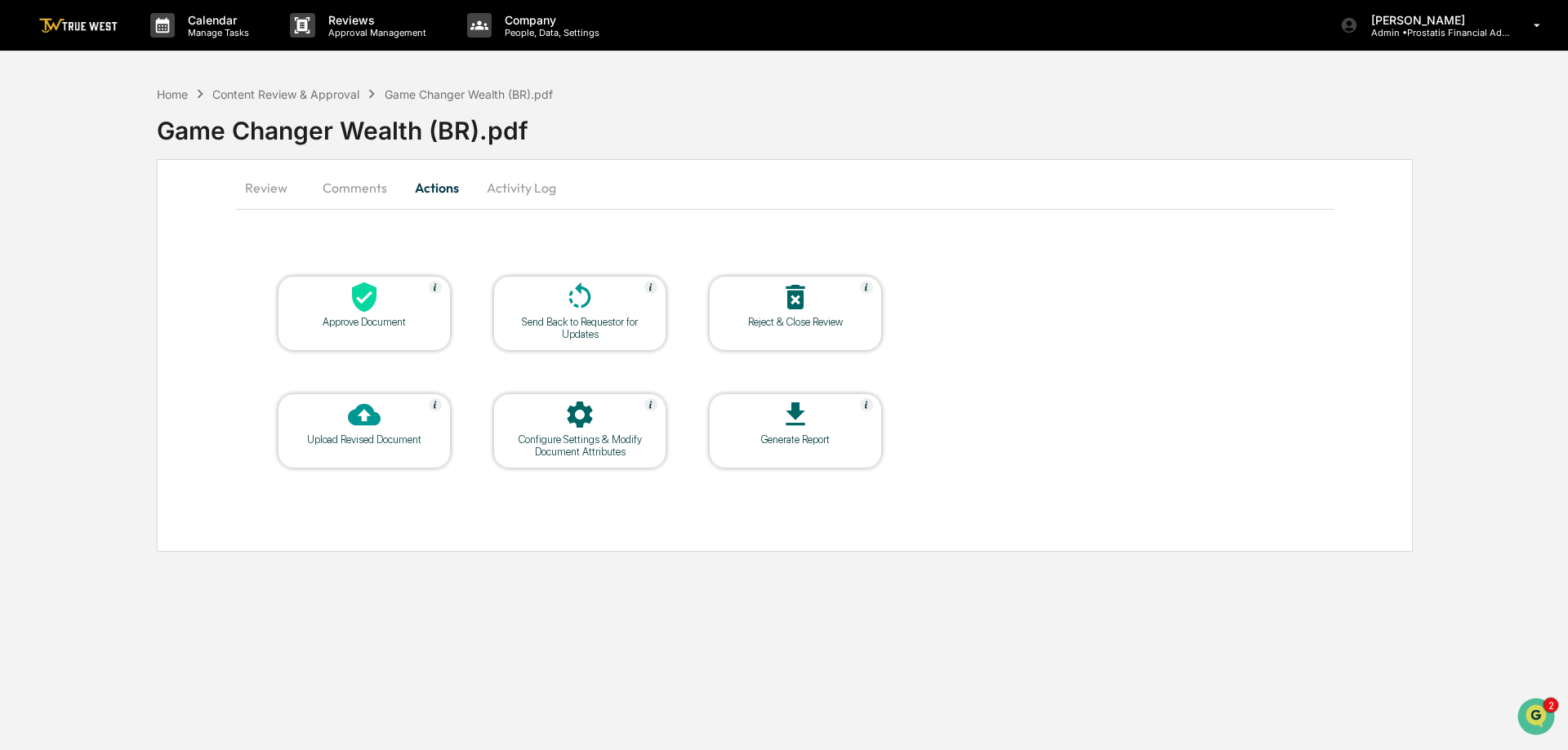
click at [571, 308] on icon at bounding box center [579, 297] width 33 height 33
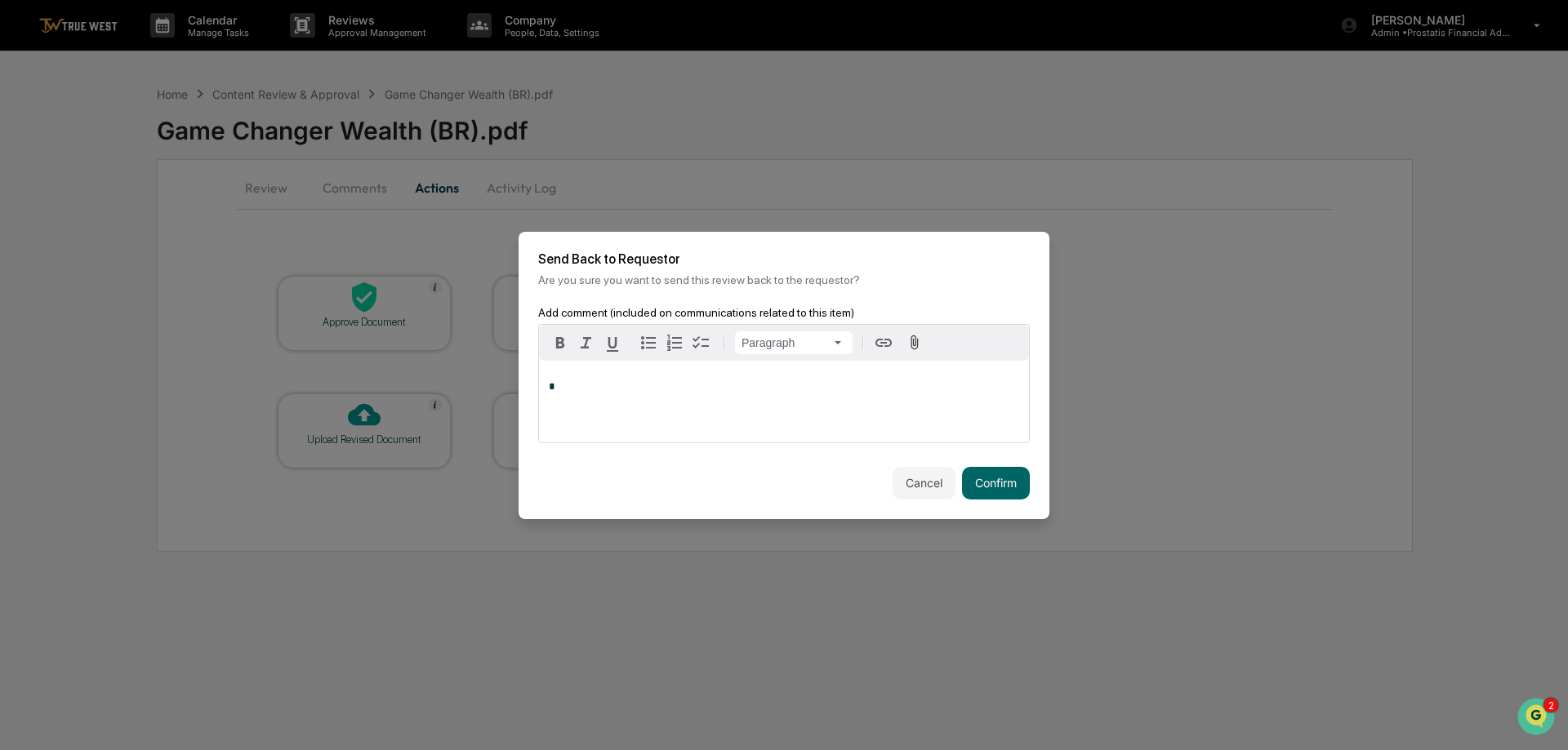
click at [818, 410] on div "*" at bounding box center [784, 401] width 490 height 82
click at [928, 472] on button "Cancel" at bounding box center [923, 483] width 63 height 33
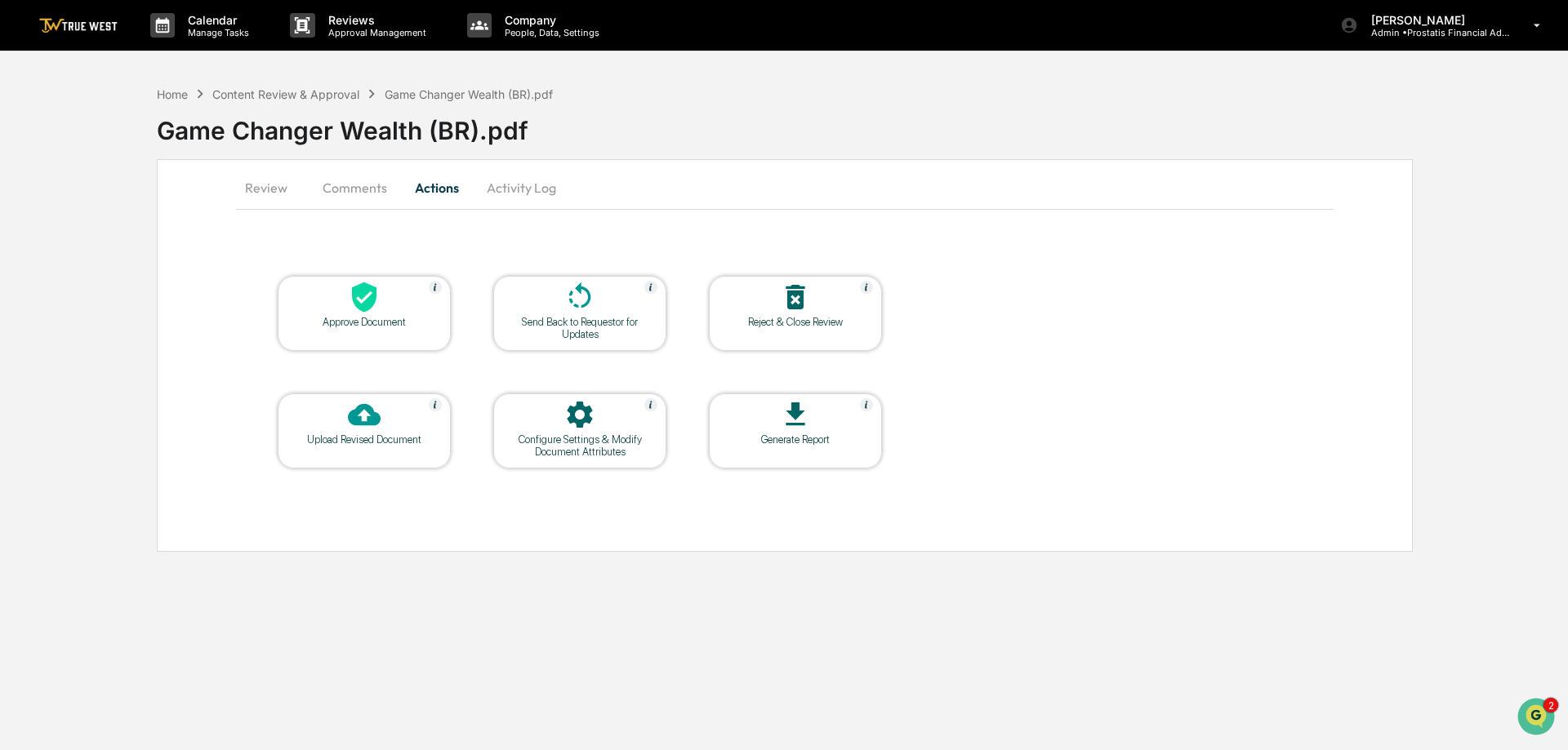
click at [542, 190] on button "Activity Log" at bounding box center [521, 188] width 95 height 39
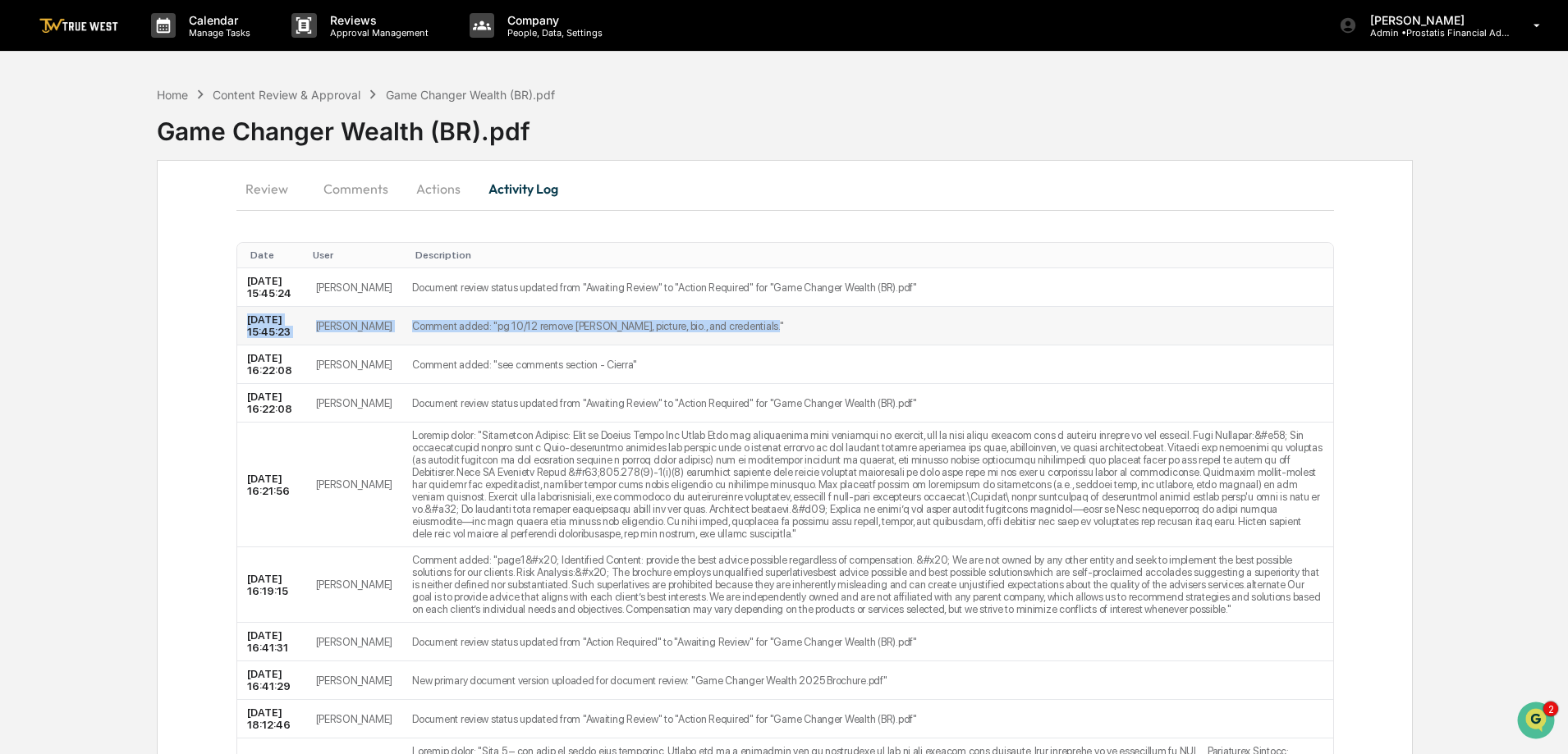
drag, startPoint x: 775, startPoint y: 342, endPoint x: 247, endPoint y: 329, distance: 528.2
click at [247, 329] on tr "2025-10-14 15:45:23 Cierra Alderson Comment added: "pg 10/12 remove Faisal Mags…" at bounding box center [785, 326] width 1096 height 39
copy tr "2025-10-14 15:45:23 Cierra Alderson Comment added: "pg 10/12 remove Faisal Mags…"
click at [438, 193] on button "Actions" at bounding box center [438, 189] width 74 height 39
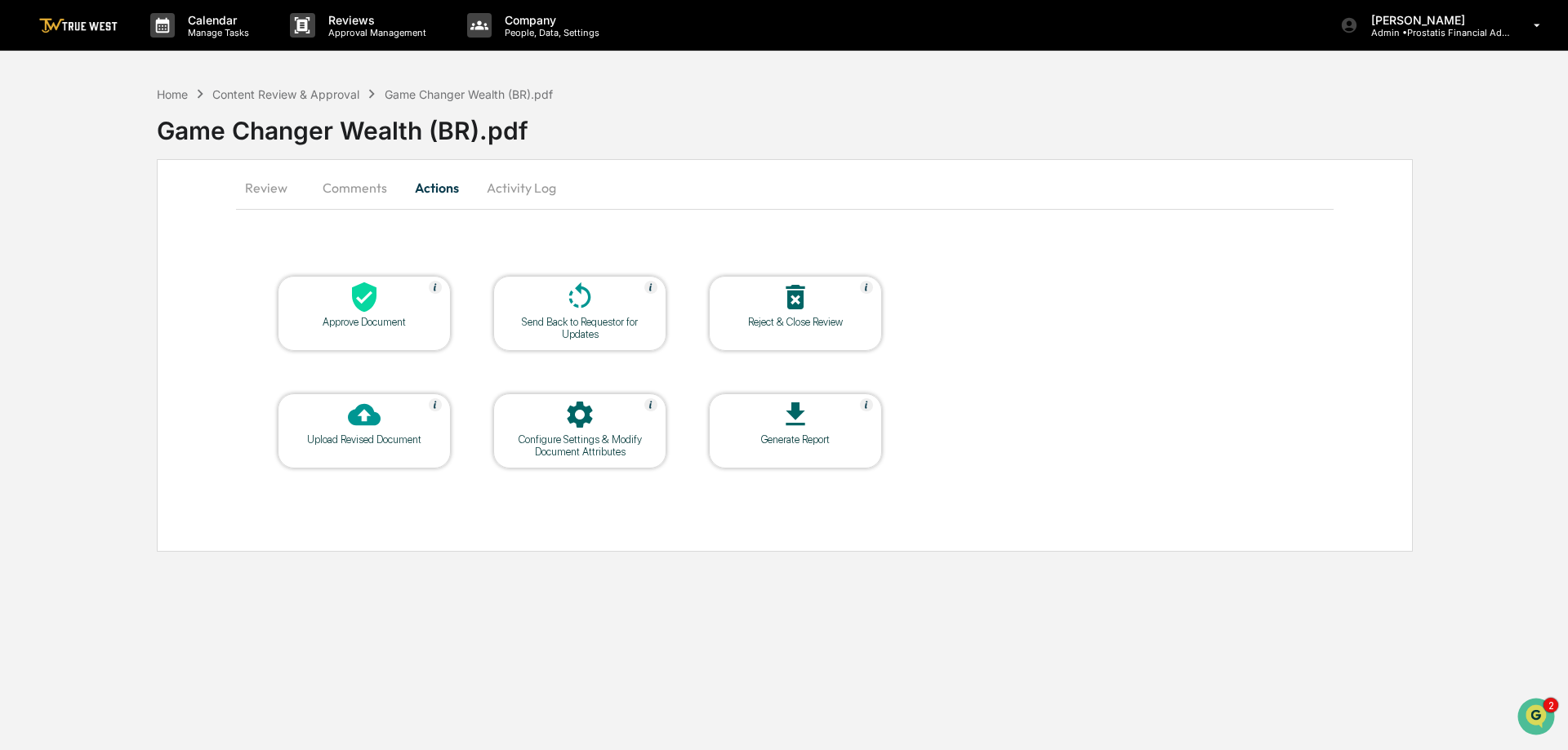
click at [575, 314] on div at bounding box center [579, 299] width 163 height 35
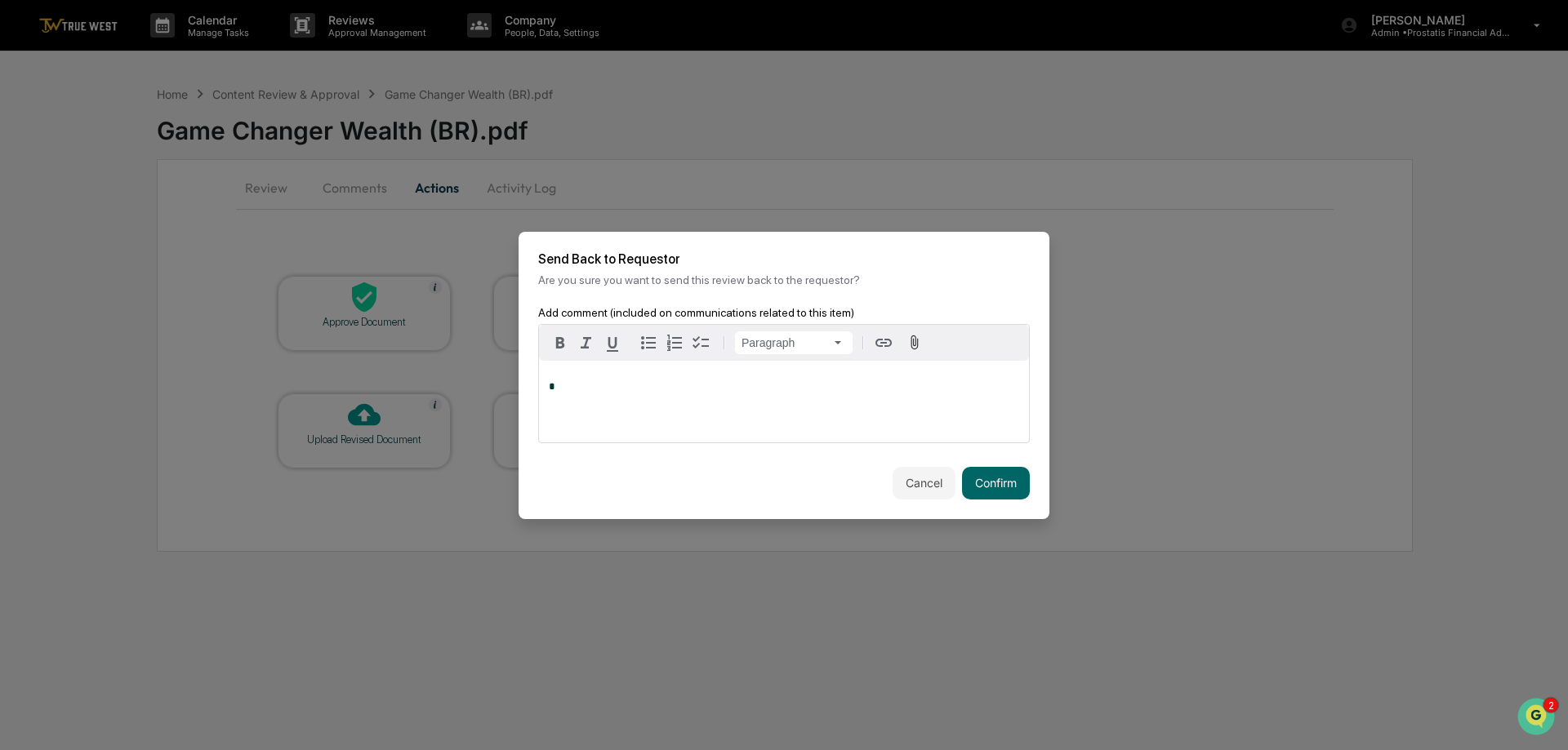
click at [625, 417] on div "*" at bounding box center [784, 401] width 490 height 82
drag, startPoint x: 996, startPoint y: 479, endPoint x: 993, endPoint y: 466, distance: 13.3
click at [995, 472] on button "Confirm" at bounding box center [996, 483] width 68 height 33
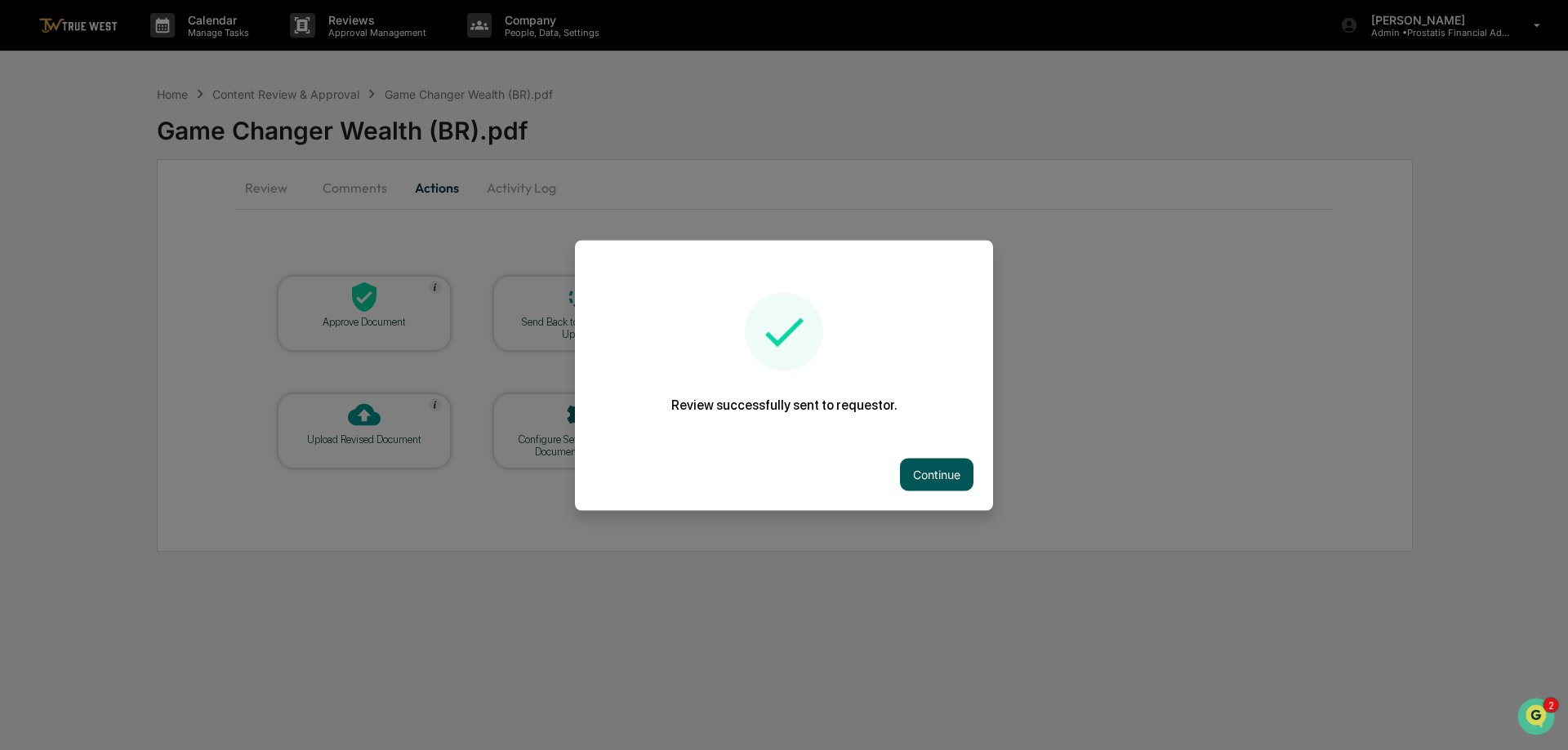
click at [921, 465] on button "Continue" at bounding box center [936, 473] width 73 height 33
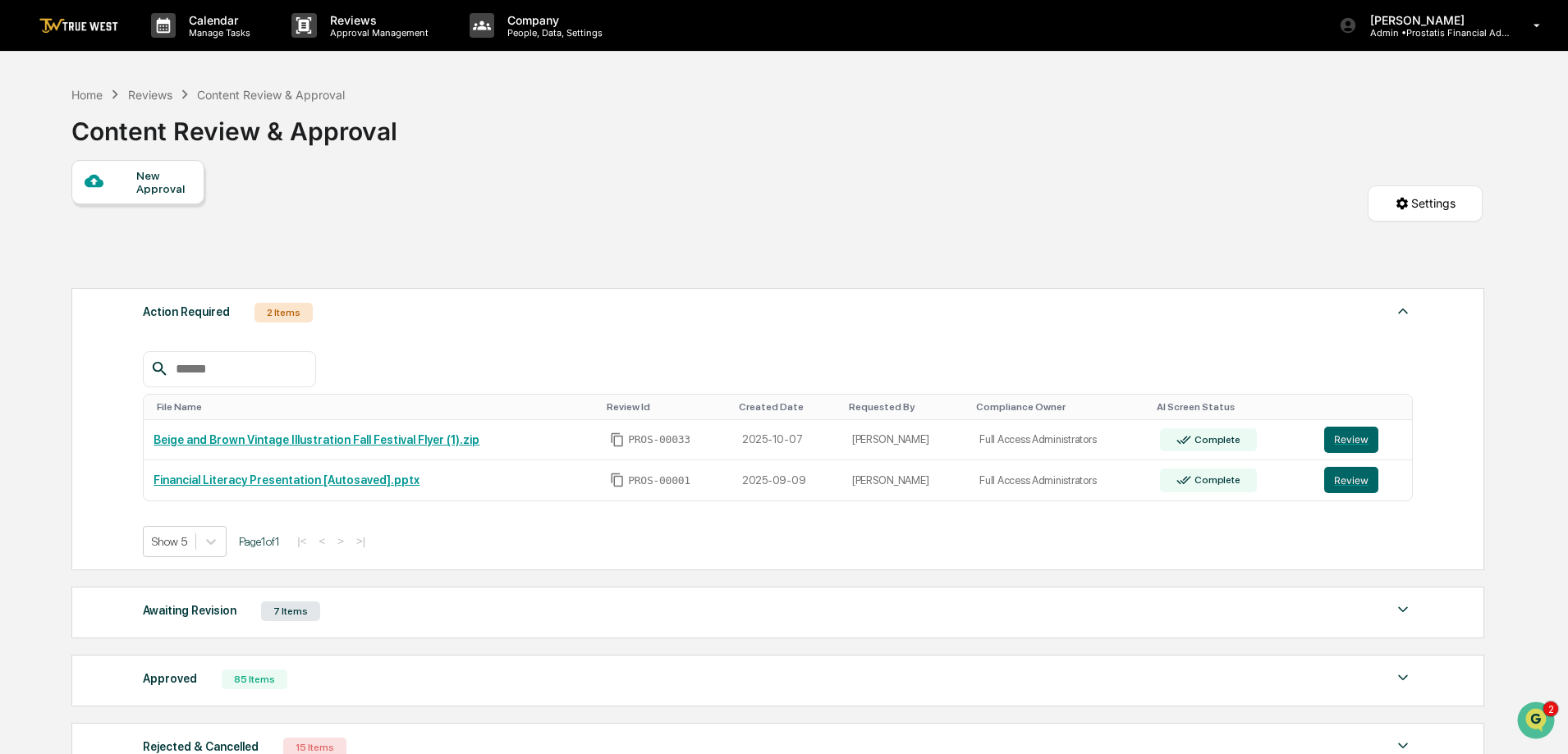
click at [247, 90] on div "Content Review & Approval" at bounding box center [270, 95] width 148 height 14
click at [1350, 436] on button "Review" at bounding box center [1351, 439] width 54 height 27
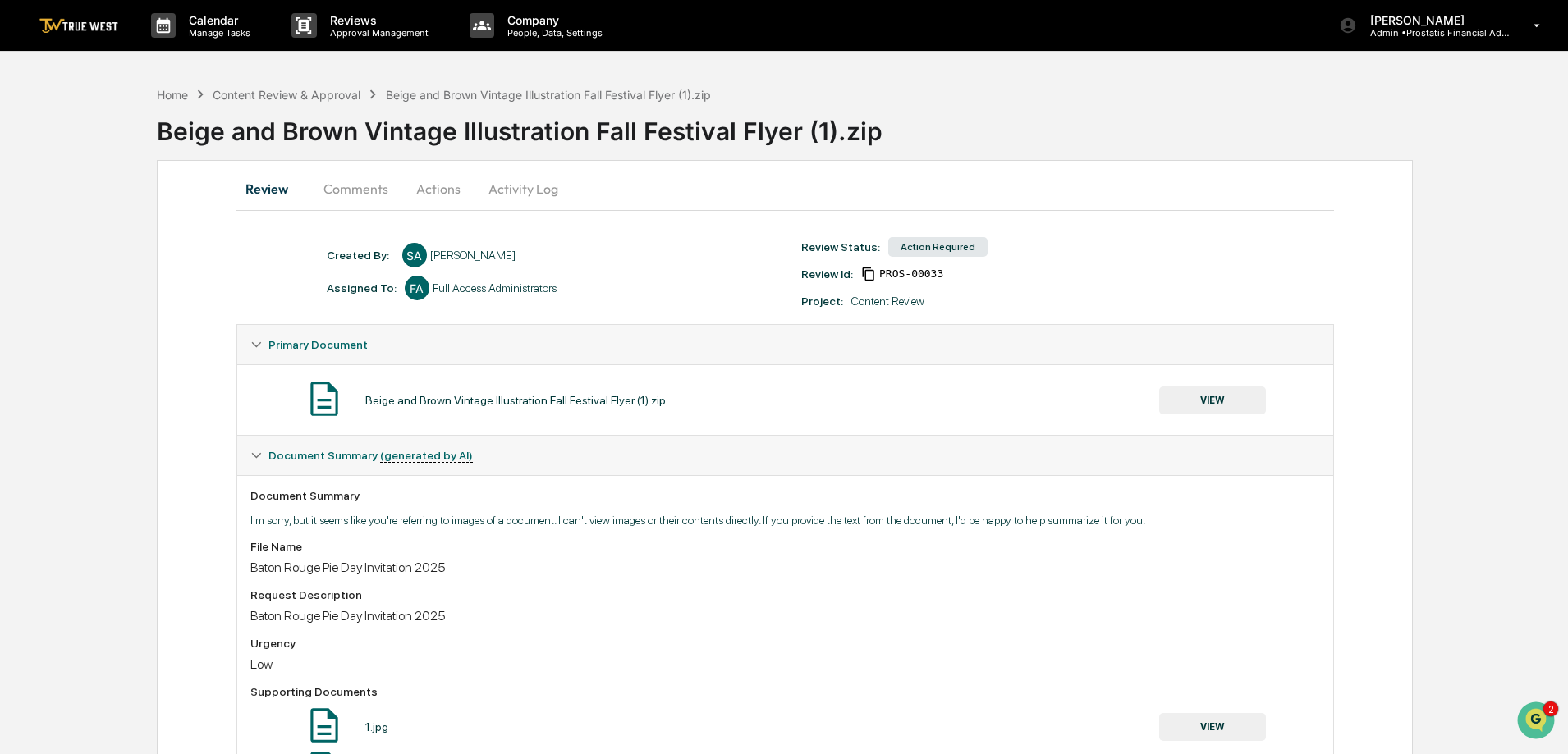
click at [446, 187] on button "Actions" at bounding box center [438, 189] width 74 height 39
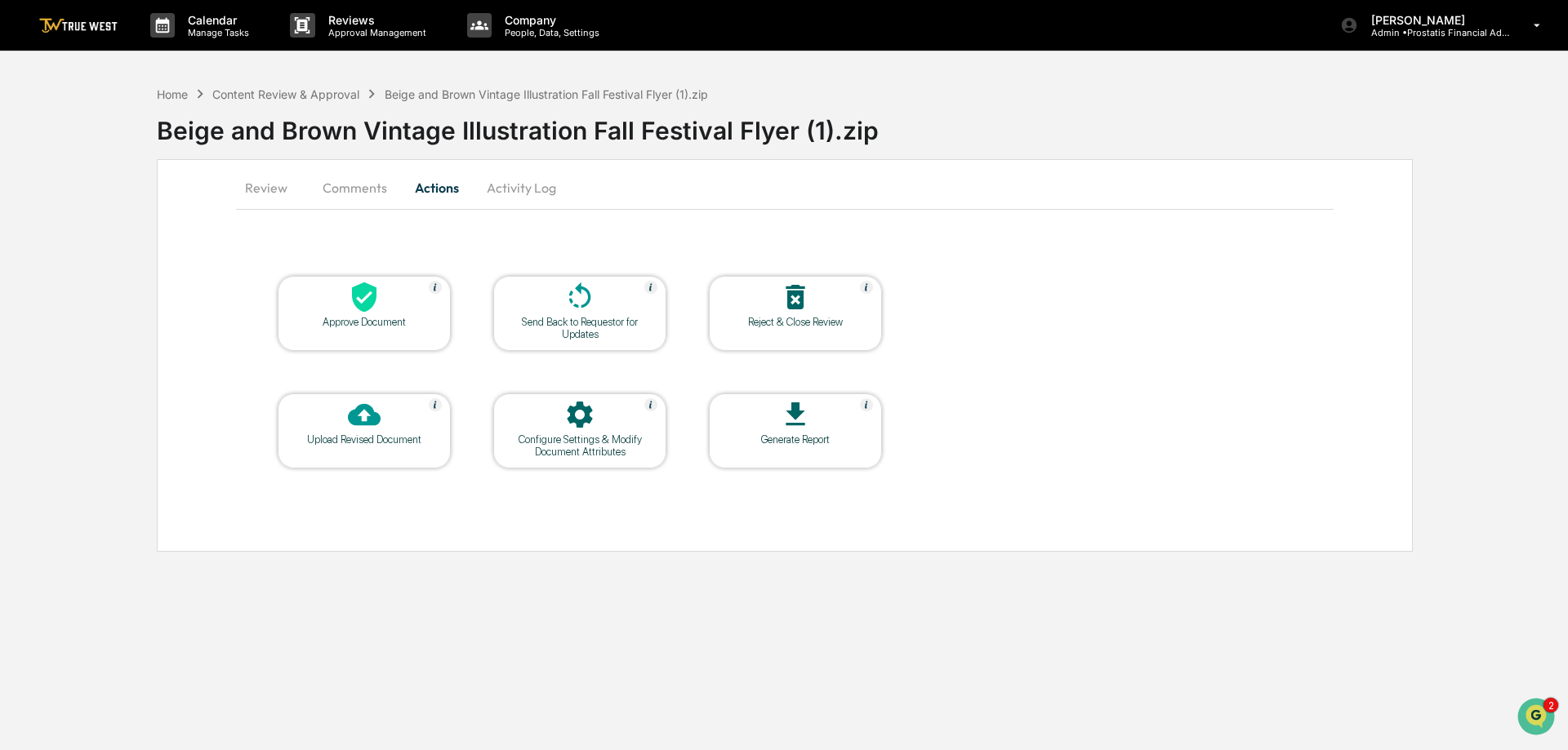
click at [335, 314] on div at bounding box center [363, 299] width 163 height 35
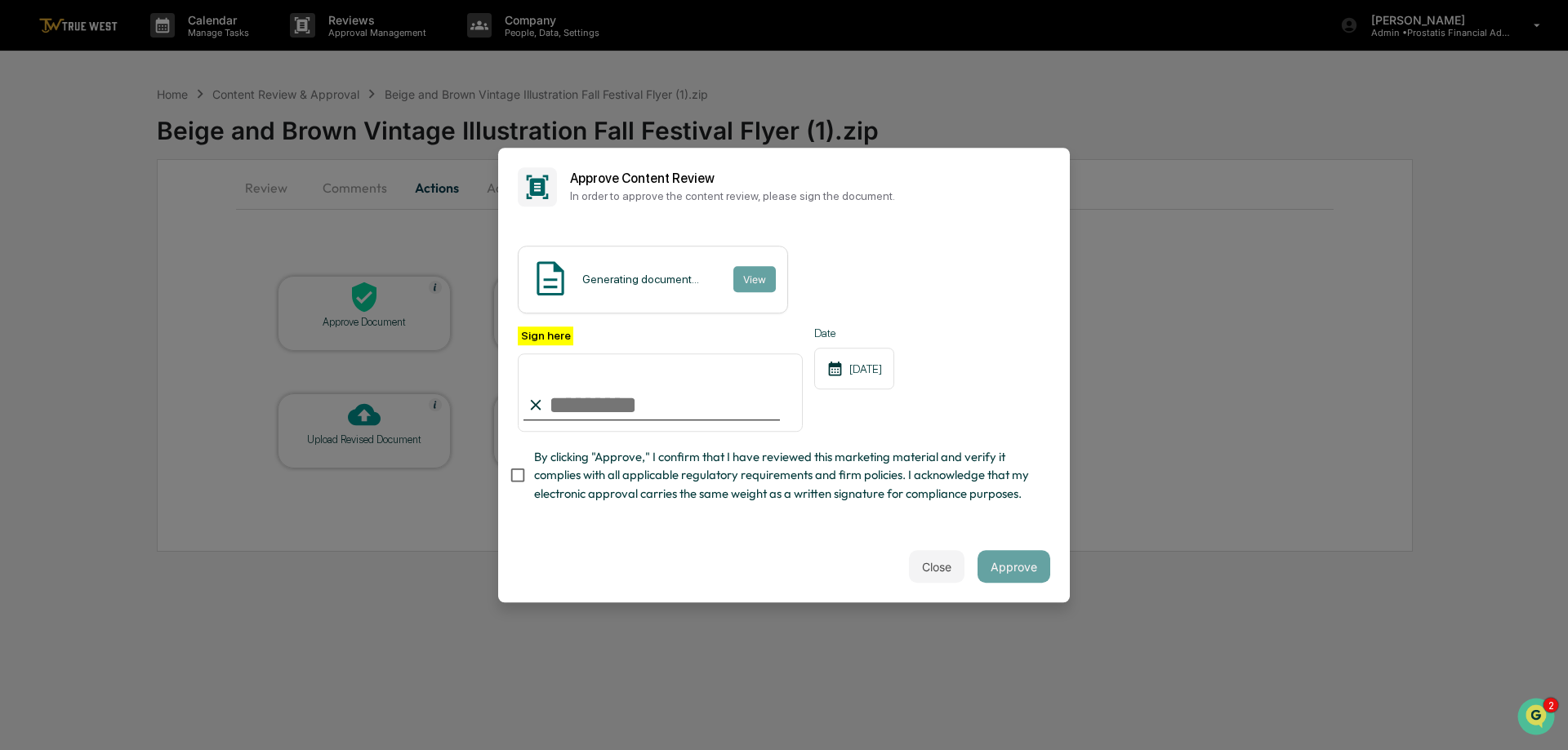
click at [619, 402] on input "Sign here" at bounding box center [660, 392] width 285 height 78
type input "**********"
click at [582, 482] on span "By clicking "Approve," I confirm that I have reviewed this marketing material a…" at bounding box center [786, 475] width 503 height 55
click at [749, 266] on button "View" at bounding box center [754, 279] width 42 height 26
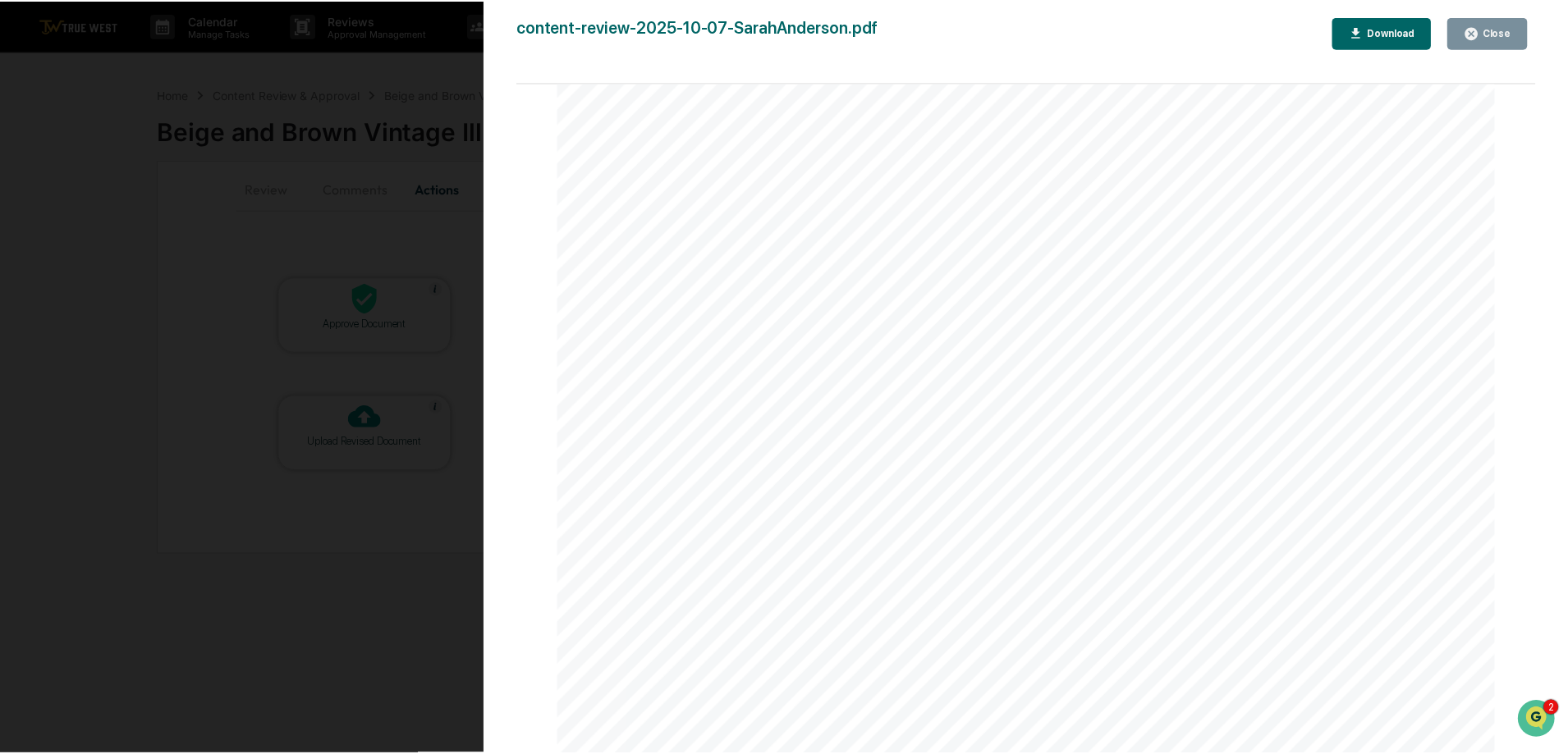
scroll to position [2084, 0]
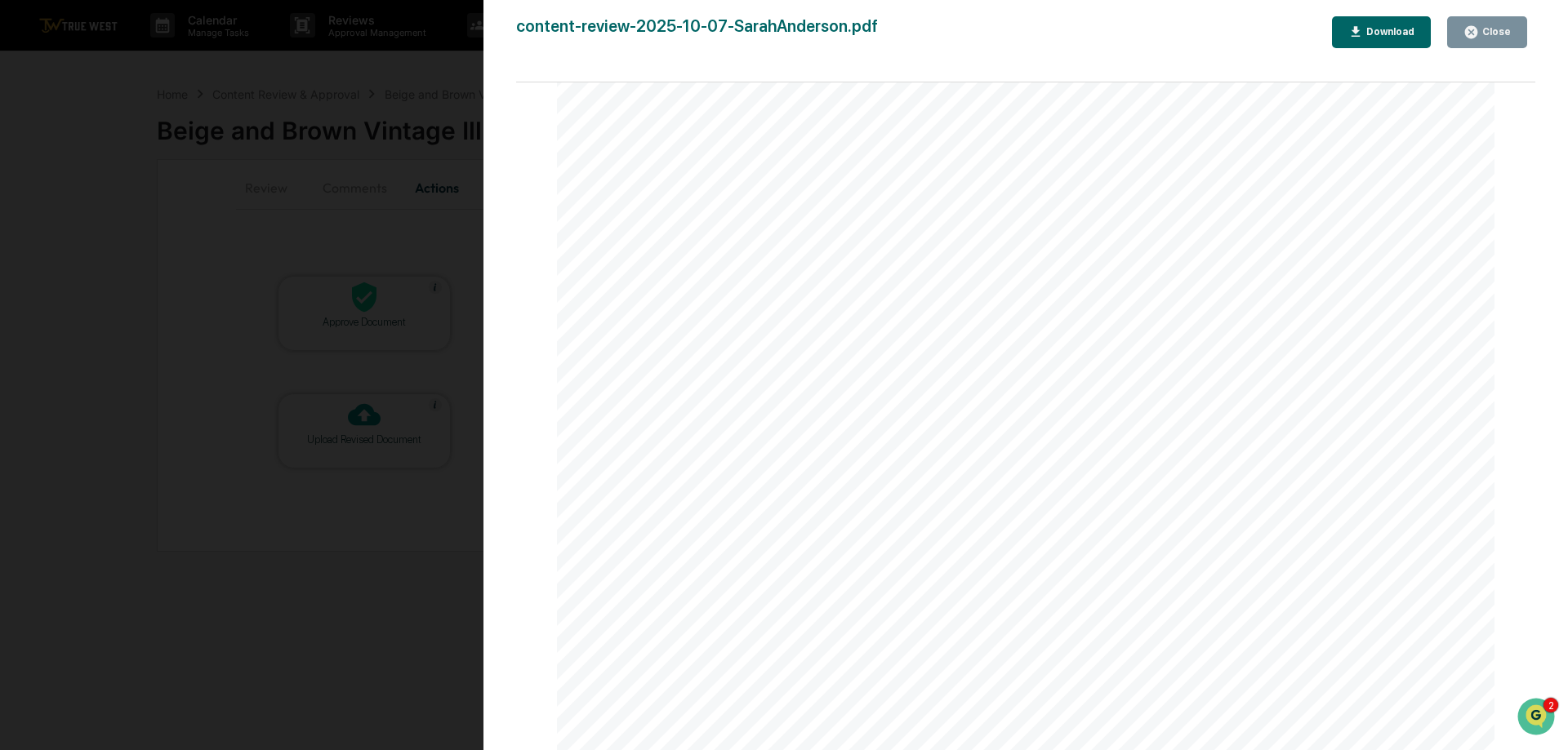
click at [1493, 39] on div "Close" at bounding box center [1487, 33] width 48 height 16
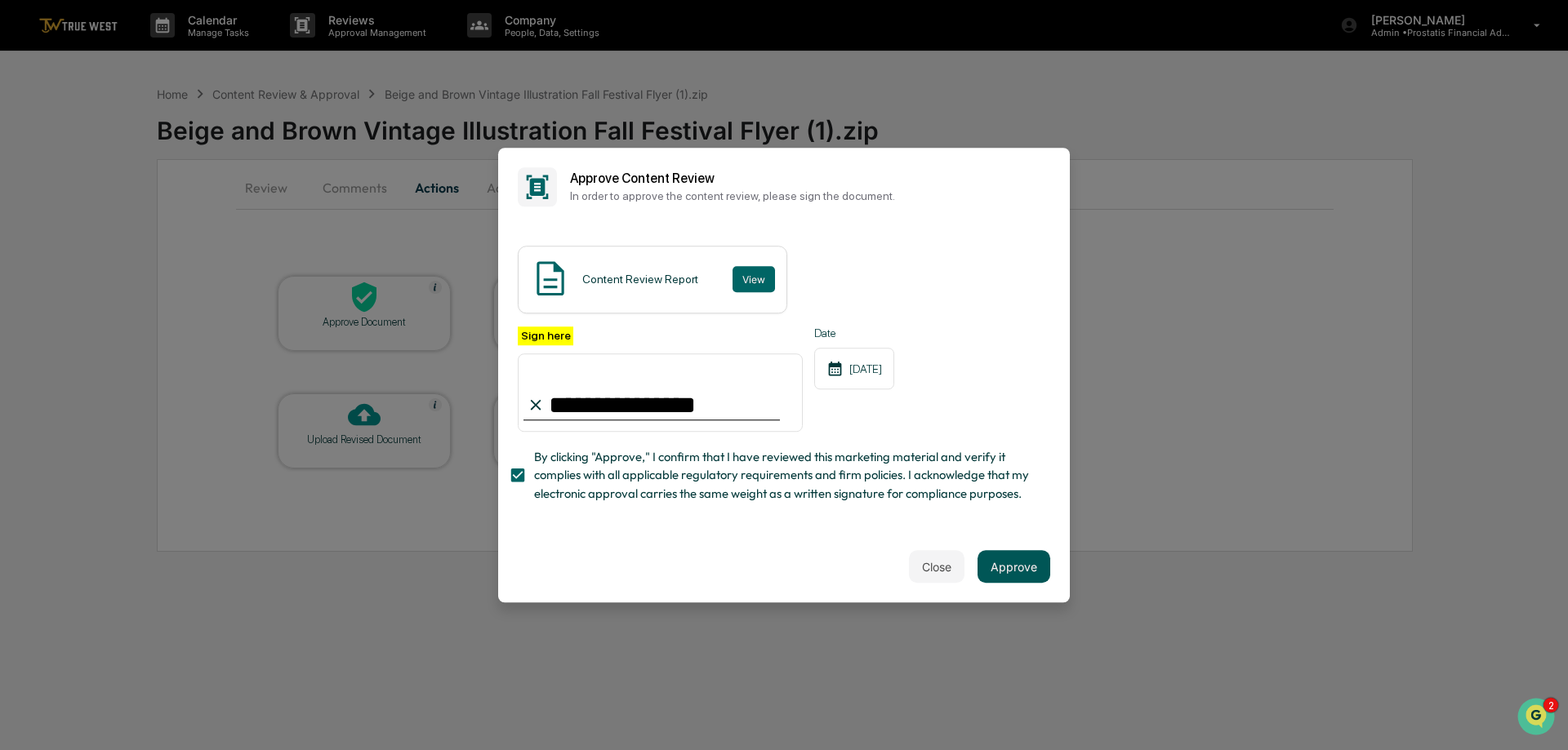
click at [1032, 577] on button "Approve" at bounding box center [1013, 566] width 72 height 33
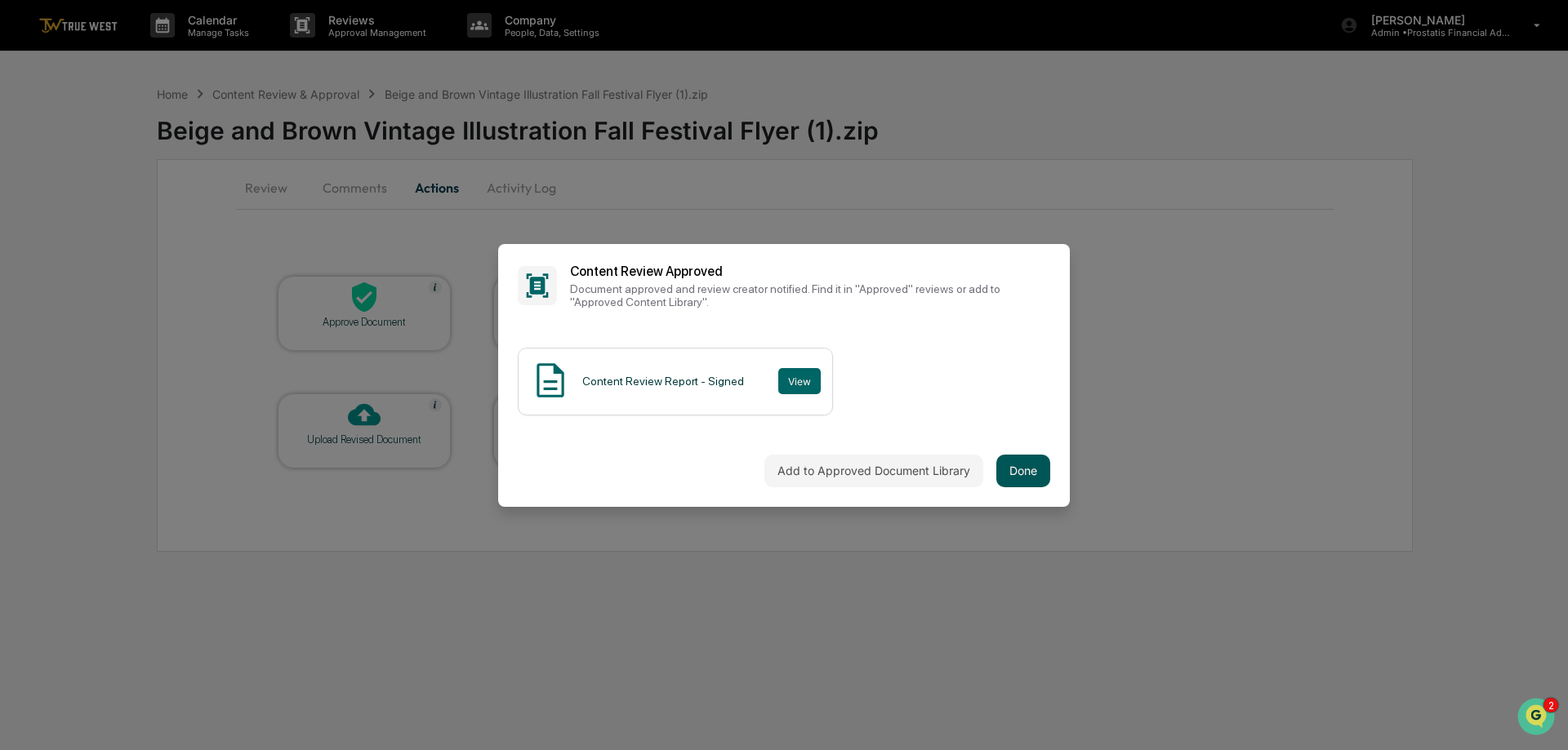
click at [1019, 457] on button "Done" at bounding box center [1023, 471] width 54 height 33
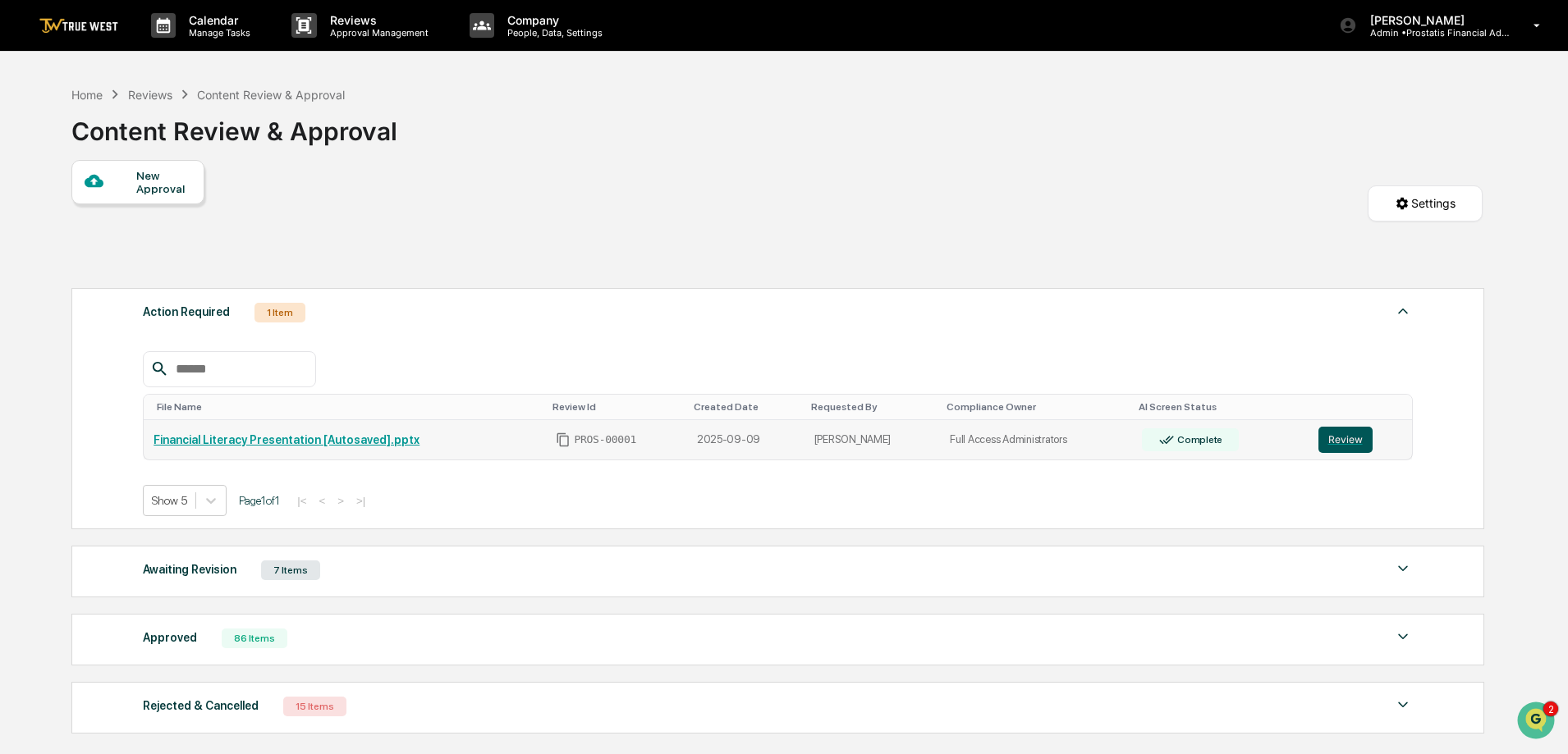
click at [1350, 444] on button "Review" at bounding box center [1345, 439] width 54 height 27
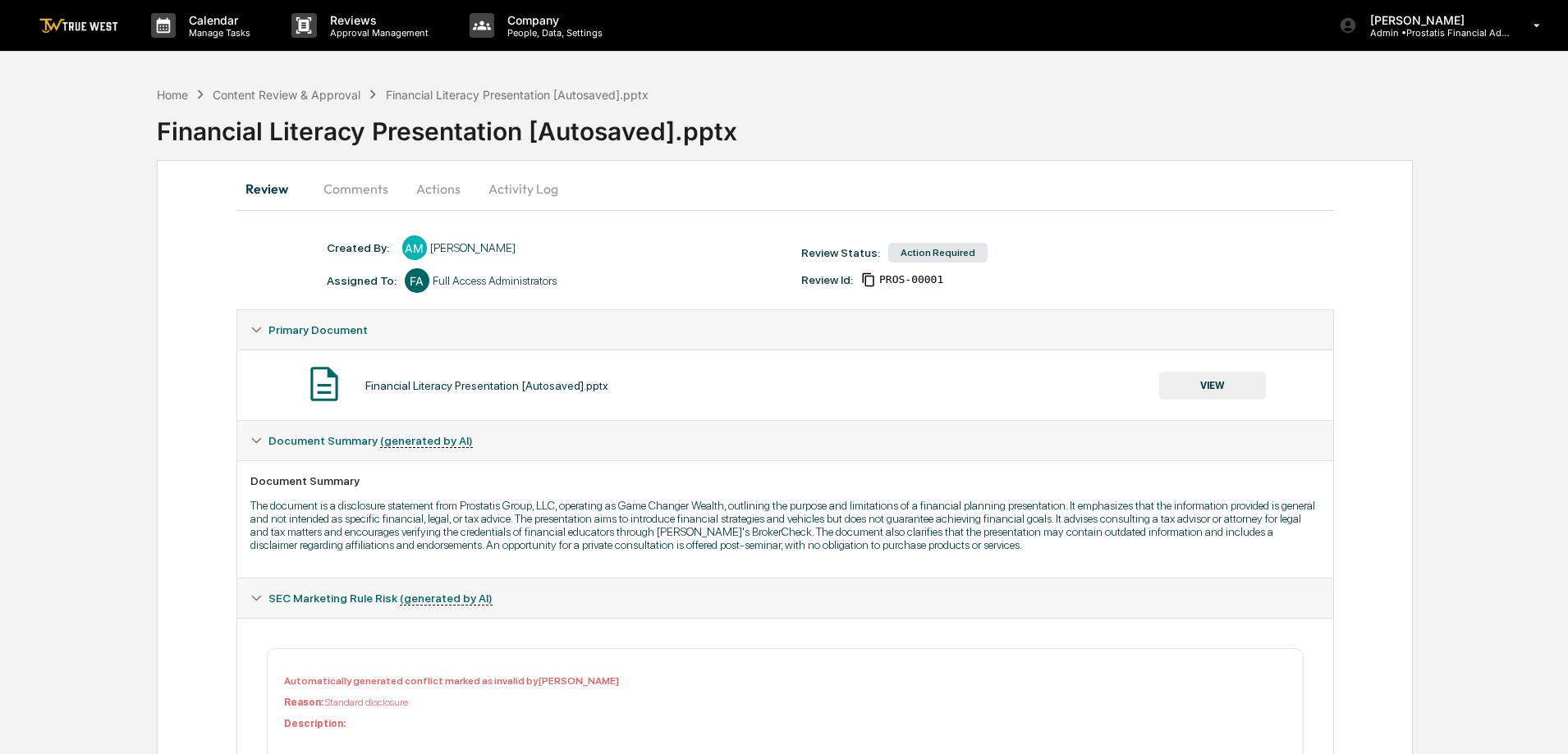
click at [458, 190] on button "Actions" at bounding box center [438, 189] width 74 height 39
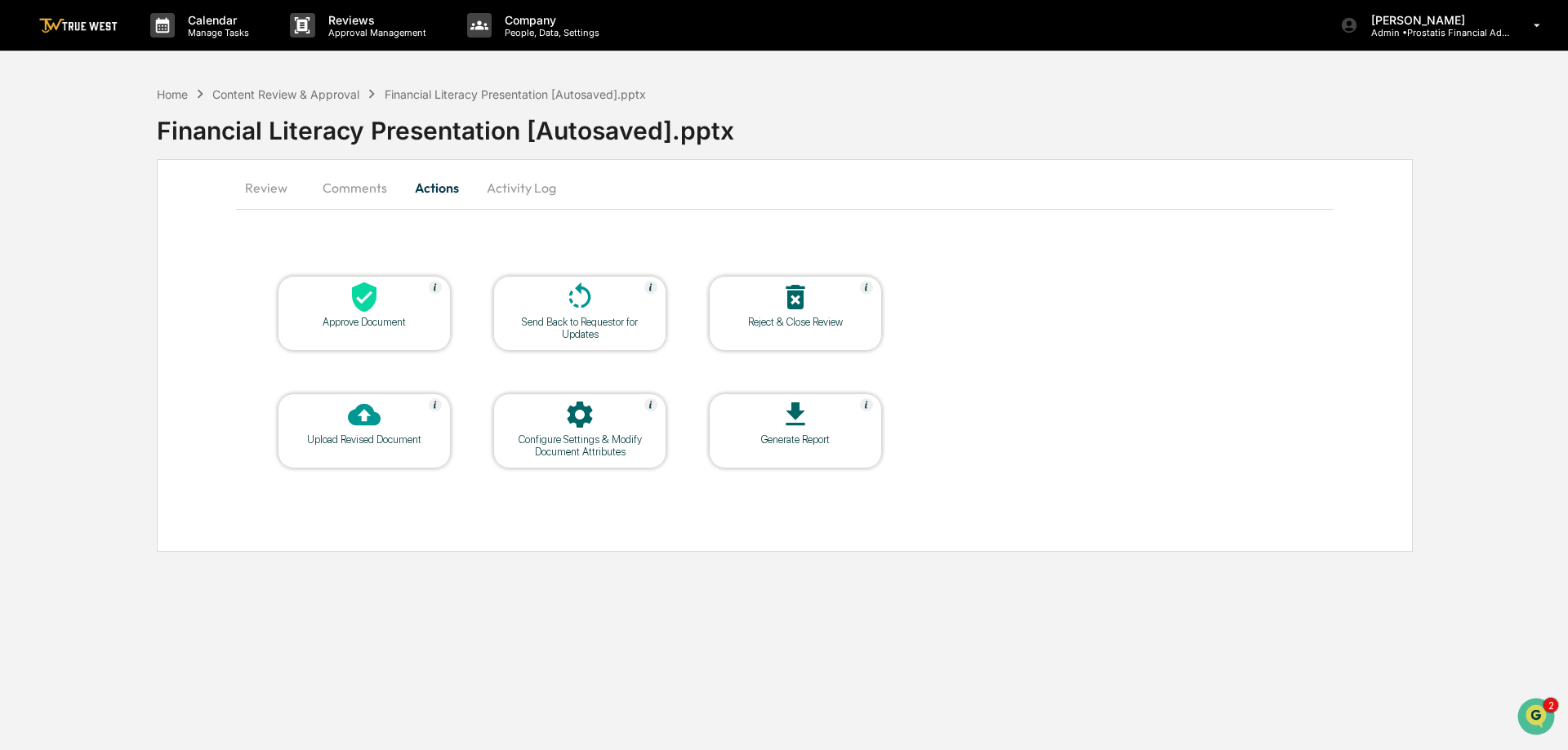
click at [348, 188] on button "Comments" at bounding box center [355, 188] width 91 height 39
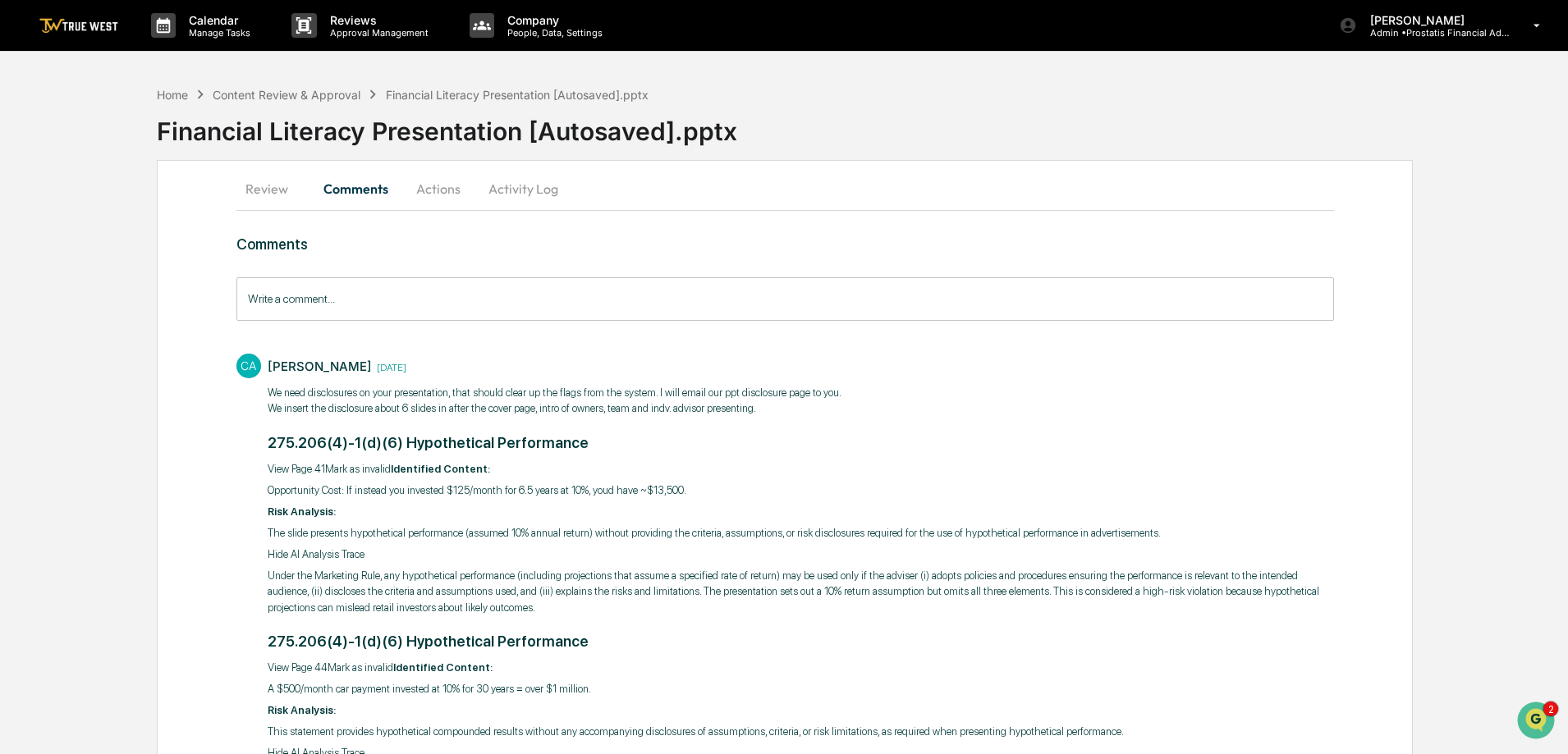
click at [437, 182] on button "Actions" at bounding box center [438, 189] width 74 height 39
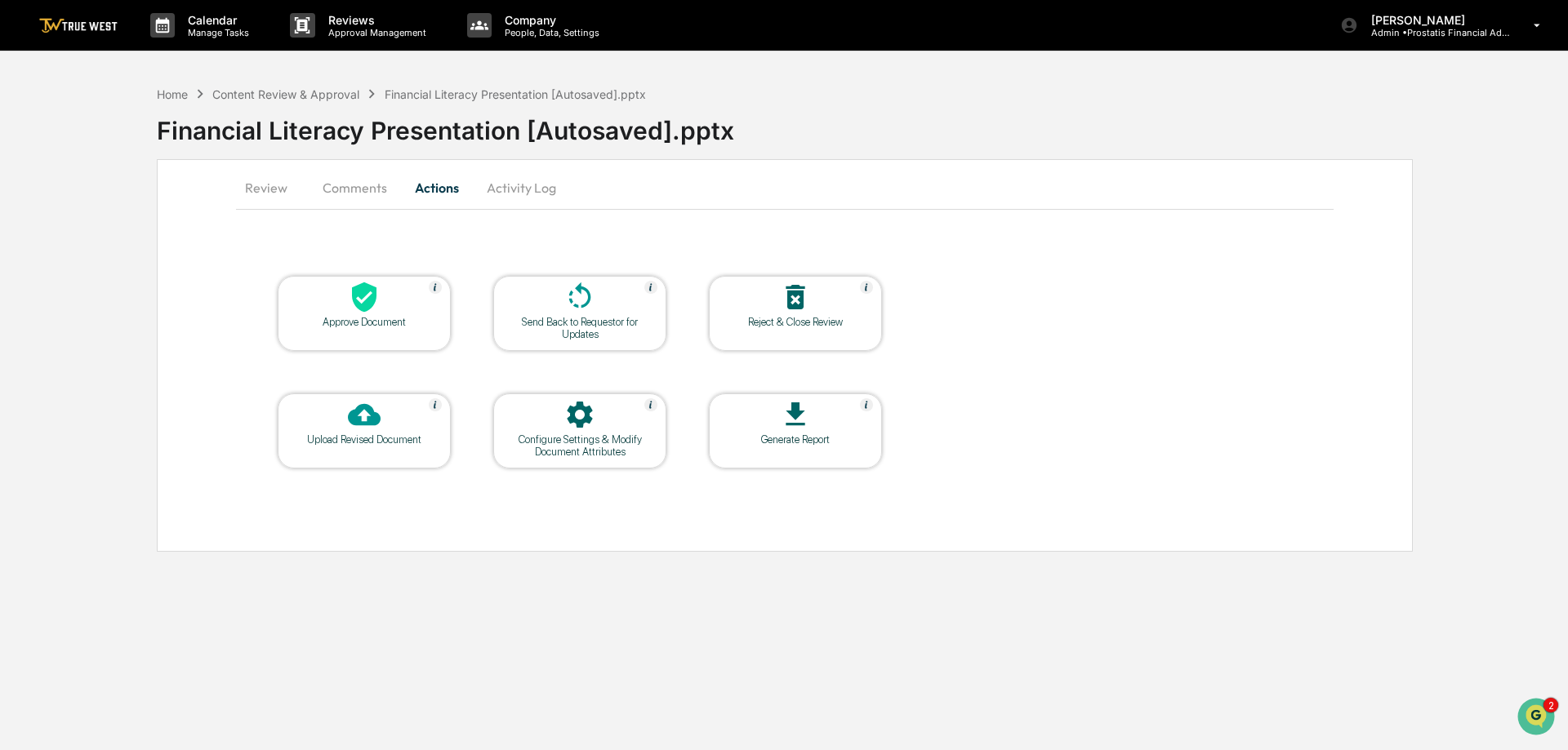
click at [582, 297] on icon at bounding box center [579, 297] width 33 height 33
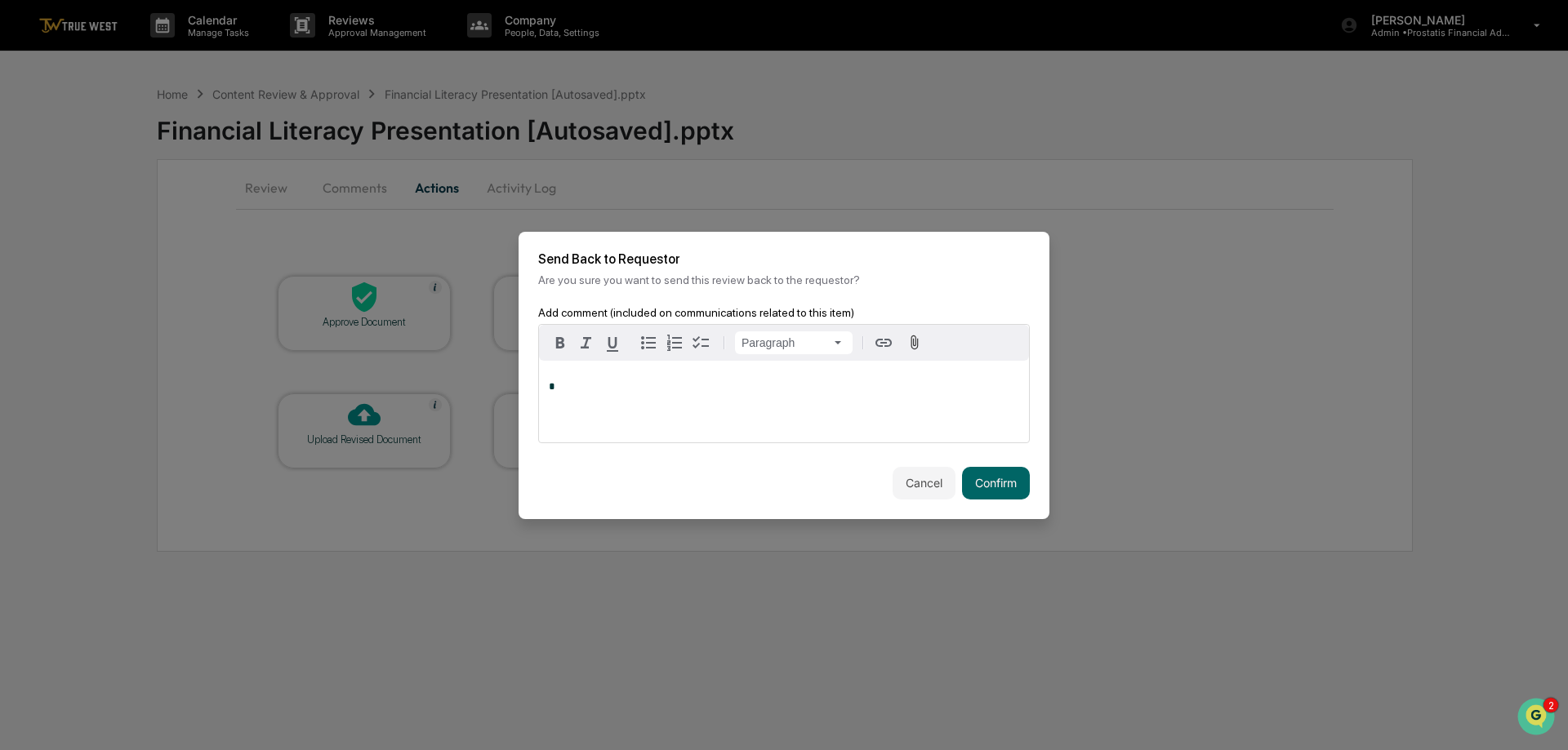
click at [615, 402] on div "*" at bounding box center [784, 401] width 490 height 82
click at [986, 471] on button "Confirm" at bounding box center [996, 483] width 68 height 33
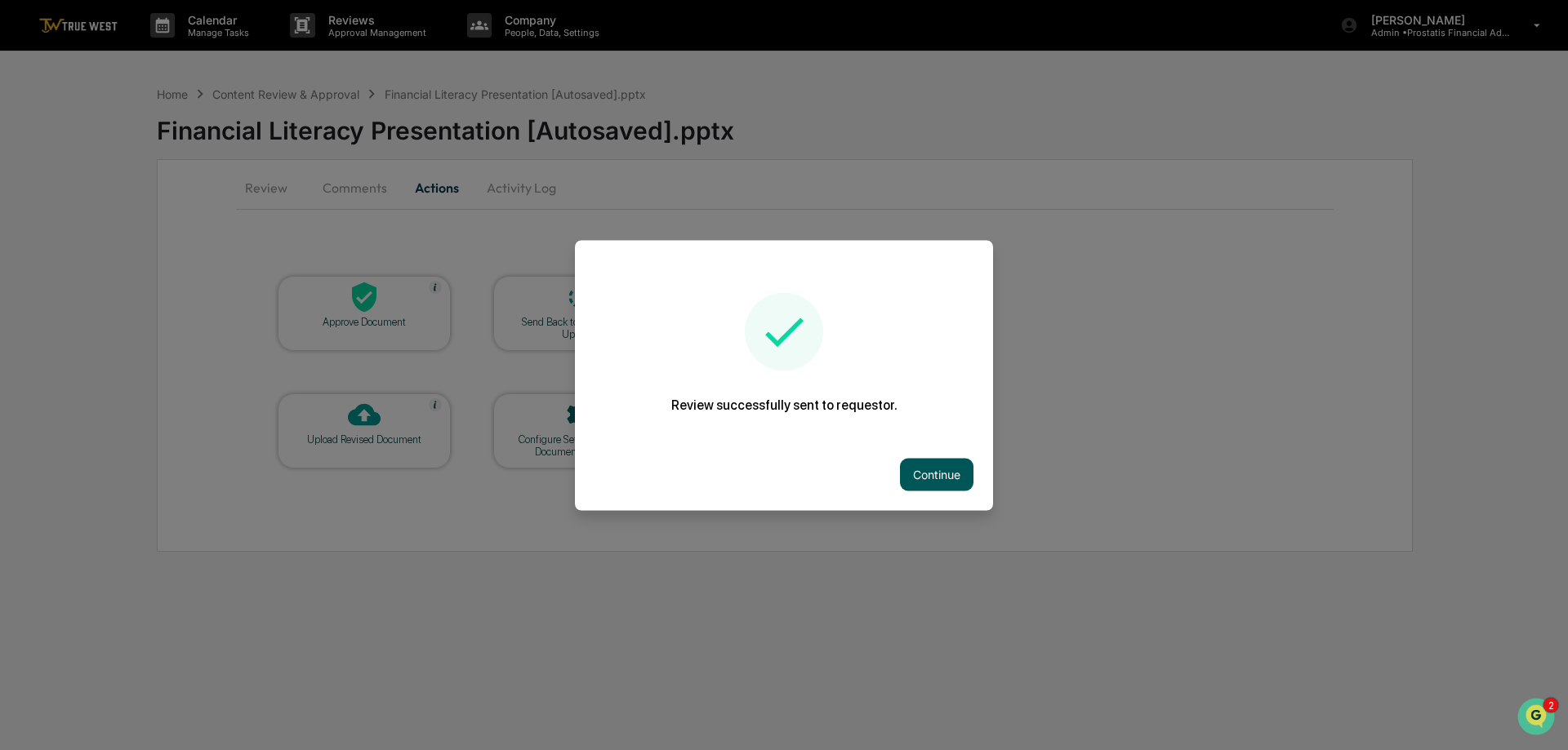
click at [922, 465] on button "Continue" at bounding box center [936, 473] width 73 height 33
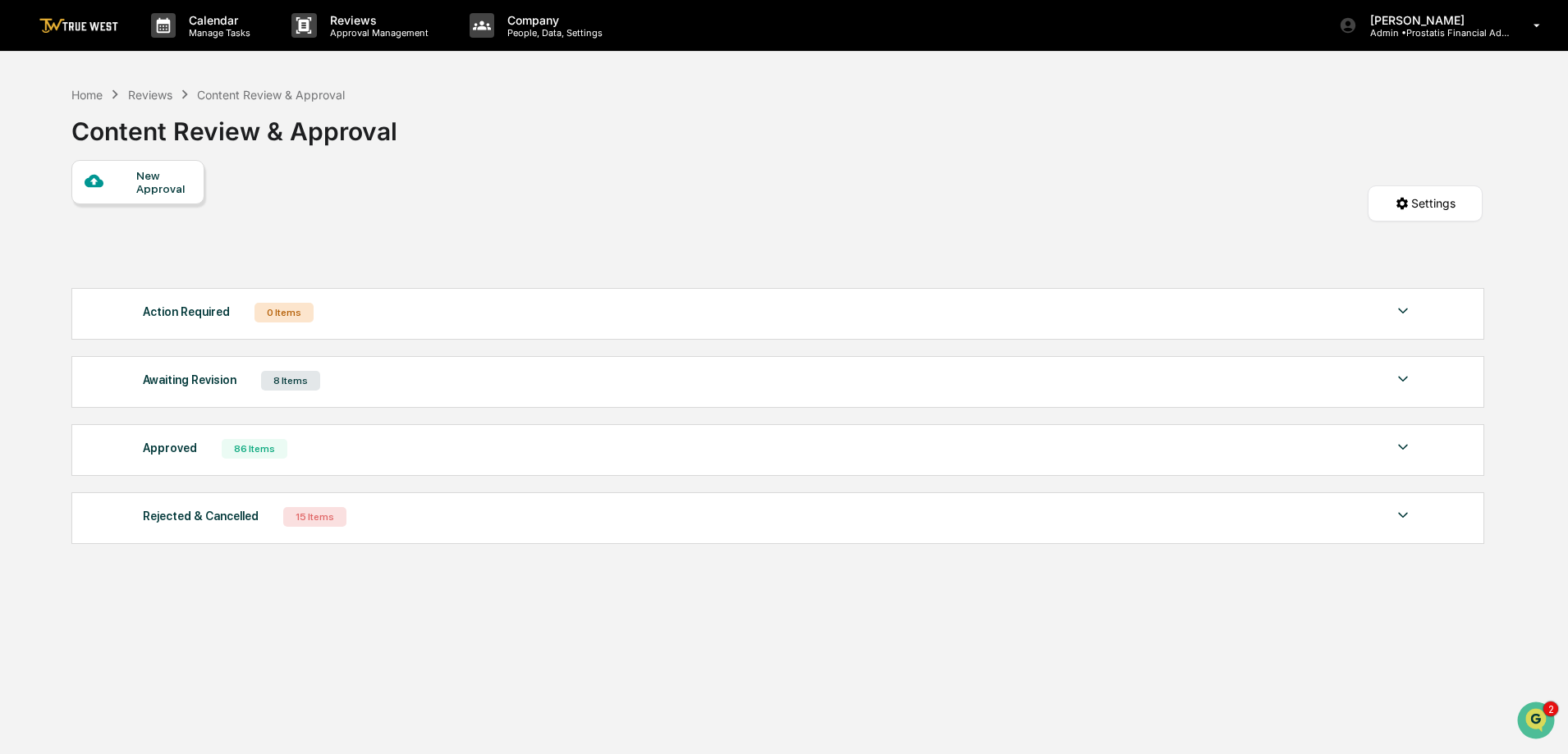
click at [399, 393] on div "Awaiting Revision 8 Items File Name Review Id Created Date Requested By Complia…" at bounding box center [778, 382] width 1413 height 51
click at [289, 390] on div "8 Items" at bounding box center [290, 381] width 59 height 19
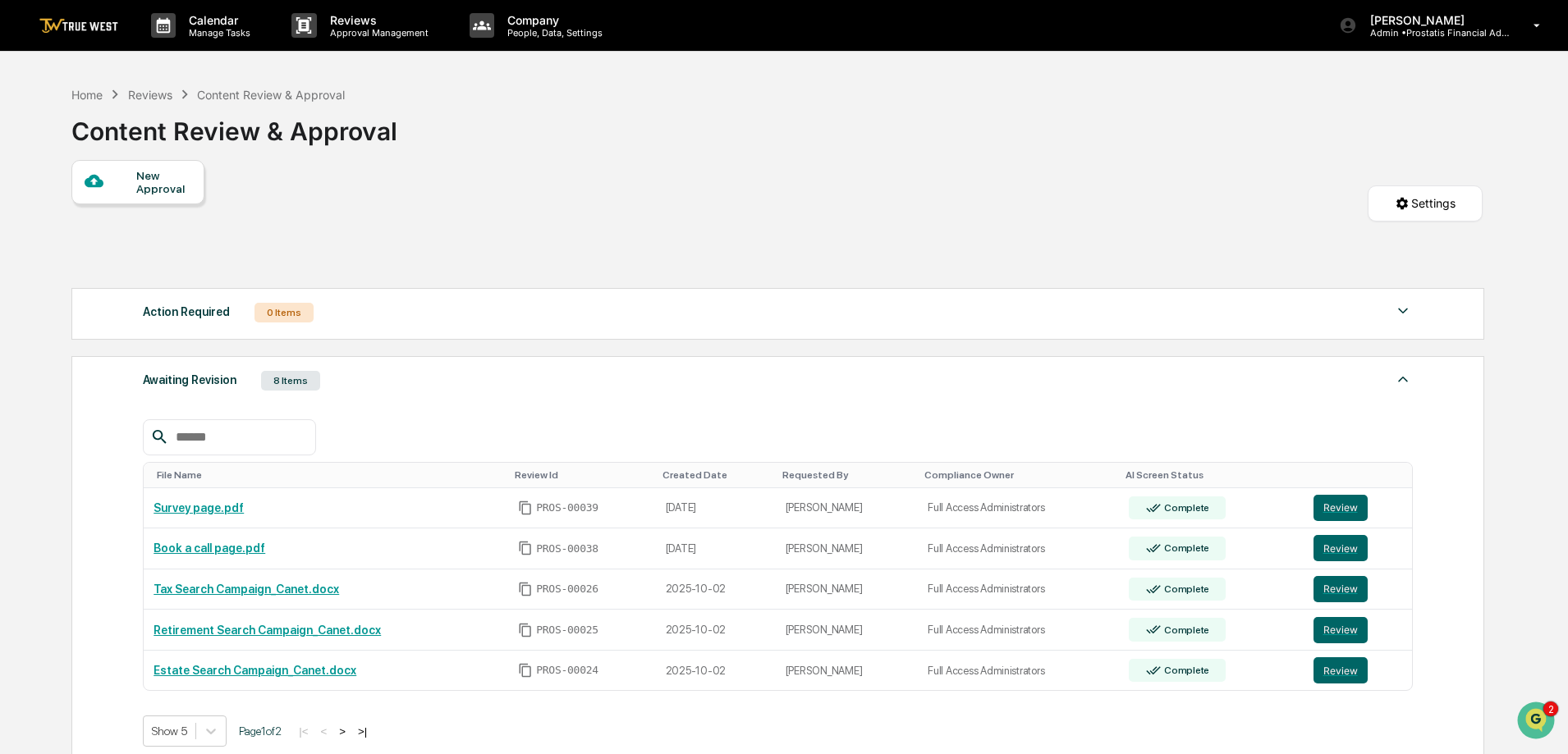
scroll to position [82, 0]
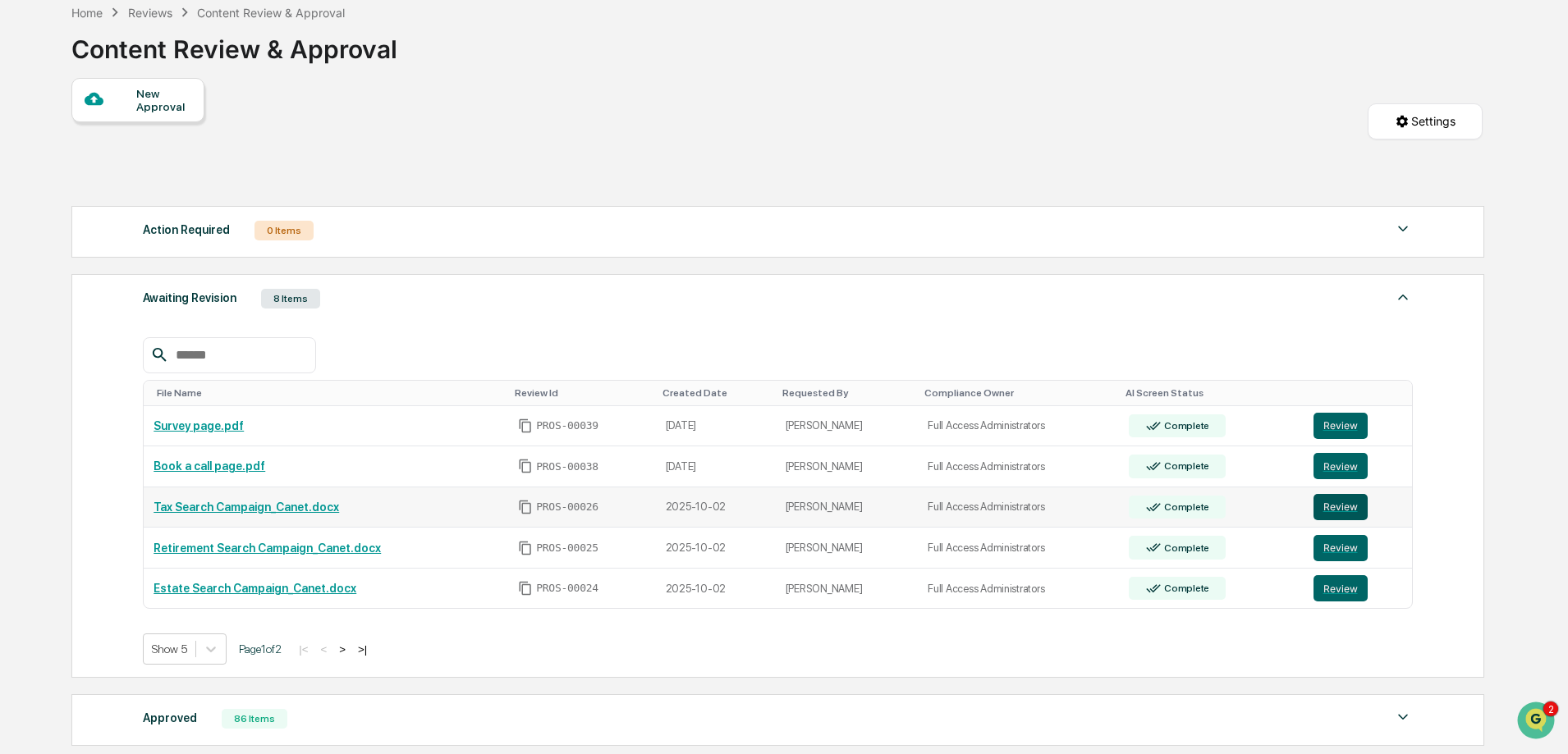
click at [1330, 507] on button "Review" at bounding box center [1339, 507] width 54 height 27
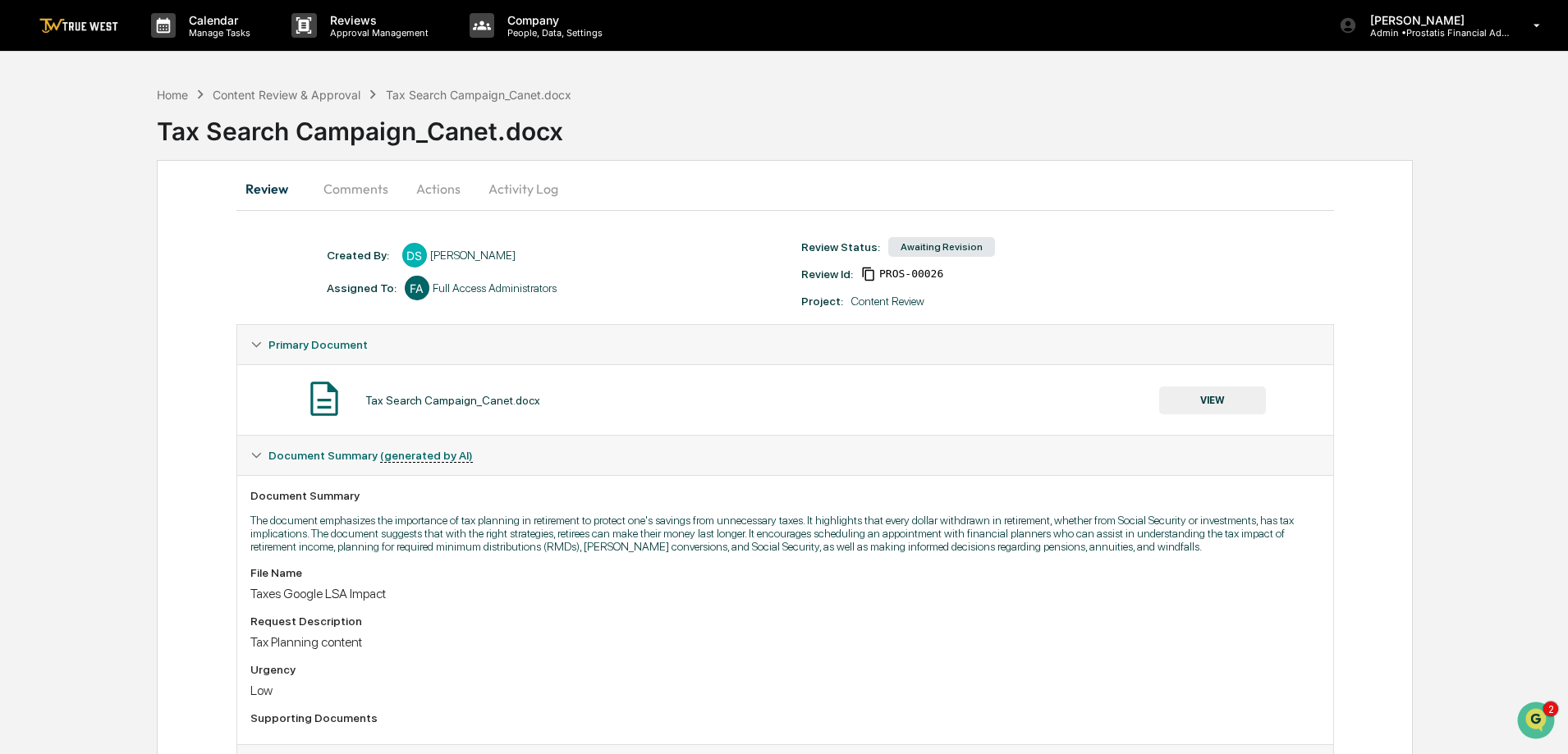
click at [425, 186] on button "Actions" at bounding box center [438, 189] width 74 height 39
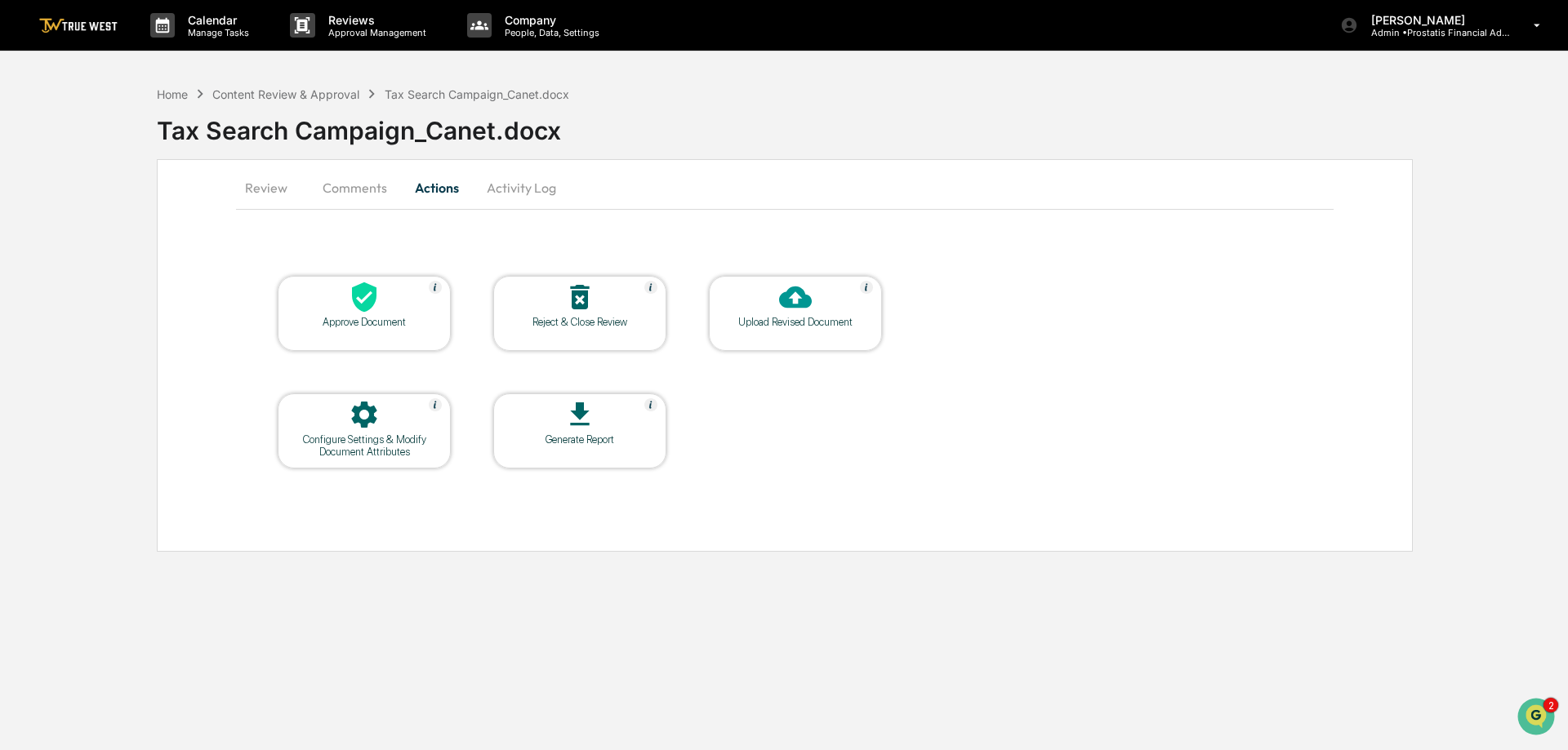
click at [349, 185] on button "Comments" at bounding box center [355, 188] width 91 height 39
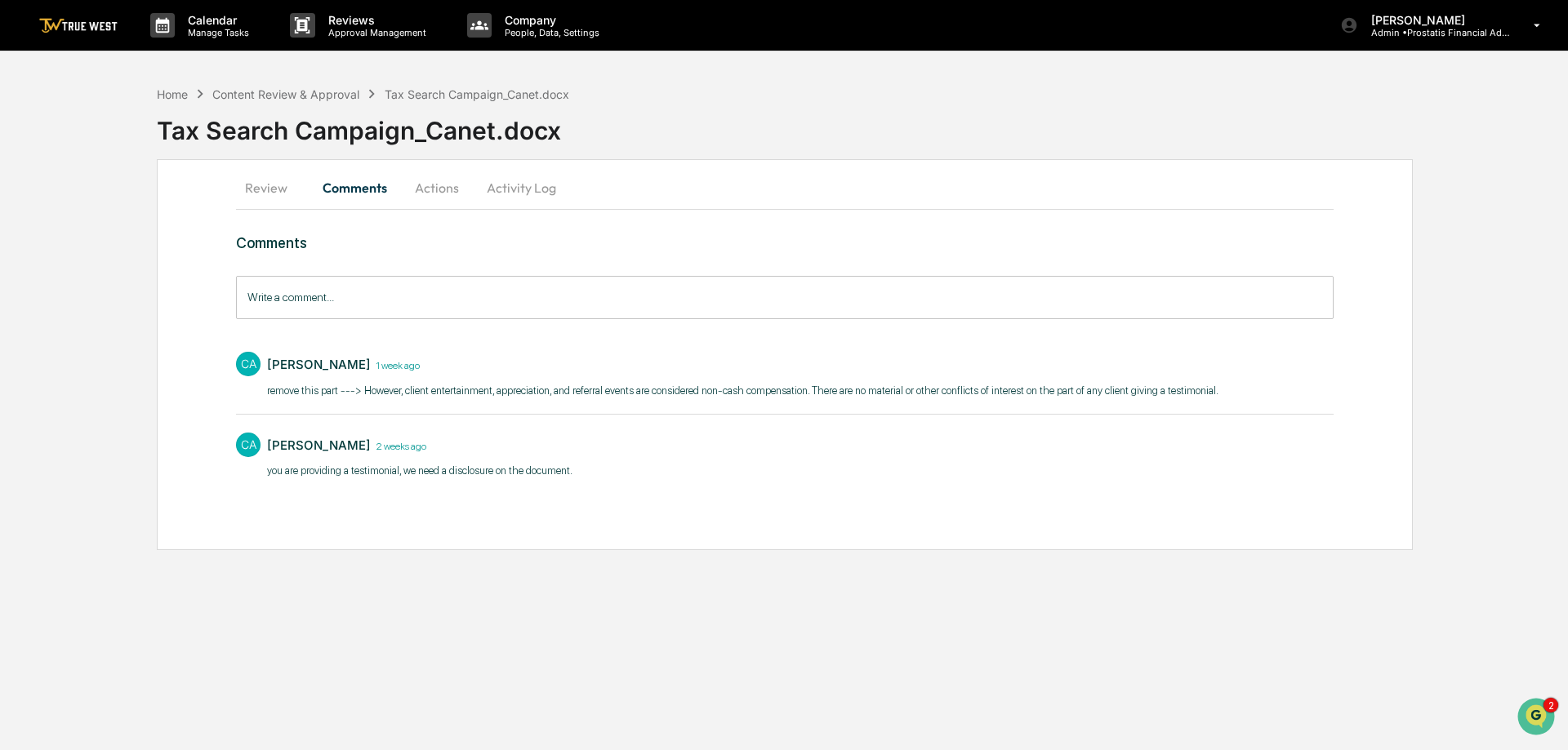
click at [258, 190] on button "Review" at bounding box center [273, 188] width 73 height 39
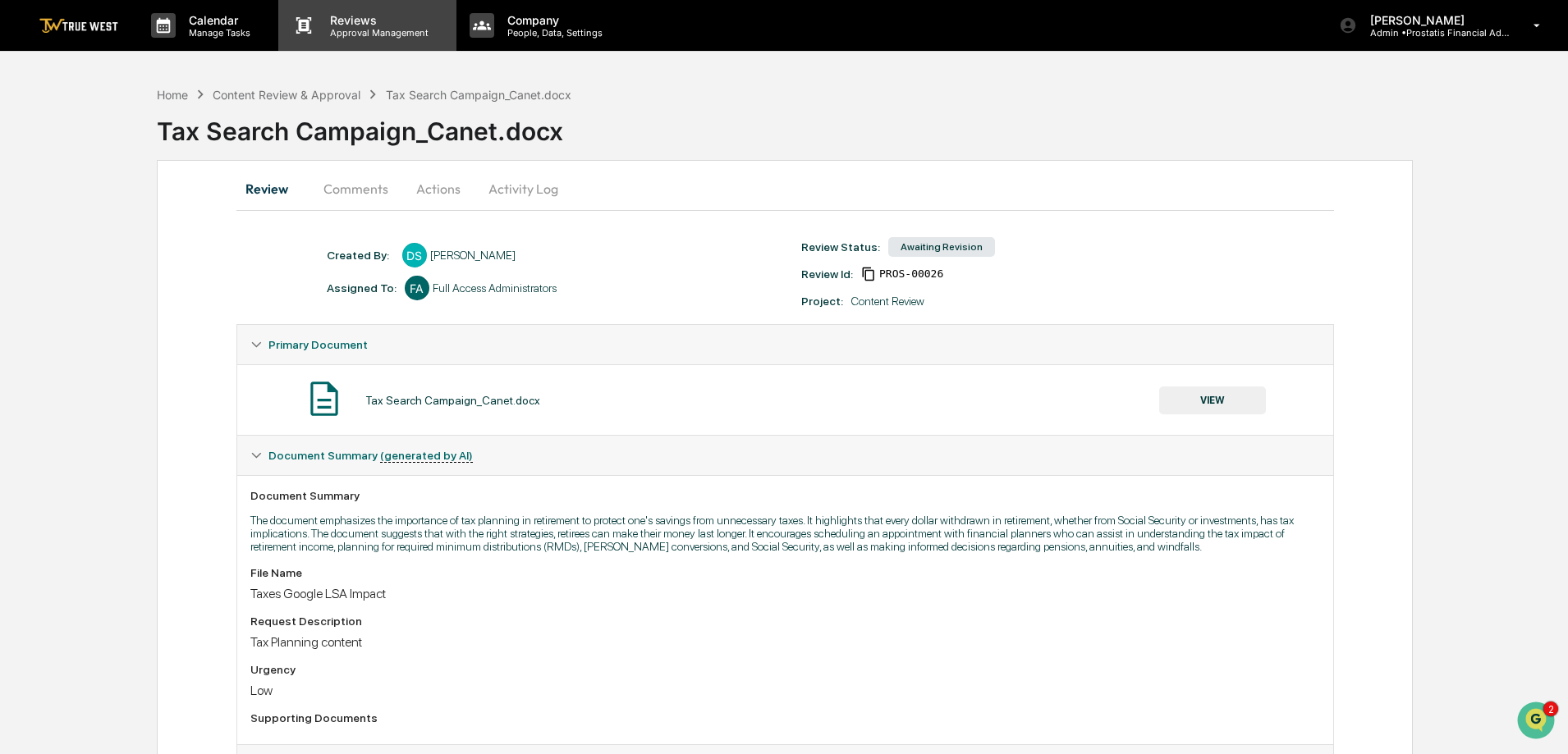
click at [378, 24] on p "Reviews" at bounding box center [376, 20] width 120 height 14
